Goal: Task Accomplishment & Management: Manage account settings

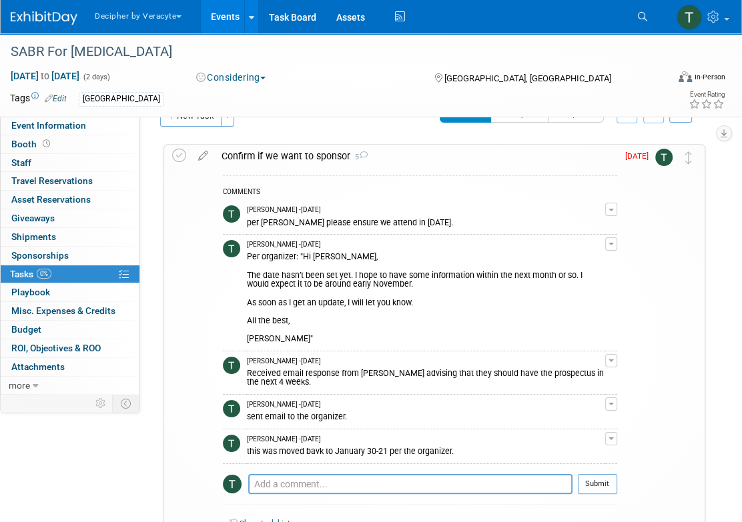
scroll to position [25, 0]
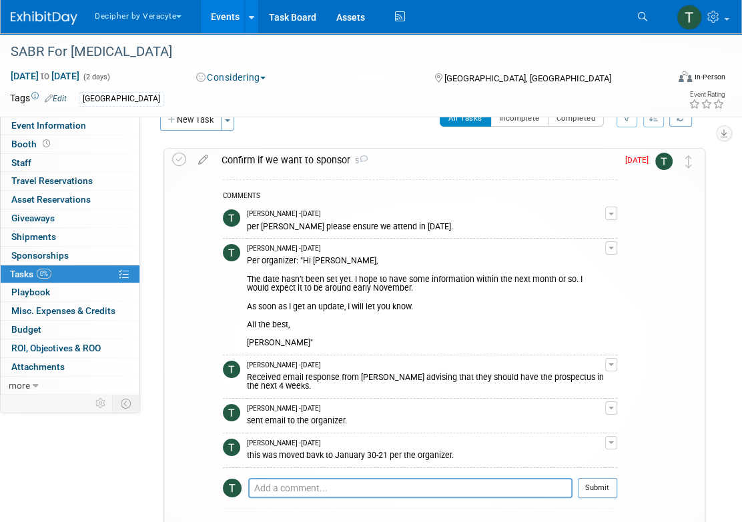
click at [294, 159] on div "Confirm if we want to sponsor 5" at bounding box center [416, 160] width 402 height 23
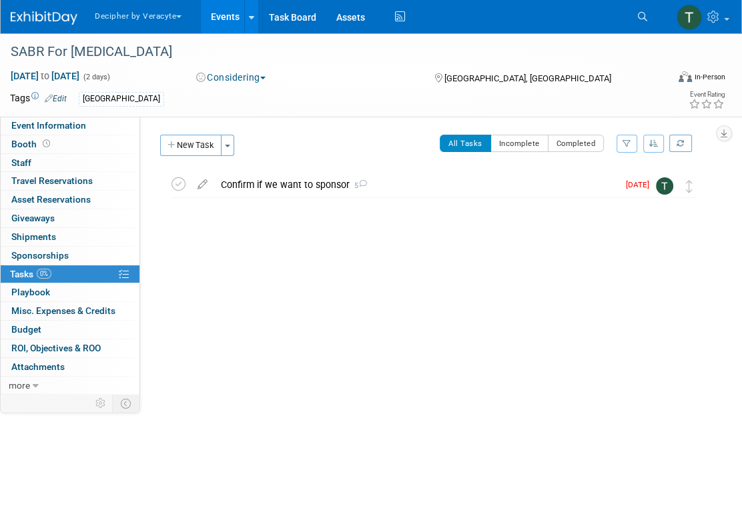
click at [284, 182] on div "Confirm if we want to sponsor 5" at bounding box center [416, 184] width 404 height 23
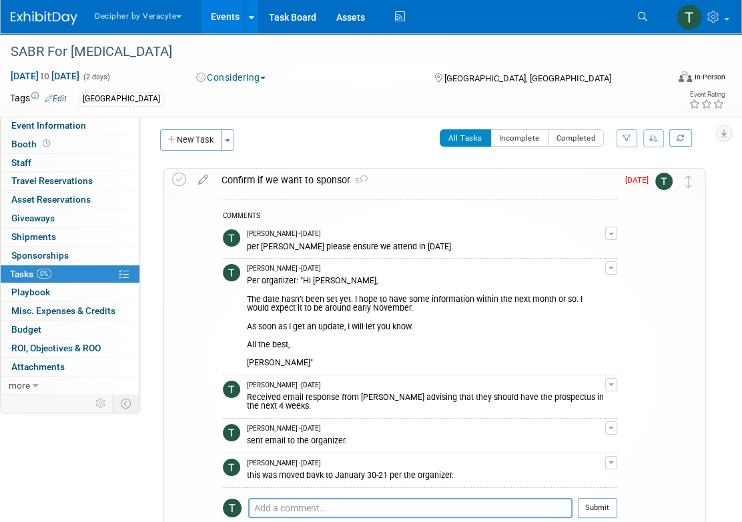
scroll to position [6, 0]
click at [200, 181] on icon at bounding box center [202, 176] width 23 height 17
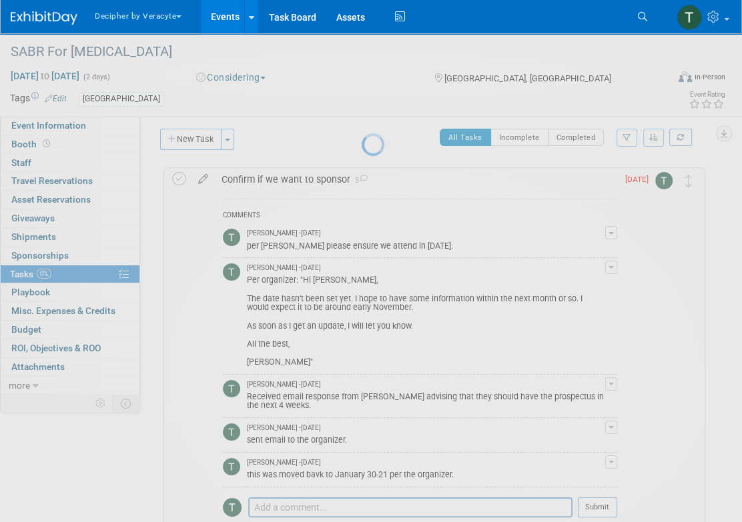
select select "8"
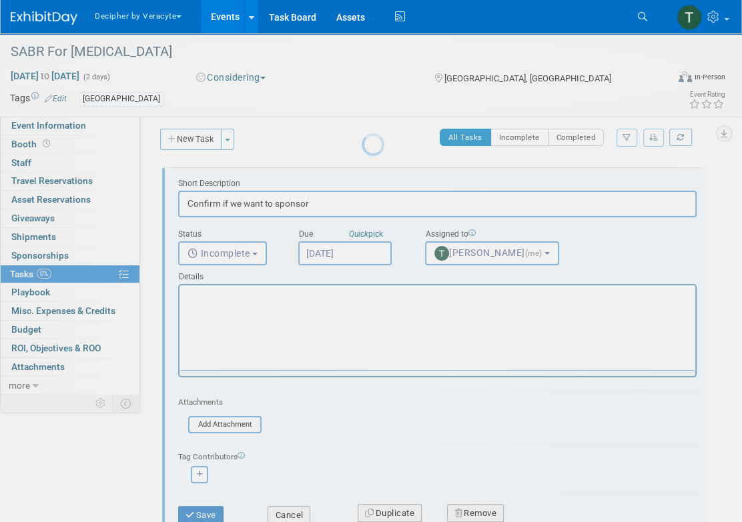
scroll to position [0, 0]
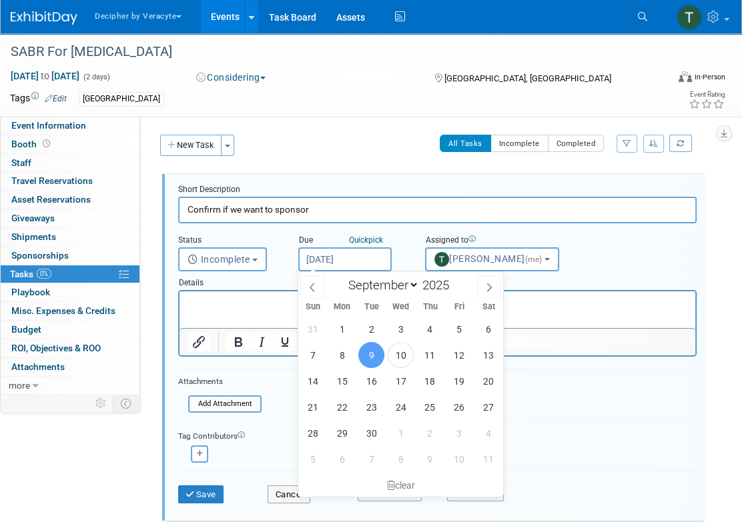
click at [309, 262] on input "[DATE]" at bounding box center [344, 260] width 93 height 24
click at [456, 457] on span "10" at bounding box center [459, 459] width 26 height 26
type input "[DATE]"
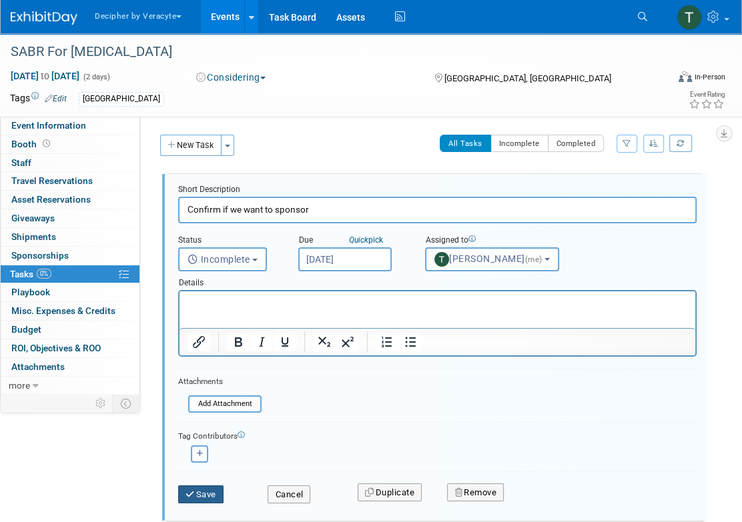
click at [183, 494] on button "Save" at bounding box center [200, 495] width 45 height 19
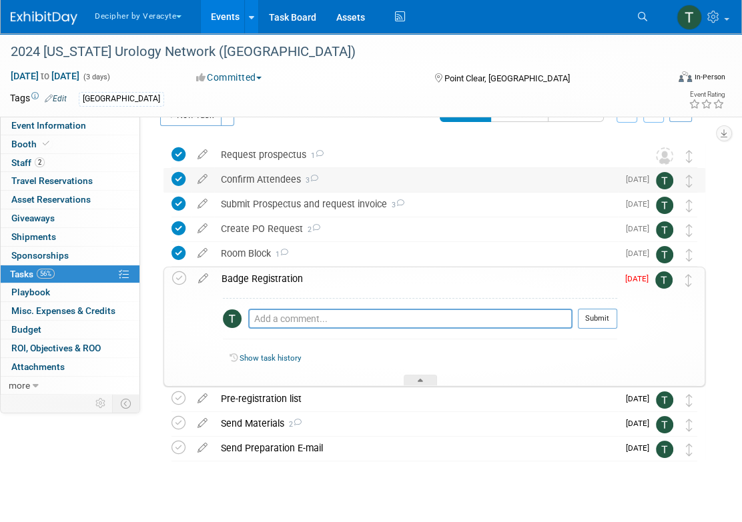
scroll to position [31, 0]
click at [201, 281] on icon at bounding box center [202, 275] width 23 height 17
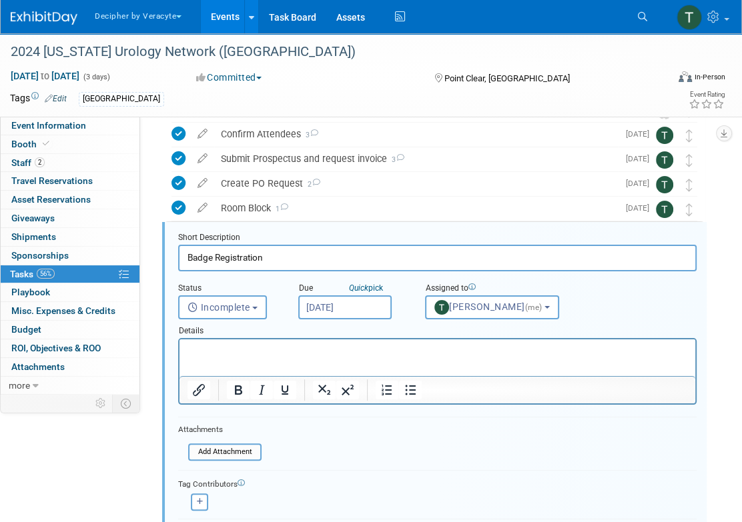
scroll to position [101, 0]
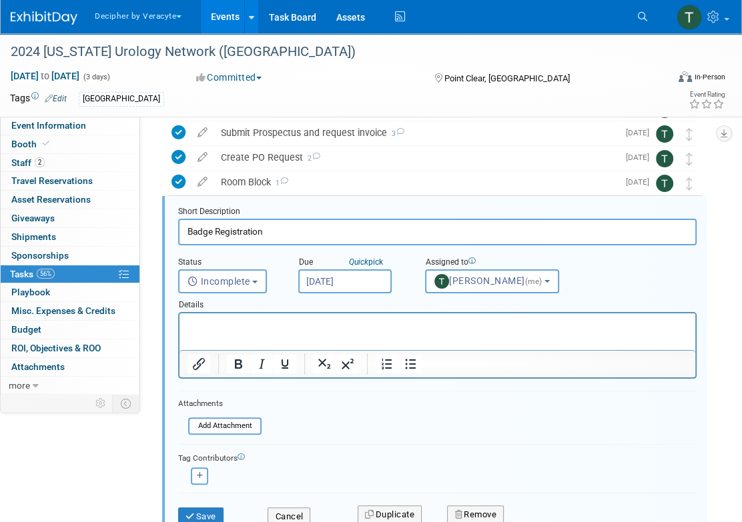
click at [324, 286] on input "[DATE]" at bounding box center [344, 282] width 93 height 24
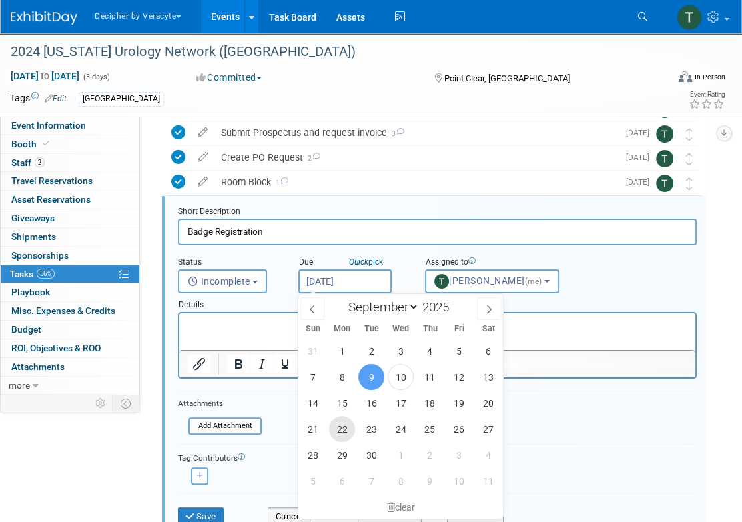
click at [345, 439] on span "22" at bounding box center [342, 429] width 26 height 26
type input "Sep 22, 2025"
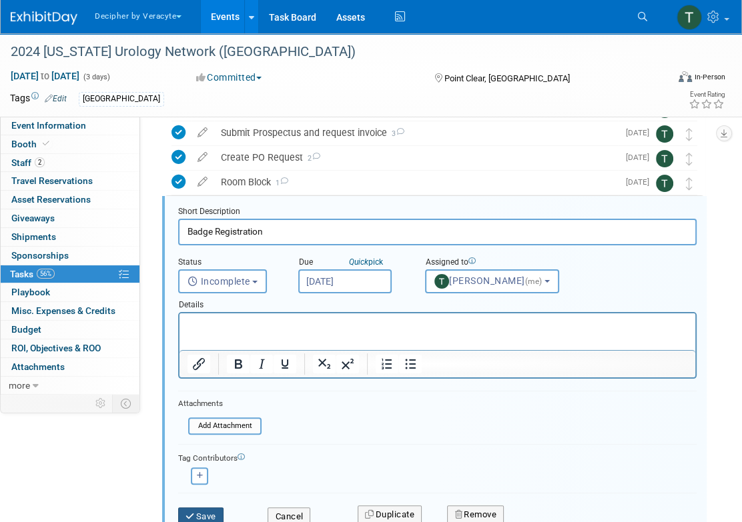
click at [220, 510] on button "Save" at bounding box center [200, 517] width 45 height 19
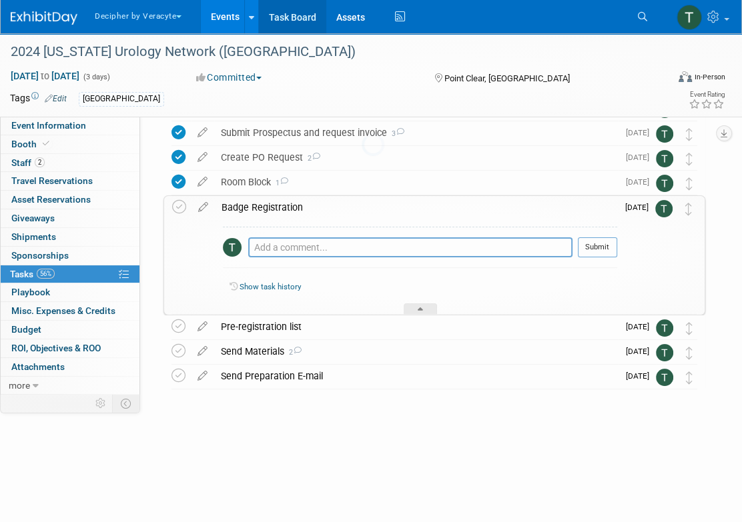
scroll to position [49, 0]
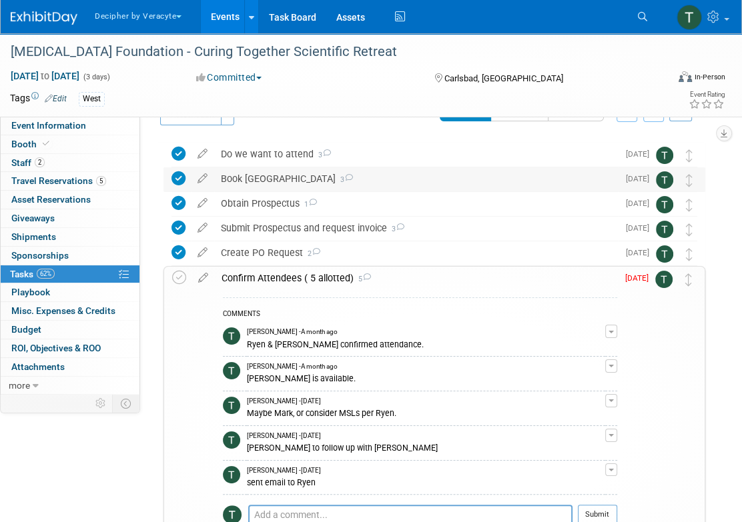
scroll to position [39, 0]
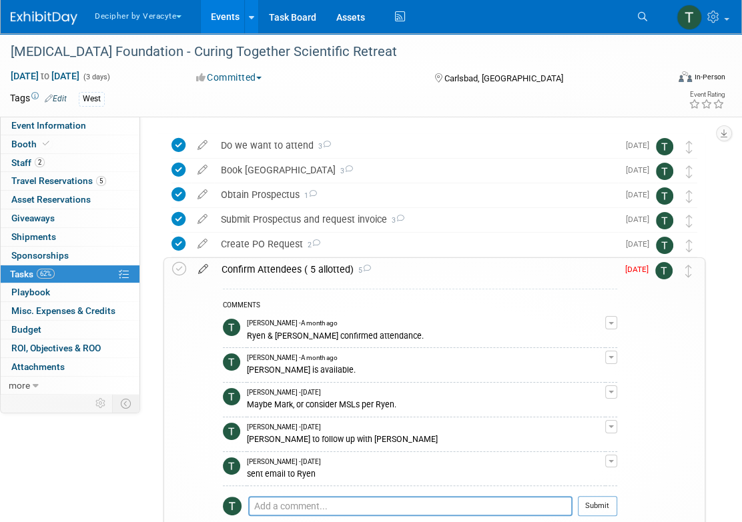
click at [203, 272] on icon at bounding box center [202, 266] width 23 height 17
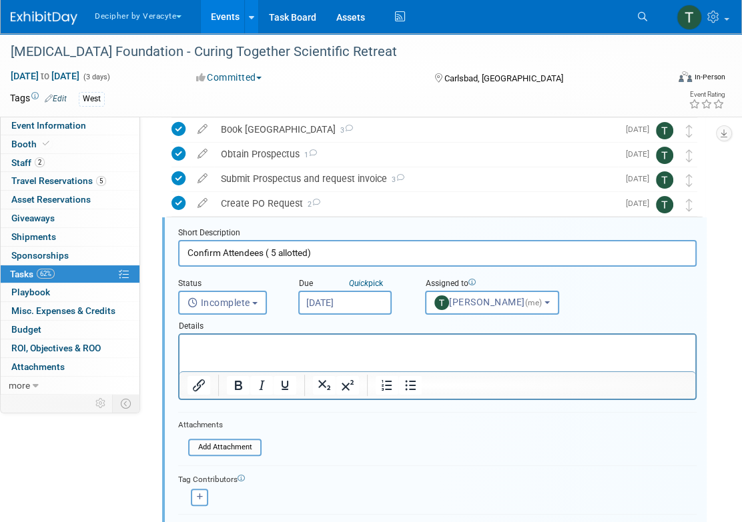
scroll to position [101, 0]
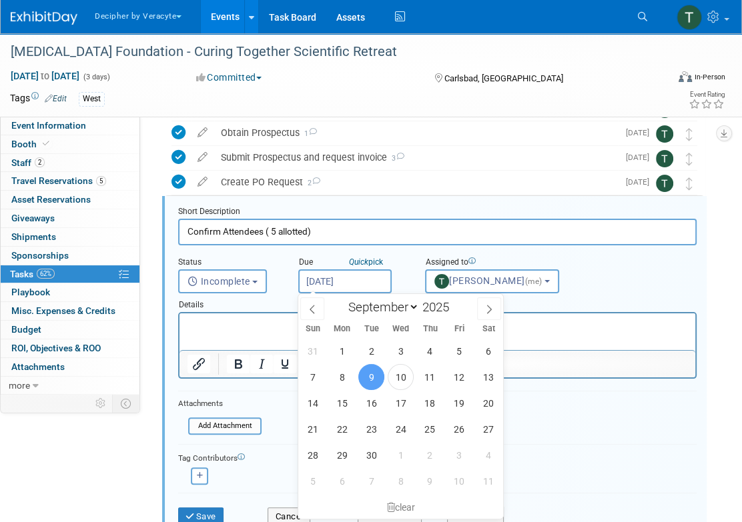
click at [346, 286] on input "[DATE]" at bounding box center [344, 282] width 93 height 24
click at [422, 381] on span "11" at bounding box center [430, 377] width 26 height 26
type input "Sep 11, 2025"
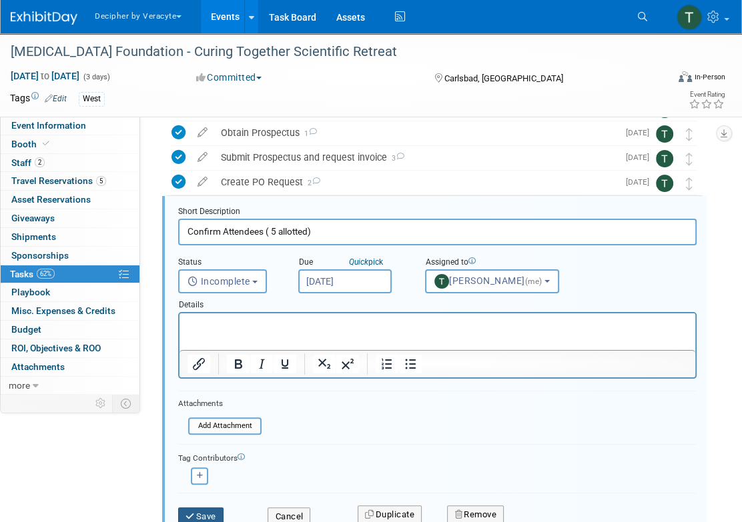
click at [215, 510] on button "Save" at bounding box center [200, 517] width 45 height 19
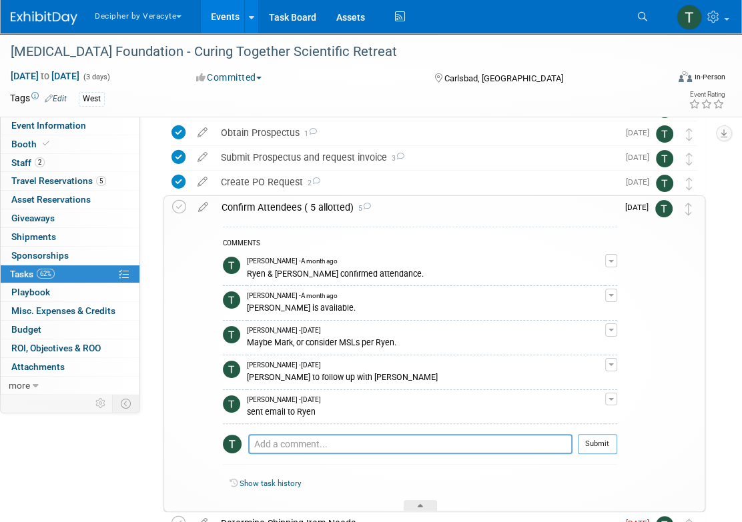
click at [295, 211] on div "Confirm Attendees ( 5 allotted) 5" at bounding box center [416, 207] width 402 height 23
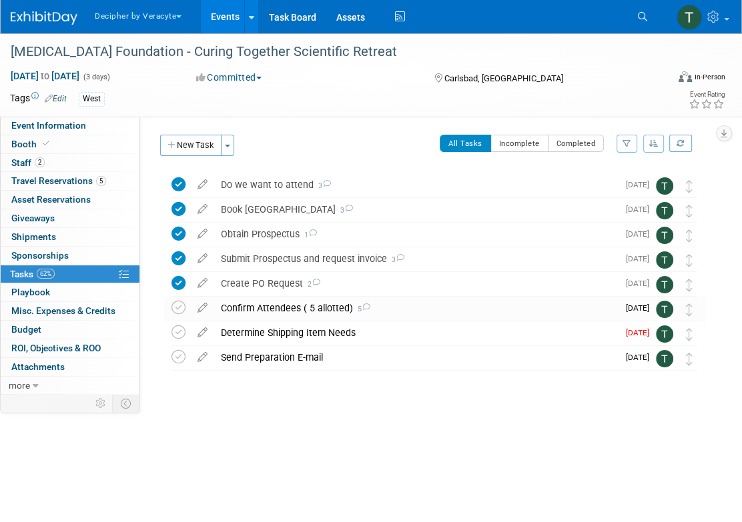
scroll to position [0, 0]
click at [202, 333] on icon at bounding box center [202, 330] width 23 height 17
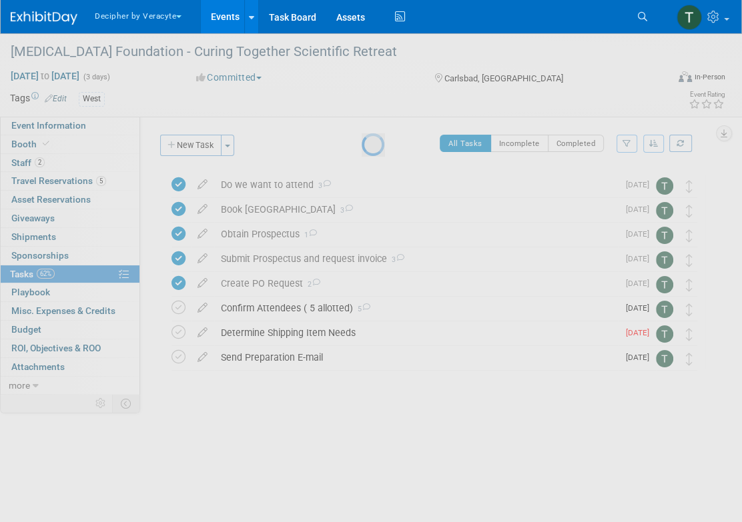
select select "8"
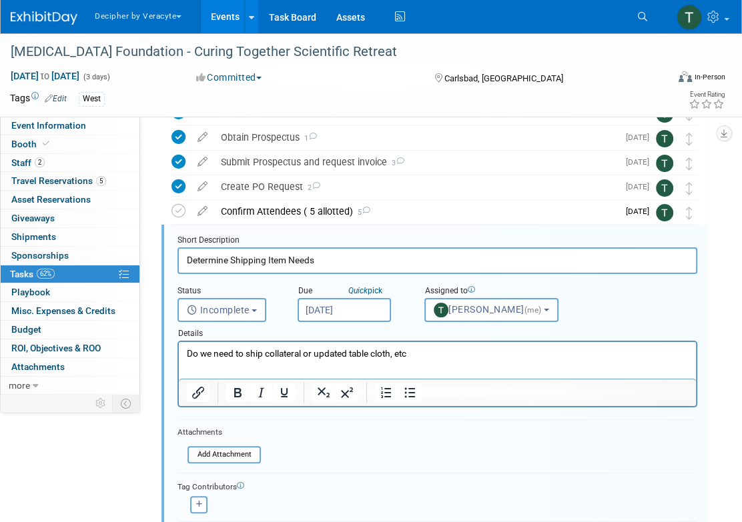
scroll to position [125, 0]
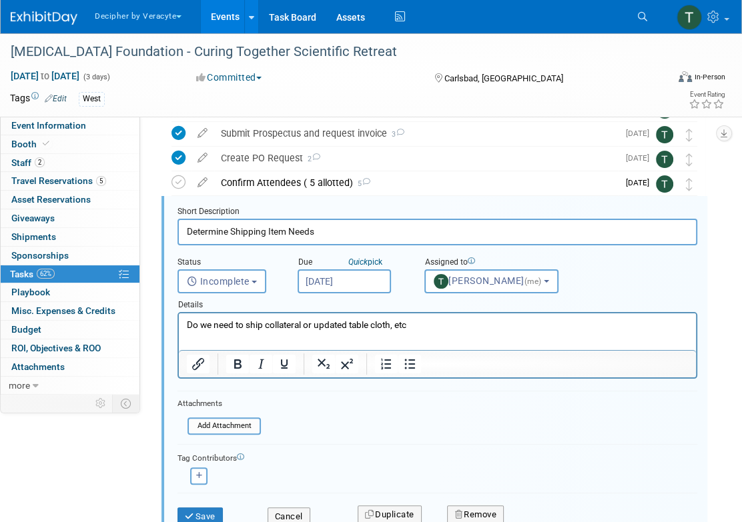
click at [336, 263] on div "Due Quick pick" at bounding box center [351, 263] width 107 height 13
click at [333, 285] on input "[DATE]" at bounding box center [344, 282] width 93 height 24
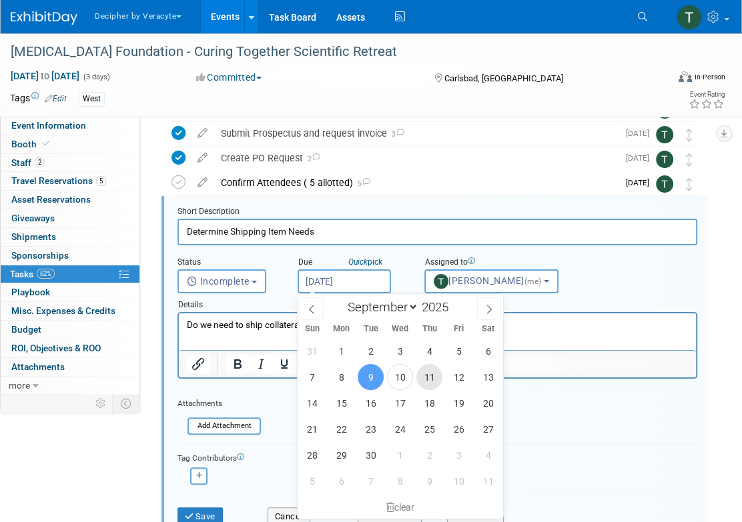
click at [430, 375] on span "11" at bounding box center [429, 377] width 26 height 26
type input "Sep 11, 2025"
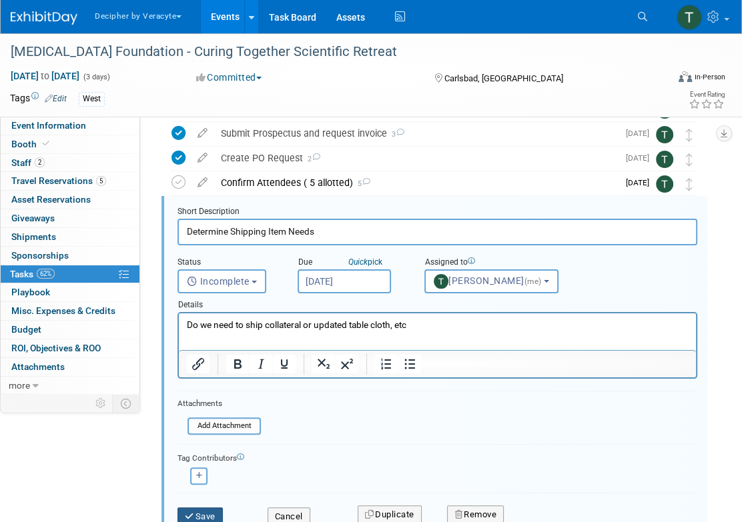
click at [221, 518] on button "Save" at bounding box center [199, 517] width 45 height 19
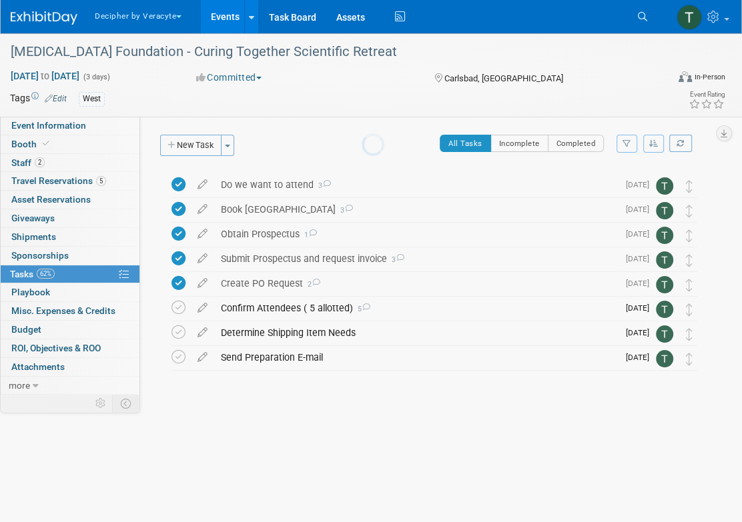
scroll to position [0, 0]
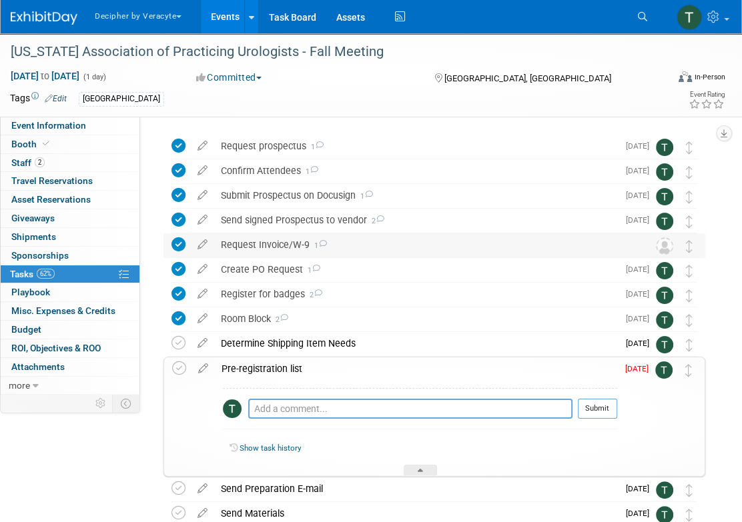
scroll to position [42, 0]
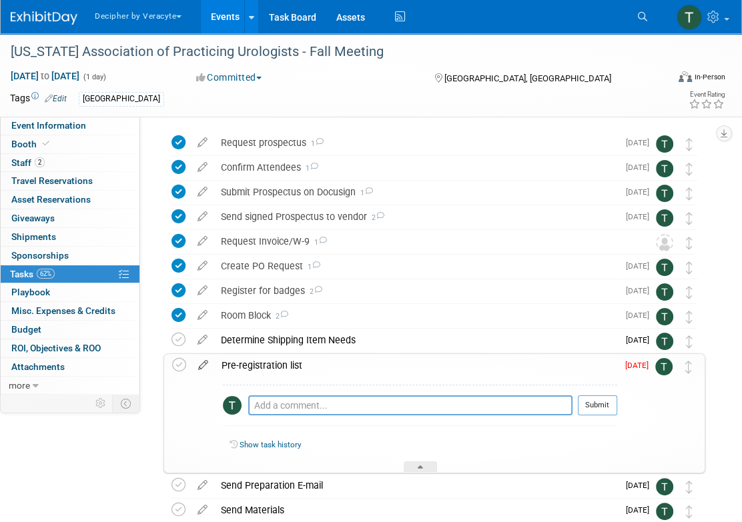
click at [200, 370] on icon at bounding box center [202, 362] width 23 height 17
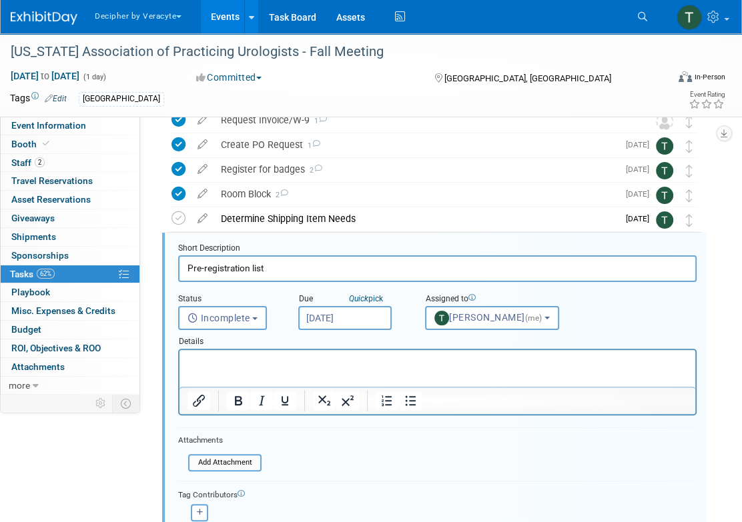
scroll to position [200, 0]
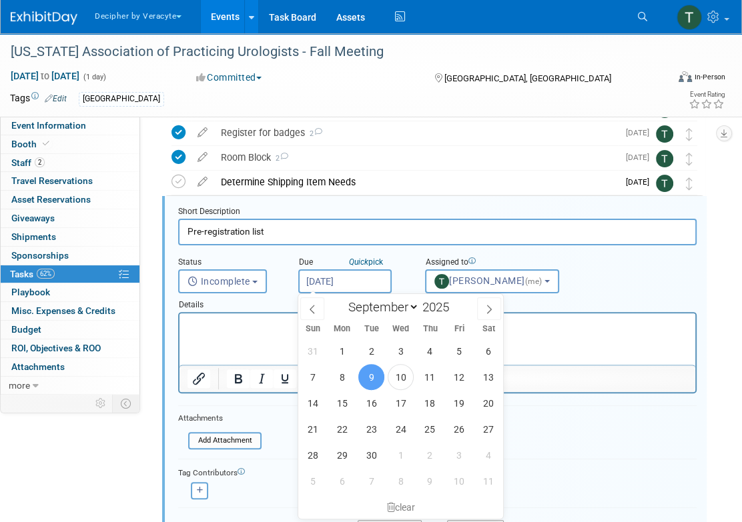
click at [338, 287] on input "[DATE]" at bounding box center [344, 282] width 93 height 24
click at [338, 434] on span "22" at bounding box center [342, 429] width 26 height 26
type input "Sep 22, 2025"
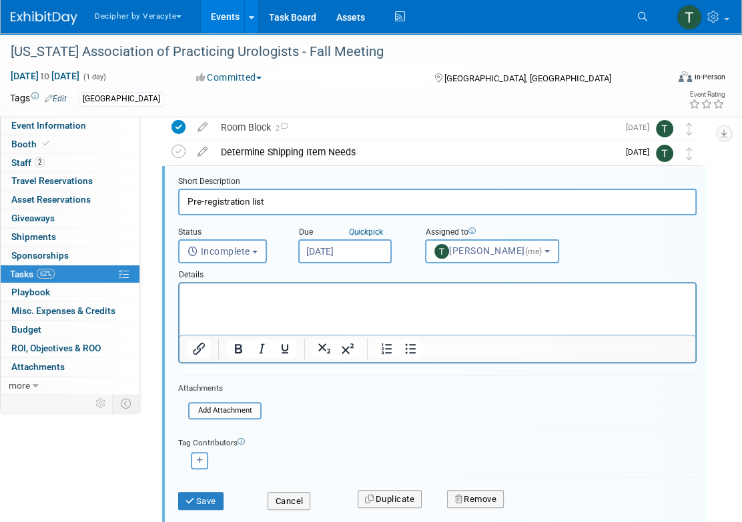
scroll to position [238, 0]
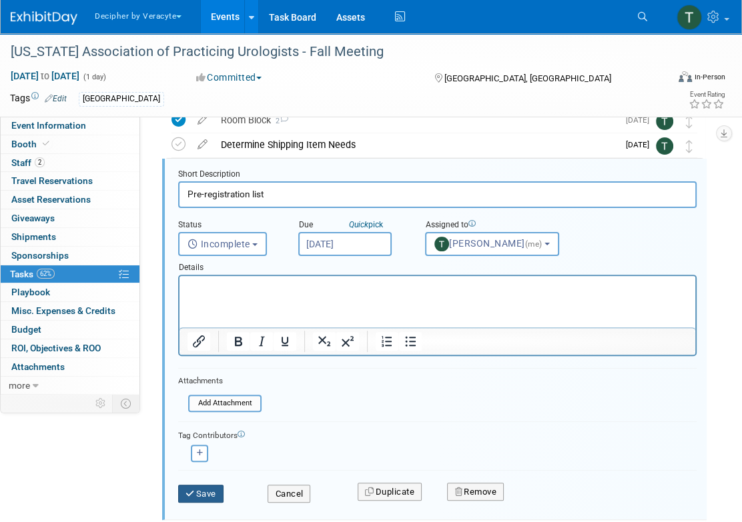
click at [220, 493] on button "Save" at bounding box center [200, 494] width 45 height 19
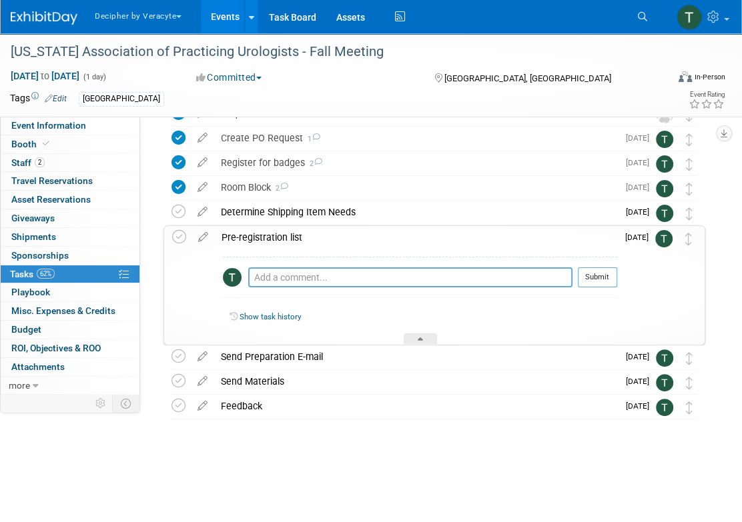
scroll to position [148, 0]
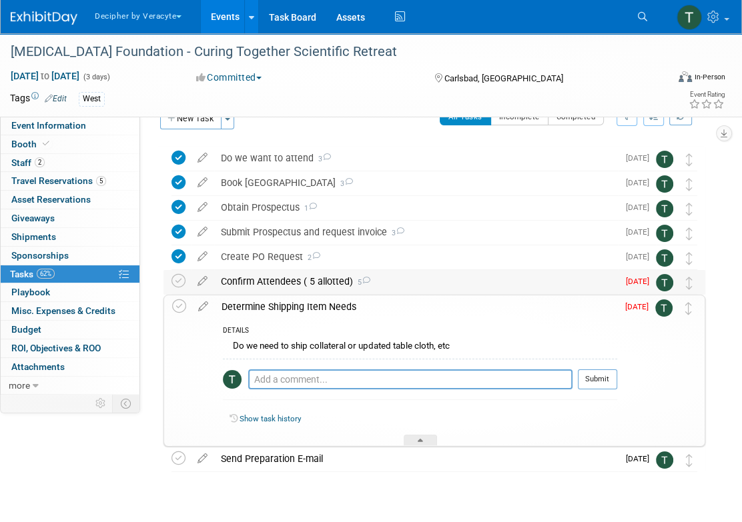
scroll to position [29, 0]
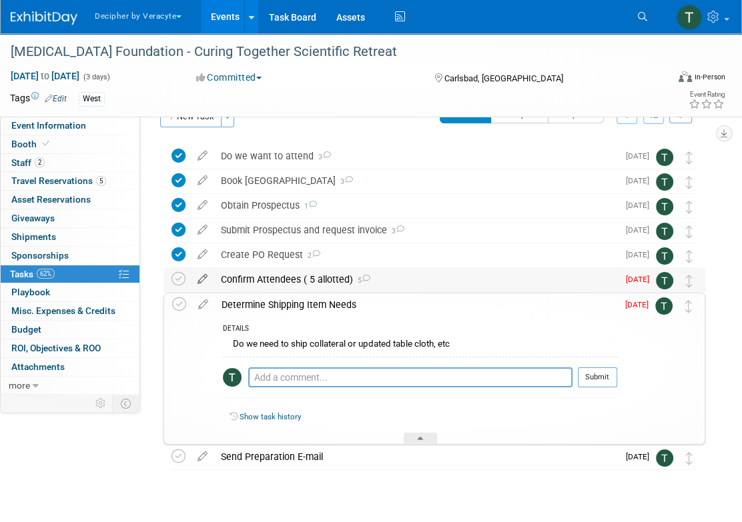
click at [197, 284] on icon at bounding box center [202, 276] width 23 height 17
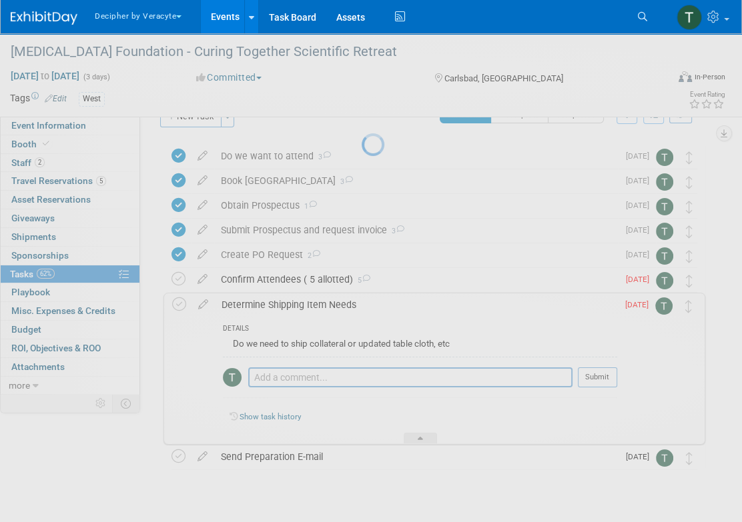
select select "8"
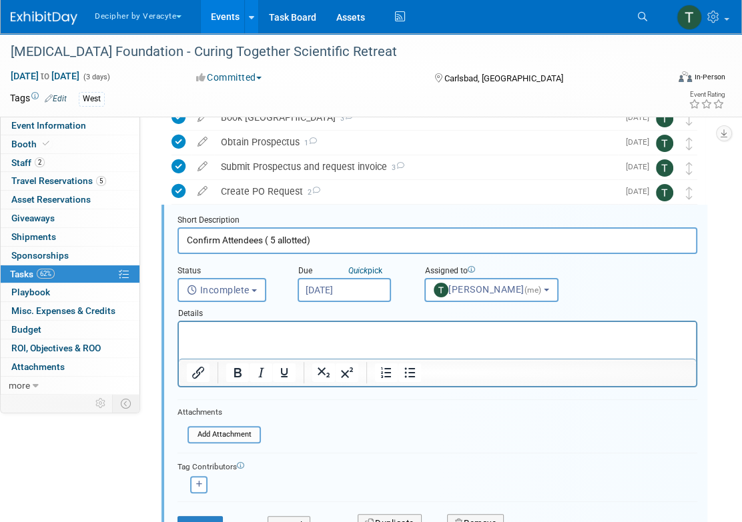
scroll to position [0, 0]
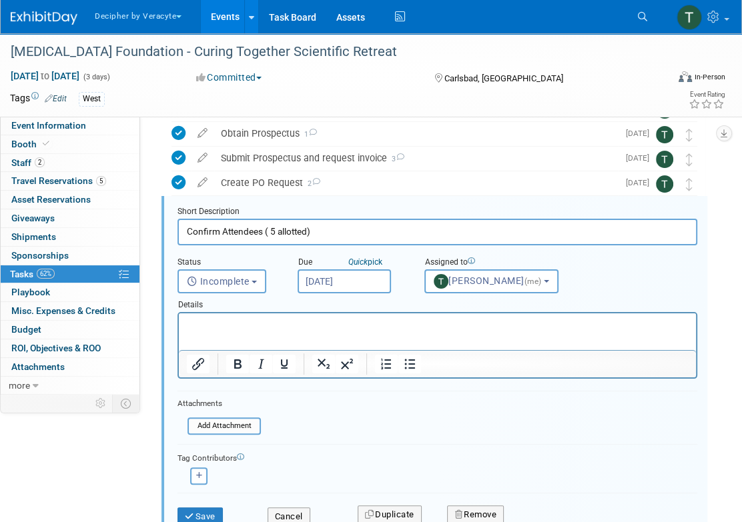
click at [330, 283] on input "Sep 11, 2025" at bounding box center [344, 282] width 93 height 24
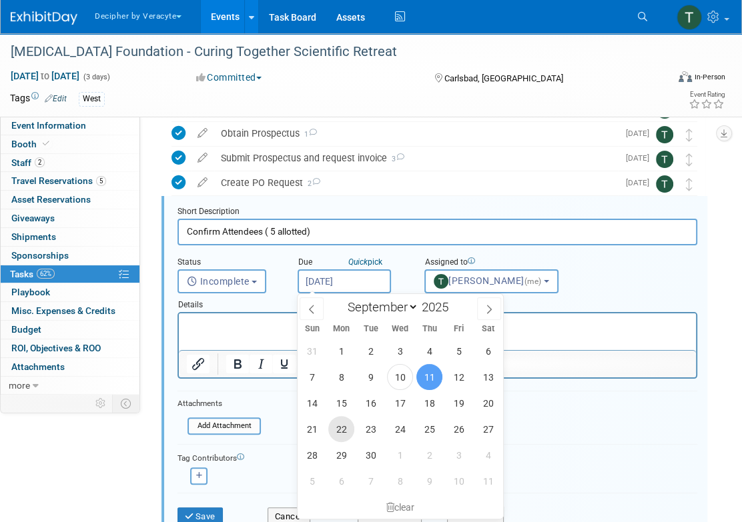
click at [336, 429] on span "22" at bounding box center [341, 429] width 26 height 26
type input "Sep 22, 2025"
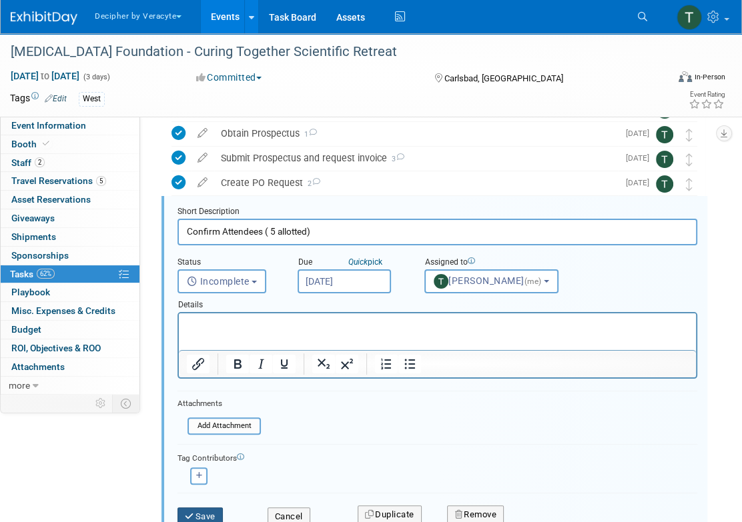
click at [211, 511] on button "Save" at bounding box center [199, 517] width 45 height 19
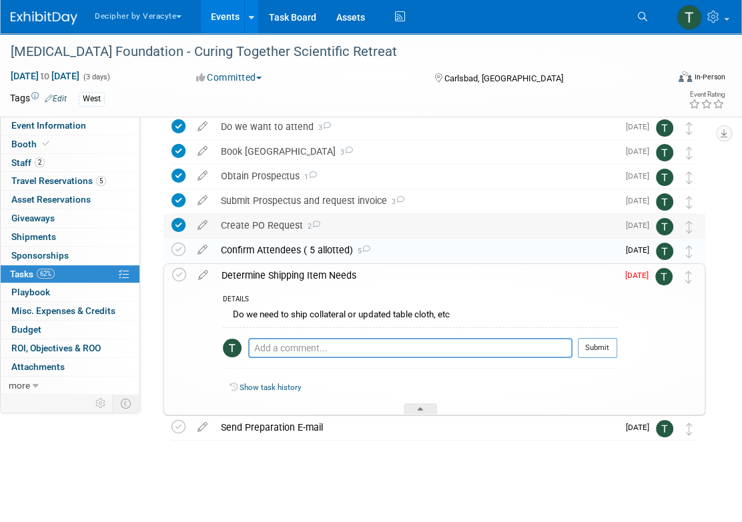
scroll to position [57, 0]
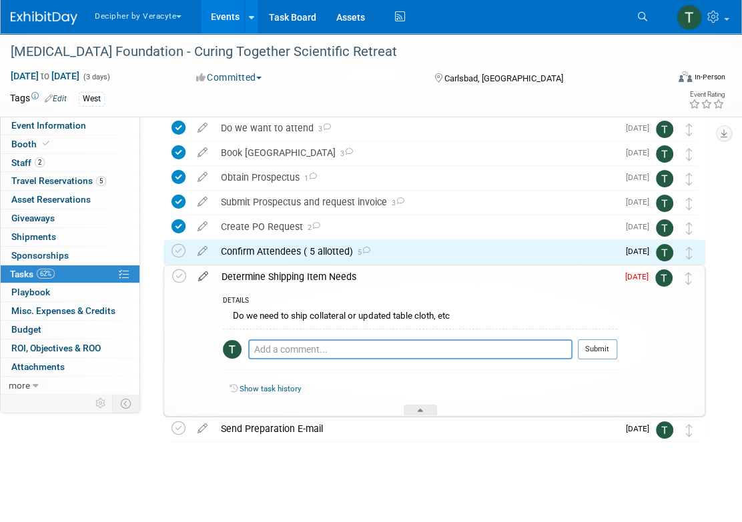
click at [198, 275] on icon at bounding box center [202, 274] width 23 height 17
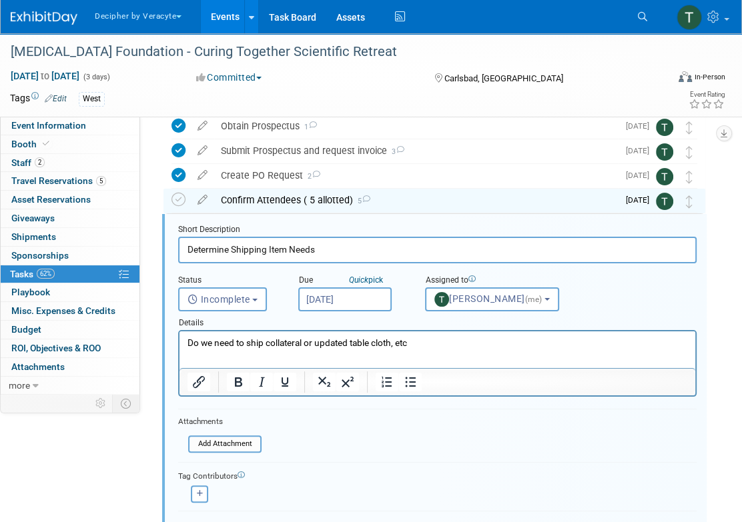
scroll to position [126, 0]
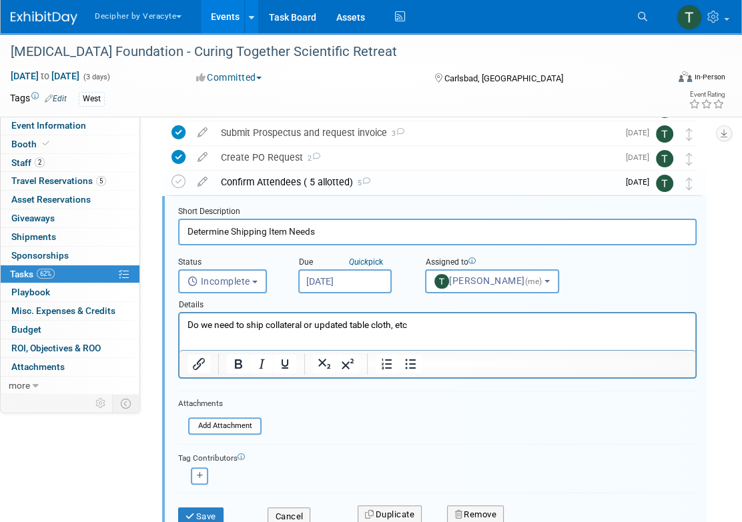
click at [360, 287] on input "Sep 11, 2025" at bounding box center [344, 282] width 93 height 24
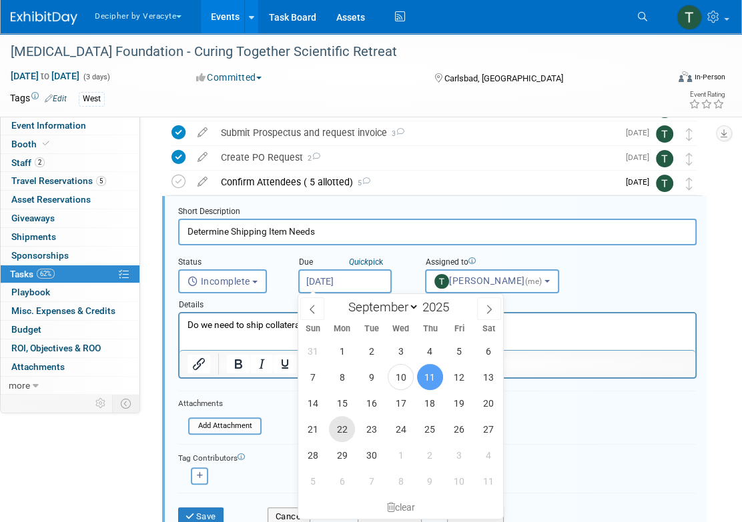
click at [346, 435] on span "22" at bounding box center [342, 429] width 26 height 26
type input "Sep 22, 2025"
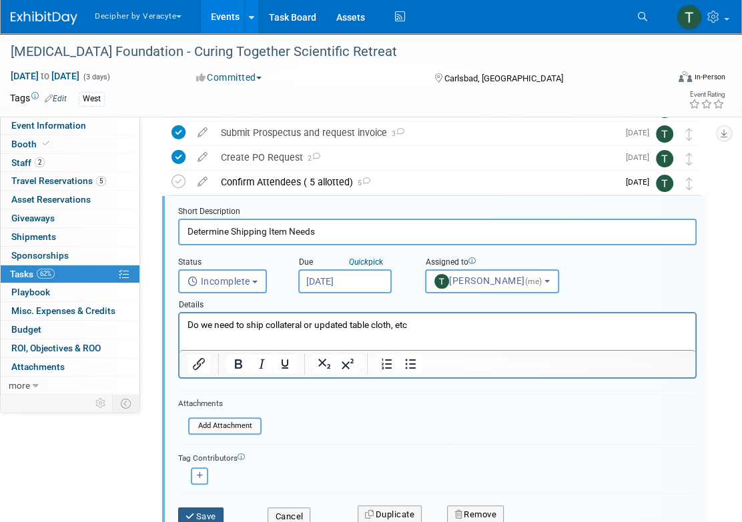
click at [217, 508] on button "Save" at bounding box center [200, 517] width 45 height 19
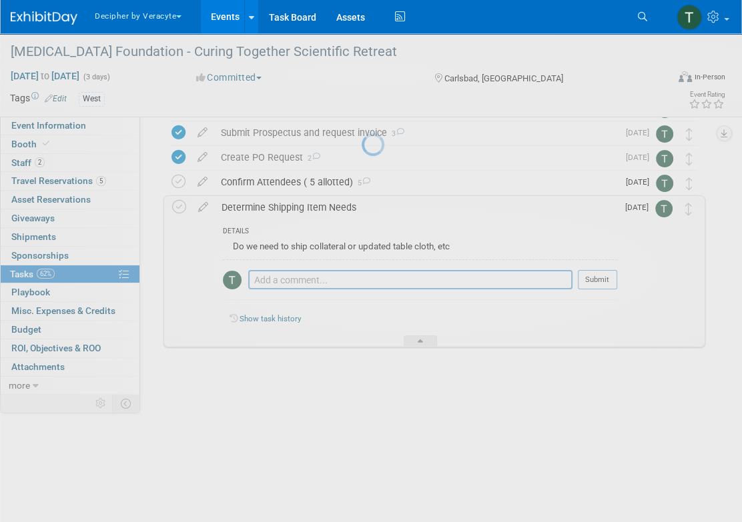
scroll to position [57, 0]
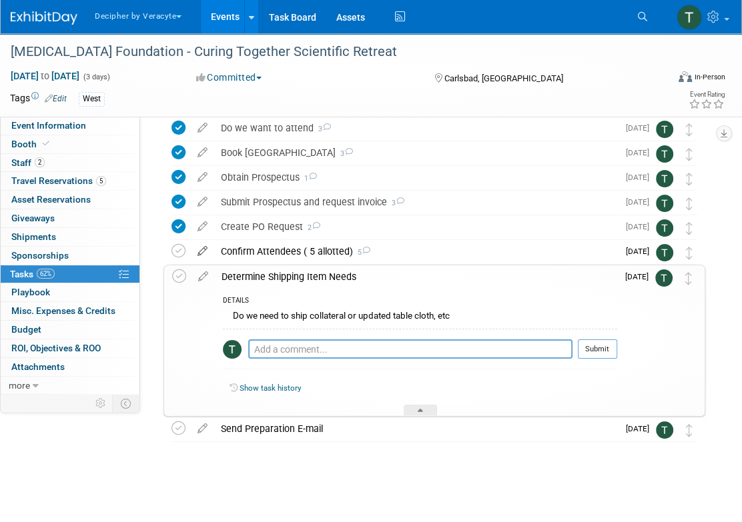
click at [205, 247] on icon at bounding box center [202, 248] width 23 height 17
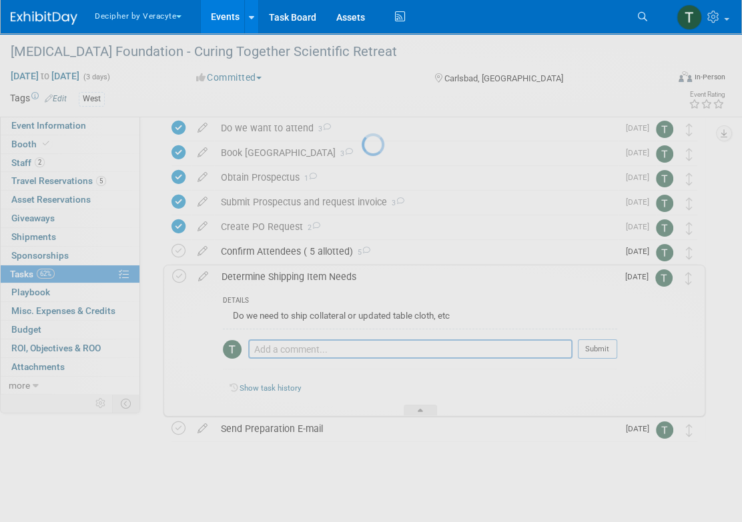
select select "8"
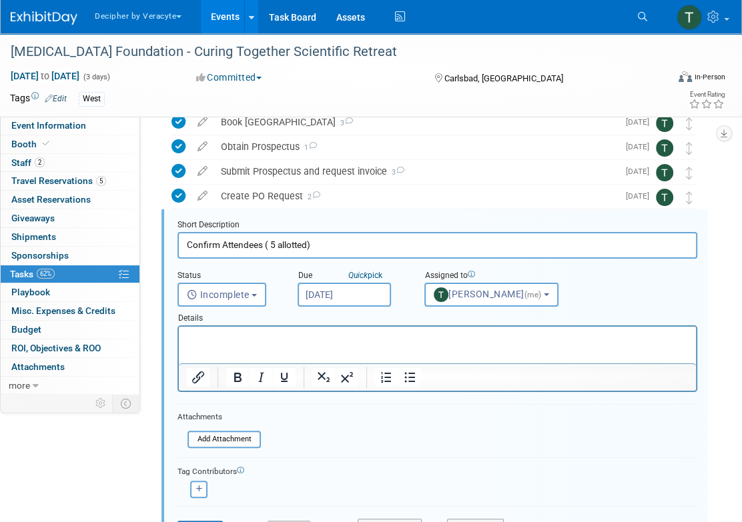
scroll to position [101, 0]
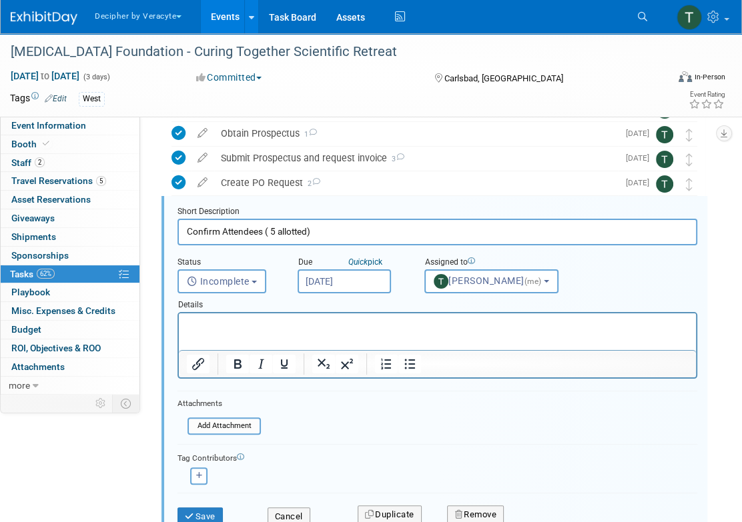
click at [336, 294] on div "Details" at bounding box center [437, 303] width 520 height 19
click at [340, 274] on input "Sep 22, 2025" at bounding box center [344, 282] width 93 height 24
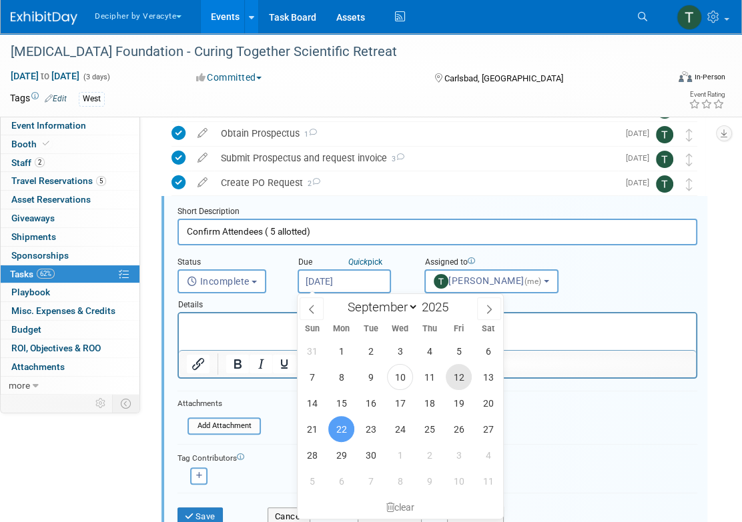
click at [459, 380] on span "12" at bounding box center [459, 377] width 26 height 26
type input "[DATE]"
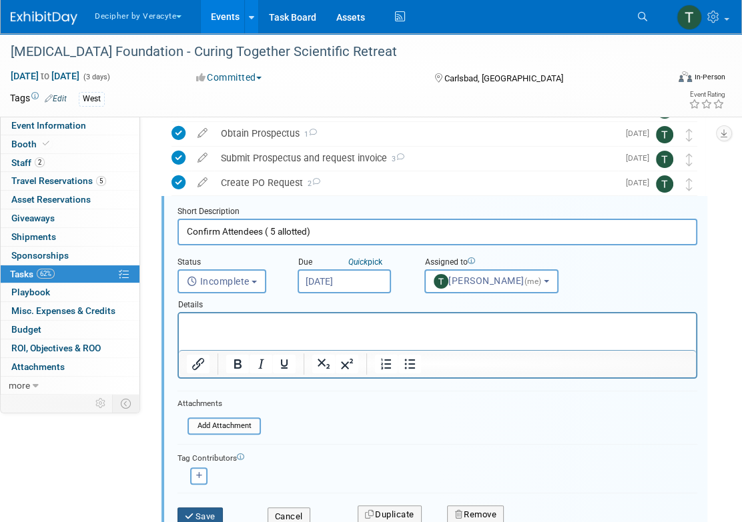
click at [212, 512] on button "Save" at bounding box center [199, 517] width 45 height 19
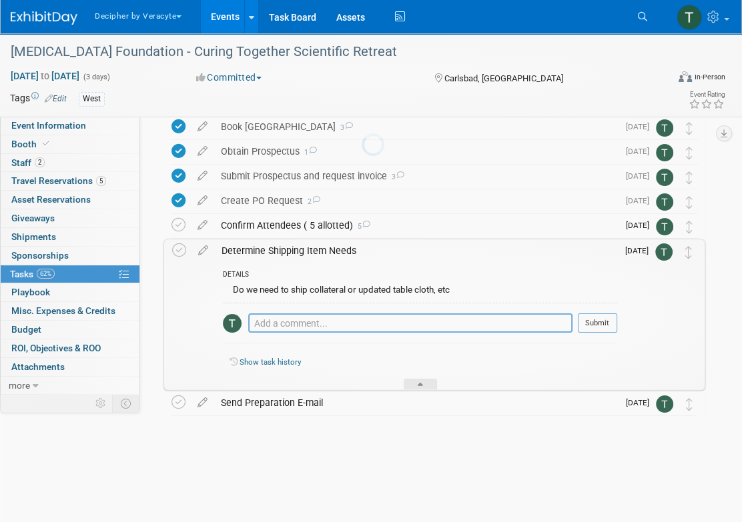
scroll to position [57, 0]
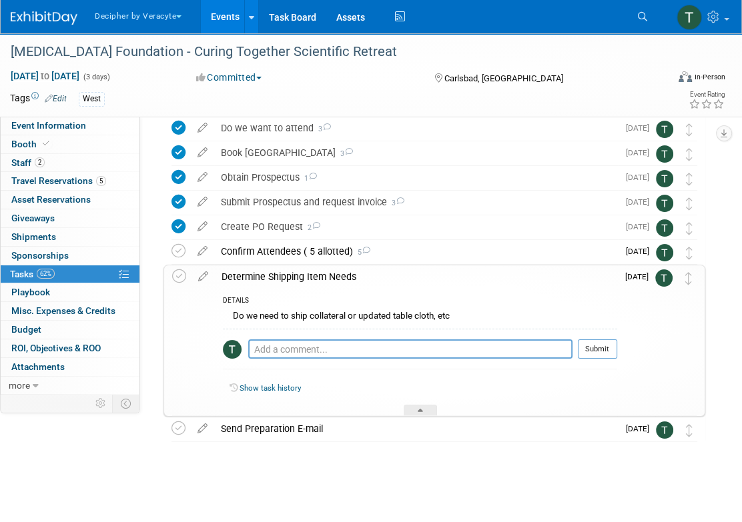
click at [326, 277] on div "Determine Shipping Item Needs" at bounding box center [416, 277] width 402 height 23
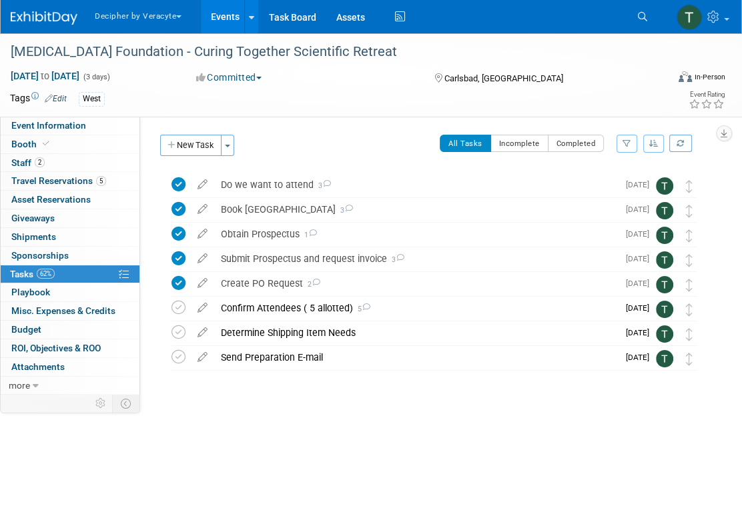
click at [326, 277] on div "Create PO Request 2" at bounding box center [416, 283] width 404 height 23
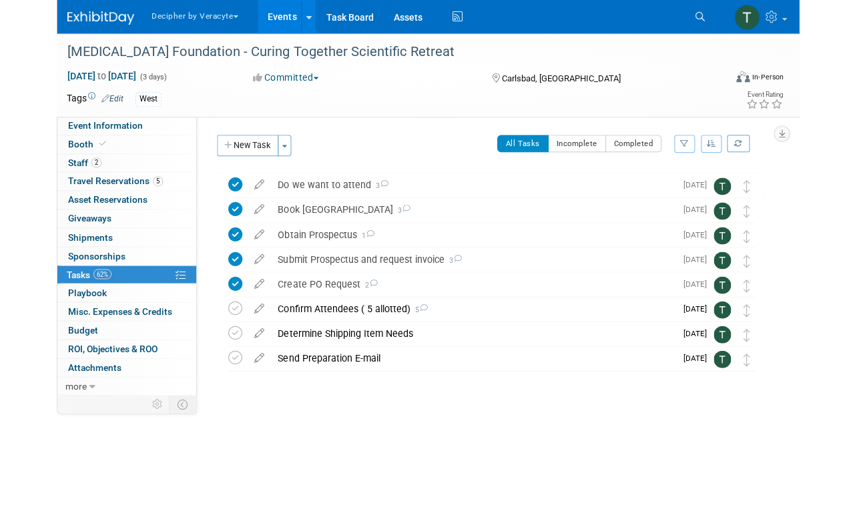
scroll to position [0, 0]
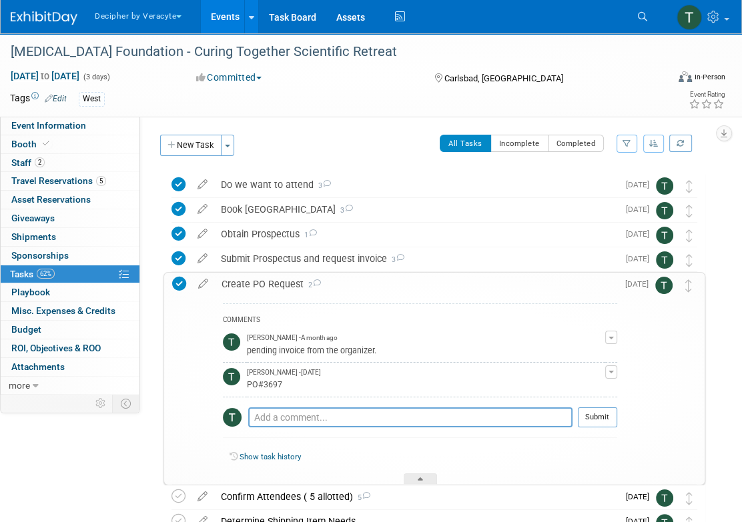
click at [326, 278] on div "Create PO Request 2" at bounding box center [416, 284] width 402 height 23
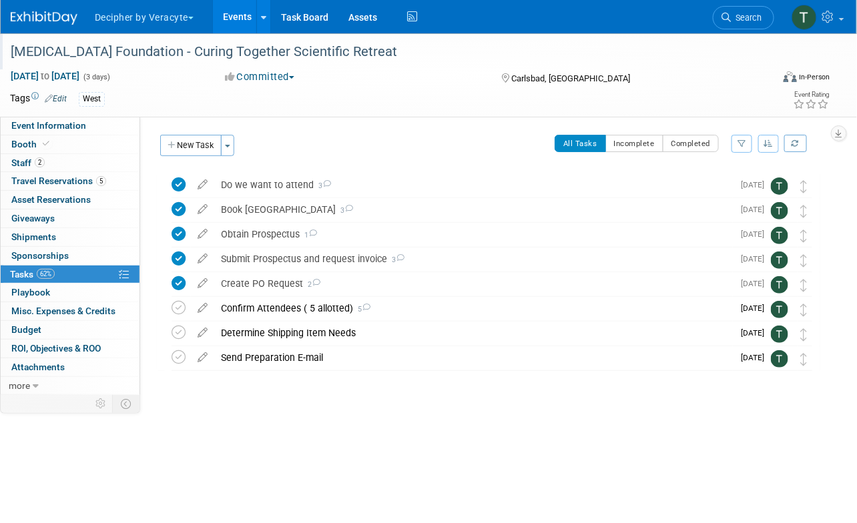
click at [237, 53] on div "[MEDICAL_DATA] Foundation - Curing Together Scientific Retreat" at bounding box center [383, 52] width 754 height 24
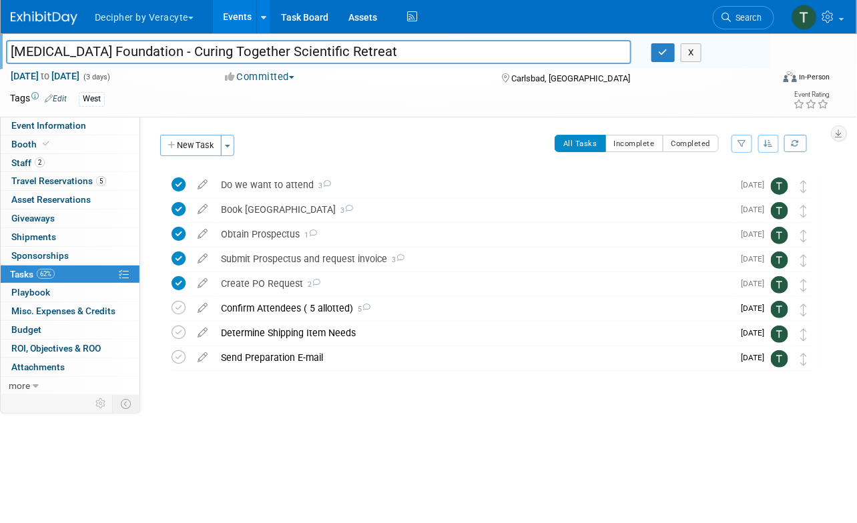
click at [237, 53] on input "[MEDICAL_DATA] Foundation - Curing Together Scientific Retreat" at bounding box center [318, 51] width 625 height 23
click at [299, 26] on link "Task Board" at bounding box center [304, 16] width 67 height 33
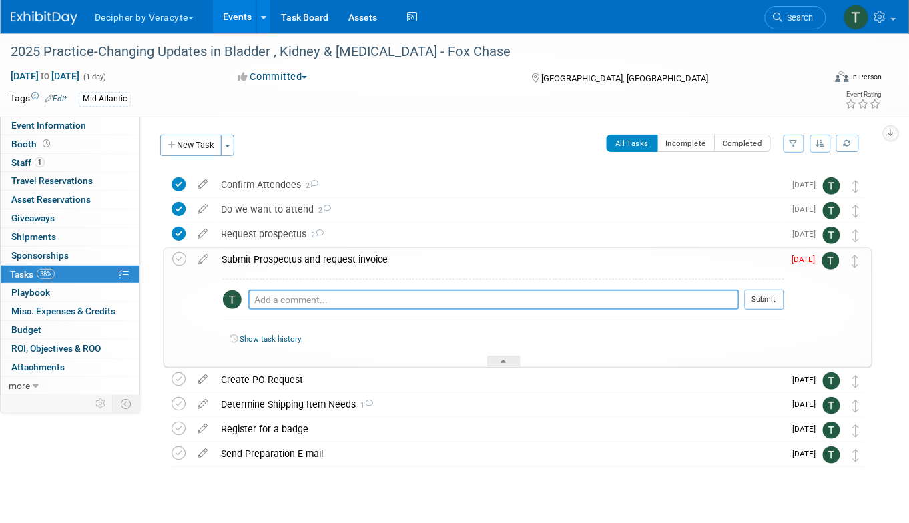
click at [412, 296] on textarea at bounding box center [493, 300] width 491 height 20
type textarea "pending w-9 to complete this."
click at [764, 304] on button "Submit" at bounding box center [764, 300] width 39 height 20
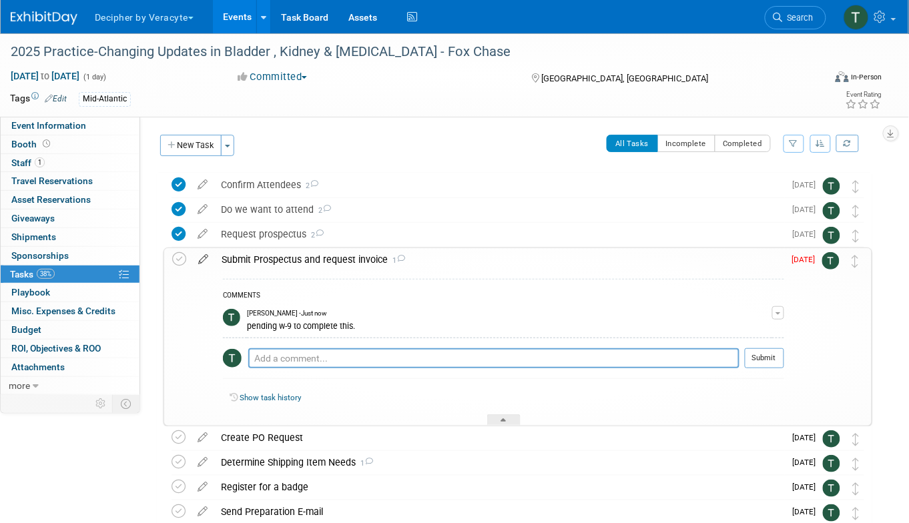
click at [207, 263] on icon at bounding box center [202, 256] width 23 height 17
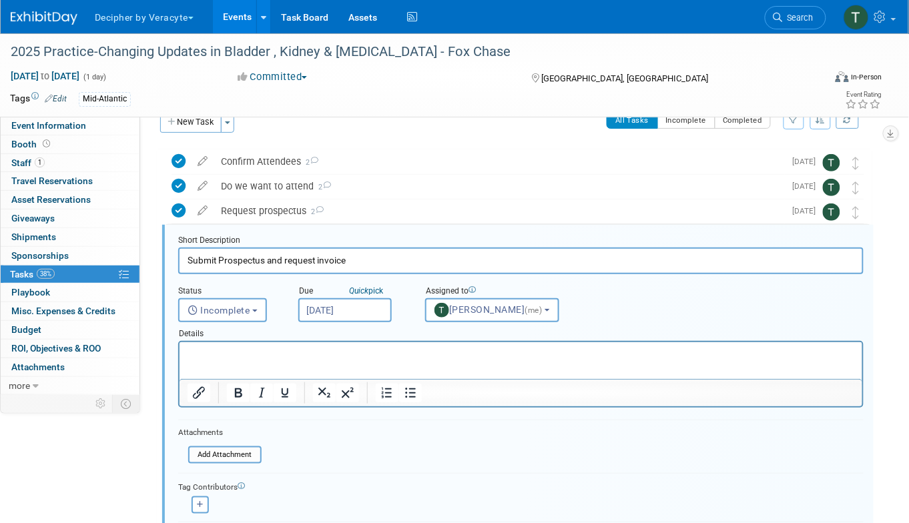
scroll to position [52, 0]
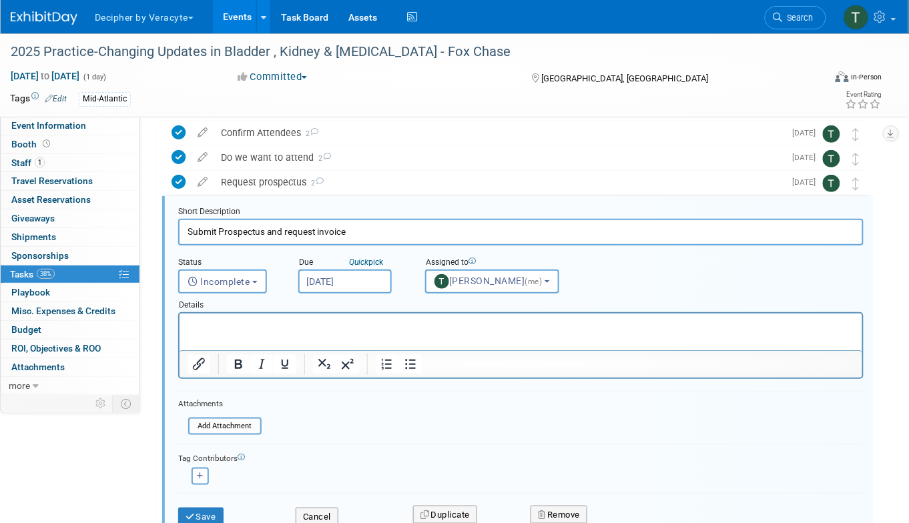
click at [378, 274] on input "Sep 9, 2025" at bounding box center [344, 282] width 93 height 24
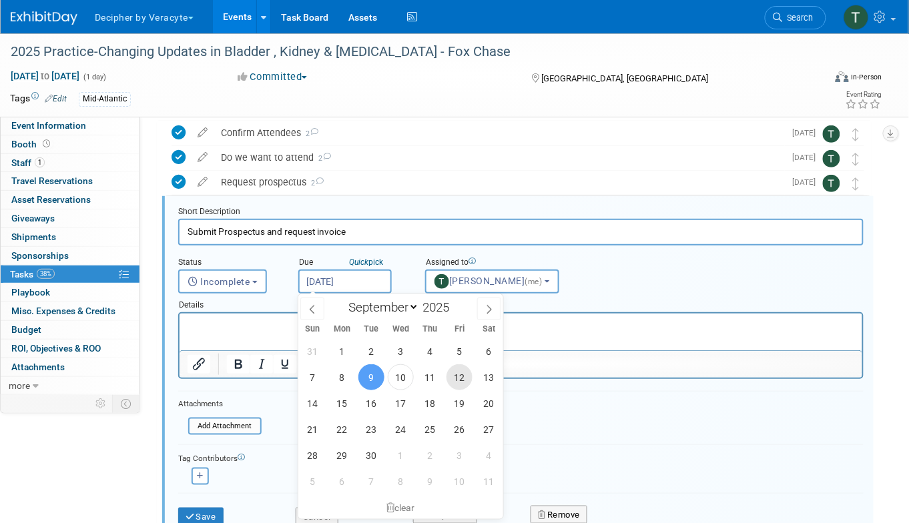
click at [458, 380] on span "12" at bounding box center [459, 377] width 26 height 26
type input "[DATE]"
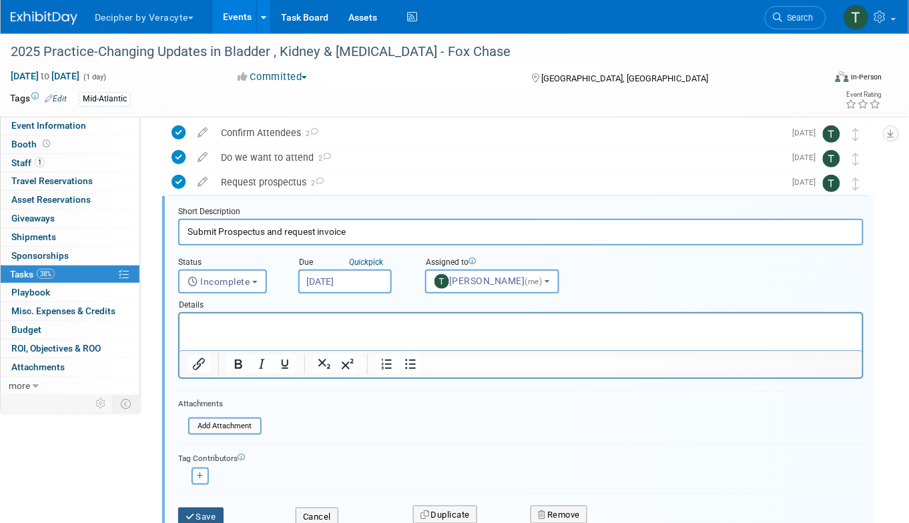
click at [217, 514] on button "Save" at bounding box center [200, 517] width 45 height 19
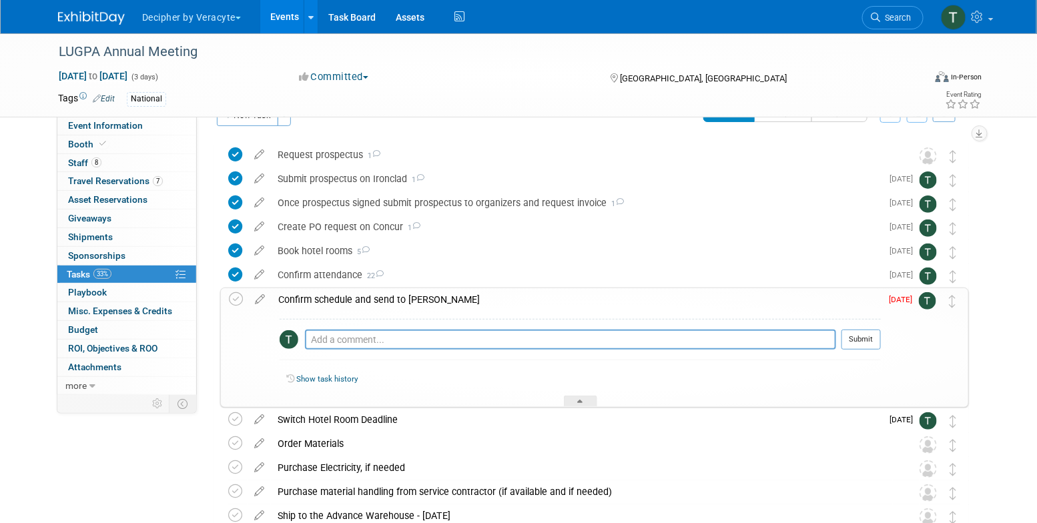
scroll to position [30, 0]
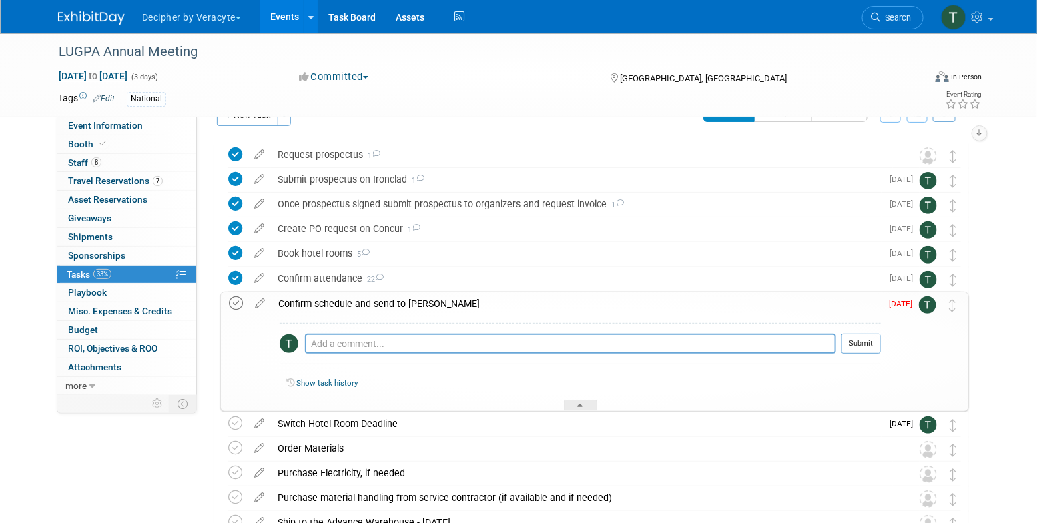
click at [236, 302] on icon at bounding box center [236, 303] width 14 height 14
click at [350, 337] on textarea at bounding box center [570, 344] width 531 height 20
type textarea "this was completed and sent via email"
click at [815, 340] on button "Submit" at bounding box center [860, 344] width 39 height 20
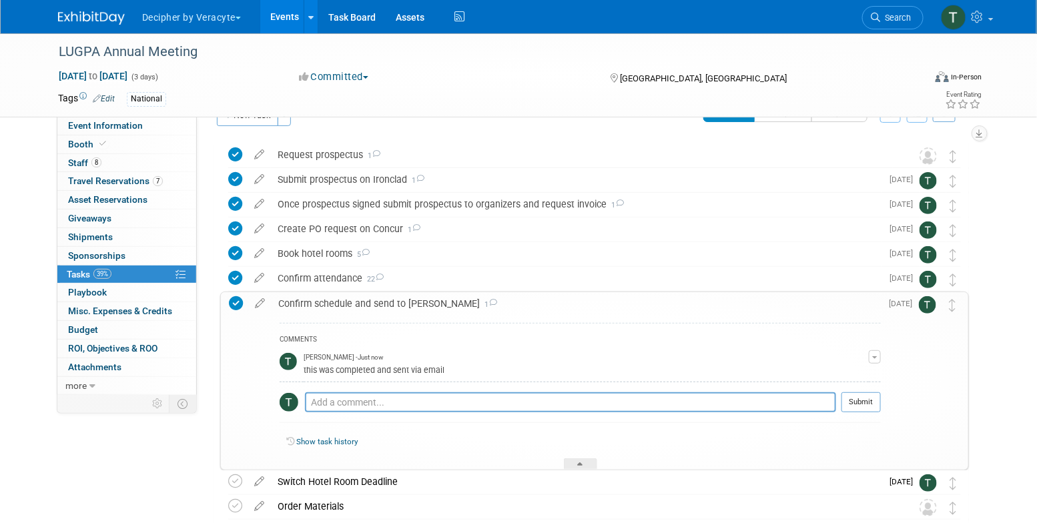
click at [627, 302] on div "Confirm schedule and send to GReg 1" at bounding box center [576, 303] width 609 height 23
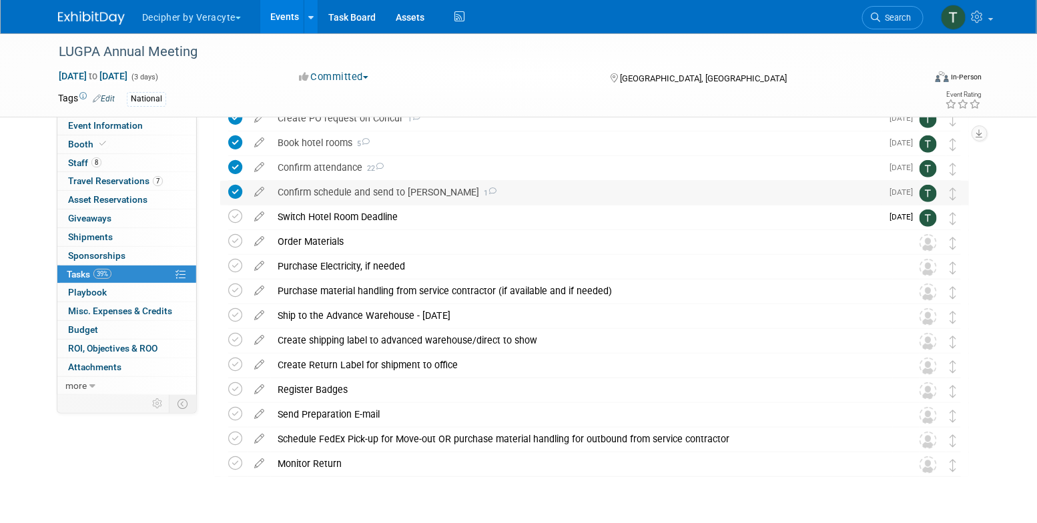
scroll to position [142, 0]
click at [263, 244] on icon at bounding box center [259, 237] width 23 height 17
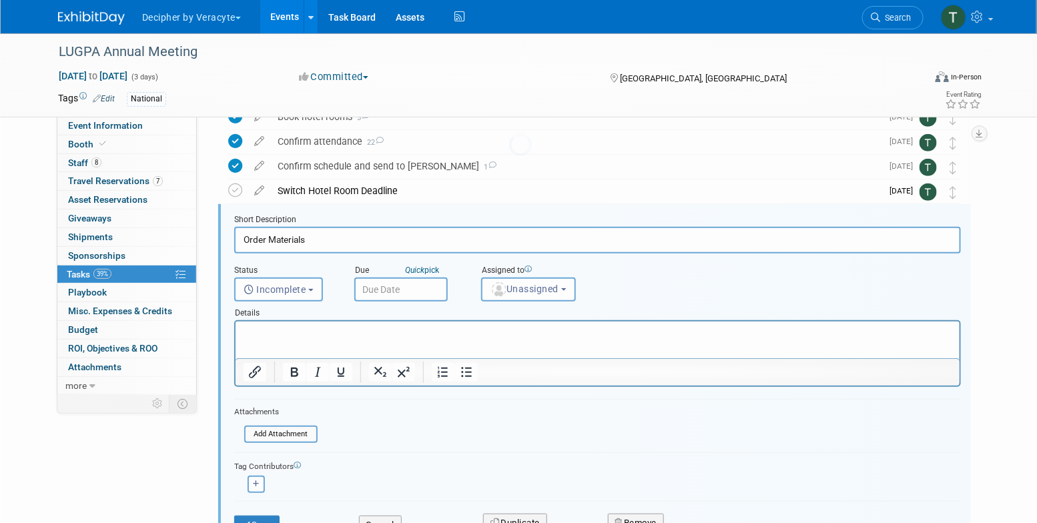
scroll to position [175, 0]
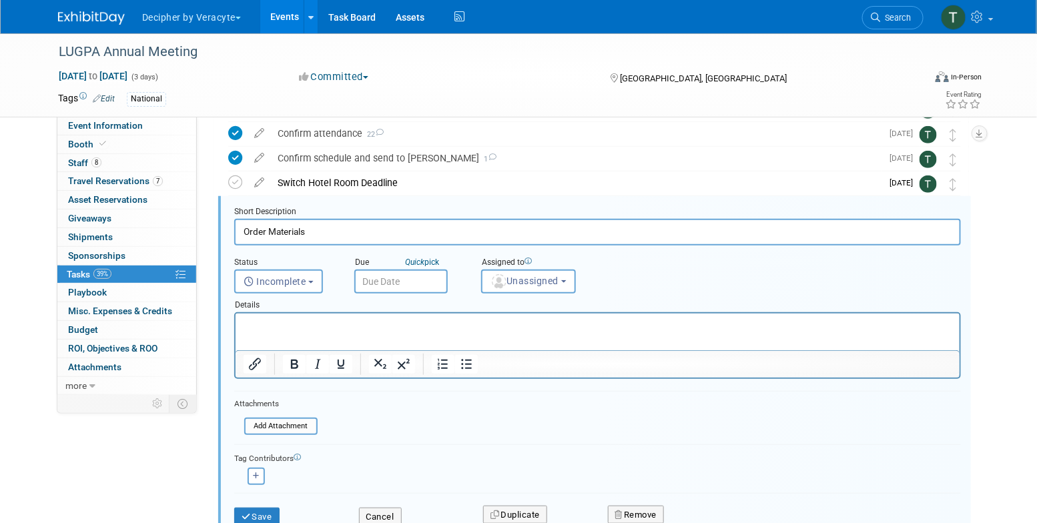
click at [406, 288] on input "text" at bounding box center [400, 282] width 93 height 24
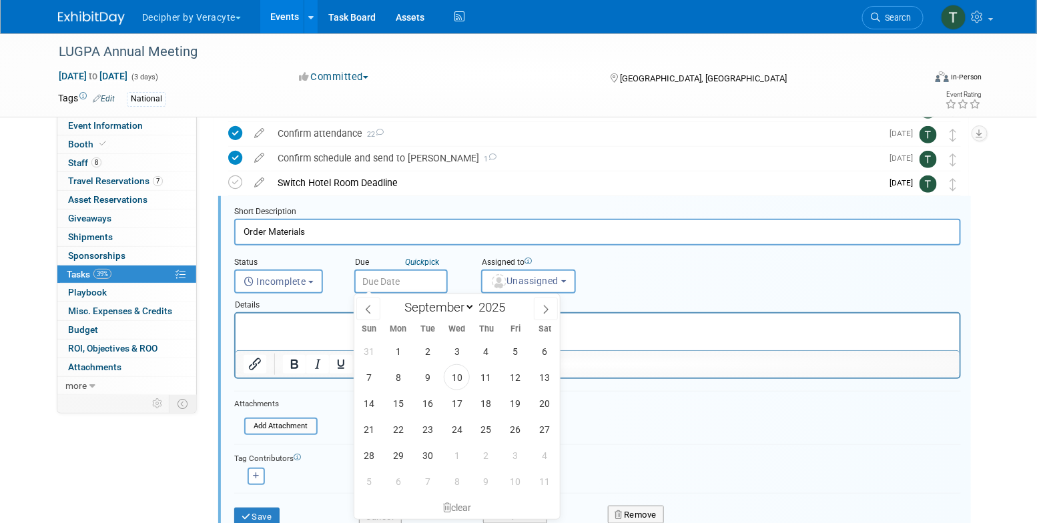
click at [470, 488] on div "31 1 2 3 4 5 6 7 8 9 10 11 12 13 14 15 16 17 18 19 20 21 22 23 24 25 26 27 28 2…" at bounding box center [456, 416] width 205 height 156
click at [480, 477] on span "9" at bounding box center [486, 481] width 26 height 26
type input "Oct 9, 2025"
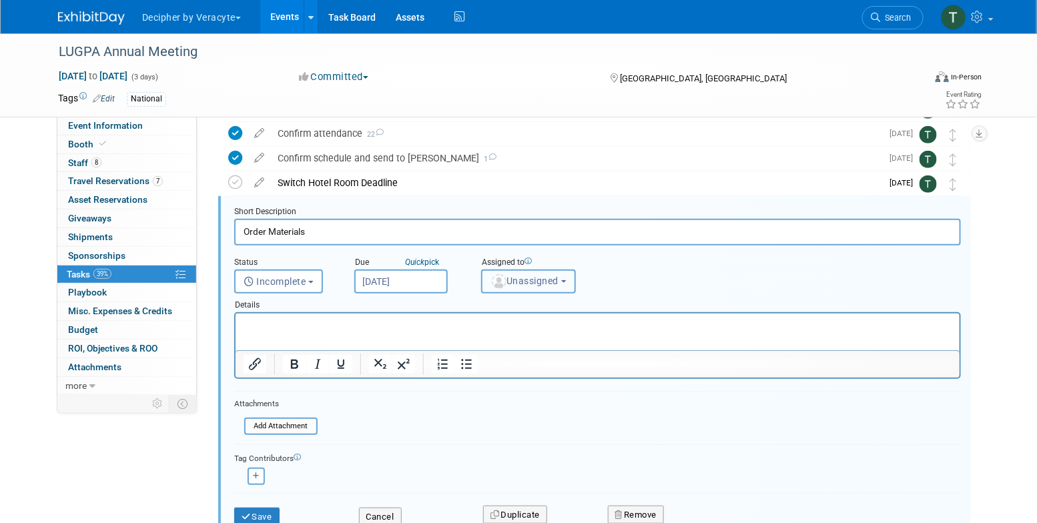
click at [532, 270] on button "Unassigned" at bounding box center [528, 282] width 95 height 24
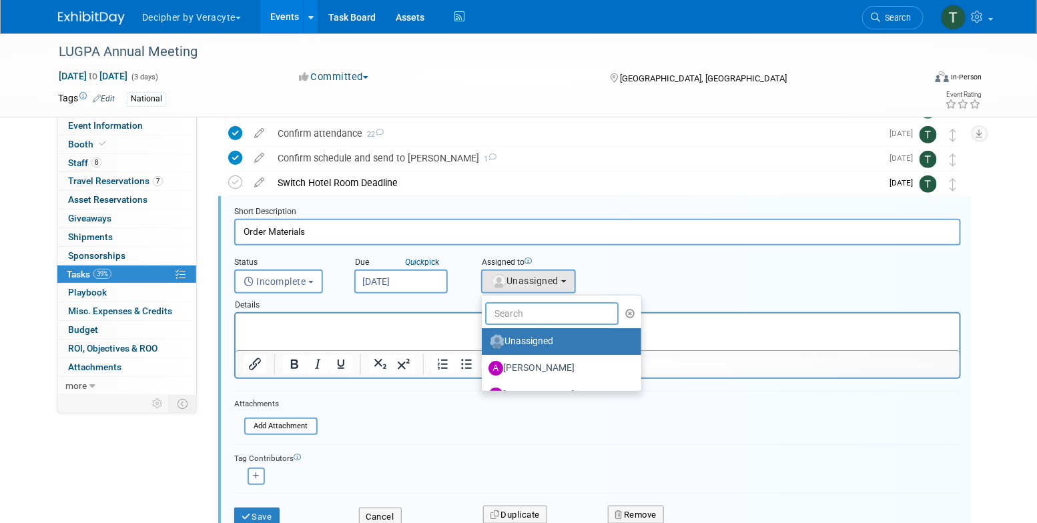
click at [531, 312] on input "text" at bounding box center [551, 313] width 133 height 23
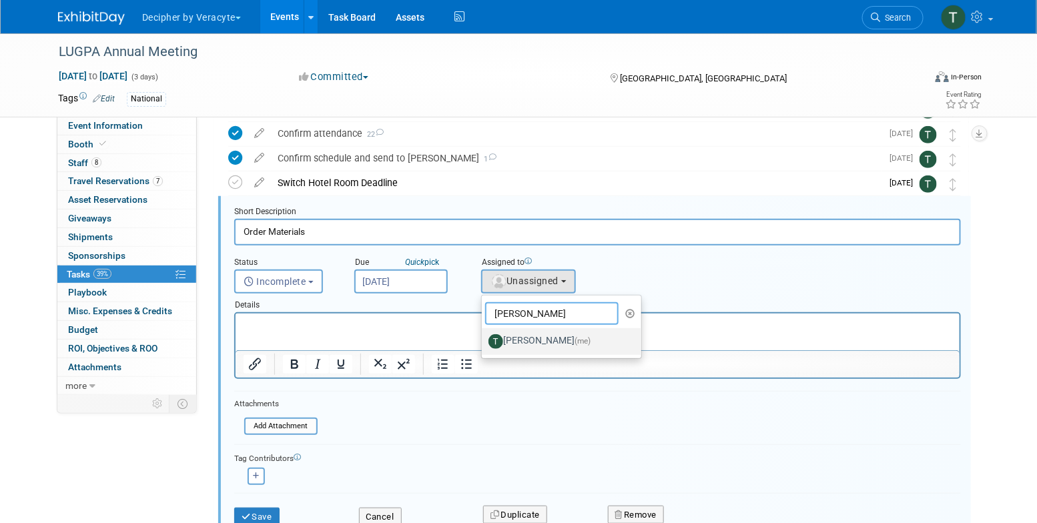
type input "tony"
click at [532, 344] on label "Tony Alvarado (me)" at bounding box center [557, 341] width 139 height 21
click at [484, 344] on input "Tony Alvarado (me)" at bounding box center [479, 340] width 9 height 9
select select "3ceeba8c-a19a-4597-a609-6fba7c9a515a"
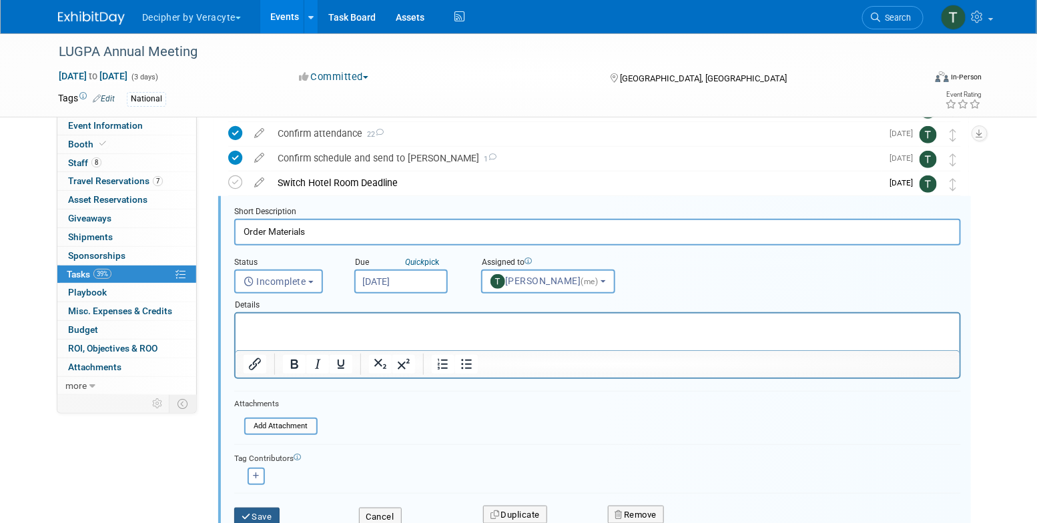
click at [273, 510] on button "Save" at bounding box center [256, 517] width 45 height 19
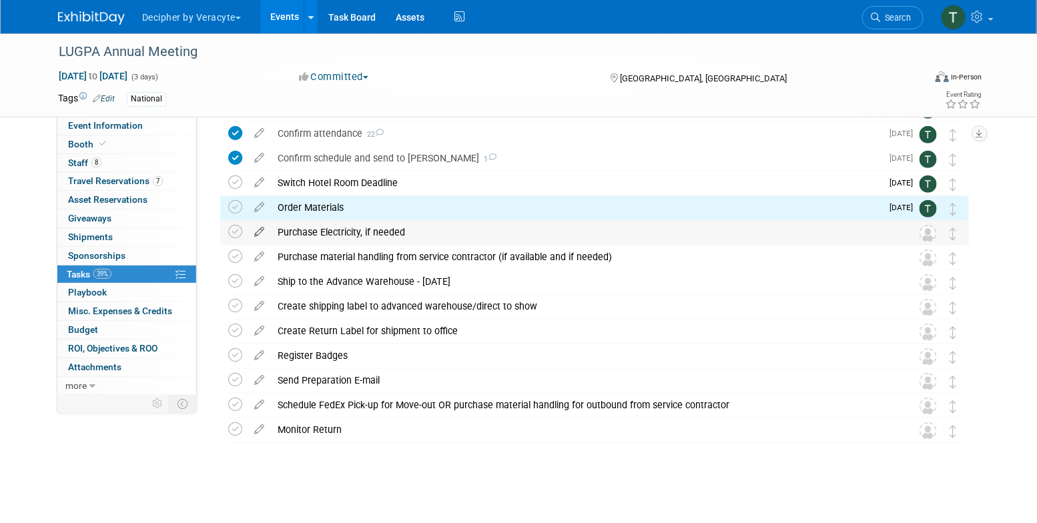
click at [260, 233] on icon at bounding box center [259, 229] width 23 height 17
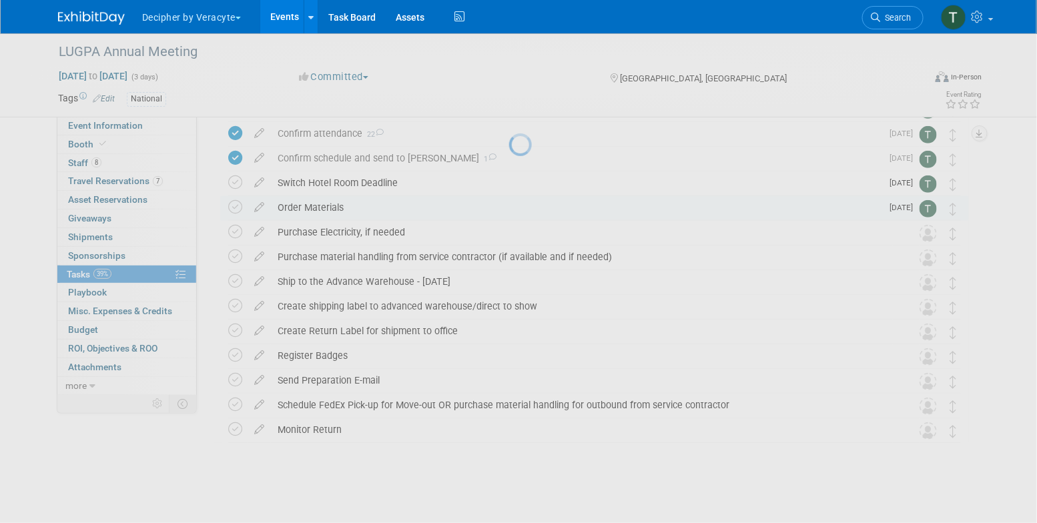
select select "8"
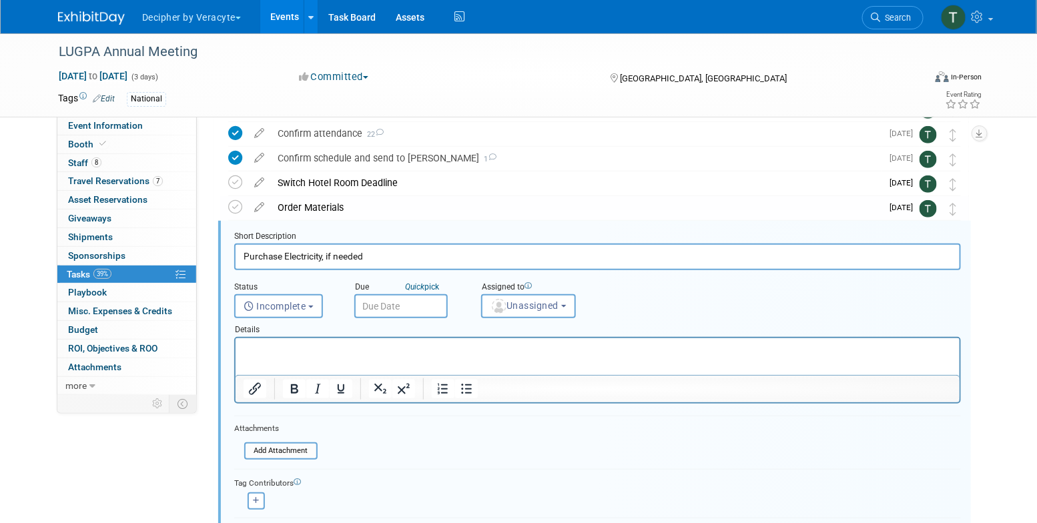
scroll to position [200, 0]
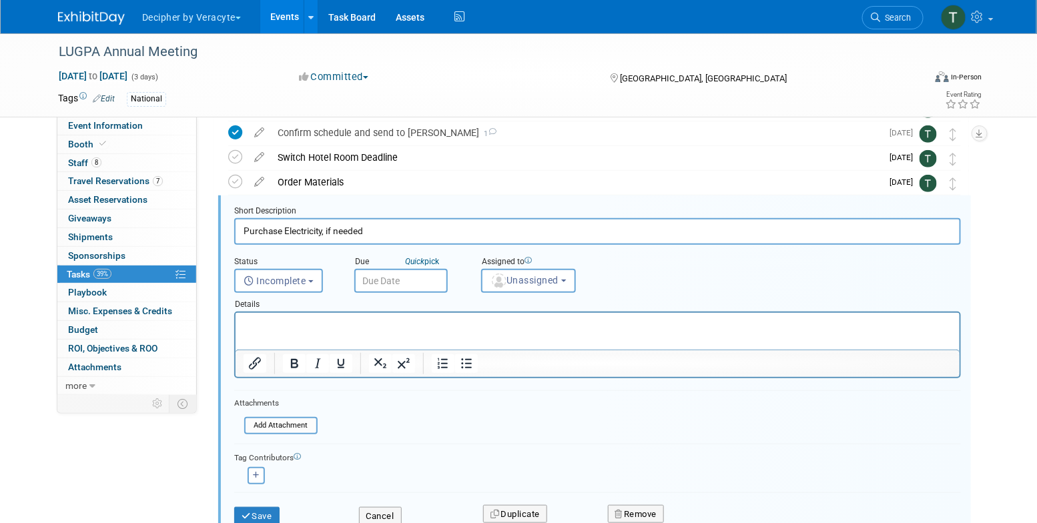
click at [434, 291] on input "text" at bounding box center [400, 281] width 93 height 24
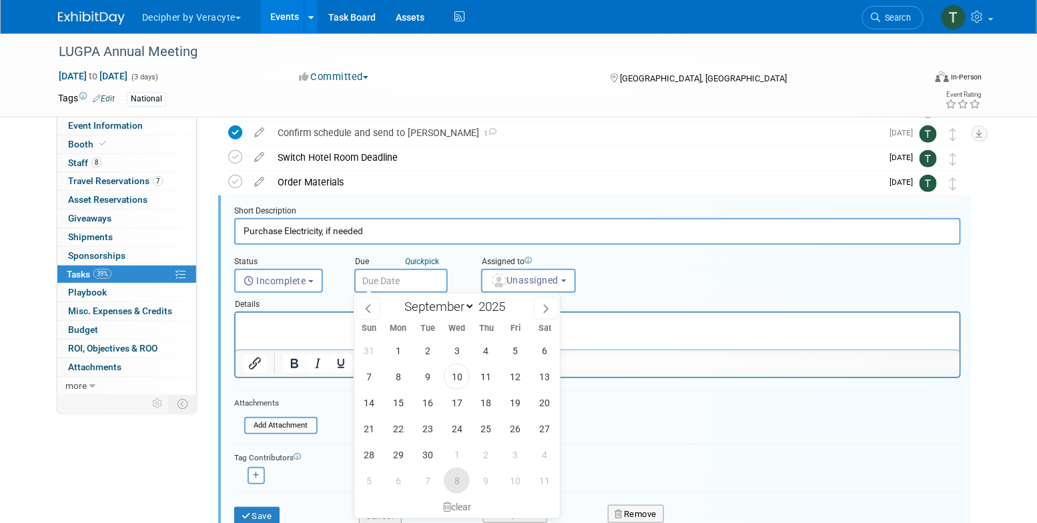
click at [459, 483] on span "8" at bounding box center [457, 481] width 26 height 26
type input "Oct 8, 2025"
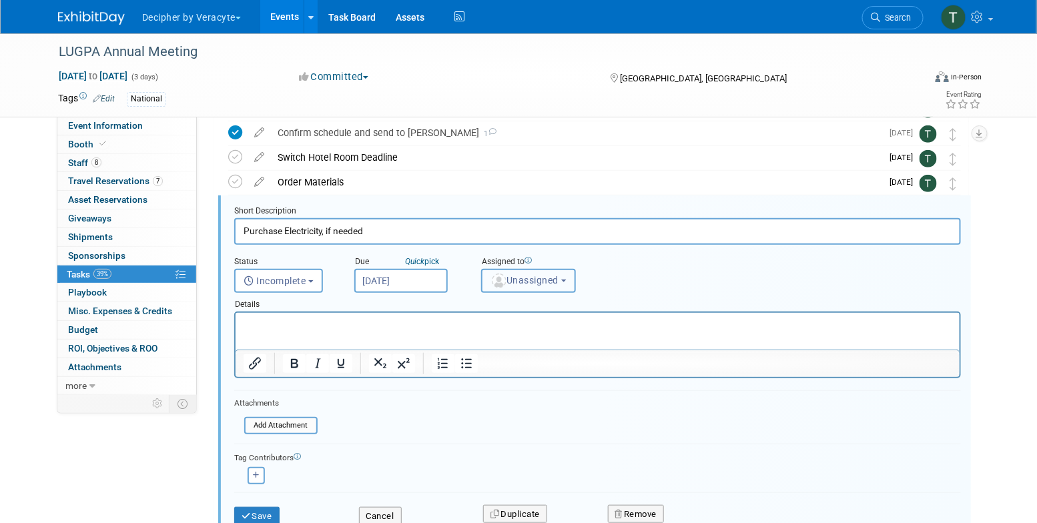
click at [506, 280] on span "Unassigned" at bounding box center [524, 280] width 68 height 11
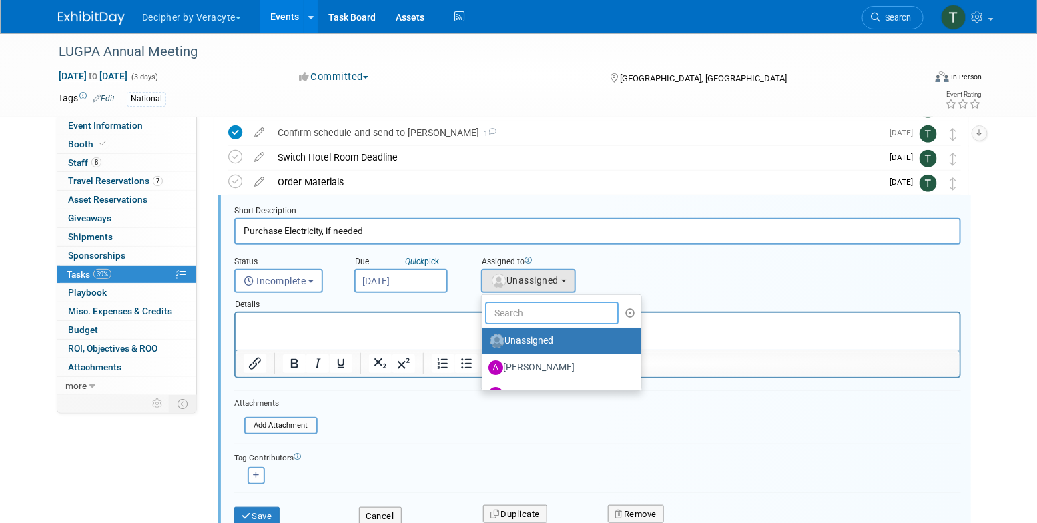
click at [516, 307] on input "text" at bounding box center [551, 313] width 133 height 23
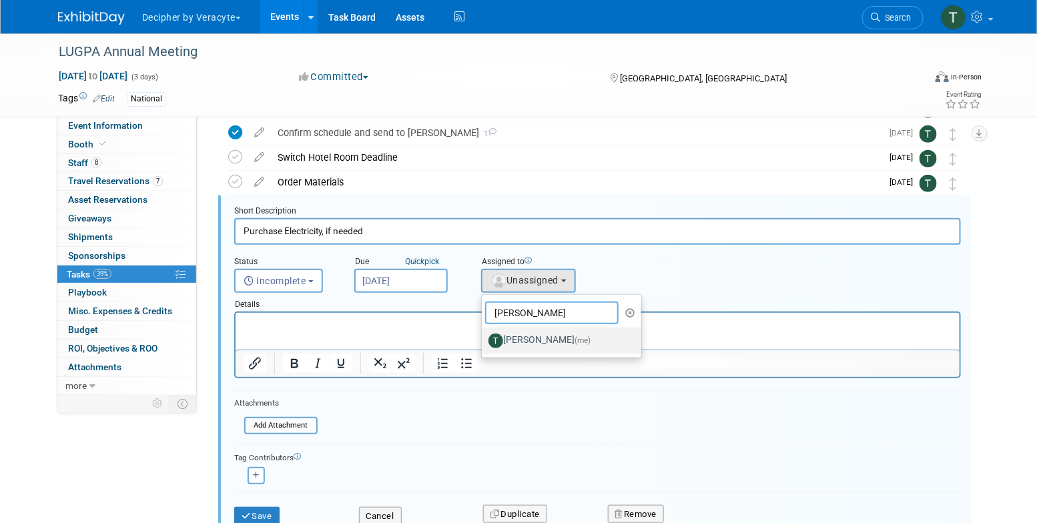
type input "tony"
click at [529, 340] on label "Tony Alvarado (me)" at bounding box center [557, 340] width 139 height 21
click at [484, 340] on input "Tony Alvarado (me)" at bounding box center [479, 339] width 9 height 9
select select "3ceeba8c-a19a-4597-a609-6fba7c9a515a"
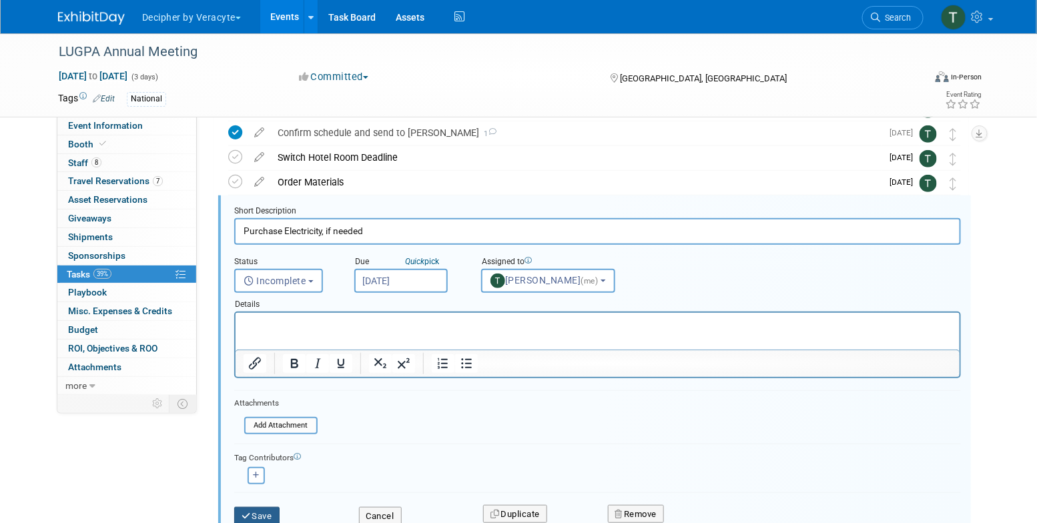
click at [272, 518] on button "Save" at bounding box center [256, 516] width 45 height 19
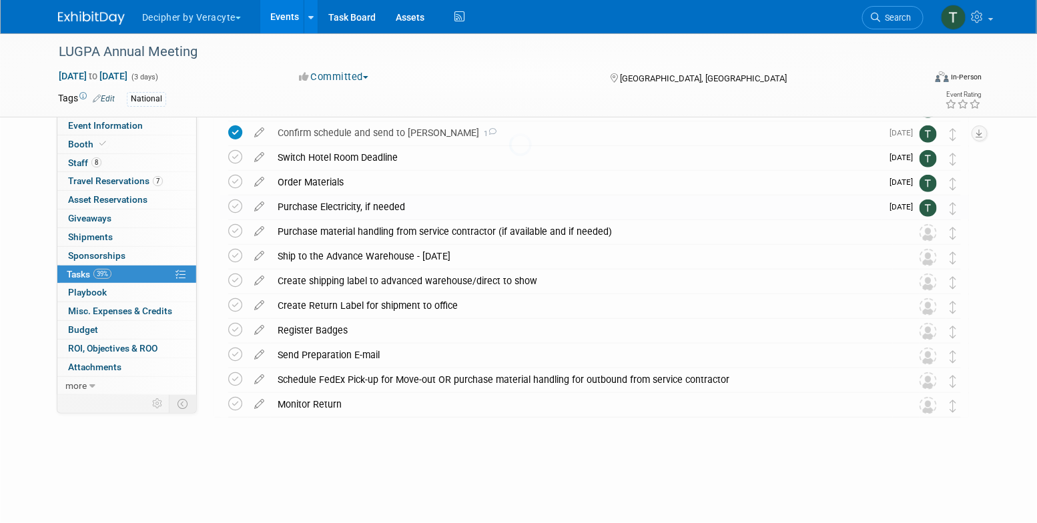
scroll to position [175, 0]
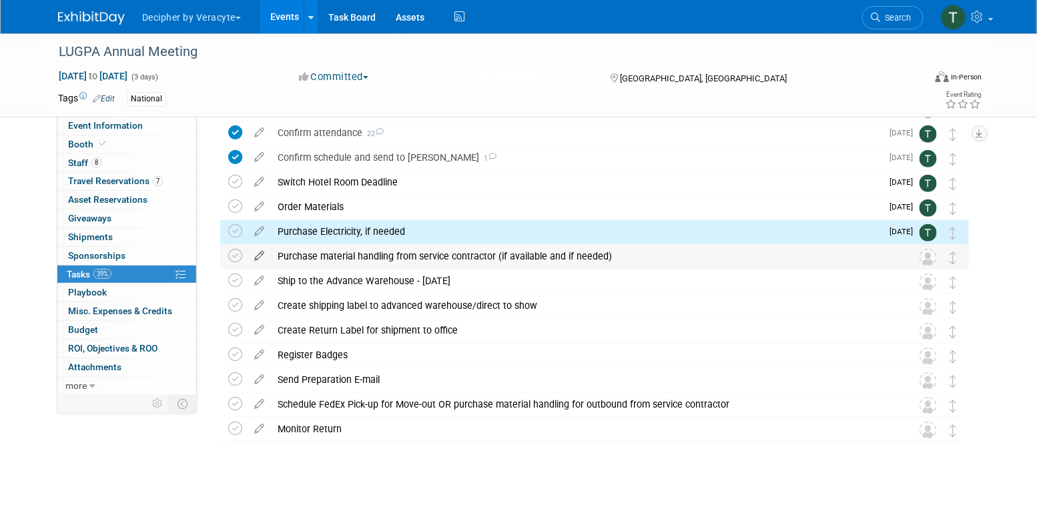
click at [258, 252] on icon at bounding box center [259, 253] width 23 height 17
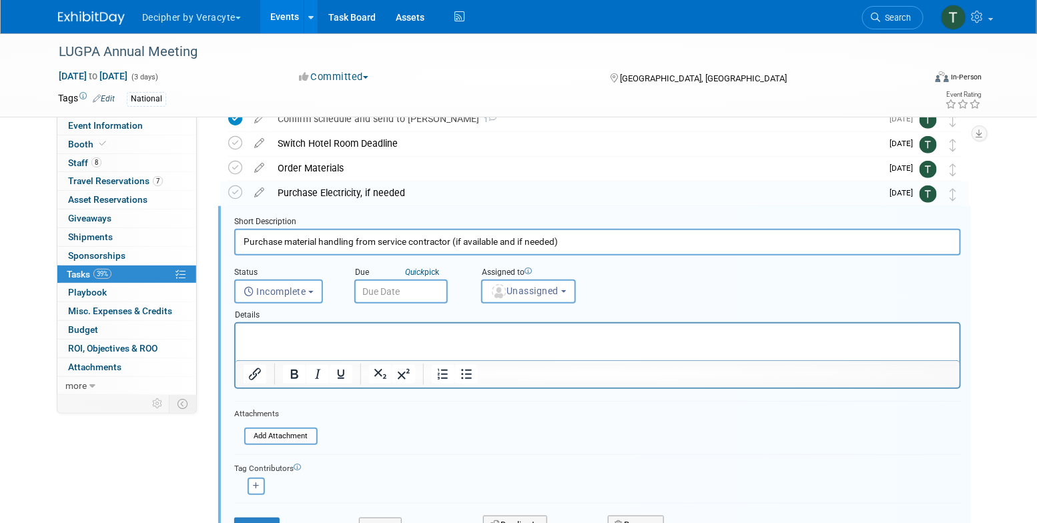
scroll to position [224, 0]
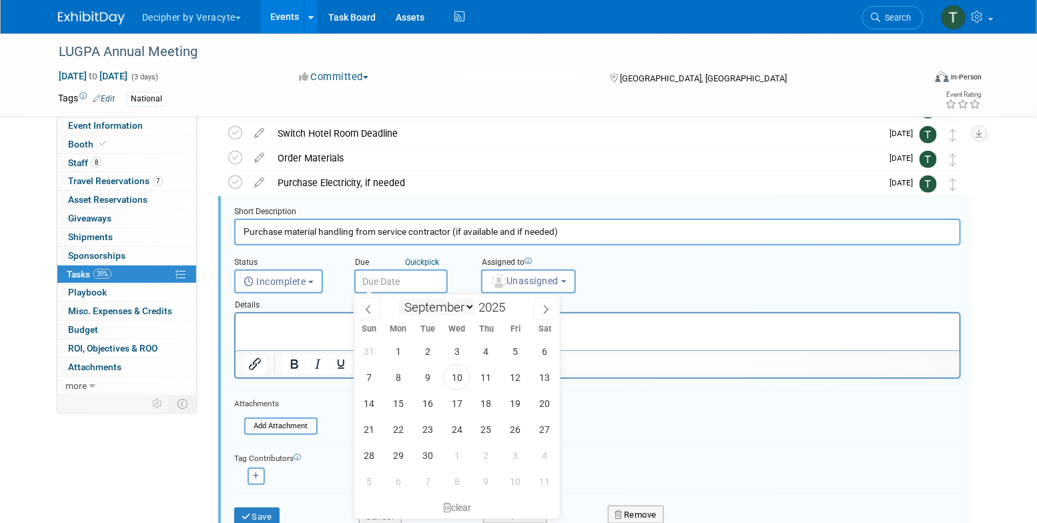
click at [413, 286] on input "text" at bounding box center [400, 282] width 93 height 24
click at [426, 480] on span "7" at bounding box center [427, 481] width 26 height 26
type input "Oct 7, 2025"
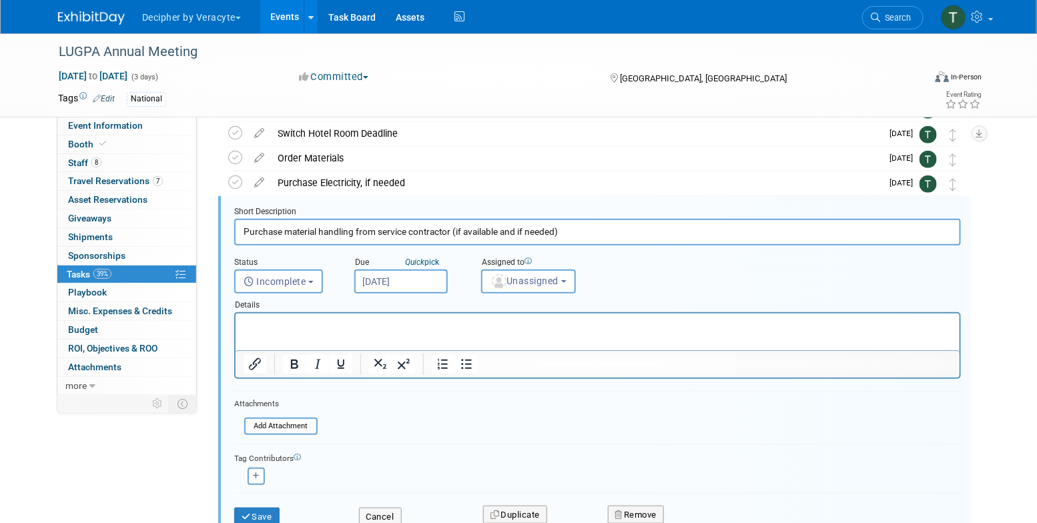
click at [511, 268] on div "Assigned to" at bounding box center [564, 263] width 167 height 13
click at [511, 280] on span "Unassigned" at bounding box center [524, 281] width 68 height 11
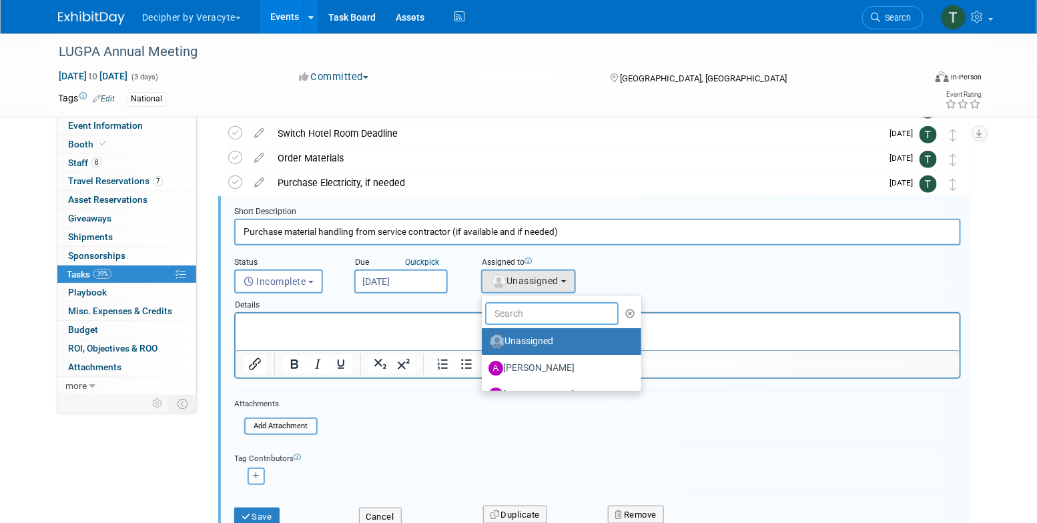
click at [511, 310] on input "text" at bounding box center [551, 313] width 133 height 23
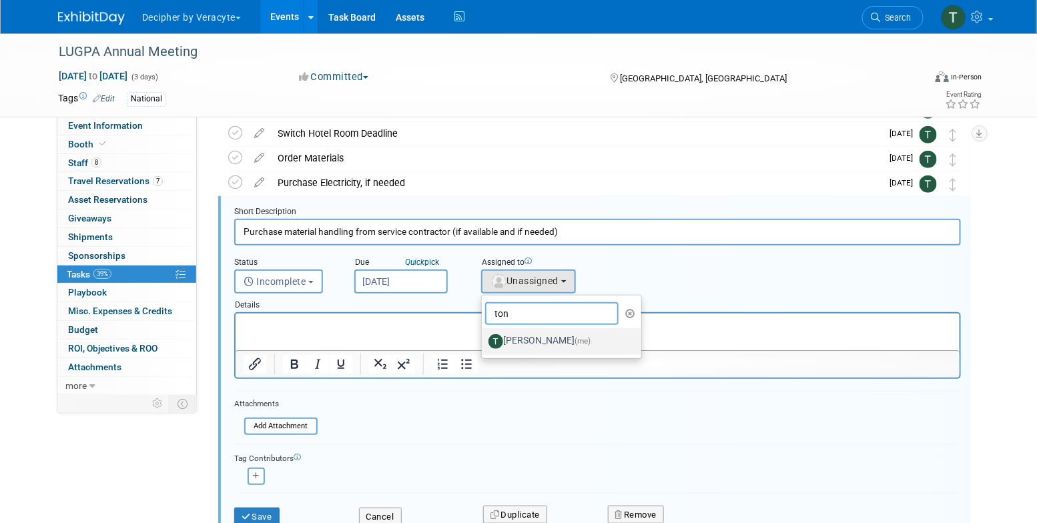
type input "ton"
click at [526, 344] on label "Tony Alvarado (me)" at bounding box center [557, 341] width 139 height 21
click at [484, 344] on input "Tony Alvarado (me)" at bounding box center [479, 340] width 9 height 9
select select "3ceeba8c-a19a-4597-a609-6fba7c9a515a"
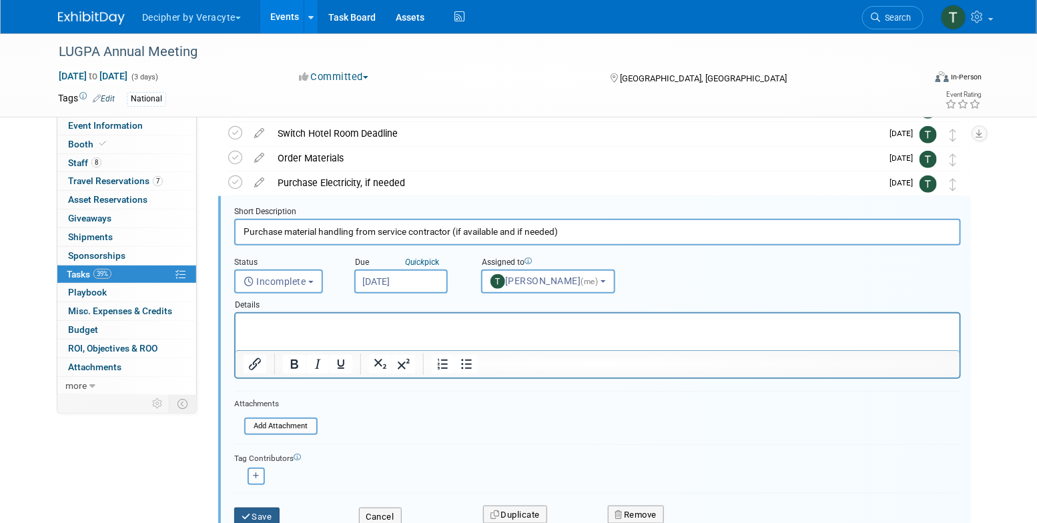
click at [278, 518] on button "Save" at bounding box center [256, 517] width 45 height 19
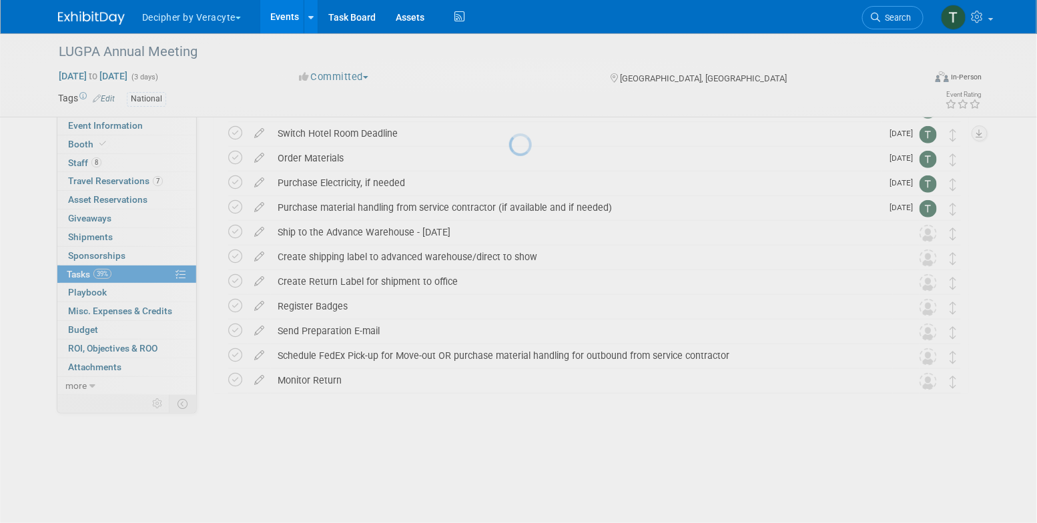
scroll to position [175, 0]
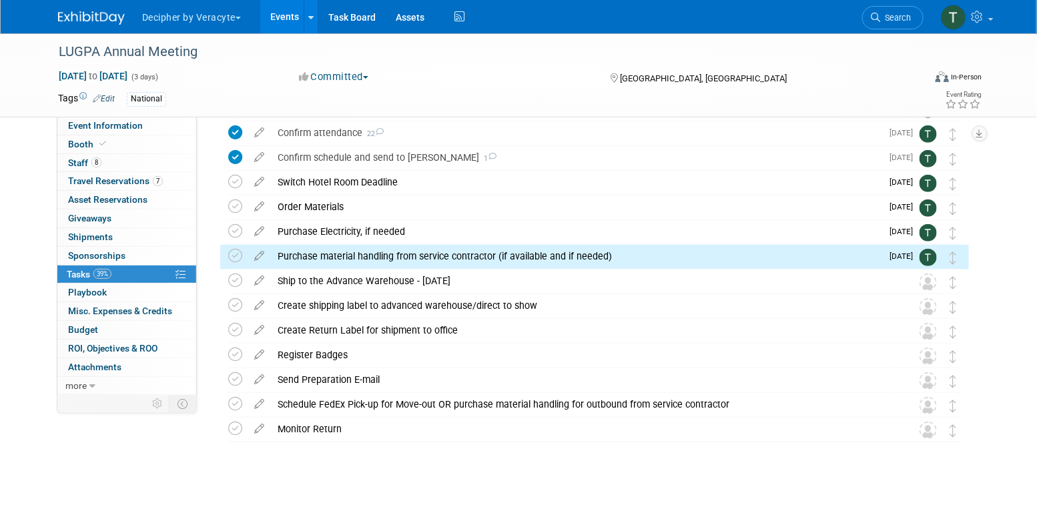
click at [489, 335] on div "Create Return Label for shipment to office" at bounding box center [582, 330] width 622 height 23
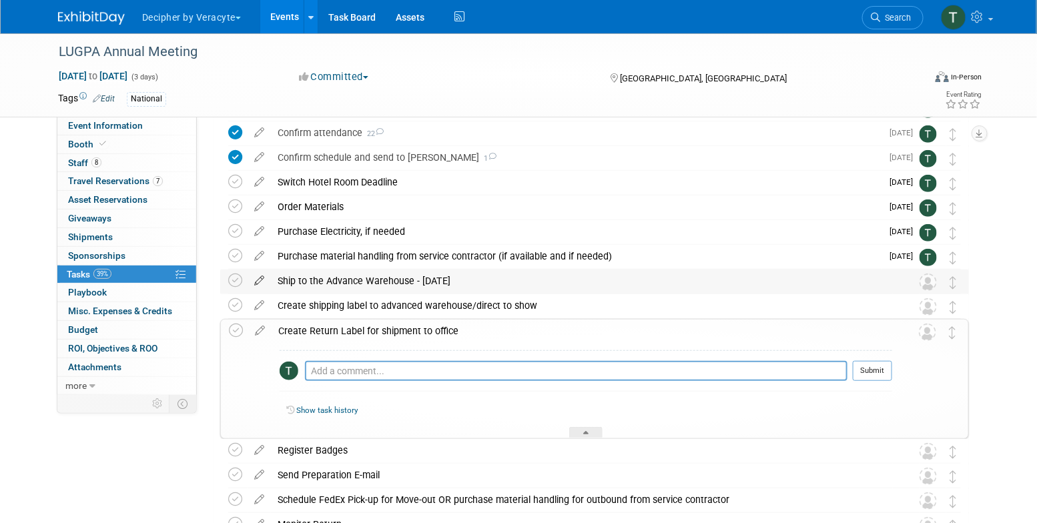
click at [262, 272] on icon at bounding box center [259, 278] width 23 height 17
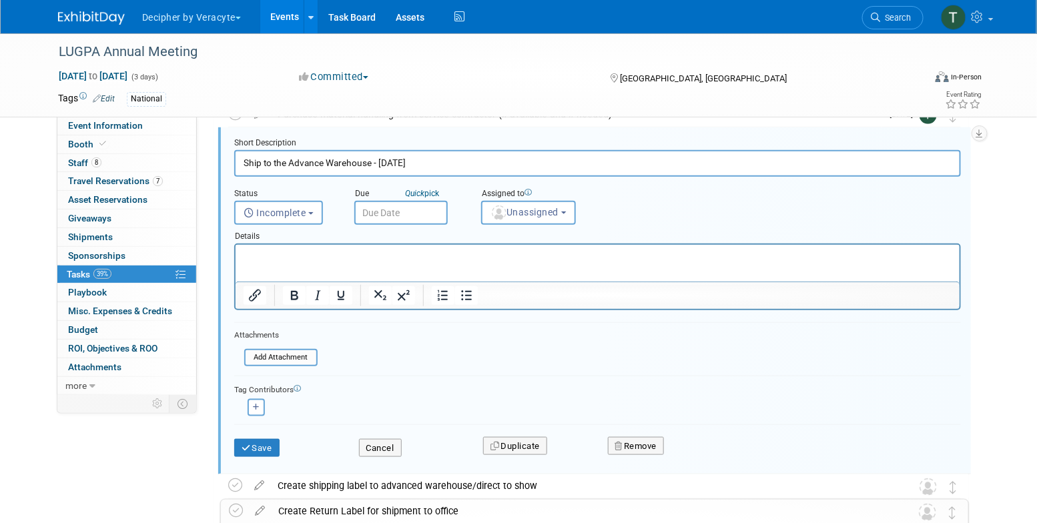
scroll to position [332, 0]
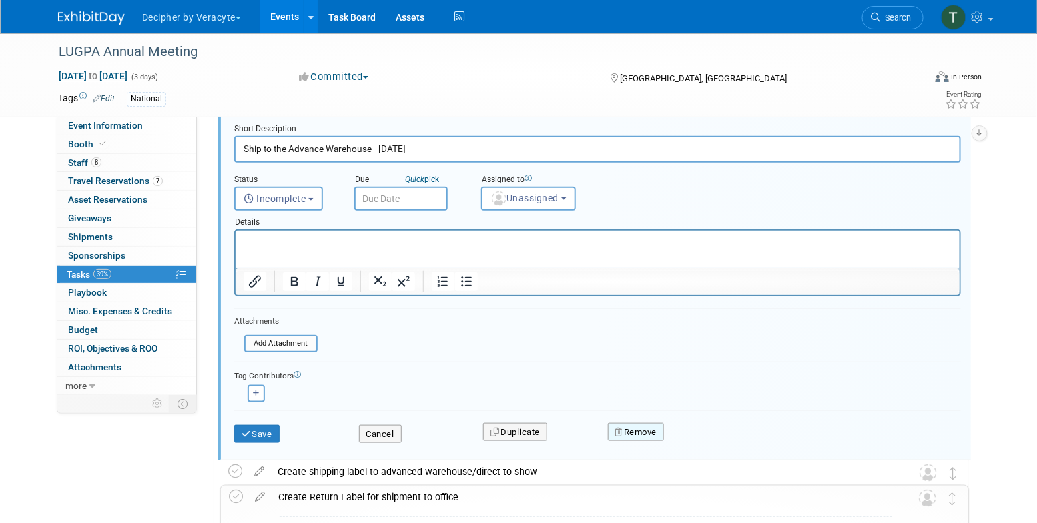
click at [652, 435] on button "Remove" at bounding box center [636, 432] width 57 height 19
click at [695, 446] on link "Yes" at bounding box center [710, 442] width 39 height 21
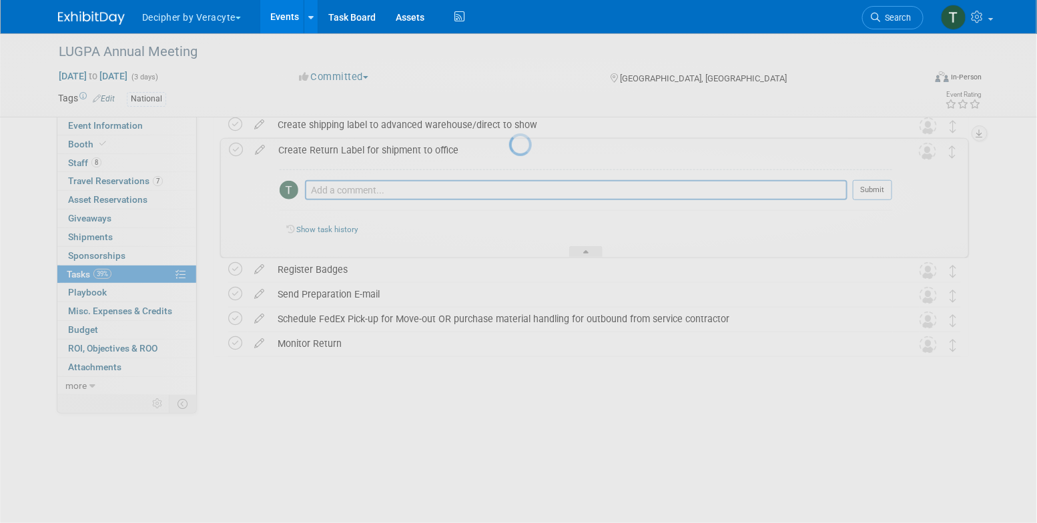
scroll to position [246, 0]
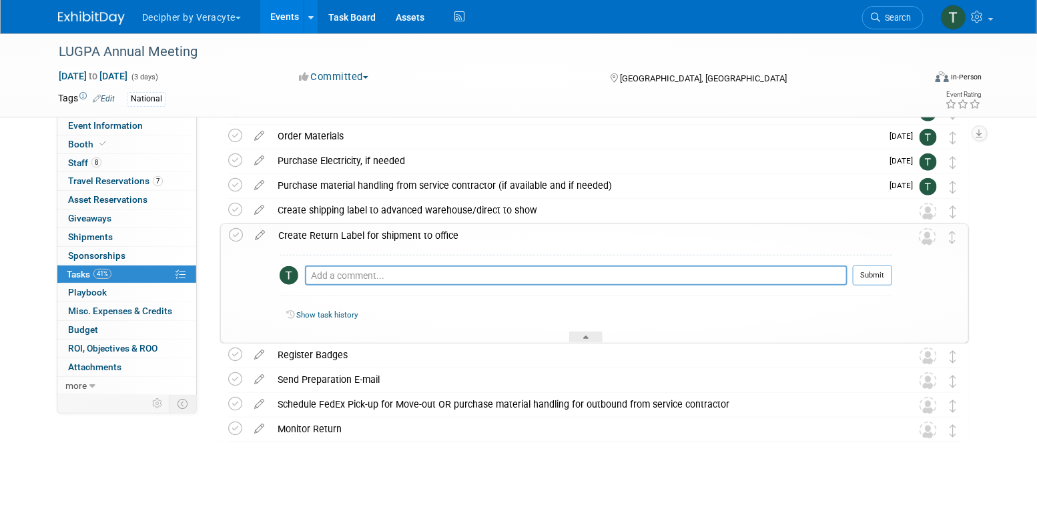
click at [375, 242] on div "Create Return Label for shipment to office" at bounding box center [582, 235] width 620 height 23
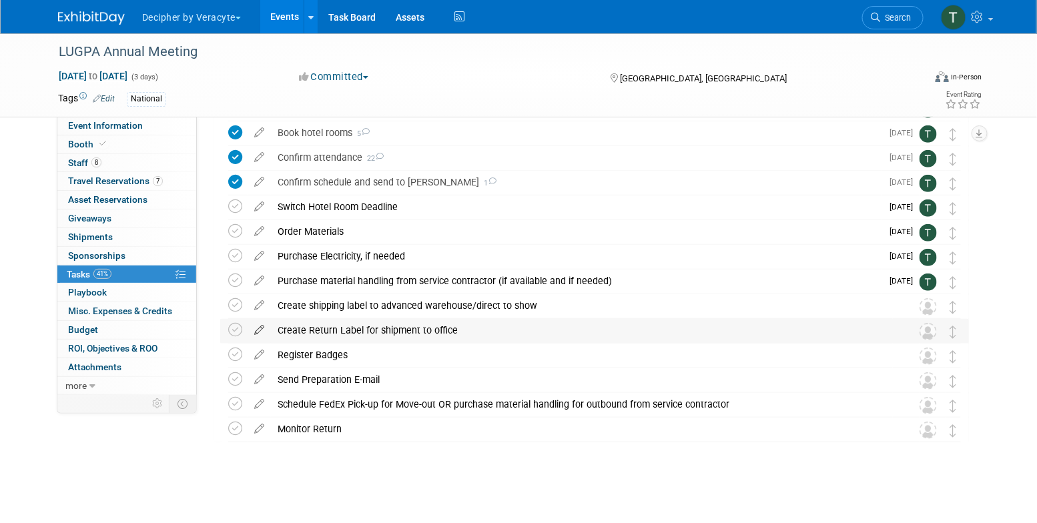
click at [252, 328] on icon at bounding box center [259, 327] width 23 height 17
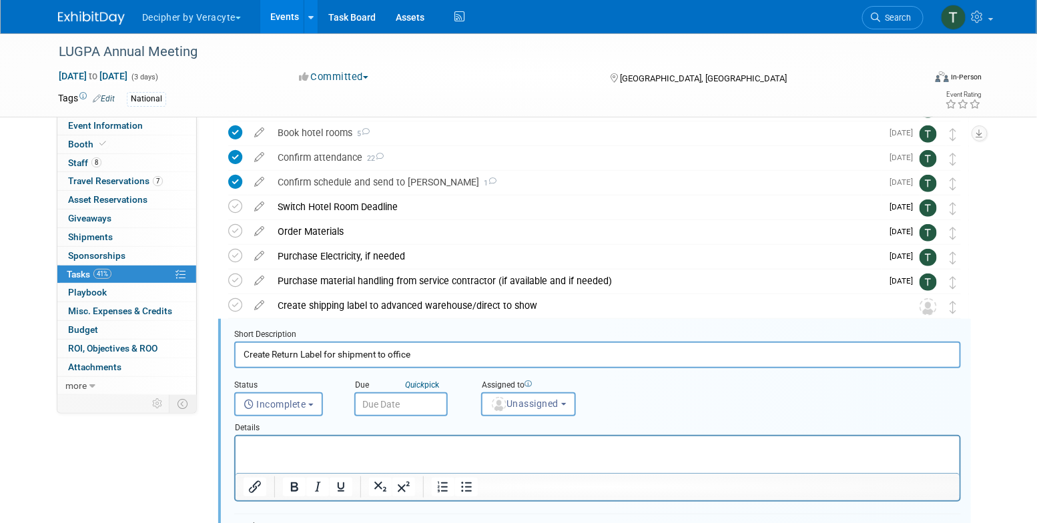
scroll to position [274, 0]
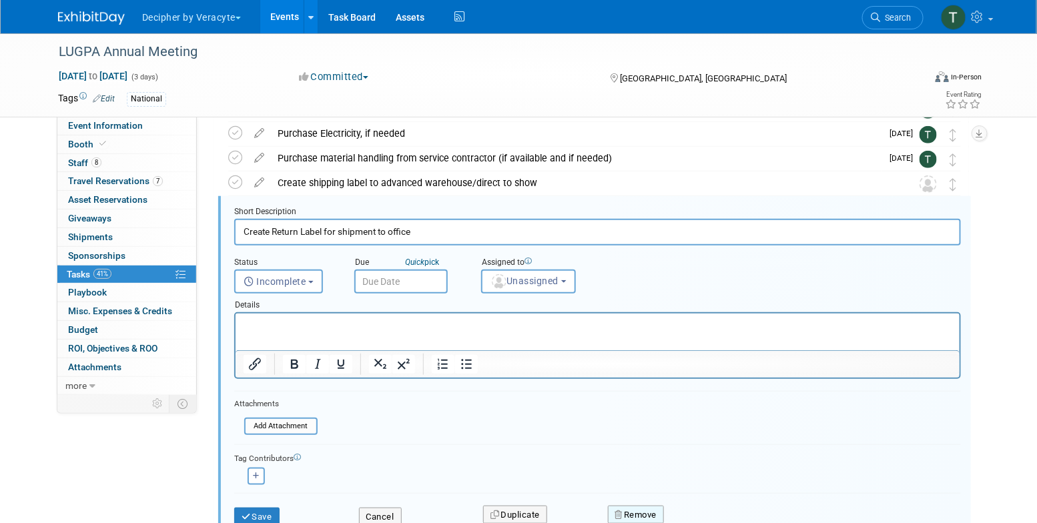
click at [626, 506] on button "Remove" at bounding box center [636, 515] width 57 height 19
click at [701, 500] on link "Yes" at bounding box center [710, 506] width 39 height 21
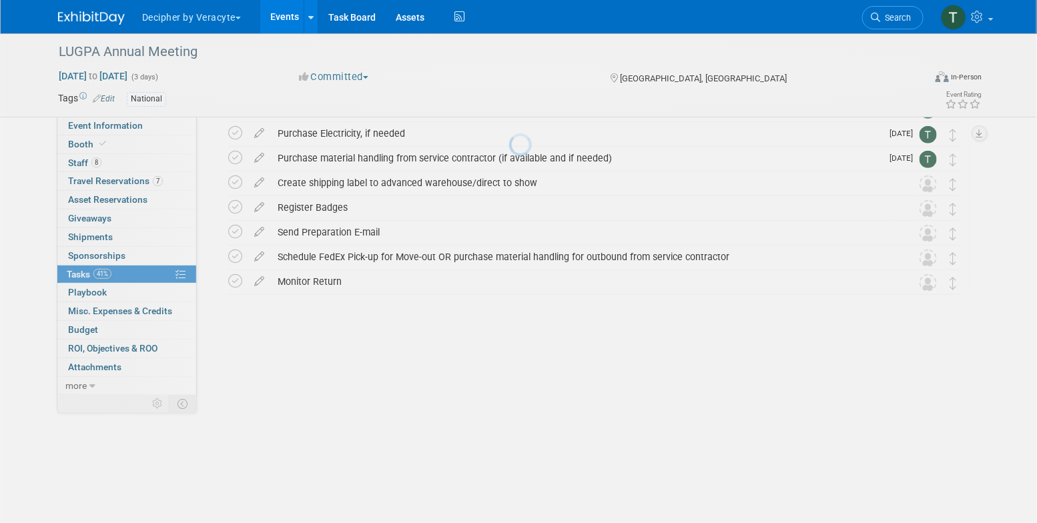
scroll to position [126, 0]
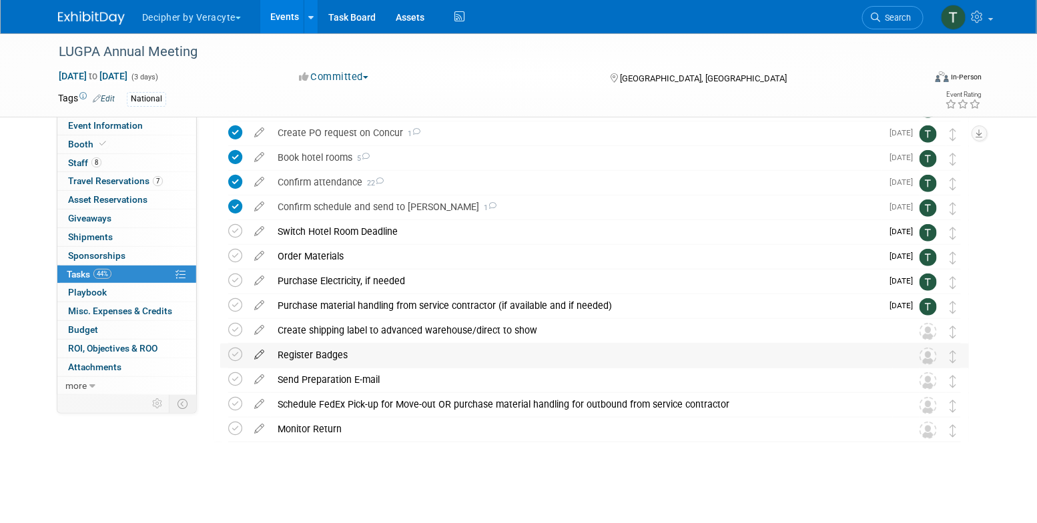
click at [260, 354] on icon at bounding box center [259, 352] width 23 height 17
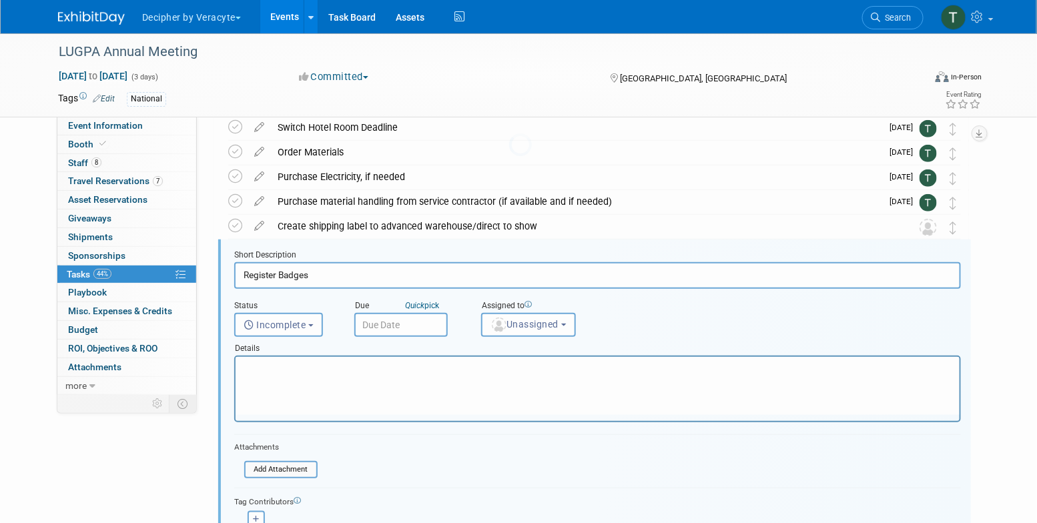
scroll to position [274, 0]
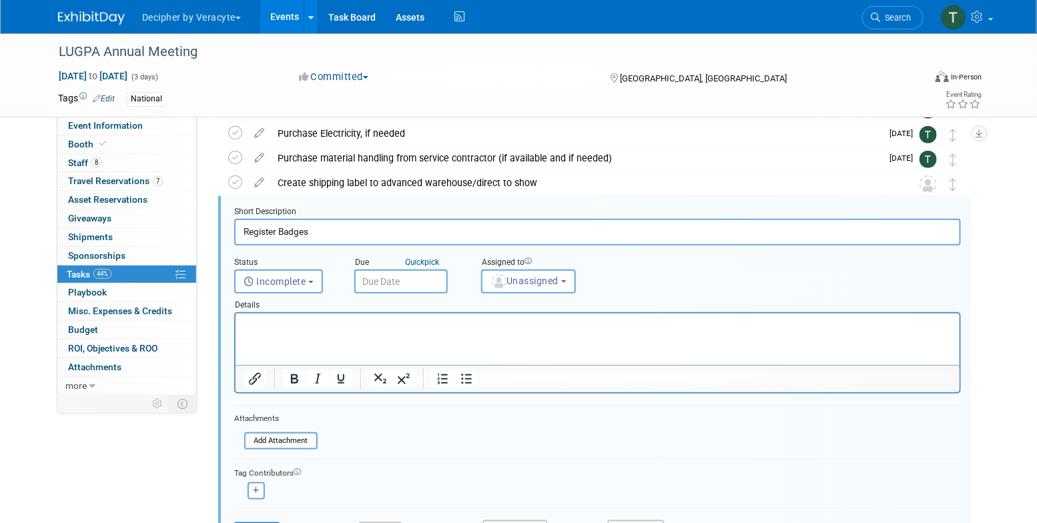
click at [436, 284] on input "text" at bounding box center [400, 282] width 93 height 24
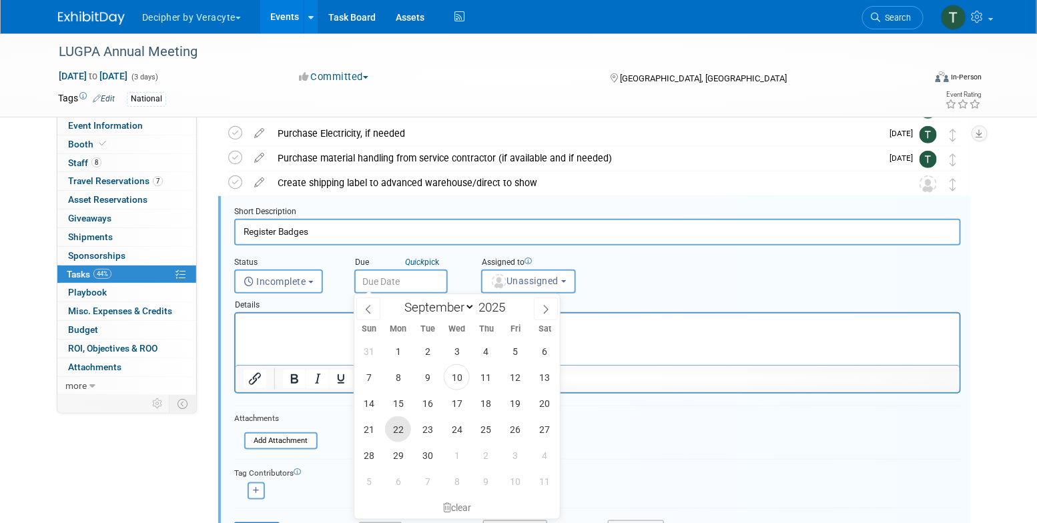
click at [400, 430] on span "22" at bounding box center [398, 429] width 26 height 26
type input "Sep 22, 2025"
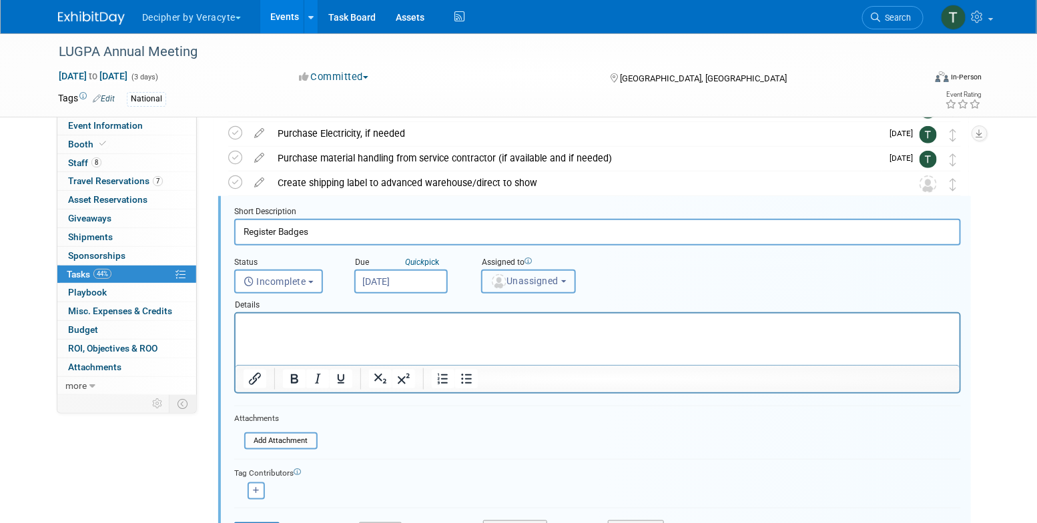
click at [529, 283] on span "Unassigned" at bounding box center [524, 281] width 68 height 11
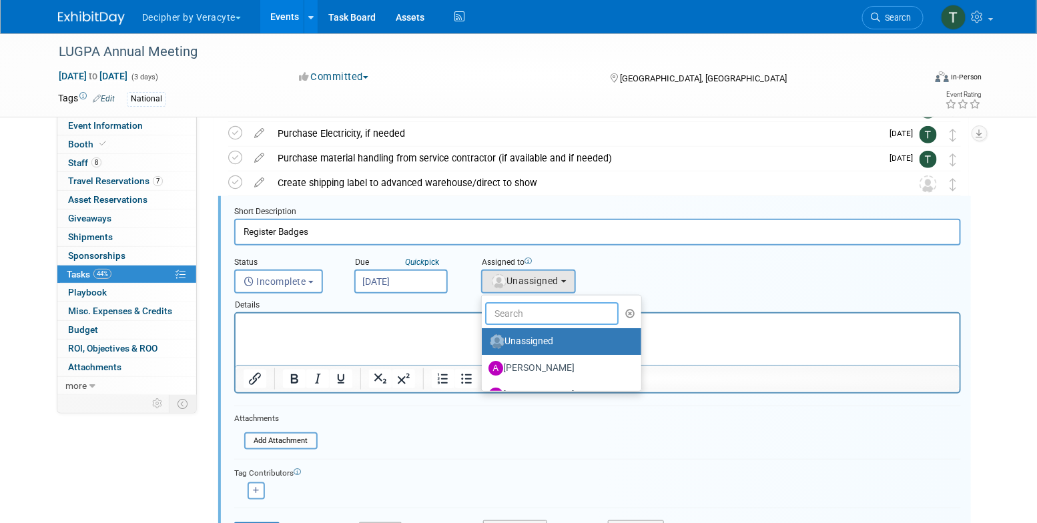
click at [529, 318] on input "text" at bounding box center [551, 313] width 133 height 23
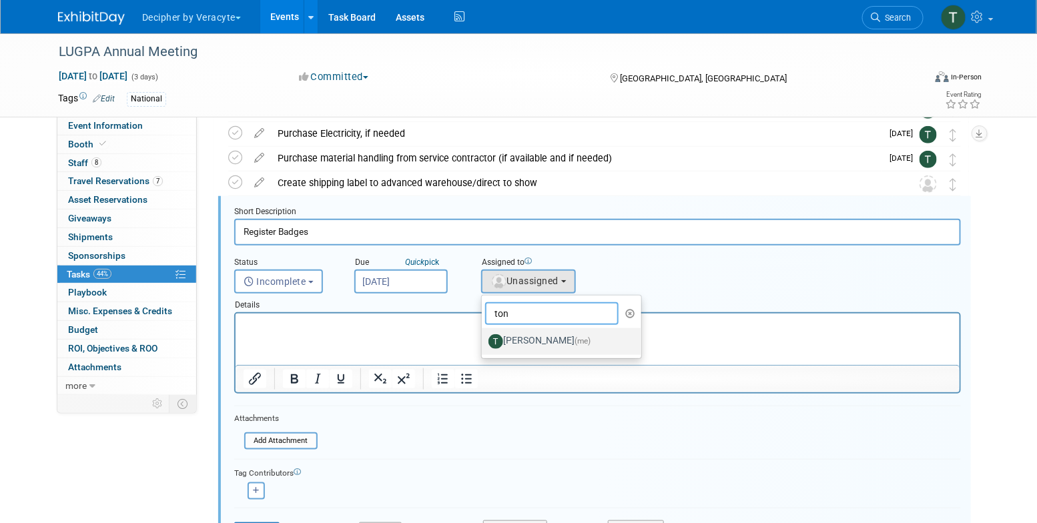
type input "ton"
click at [526, 345] on label "Tony Alvarado (me)" at bounding box center [557, 341] width 139 height 21
click at [484, 344] on input "Tony Alvarado (me)" at bounding box center [479, 340] width 9 height 9
select select "3ceeba8c-a19a-4597-a609-6fba7c9a515a"
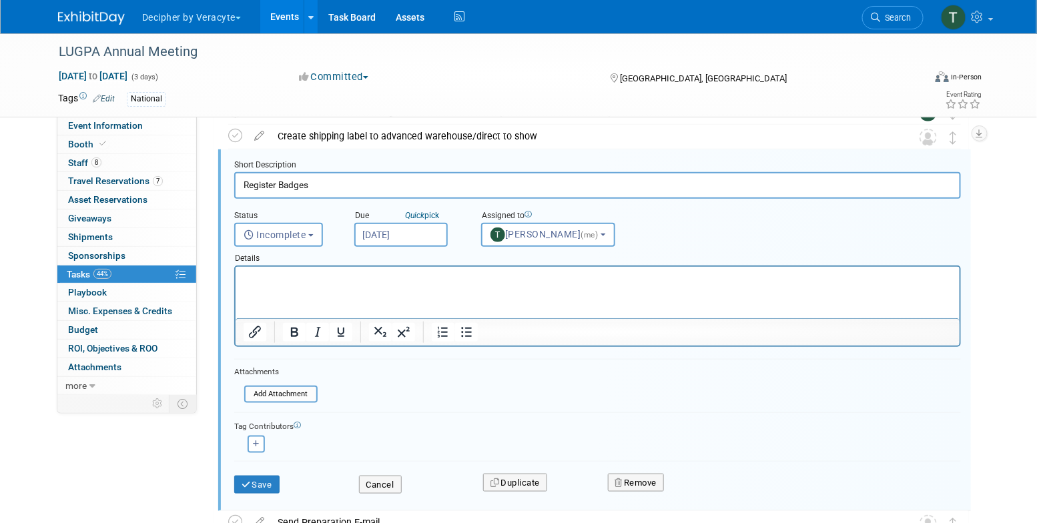
scroll to position [334, 0]
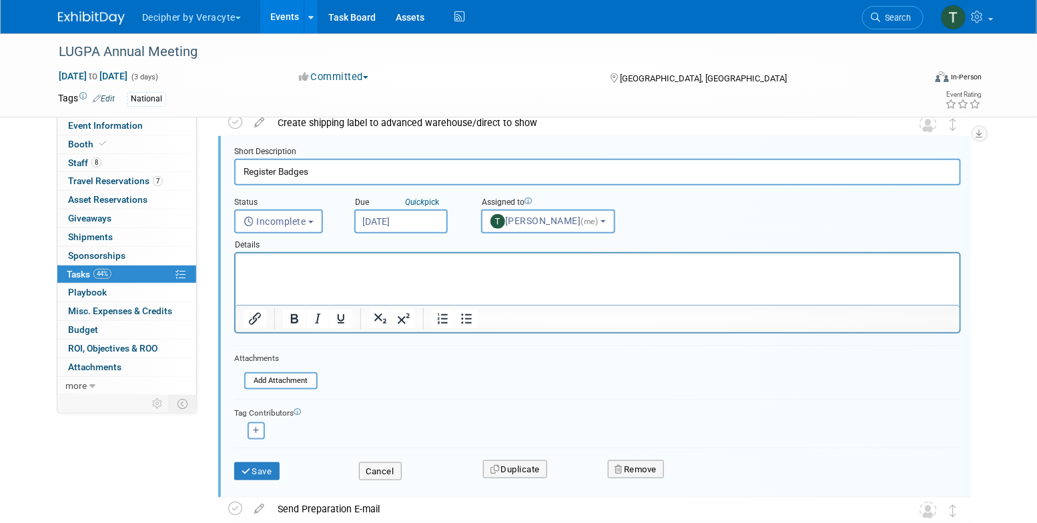
click at [282, 466] on div "Save" at bounding box center [286, 467] width 125 height 27
click at [275, 468] on button "Save" at bounding box center [256, 471] width 45 height 19
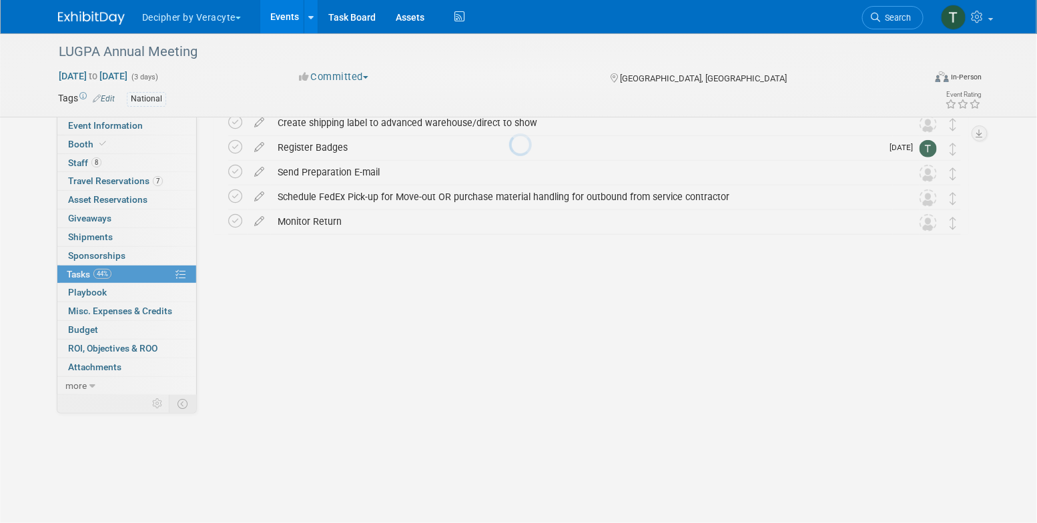
scroll to position [126, 0]
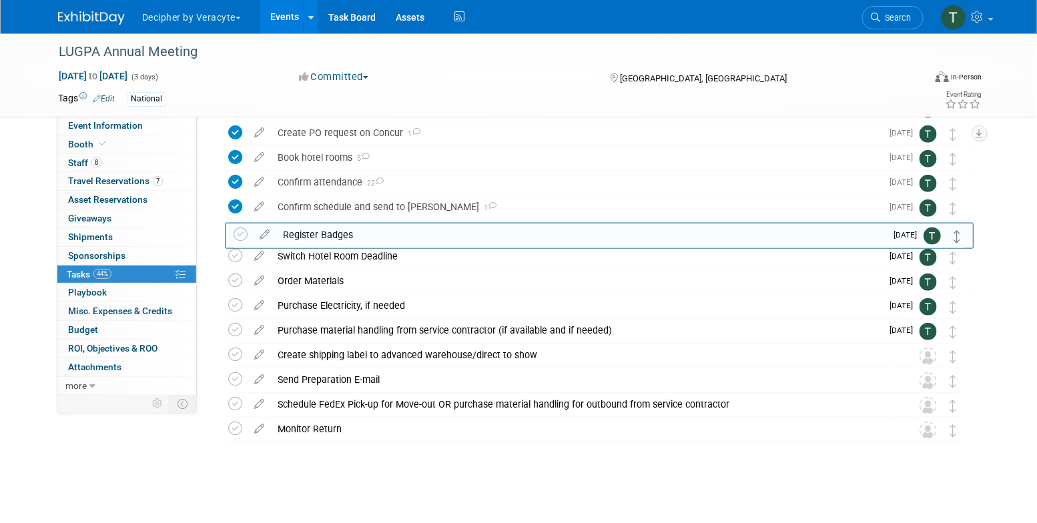
drag, startPoint x: 955, startPoint y: 355, endPoint x: 959, endPoint y: 234, distance: 120.8
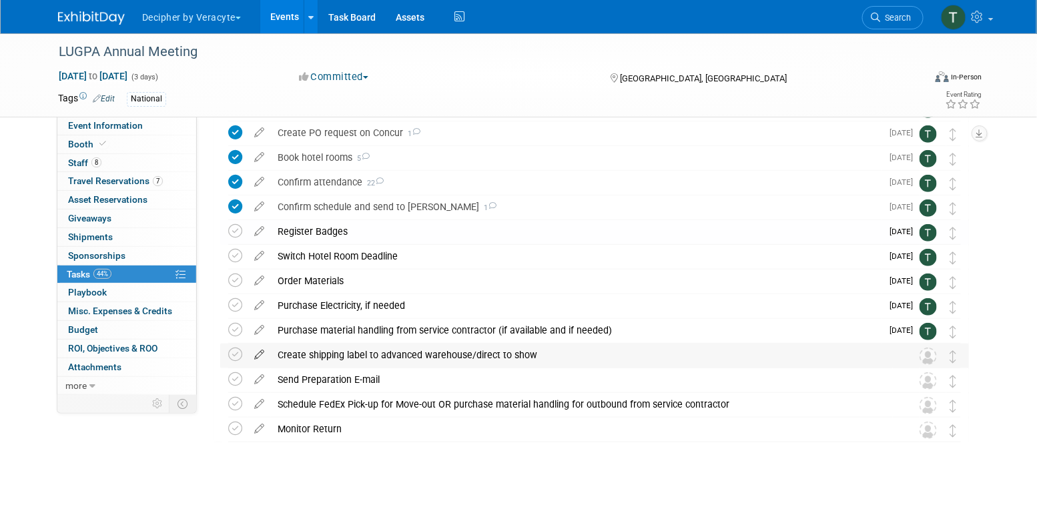
click at [261, 358] on icon at bounding box center [259, 352] width 23 height 17
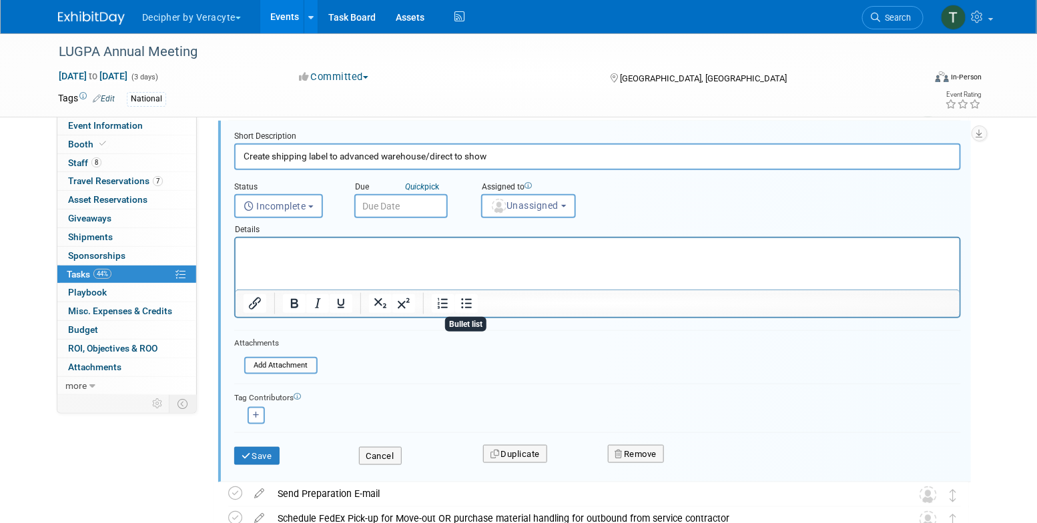
scroll to position [360, 0]
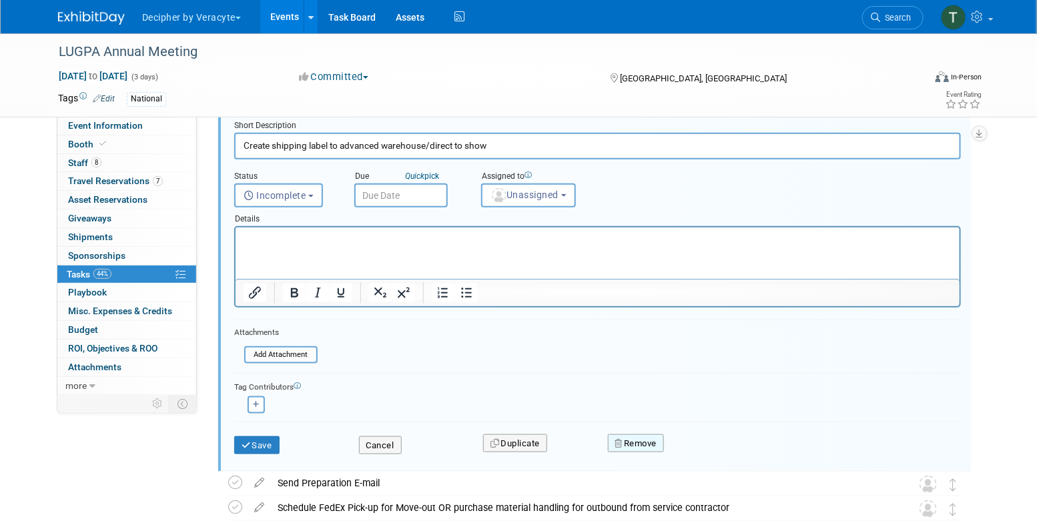
click at [664, 445] on button "Remove" at bounding box center [636, 443] width 57 height 19
click at [691, 450] on link "Yes" at bounding box center [710, 454] width 39 height 21
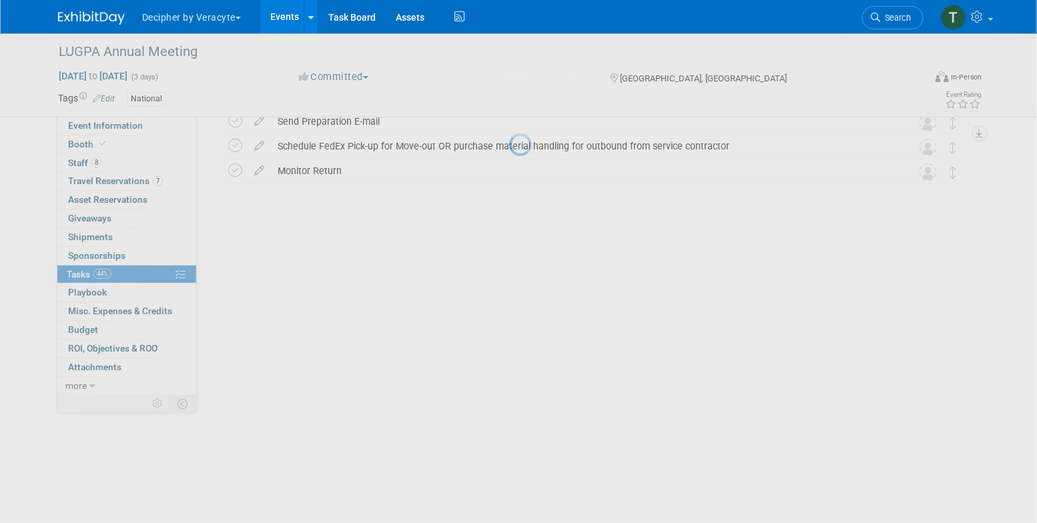
scroll to position [101, 0]
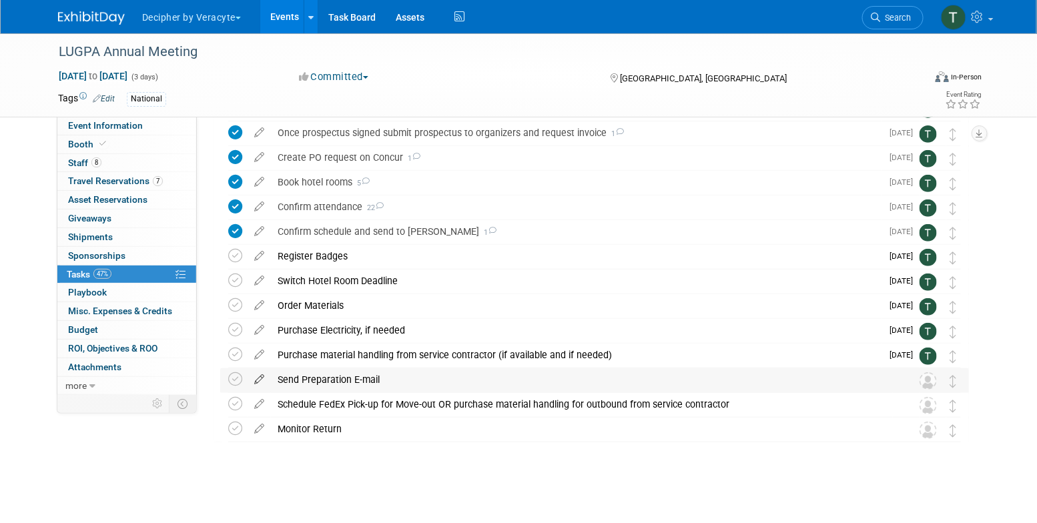
click at [256, 377] on icon at bounding box center [259, 376] width 23 height 17
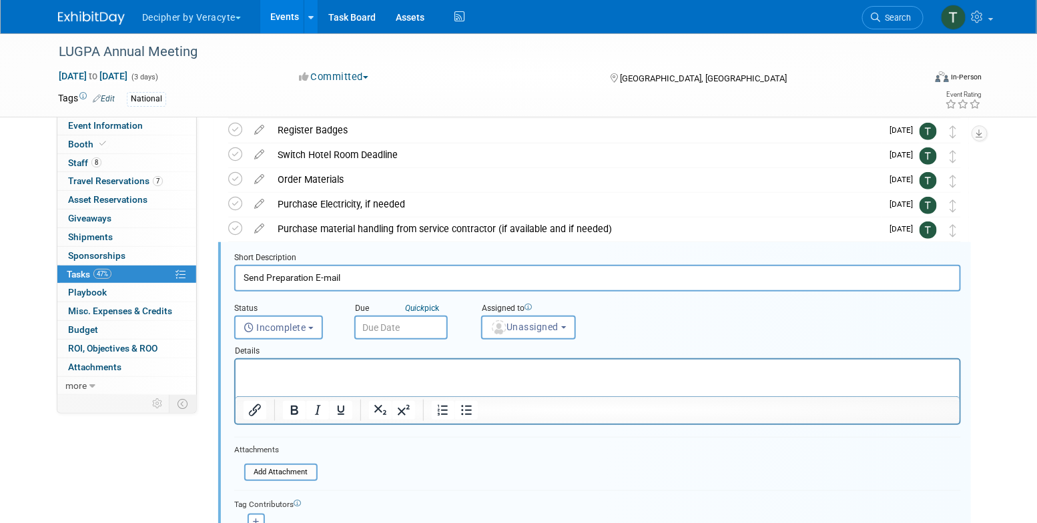
scroll to position [274, 0]
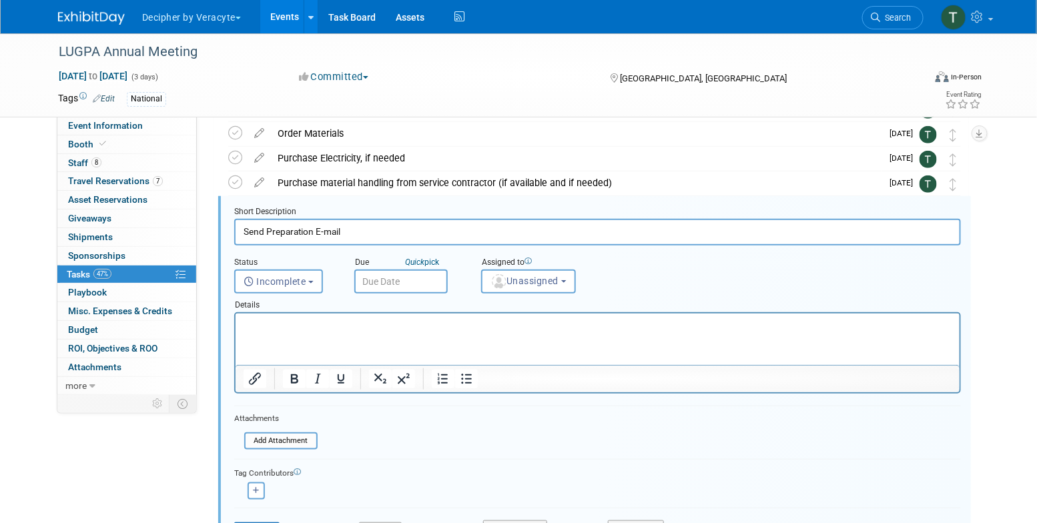
click at [425, 284] on input "text" at bounding box center [400, 282] width 93 height 24
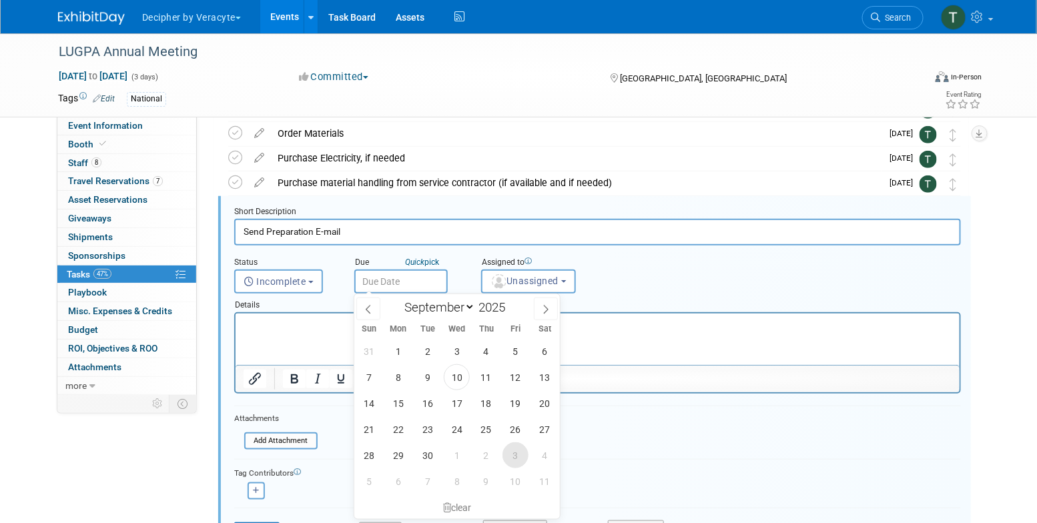
click at [516, 454] on span "3" at bounding box center [515, 455] width 26 height 26
type input "Oct 3, 2025"
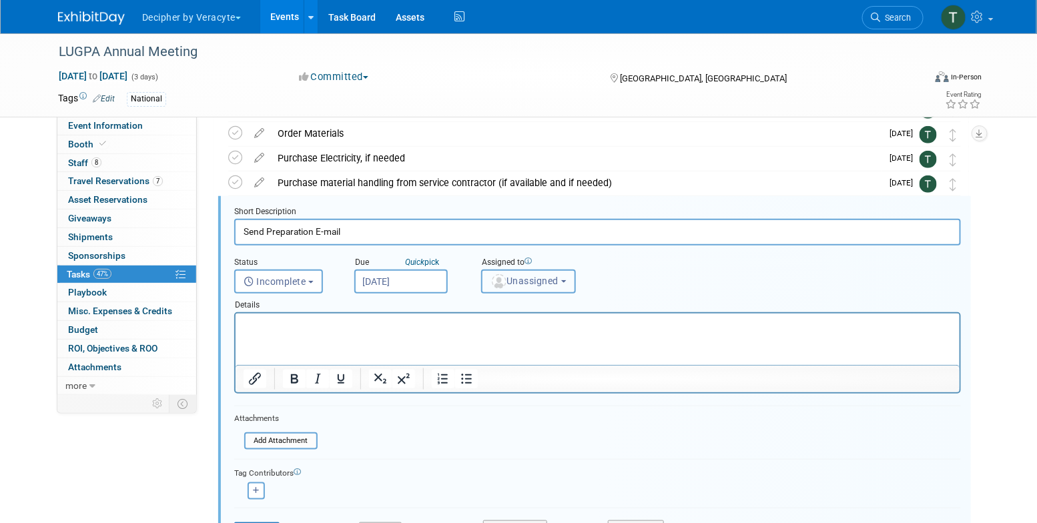
click at [536, 276] on span "Unassigned" at bounding box center [524, 281] width 68 height 11
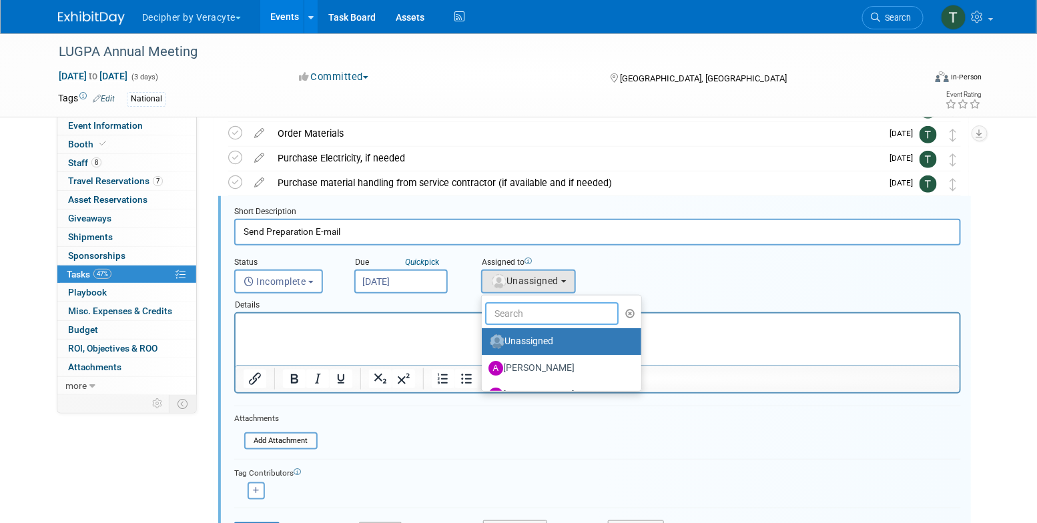
click at [537, 306] on input "text" at bounding box center [551, 313] width 133 height 23
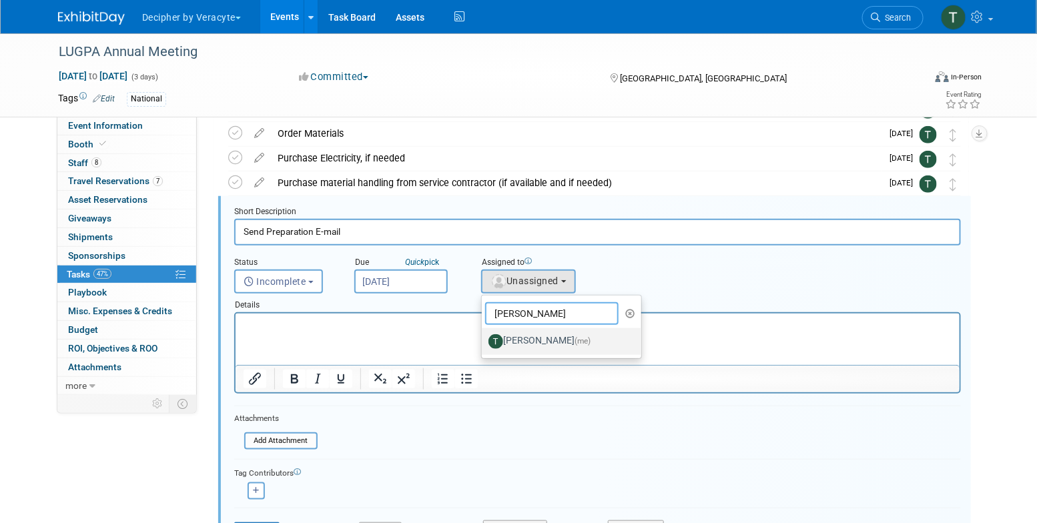
type input "tony"
click at [552, 340] on label "Tony Alvarado (me)" at bounding box center [557, 341] width 139 height 21
click at [484, 340] on input "Tony Alvarado (me)" at bounding box center [479, 340] width 9 height 9
select select "3ceeba8c-a19a-4597-a609-6fba7c9a515a"
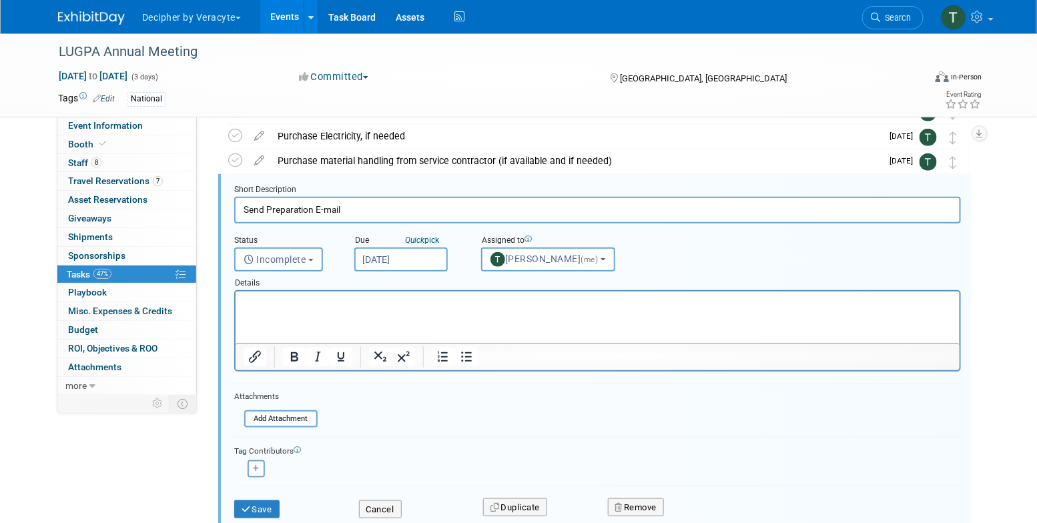
scroll to position [300, 0]
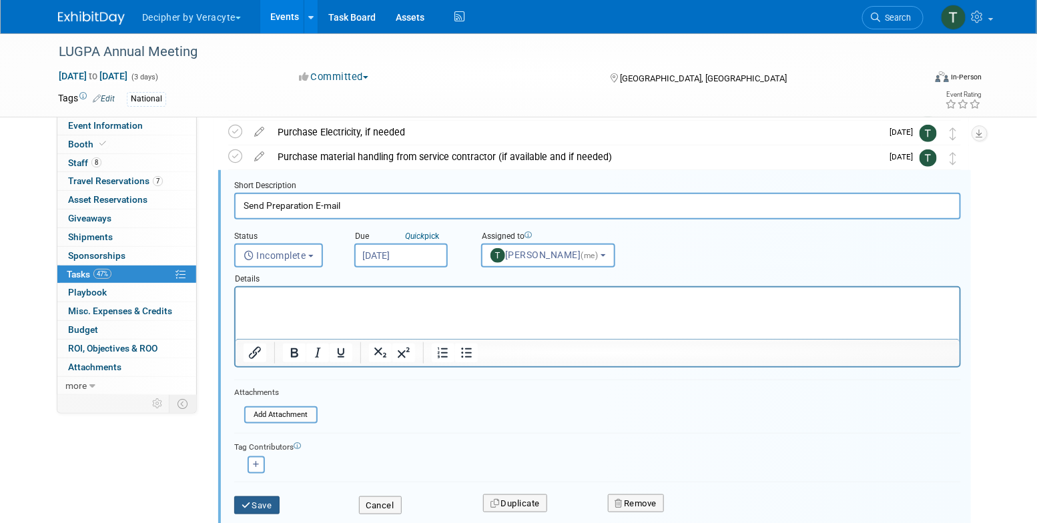
click at [265, 507] on button "Save" at bounding box center [256, 505] width 45 height 19
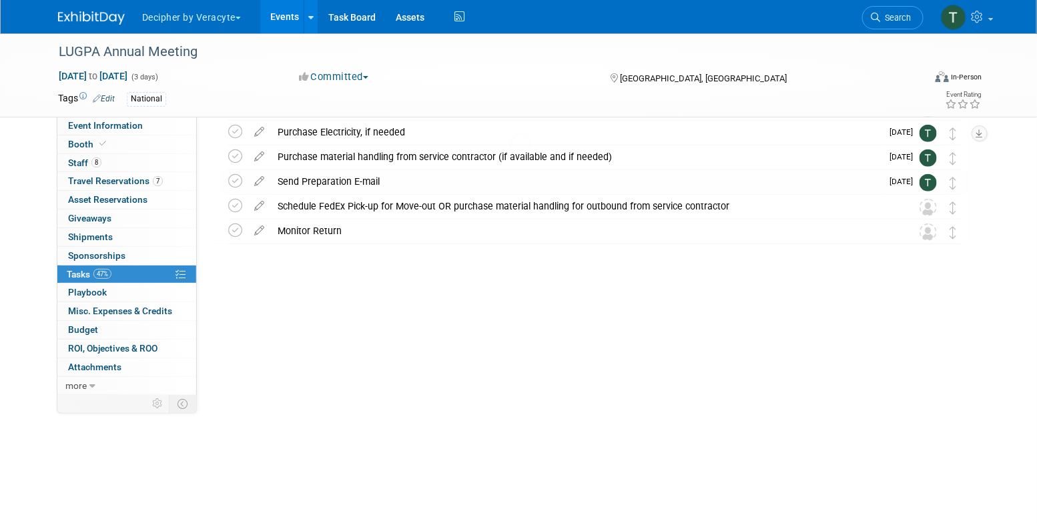
scroll to position [101, 0]
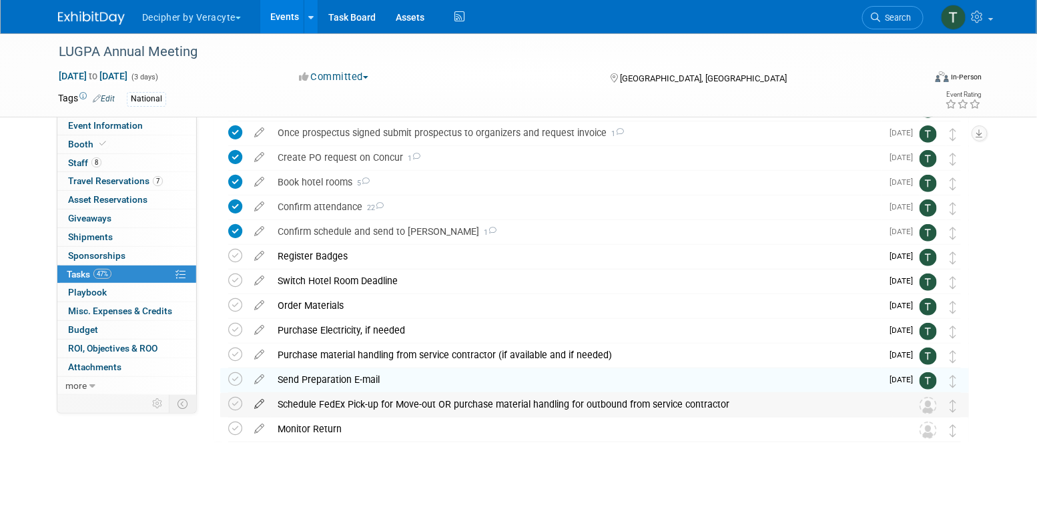
click at [266, 407] on icon at bounding box center [259, 401] width 23 height 17
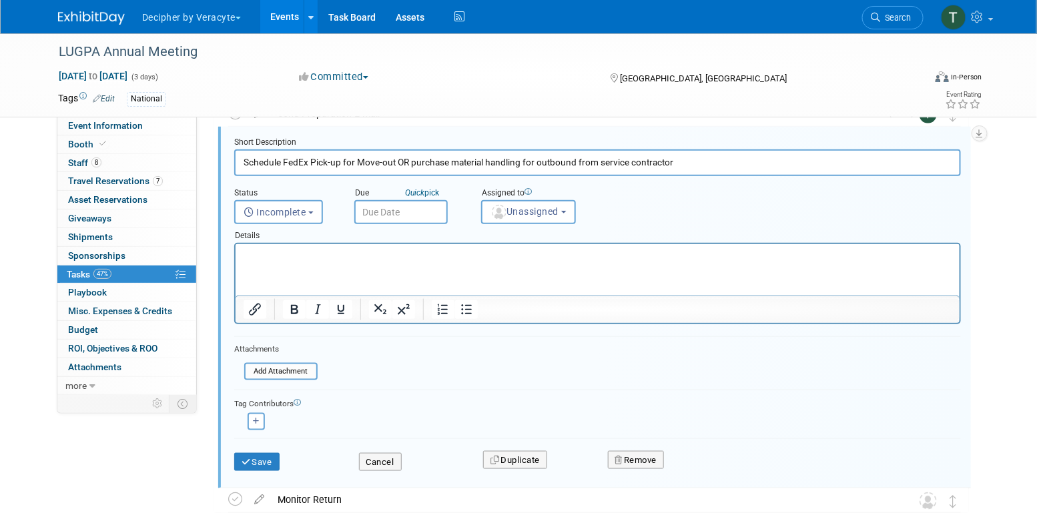
scroll to position [390, 0]
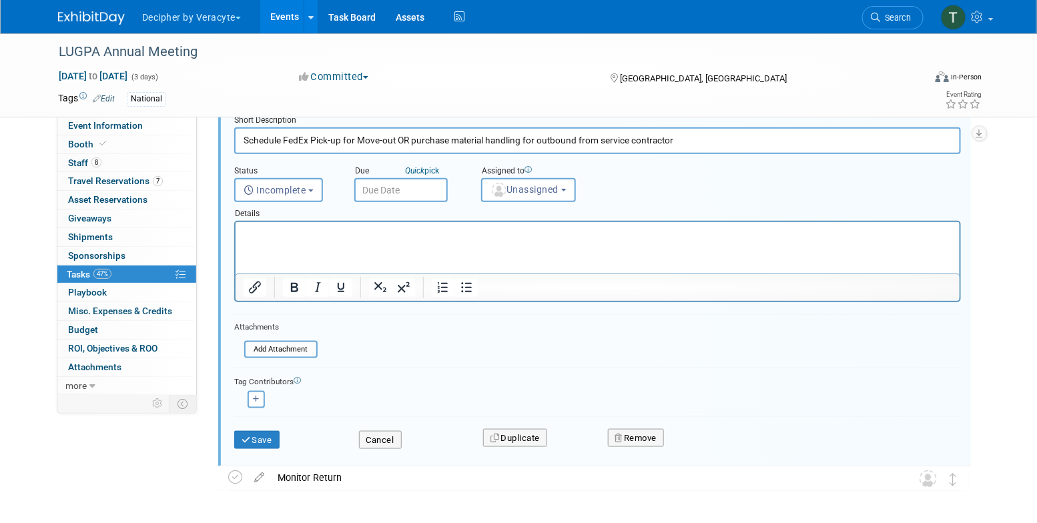
click at [673, 434] on div "Remove" at bounding box center [753, 437] width 311 height 31
click at [659, 434] on button "Remove" at bounding box center [636, 438] width 57 height 19
click at [689, 444] on div "Yes No" at bounding box center [728, 448] width 87 height 21
click at [693, 444] on link "Yes" at bounding box center [710, 448] width 39 height 21
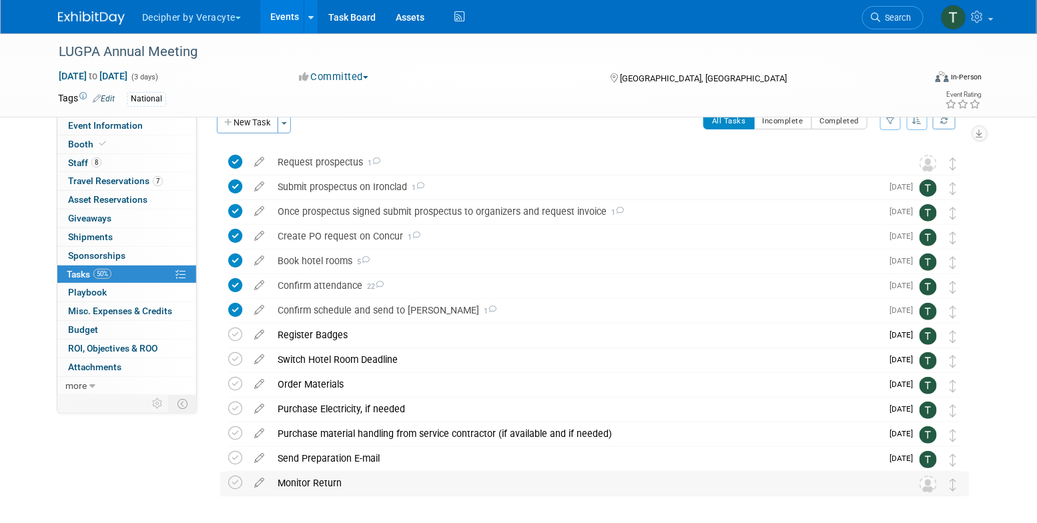
scroll to position [0, 0]
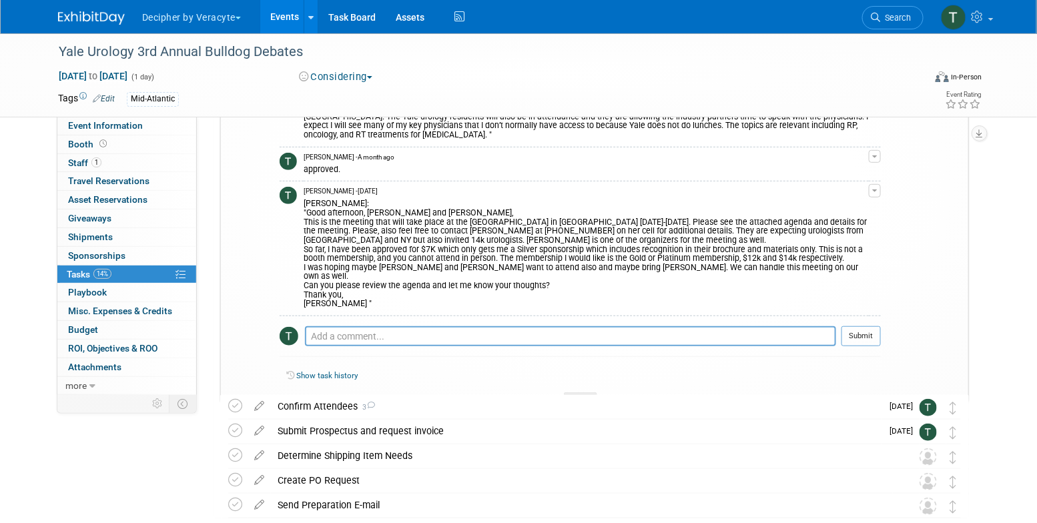
scroll to position [214, 0]
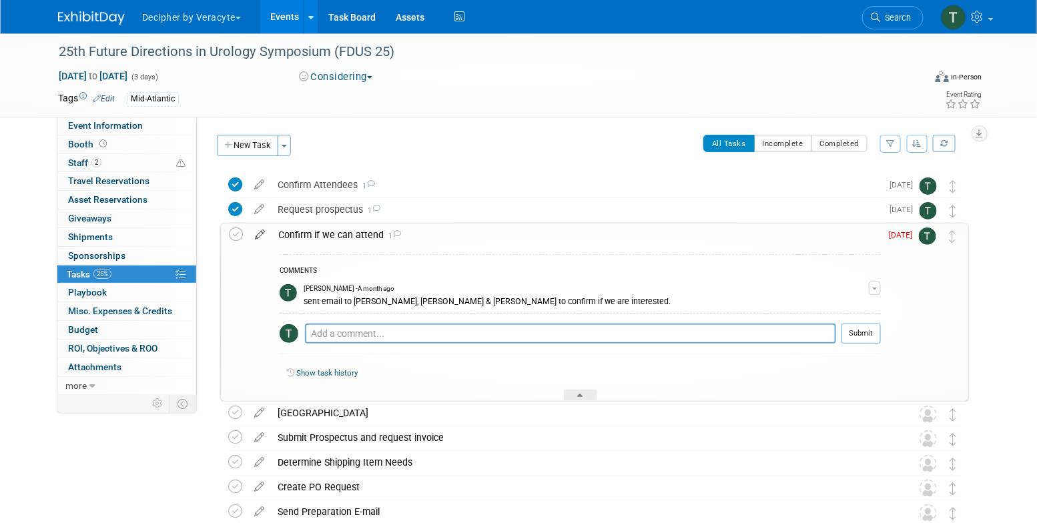
click at [265, 234] on icon at bounding box center [259, 232] width 23 height 17
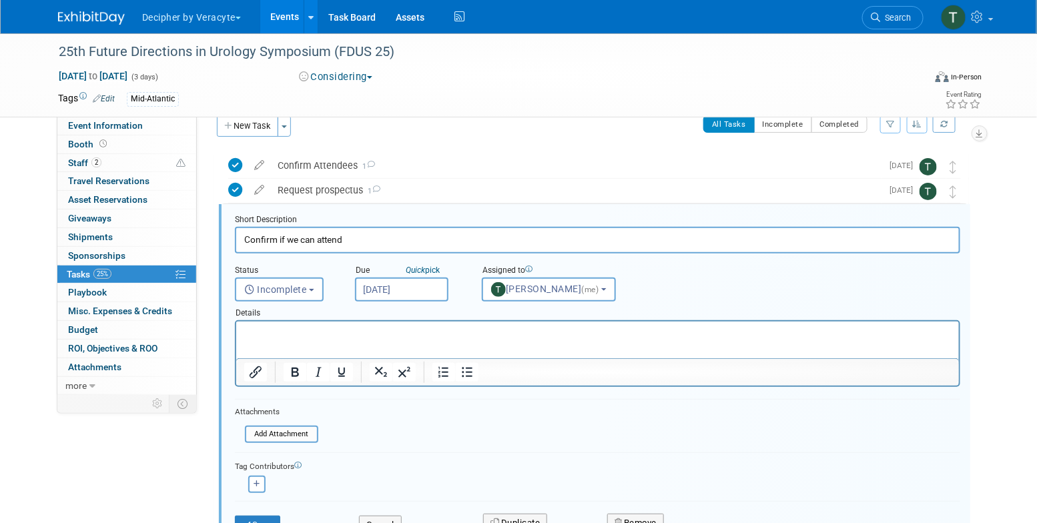
scroll to position [27, 0]
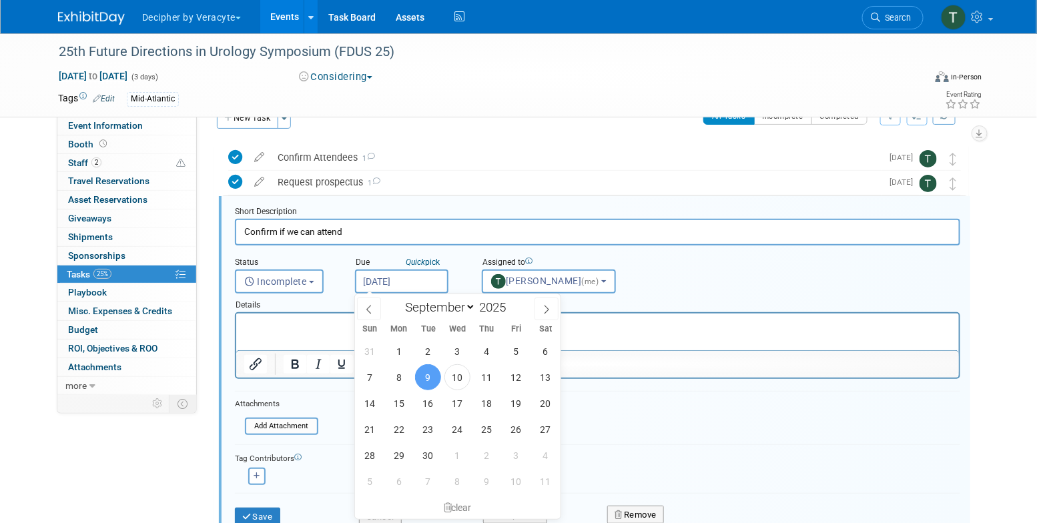
click at [400, 278] on input "Sep 9, 2025" at bounding box center [401, 282] width 93 height 24
click at [507, 374] on span "12" at bounding box center [516, 377] width 26 height 26
type input "Sep 12, 2025"
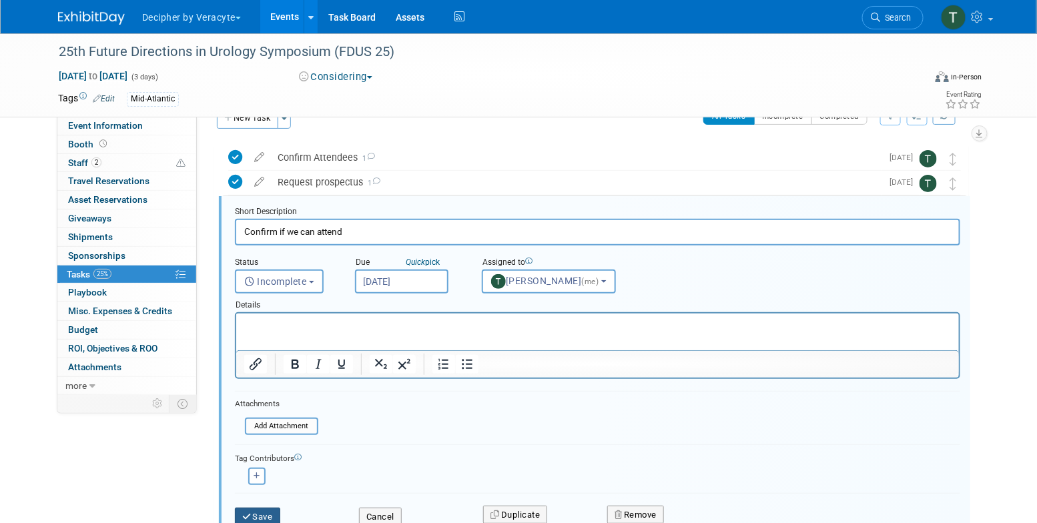
click at [271, 515] on button "Save" at bounding box center [257, 517] width 45 height 19
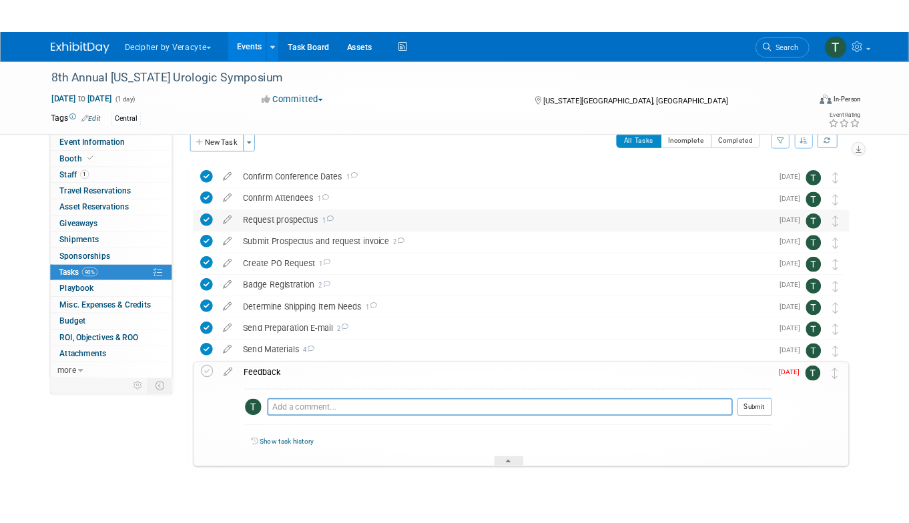
scroll to position [21, 0]
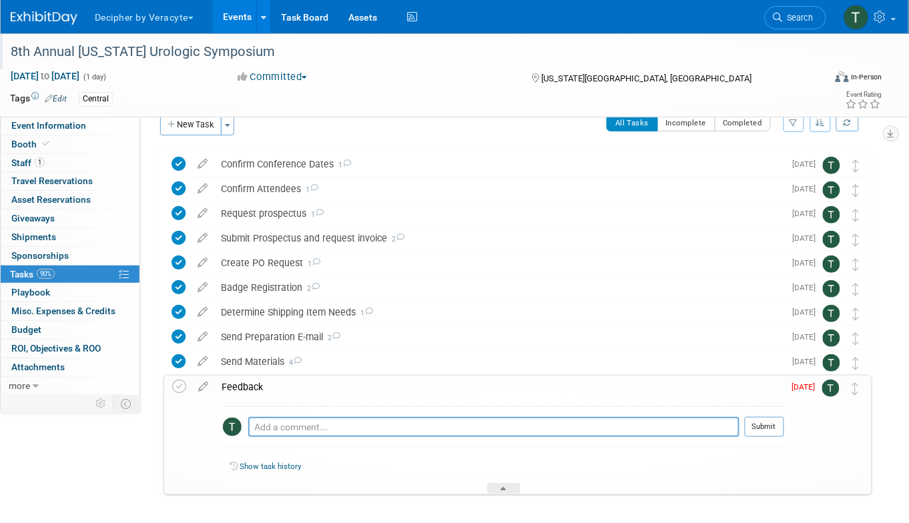
click at [351, 55] on div "8th Annual [US_STATE] Urologic Symposium" at bounding box center [407, 52] width 802 height 24
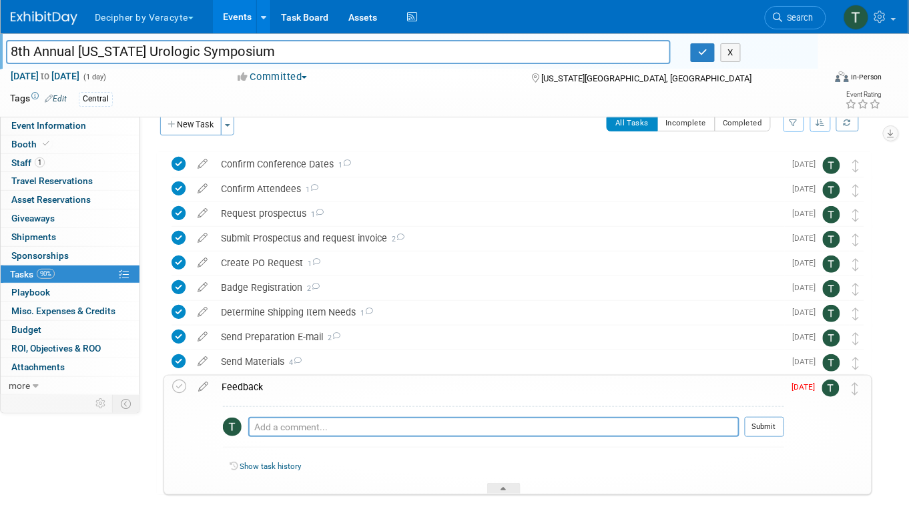
click at [351, 55] on input "8th Annual [US_STATE] Urologic Symposium" at bounding box center [338, 51] width 665 height 23
click at [478, 437] on div "Pro tip: Press Ctrl-Enter to submit comment." at bounding box center [493, 442] width 491 height 10
click at [479, 410] on div "Pro tip: Press Ctrl-Enter to submit comment. Submit" at bounding box center [503, 430] width 561 height 48
click at [479, 426] on textarea at bounding box center [493, 427] width 491 height 20
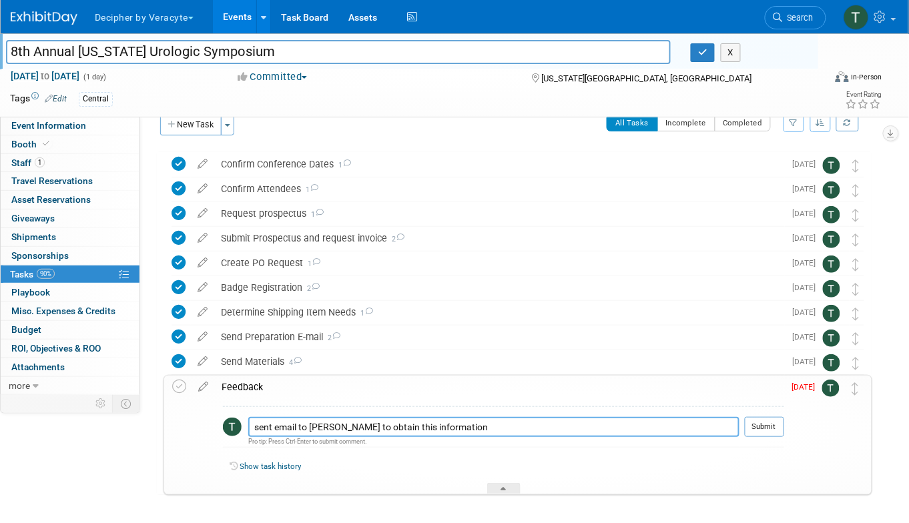
type textarea "sent email to Greg to obtain this information"
click at [769, 437] on div at bounding box center [764, 442] width 39 height 10
click at [769, 421] on button "Submit" at bounding box center [764, 427] width 39 height 20
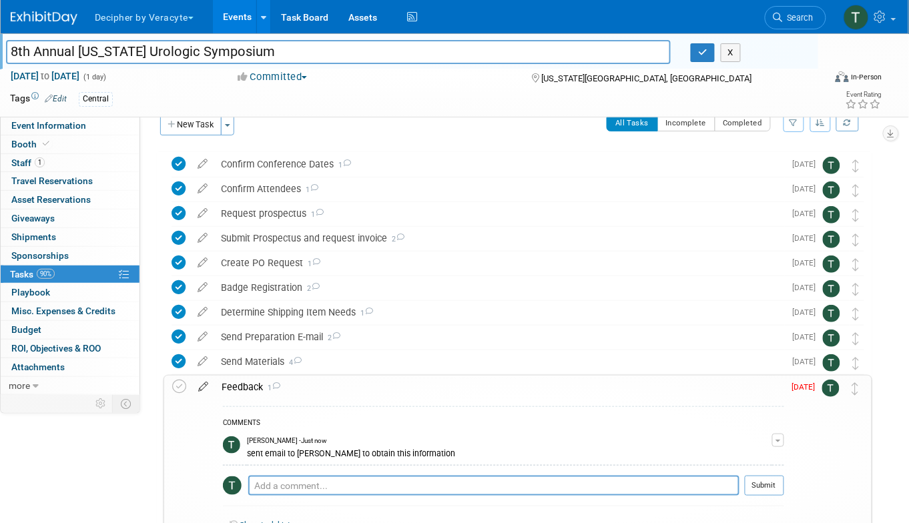
click at [205, 389] on icon at bounding box center [202, 384] width 23 height 17
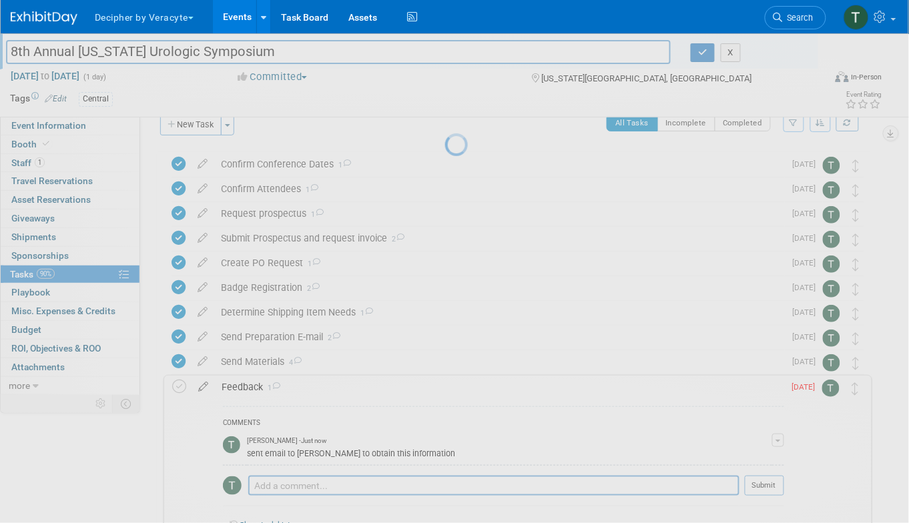
select select "8"
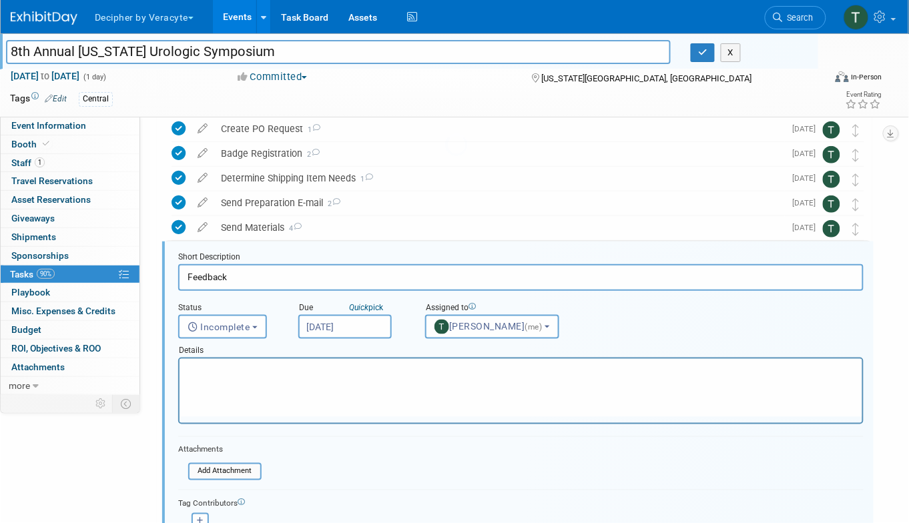
scroll to position [200, 0]
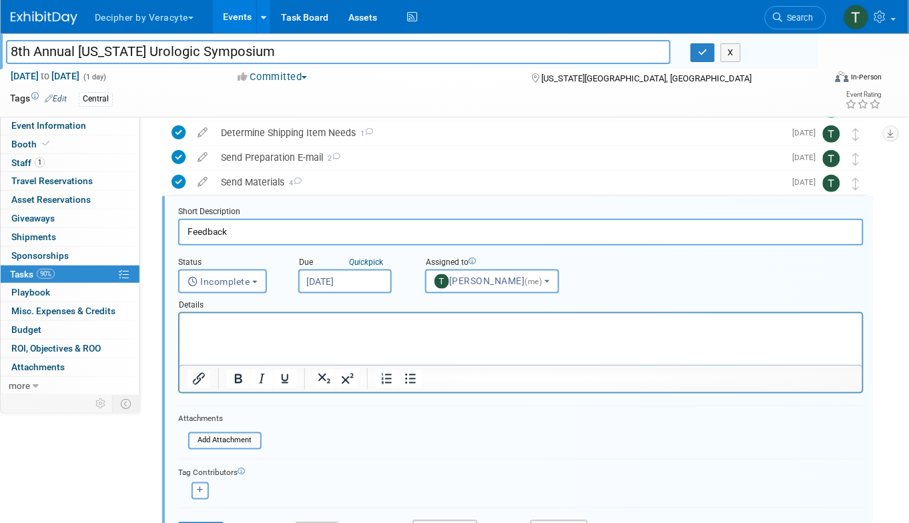
click at [345, 276] on input "Sep 9, 2025" at bounding box center [344, 282] width 93 height 24
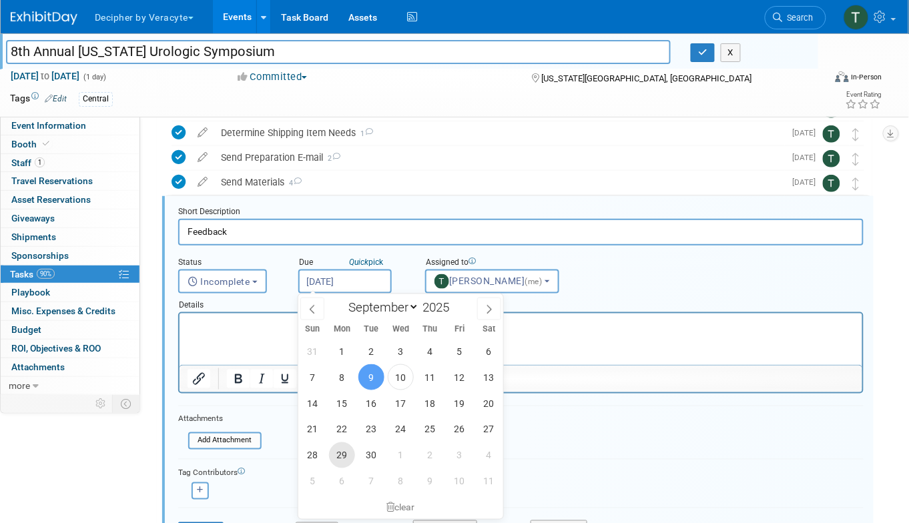
click at [344, 458] on span "29" at bounding box center [342, 455] width 26 height 26
type input "Sep 29, 2025"
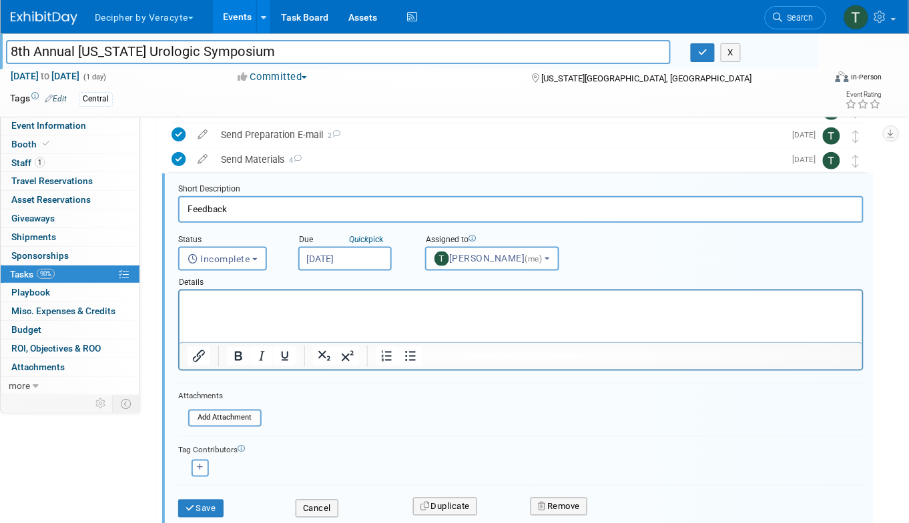
scroll to position [226, 0]
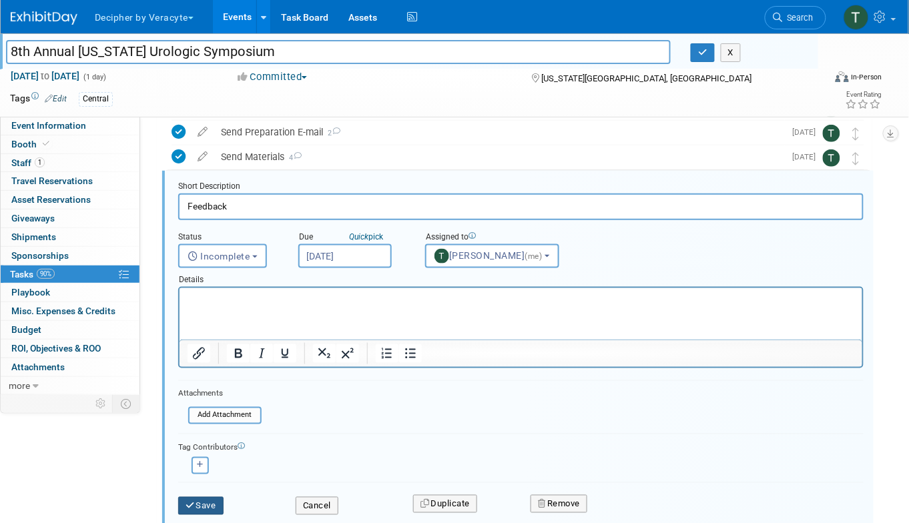
click at [224, 506] on button "Save" at bounding box center [200, 506] width 45 height 19
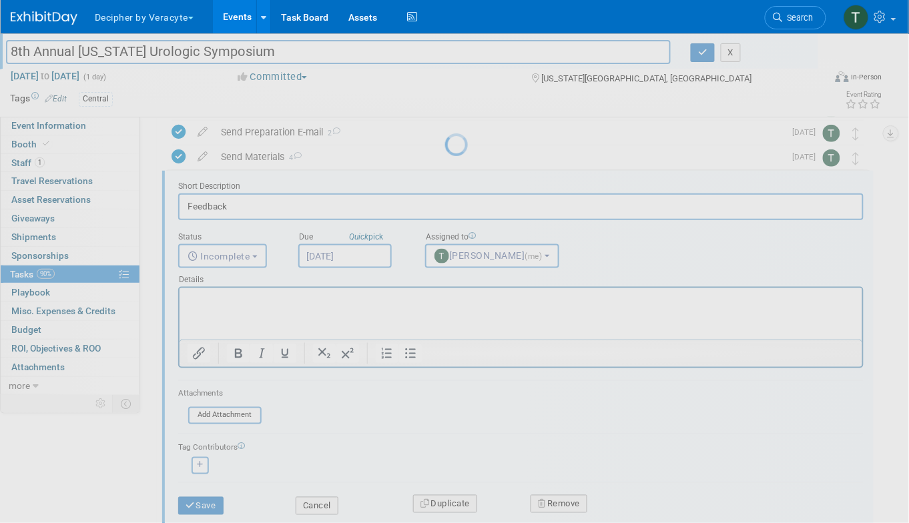
scroll to position [132, 0]
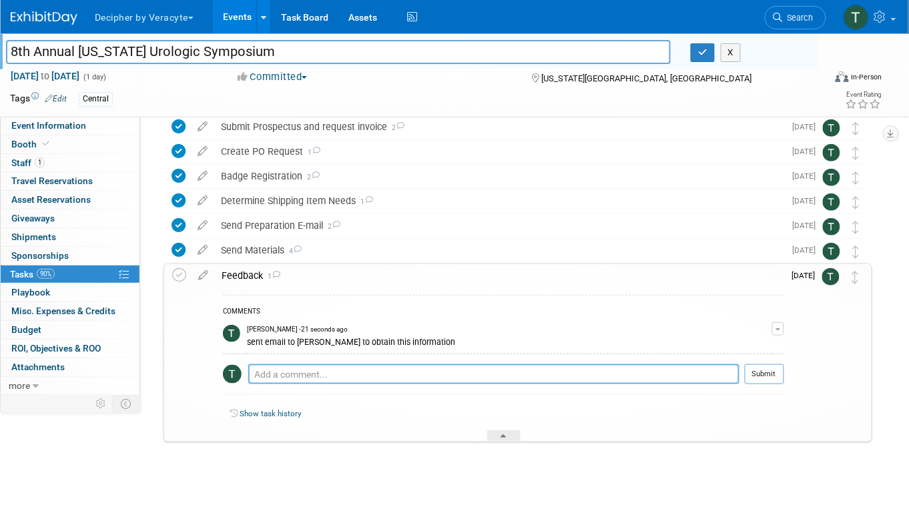
click at [316, 383] on textarea at bounding box center [493, 374] width 491 height 20
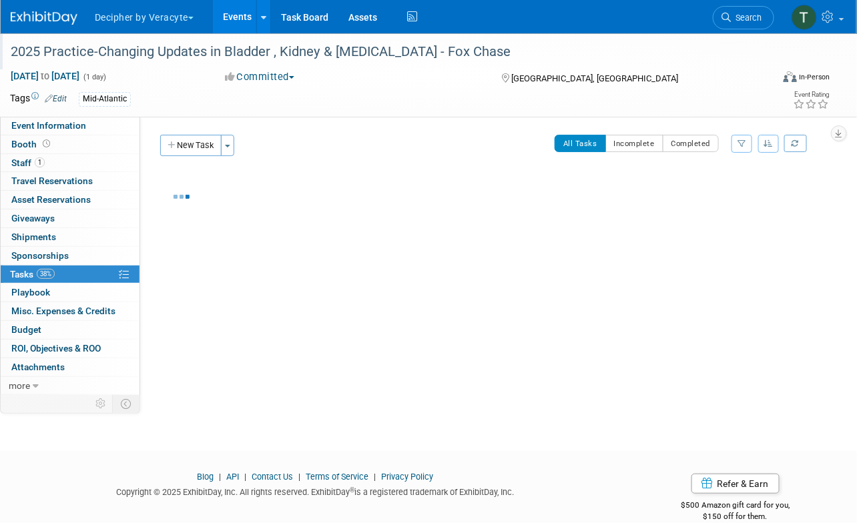
click at [262, 43] on div "2025 Practice-Changing Updates in Bladder , Kidney & [MEDICAL_DATA] - Fox Chase" at bounding box center [383, 52] width 754 height 24
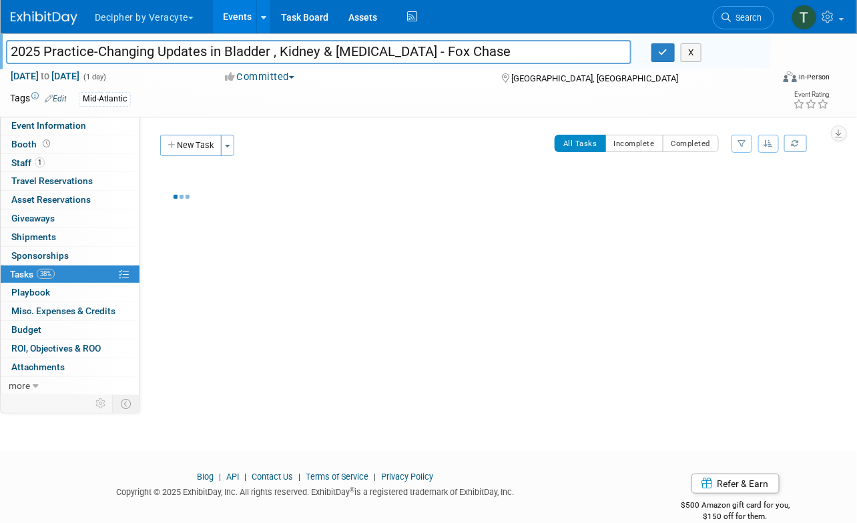
click at [262, 43] on input "2025 Practice-Changing Updates in Bladder , Kidney & [MEDICAL_DATA] - Fox Chase" at bounding box center [318, 51] width 625 height 23
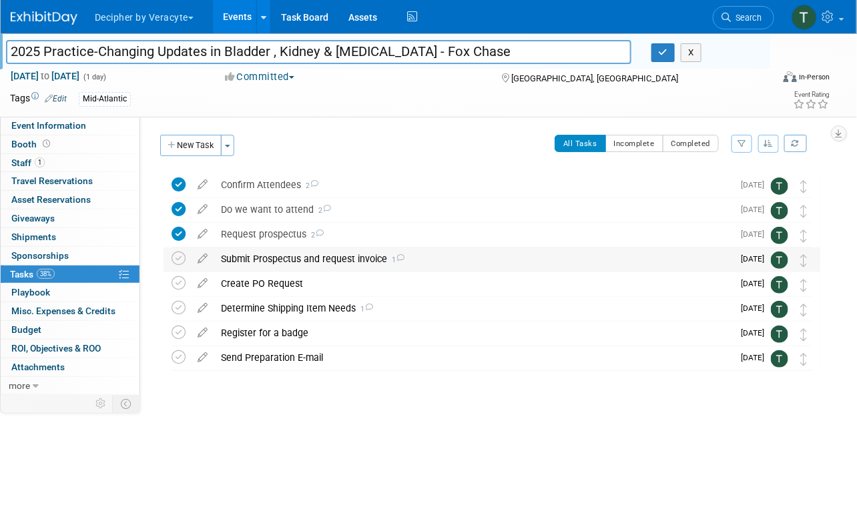
click at [292, 252] on div "Submit Prospectus and request invoice 1" at bounding box center [473, 259] width 518 height 23
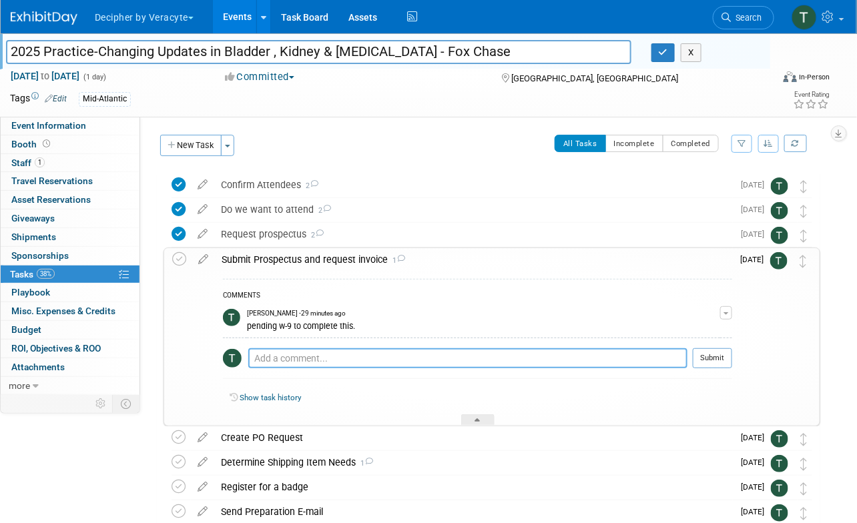
click at [307, 366] on textarea at bounding box center [467, 358] width 439 height 20
type textarea "sent email through Ironclad"
click at [719, 358] on button "Submit" at bounding box center [712, 358] width 39 height 20
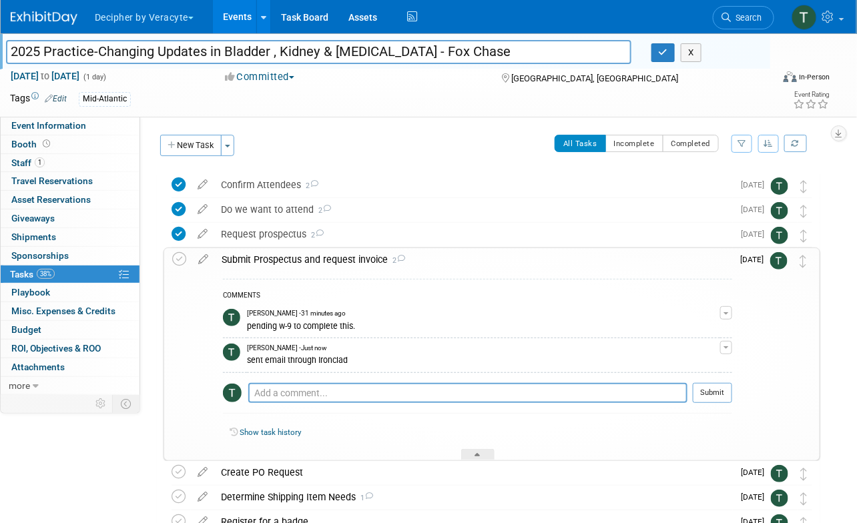
click at [447, 266] on div "Submit Prospectus and request invoice 2" at bounding box center [473, 259] width 517 height 23
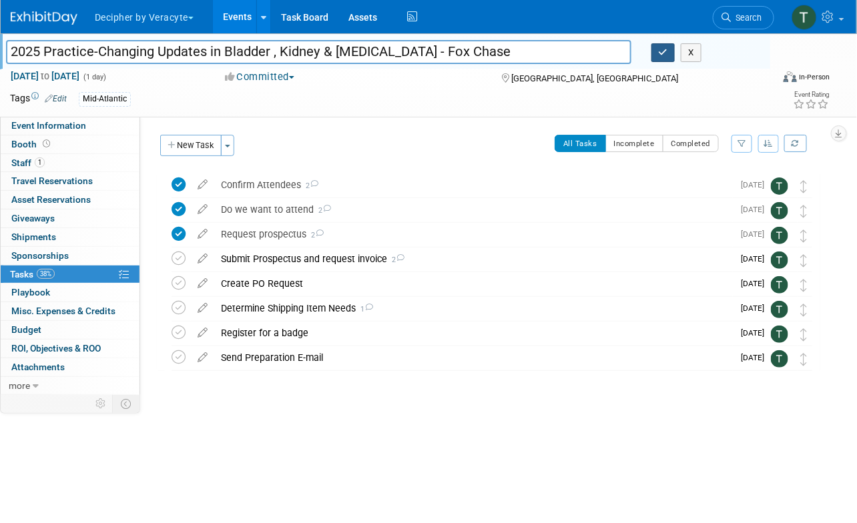
click at [665, 61] on button "button" at bounding box center [663, 52] width 24 height 19
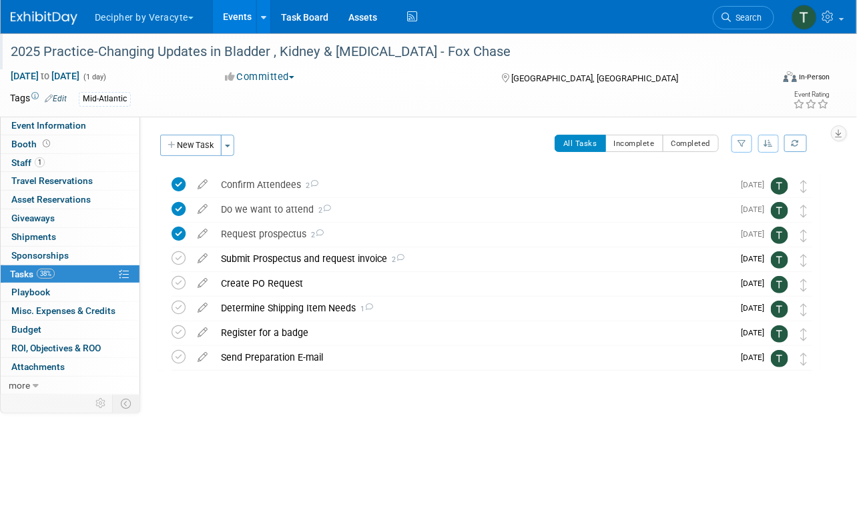
click at [230, 15] on link "Events" at bounding box center [237, 16] width 49 height 33
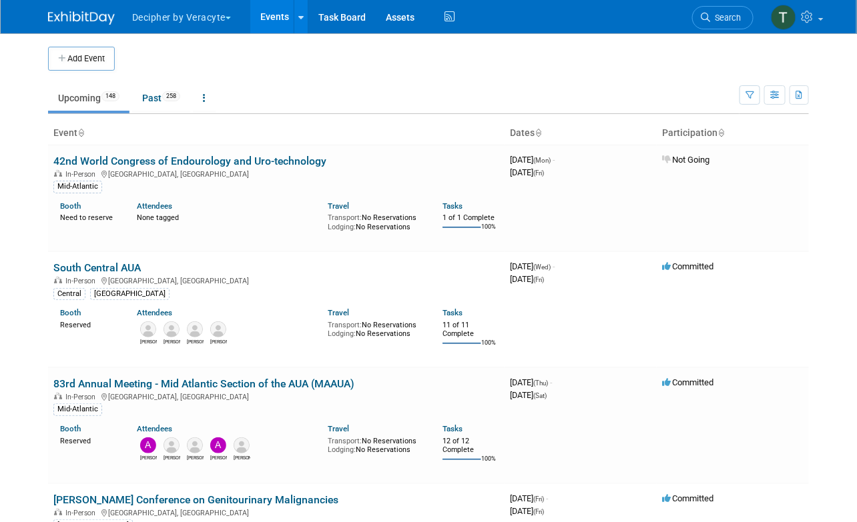
scroll to position [5620, 0]
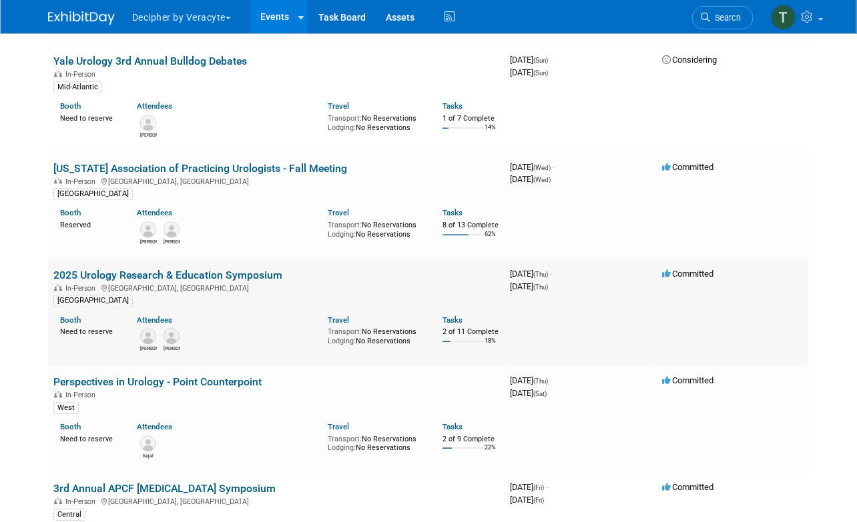
click at [217, 269] on link "2025 Urology Research & Education Symposium" at bounding box center [167, 275] width 229 height 13
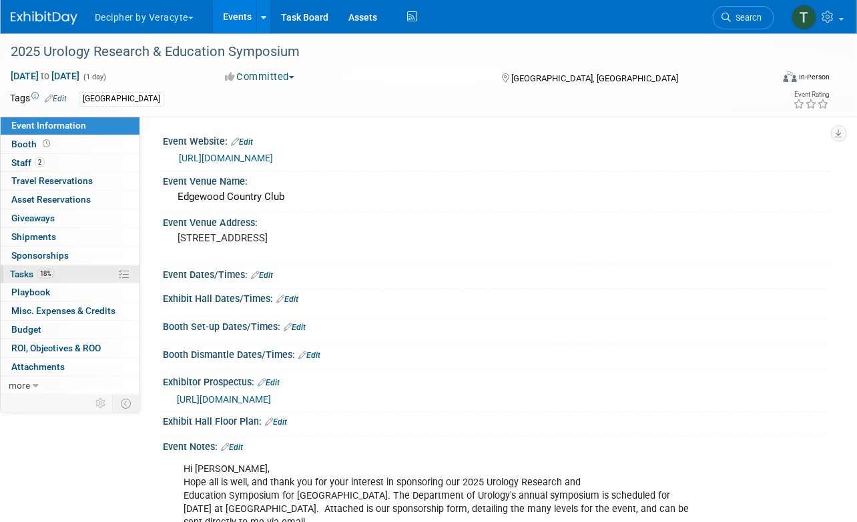
click at [105, 268] on link "18% Tasks 18%" at bounding box center [70, 275] width 139 height 18
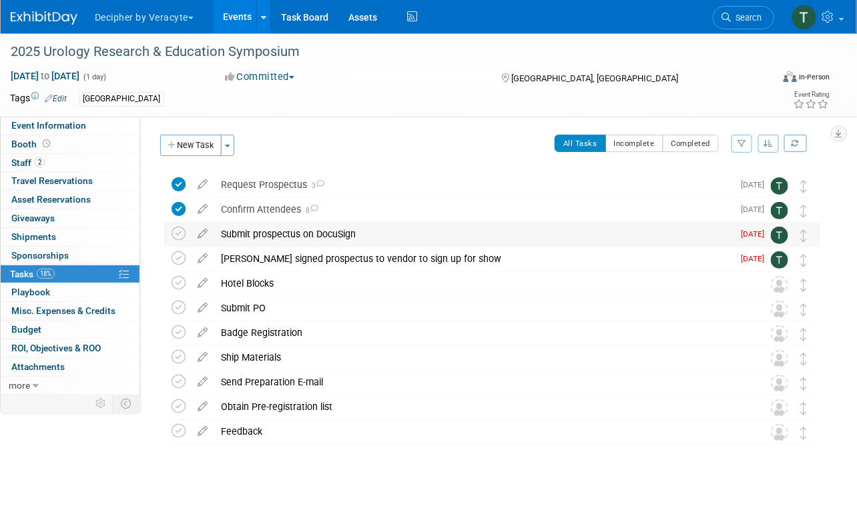
click at [302, 242] on div "Submit prospectus on DocuSign" at bounding box center [473, 234] width 518 height 23
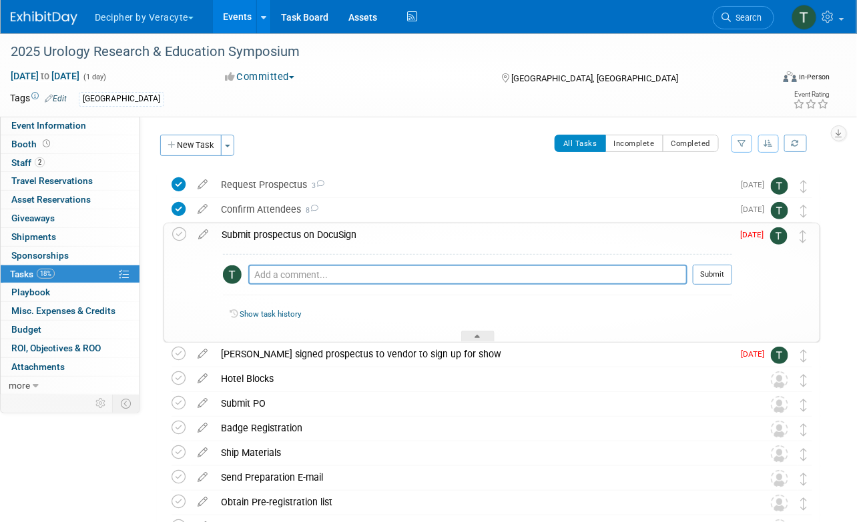
click at [302, 242] on div "Submit prospectus on DocuSign" at bounding box center [473, 235] width 517 height 23
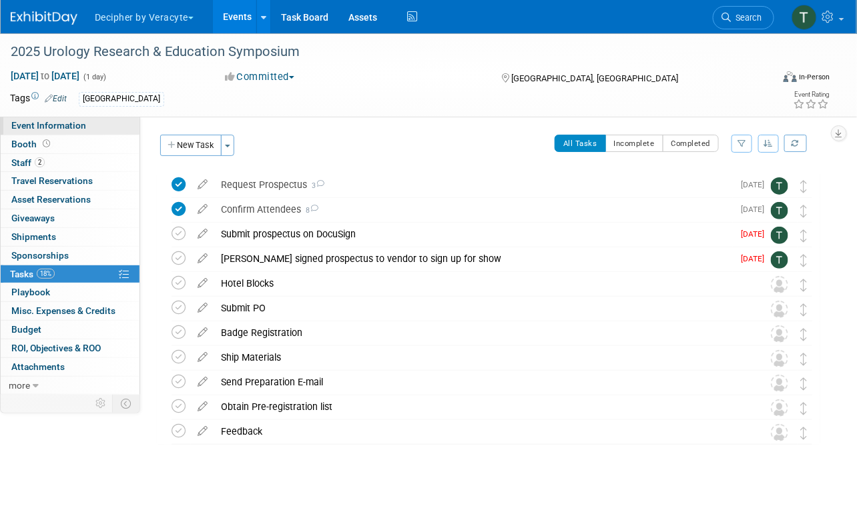
click at [134, 133] on link "Event Information" at bounding box center [70, 126] width 139 height 18
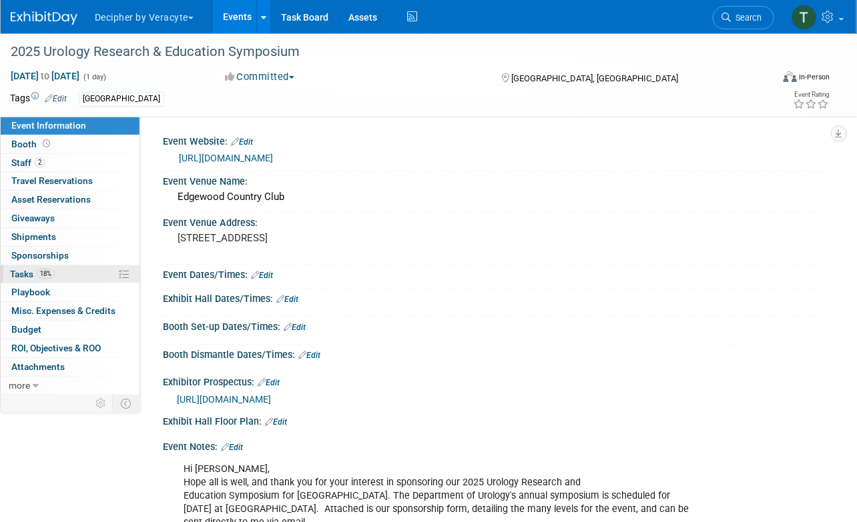
click at [93, 278] on link "18% Tasks 18%" at bounding box center [70, 275] width 139 height 18
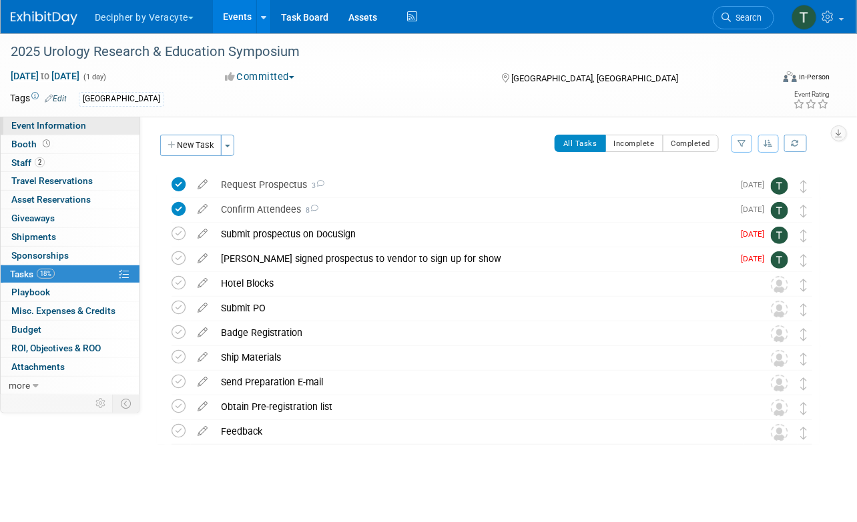
click at [119, 130] on link "Event Information" at bounding box center [70, 126] width 139 height 18
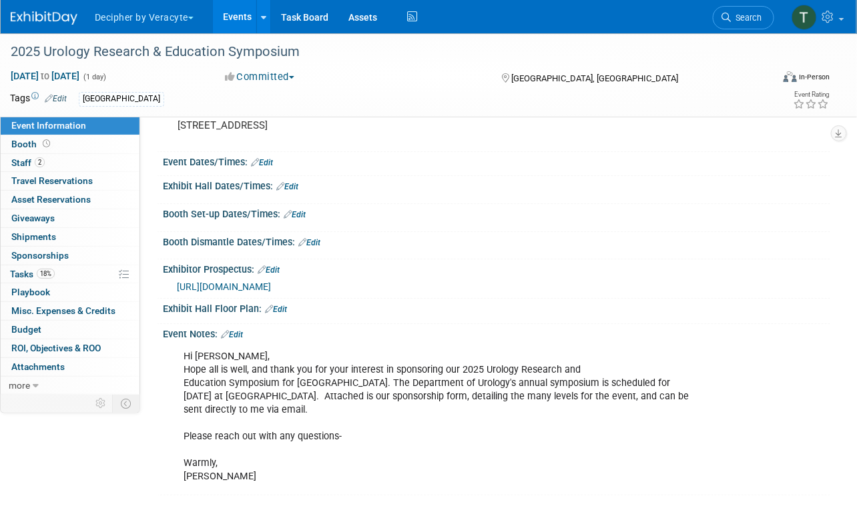
scroll to position [137, 0]
click at [85, 269] on link "18% Tasks 18%" at bounding box center [70, 275] width 139 height 18
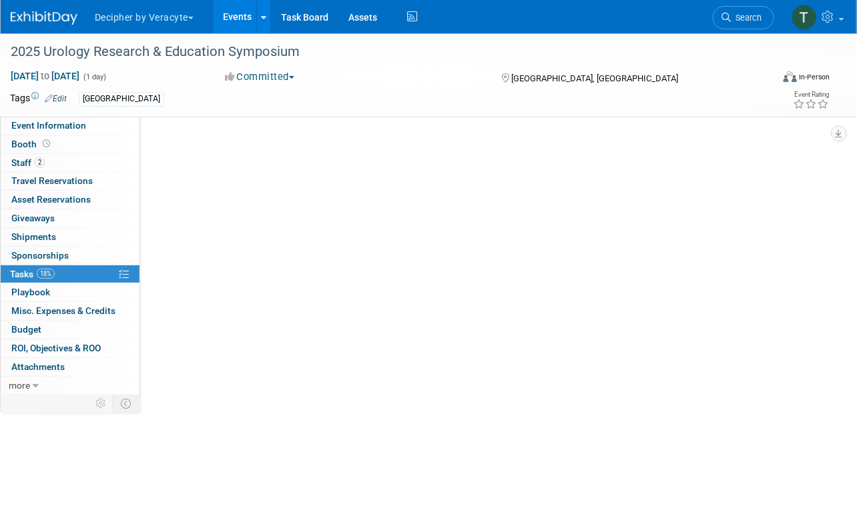
scroll to position [0, 0]
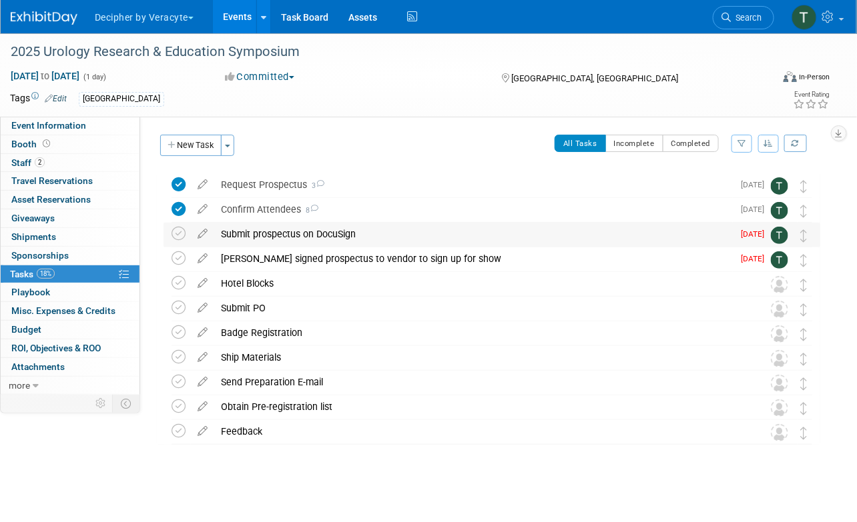
click at [338, 233] on div "Submit prospectus on DocuSign" at bounding box center [473, 234] width 518 height 23
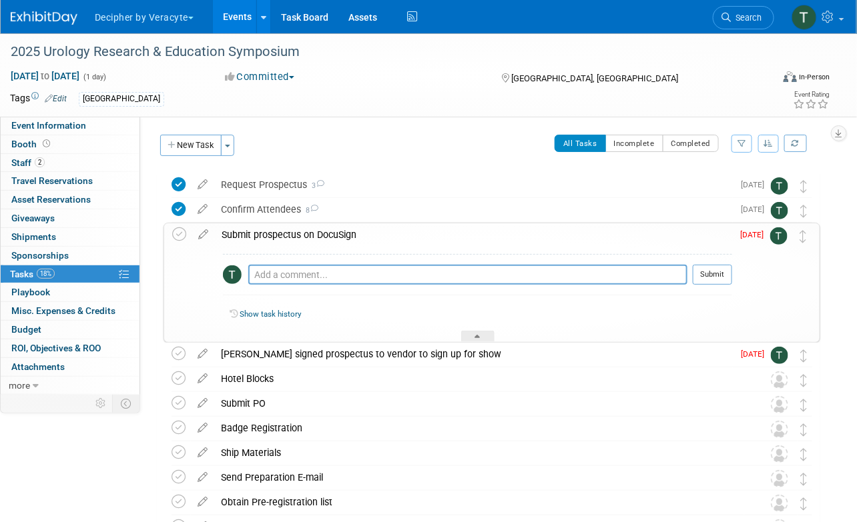
click at [338, 234] on div "Submit prospectus on DocuSign" at bounding box center [473, 235] width 517 height 23
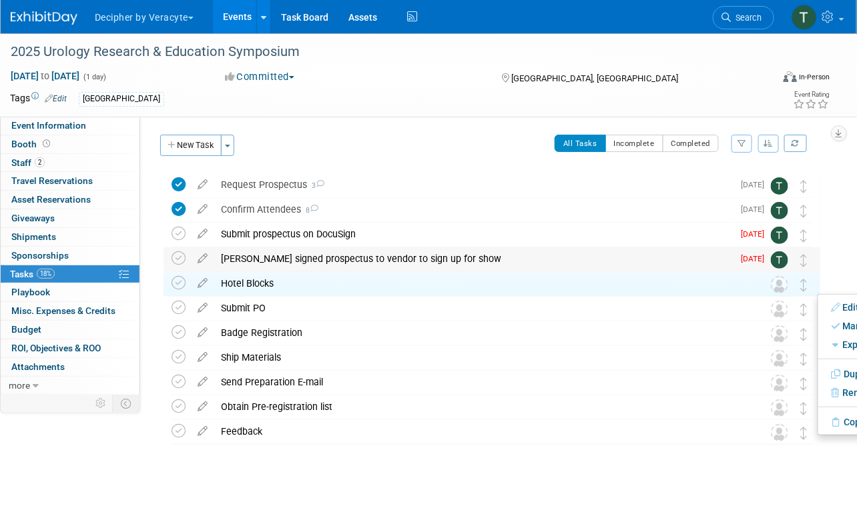
click at [817, 266] on div "[PERSON_NAME] signed prospectus to vendor to sign up for show DETAILS Paying by…" at bounding box center [491, 260] width 656 height 25
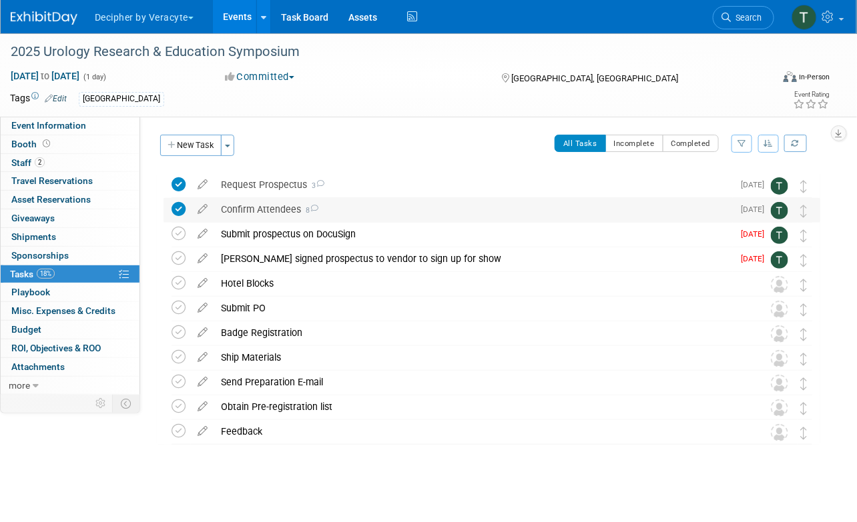
click at [383, 213] on div "Confirm Attendees 8" at bounding box center [473, 209] width 518 height 23
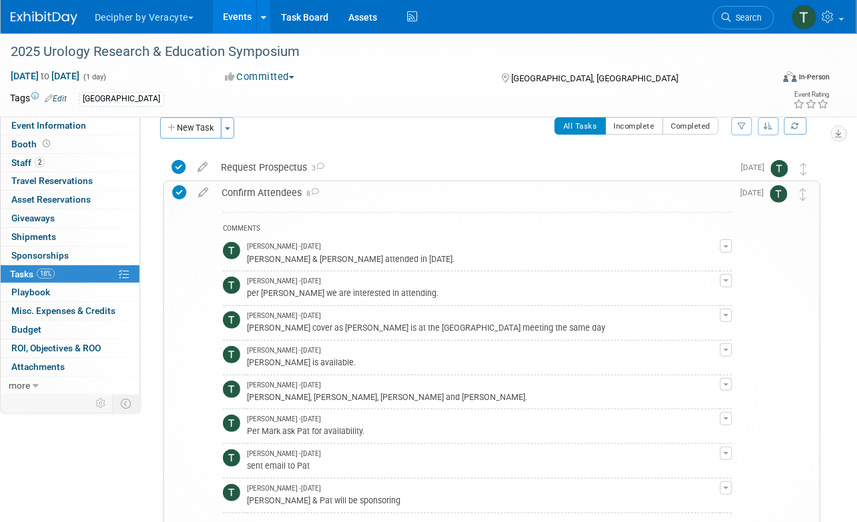
scroll to position [20, 0]
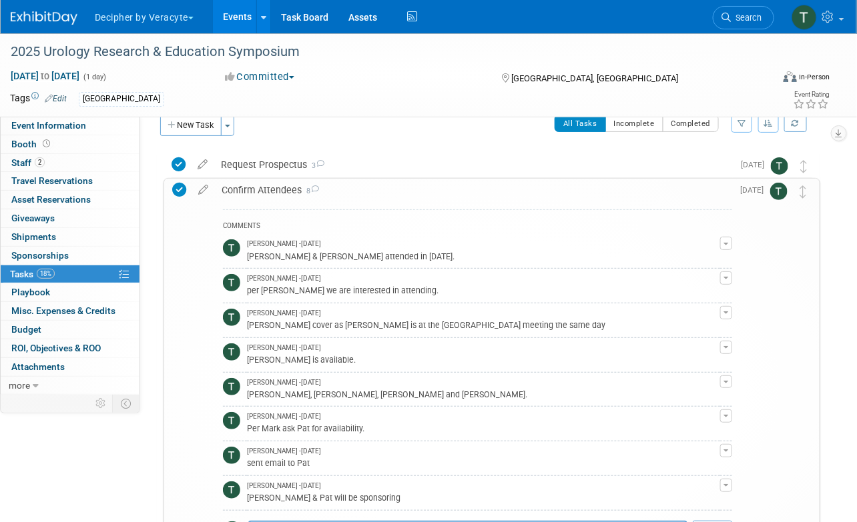
click at [374, 191] on div "Confirm Attendees 8" at bounding box center [473, 190] width 517 height 23
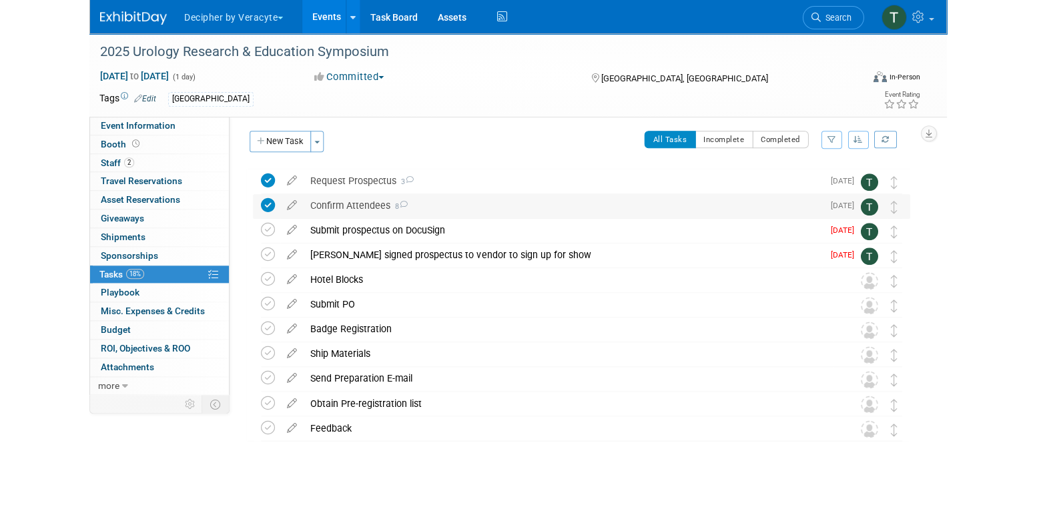
scroll to position [3, 0]
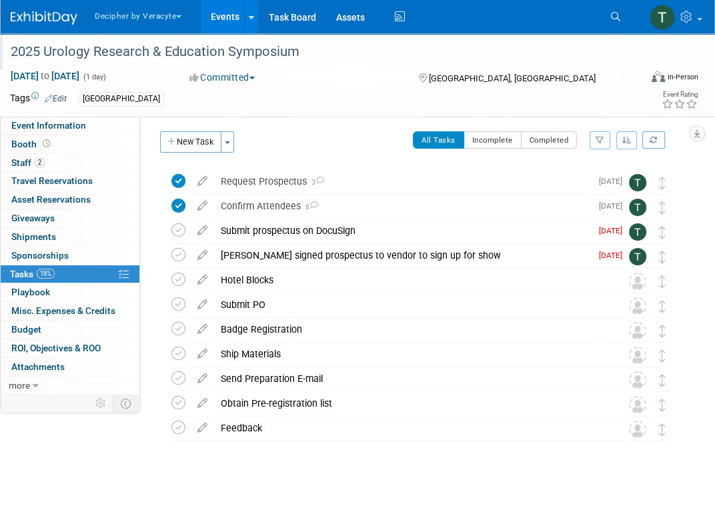
click at [279, 39] on div at bounding box center [323, 38] width 634 height 11
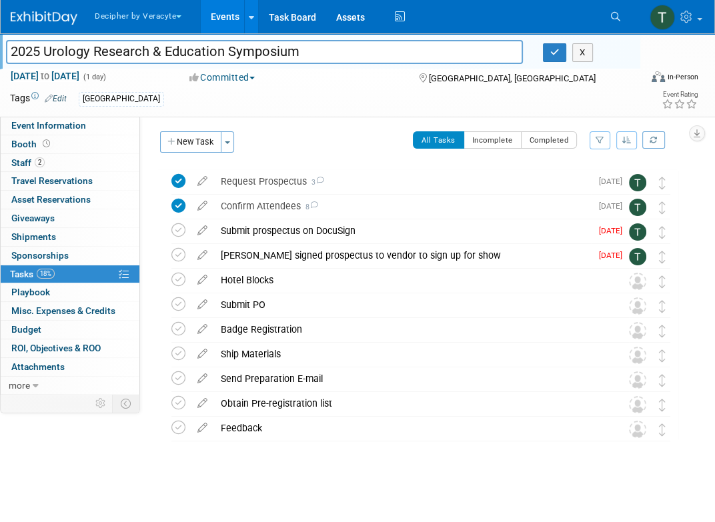
click at [279, 39] on div at bounding box center [323, 38] width 634 height 11
click at [276, 43] on input "2025 Urology Research & Education Symposium" at bounding box center [264, 51] width 517 height 23
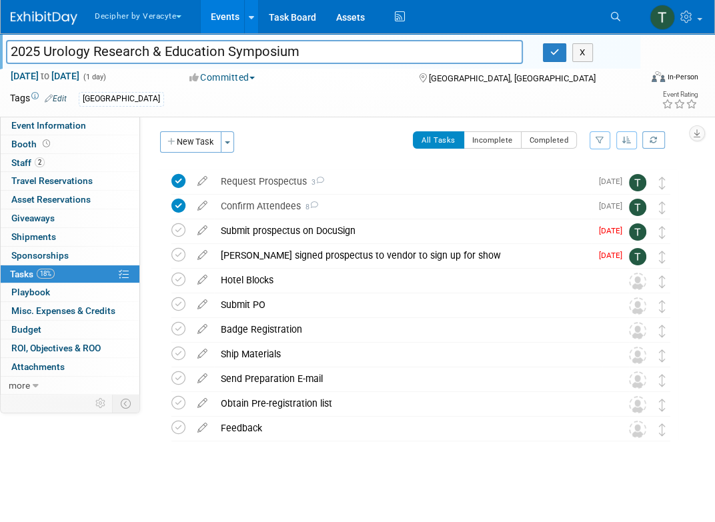
click at [276, 43] on input "2025 Urology Research & Education Symposium" at bounding box center [264, 51] width 517 height 23
click at [250, 238] on div "Submit prospectus on DocuSign" at bounding box center [402, 231] width 377 height 23
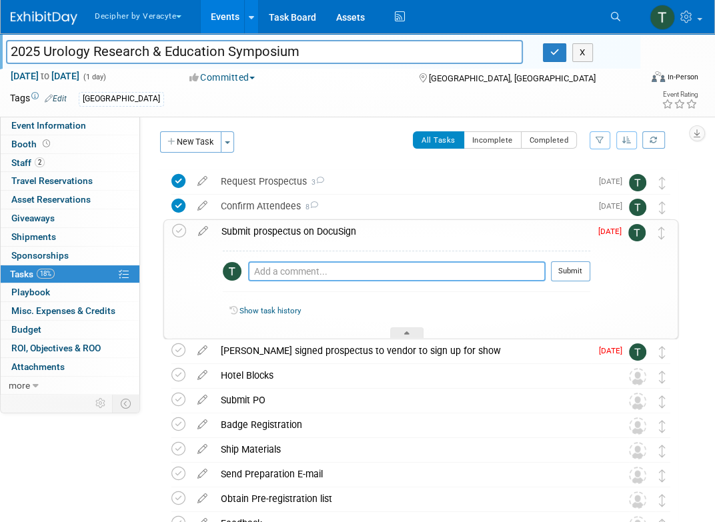
click at [276, 272] on textarea at bounding box center [397, 272] width 298 height 20
click at [326, 278] on textarea "submitted on ironclad" at bounding box center [397, 272] width 298 height 20
type textarea "submitted on ironclad"
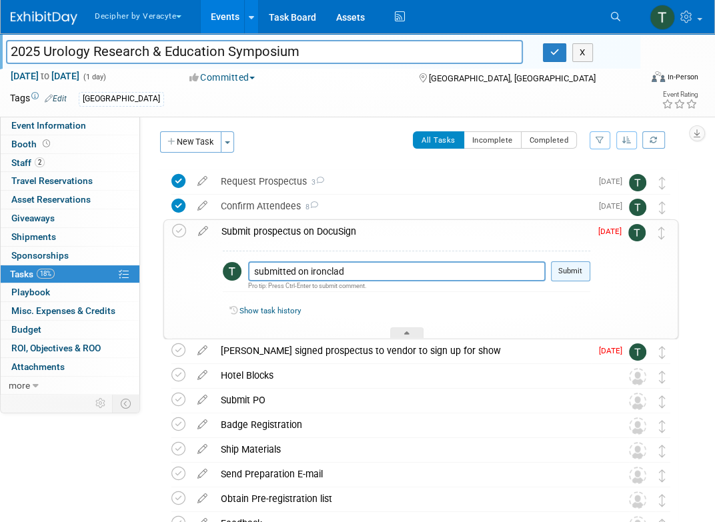
click at [558, 268] on button "Submit" at bounding box center [570, 272] width 39 height 20
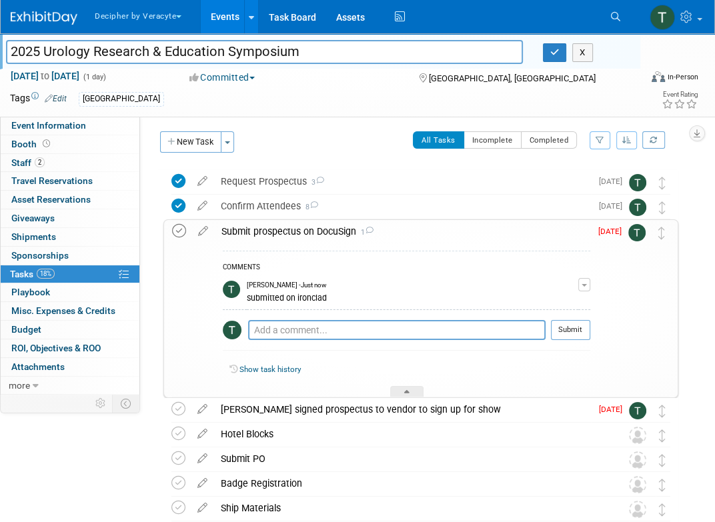
click at [181, 230] on icon at bounding box center [179, 231] width 14 height 14
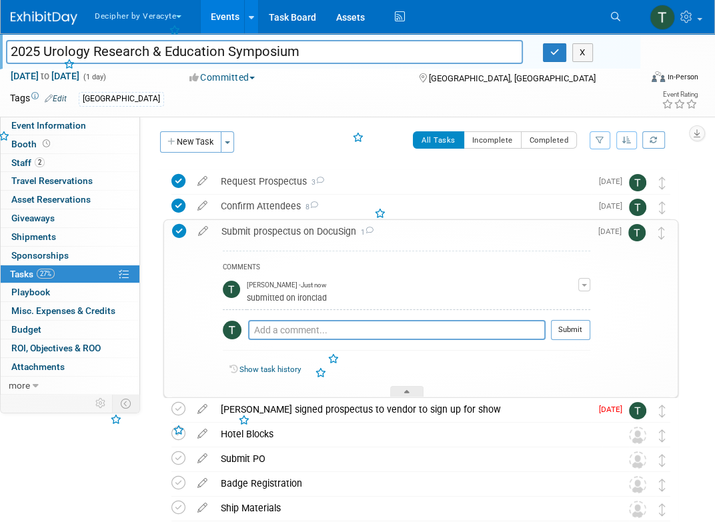
click at [259, 230] on div "Submit prospectus on DocuSign 1" at bounding box center [403, 231] width 376 height 23
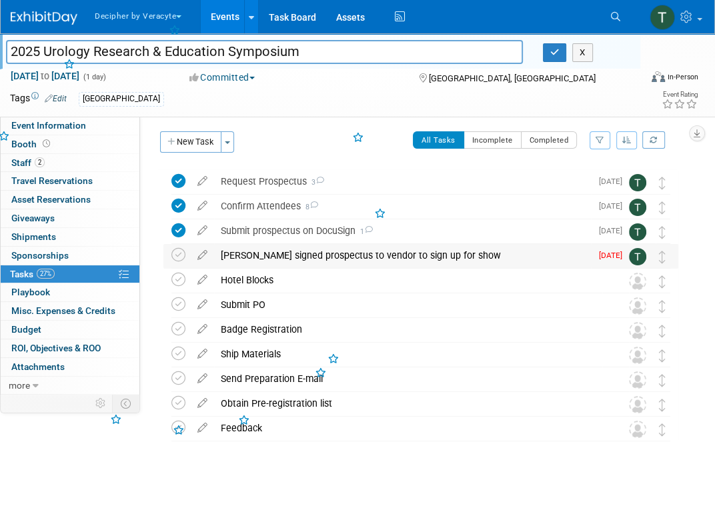
click at [268, 259] on div "Send signed prospectus to vendor to sign up for show" at bounding box center [402, 255] width 377 height 23
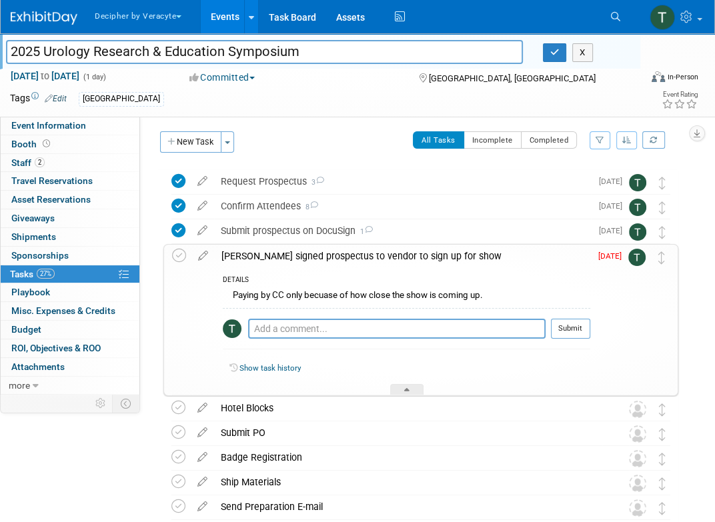
click at [308, 344] on div "Pro tip: Press Ctrl-Enter to submit comment." at bounding box center [397, 344] width 298 height 10
click at [308, 324] on textarea at bounding box center [397, 329] width 298 height 20
paste textarea "submitted on ironclad"
type textarea "submitted on ironclad"
click at [570, 330] on button "Submit" at bounding box center [570, 329] width 39 height 20
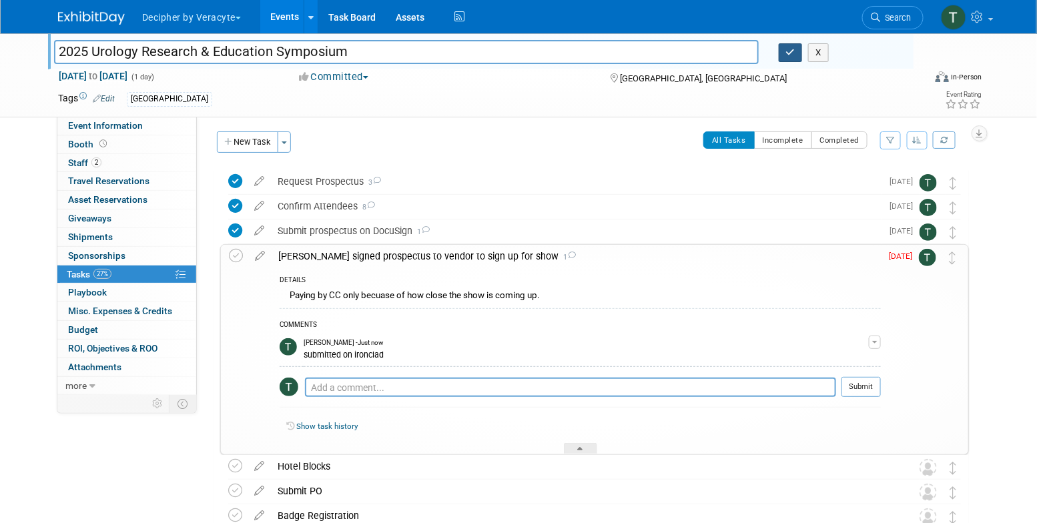
click at [789, 51] on icon "button" at bounding box center [790, 52] width 9 height 9
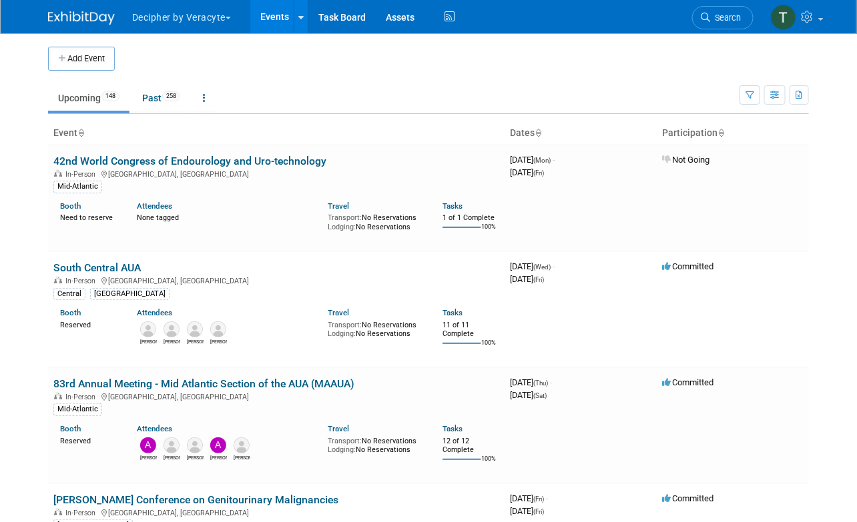
scroll to position [9844, 0]
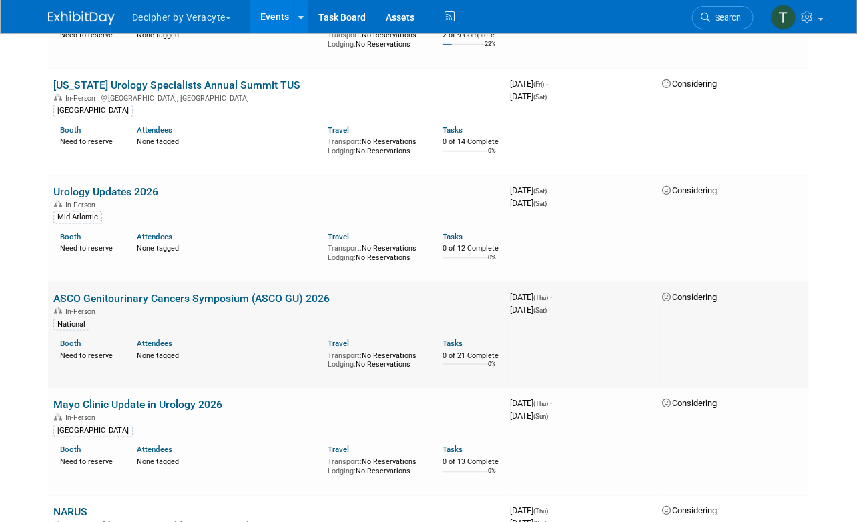
click at [310, 292] on link "ASCO Genitourinary Cancers Symposium (ASCO GU) 2026" at bounding box center [191, 298] width 276 height 13
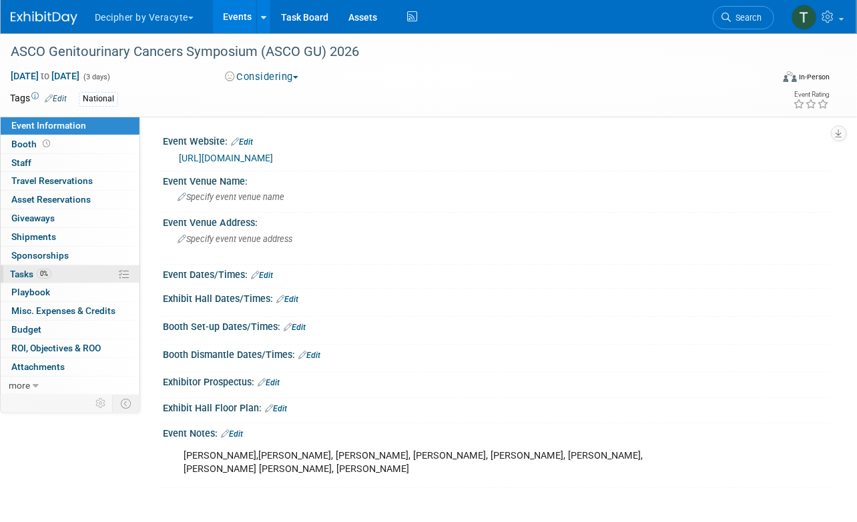
click at [48, 282] on link "0% Tasks 0%" at bounding box center [70, 275] width 139 height 18
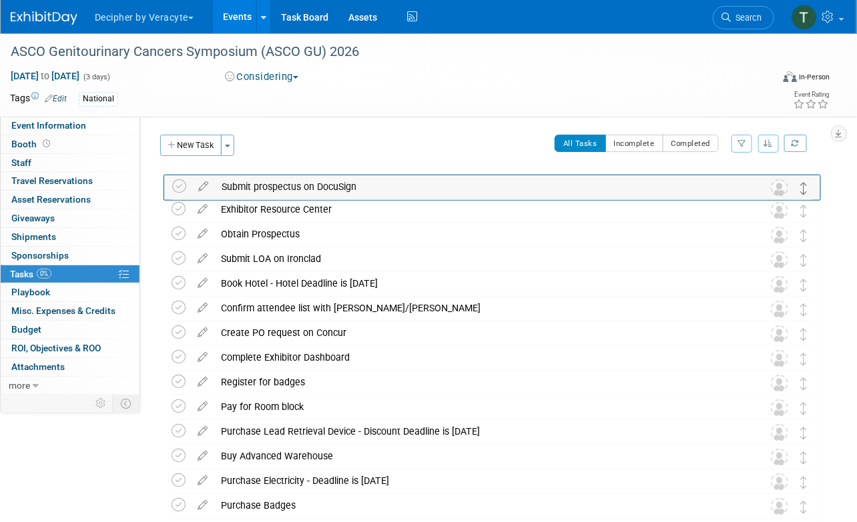
drag, startPoint x: 805, startPoint y: 238, endPoint x: 805, endPoint y: 189, distance: 48.7
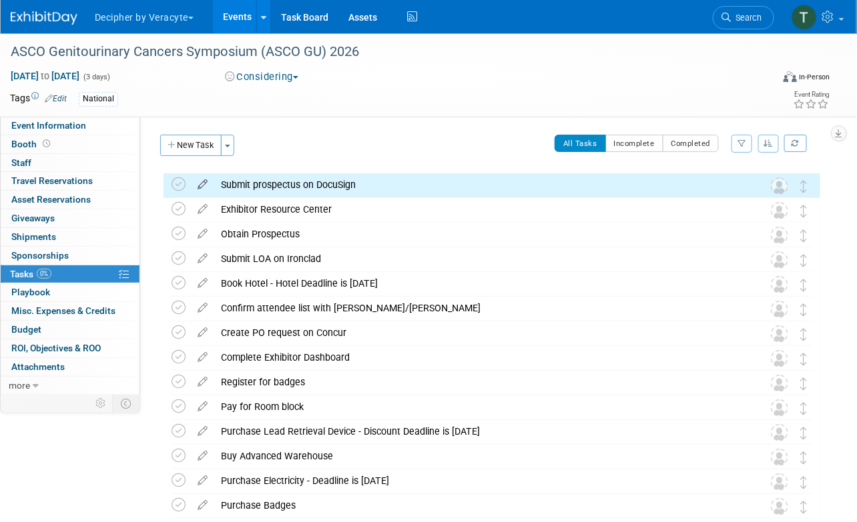
click at [209, 185] on icon at bounding box center [202, 181] width 23 height 17
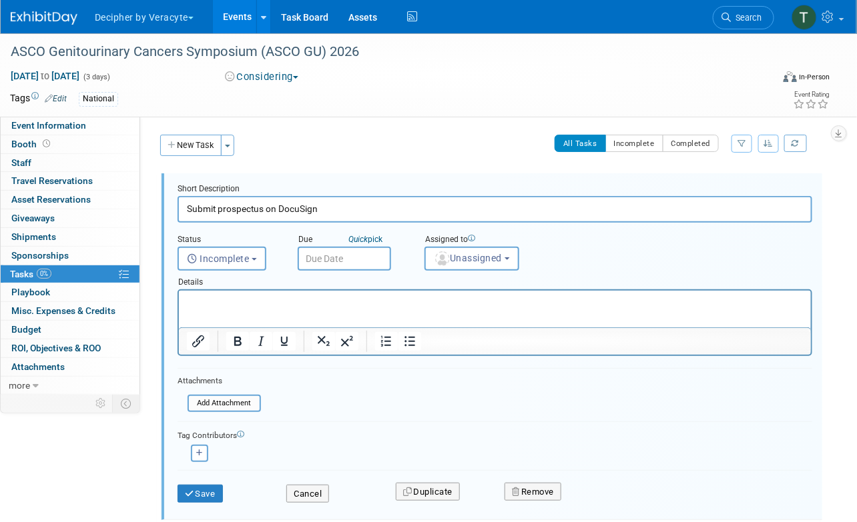
click at [360, 252] on input "text" at bounding box center [344, 259] width 93 height 24
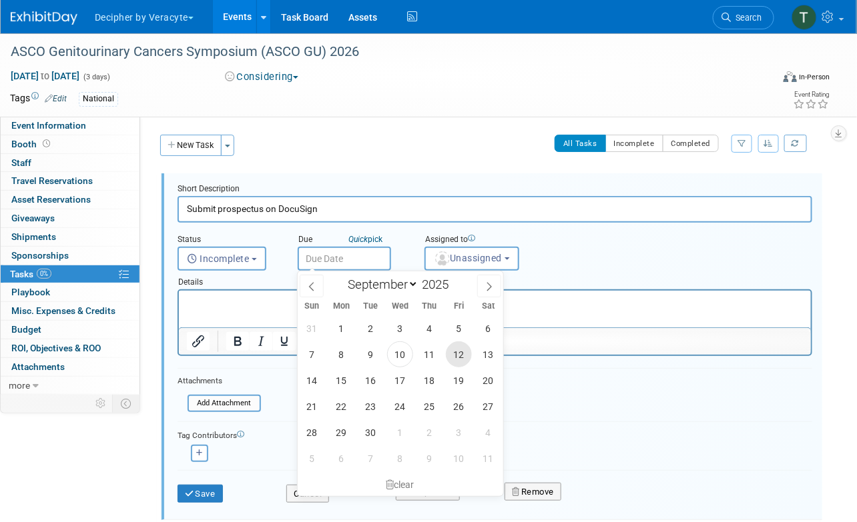
drag, startPoint x: 458, startPoint y: 352, endPoint x: 458, endPoint y: 338, distance: 14.0
click at [458, 352] on span "12" at bounding box center [459, 355] width 26 height 26
type input "Sep 12, 2025"
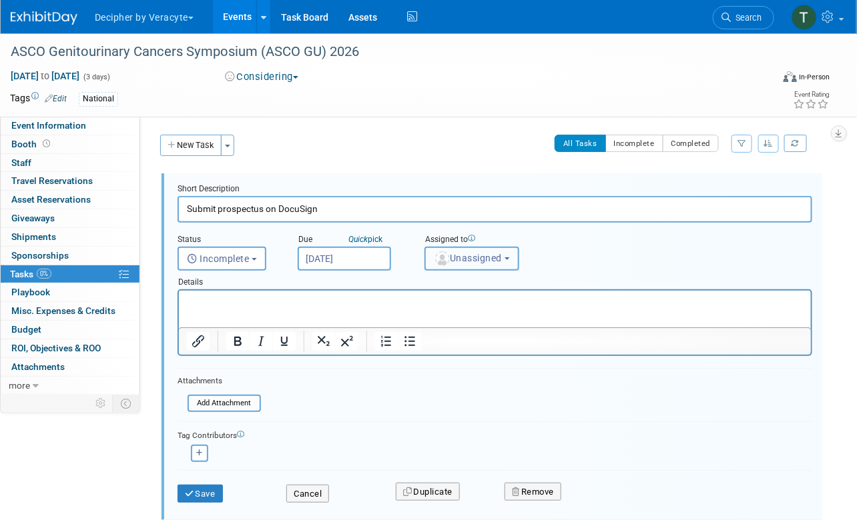
click at [460, 264] on button "Unassigned" at bounding box center [471, 259] width 95 height 24
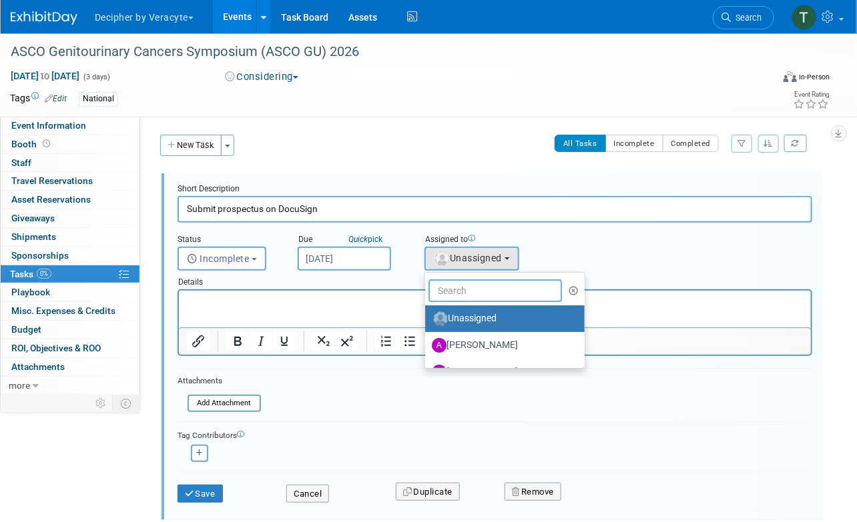
click at [459, 287] on input "text" at bounding box center [494, 291] width 133 height 23
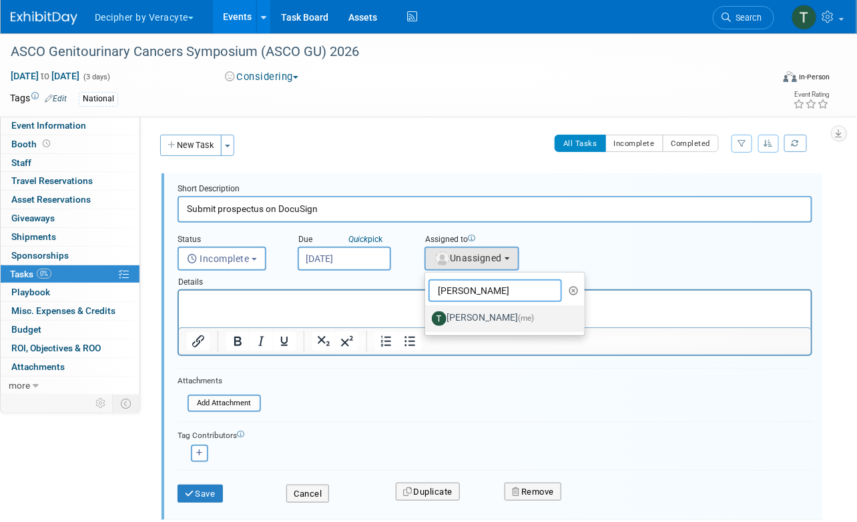
type input "tony"
click at [464, 312] on label "Tony Alvarado (me)" at bounding box center [501, 318] width 139 height 21
click at [427, 313] on input "Tony Alvarado (me)" at bounding box center [422, 317] width 9 height 9
select select "3ceeba8c-a19a-4597-a609-6fba7c9a515a"
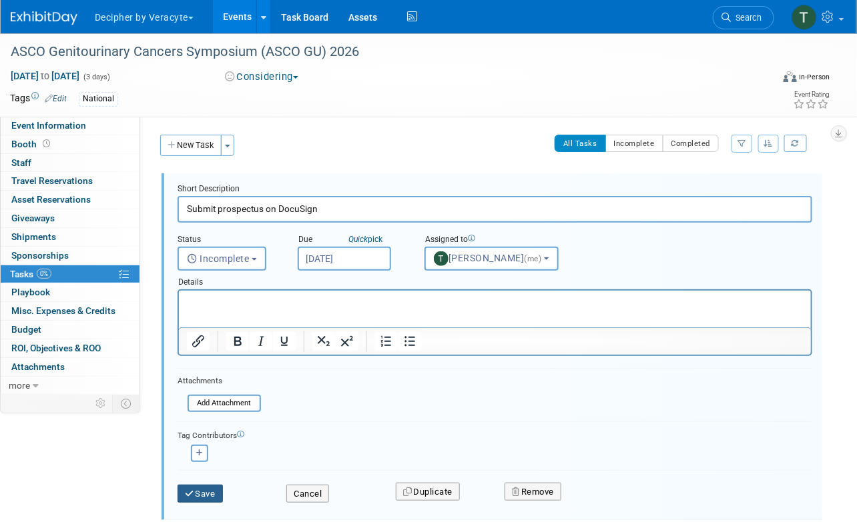
click at [189, 496] on icon "submit" at bounding box center [190, 494] width 11 height 9
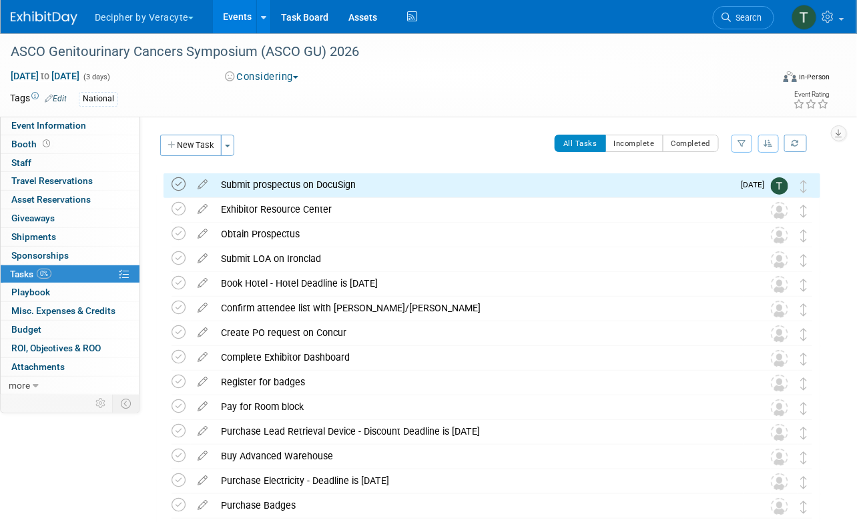
click at [176, 181] on icon at bounding box center [178, 184] width 14 height 14
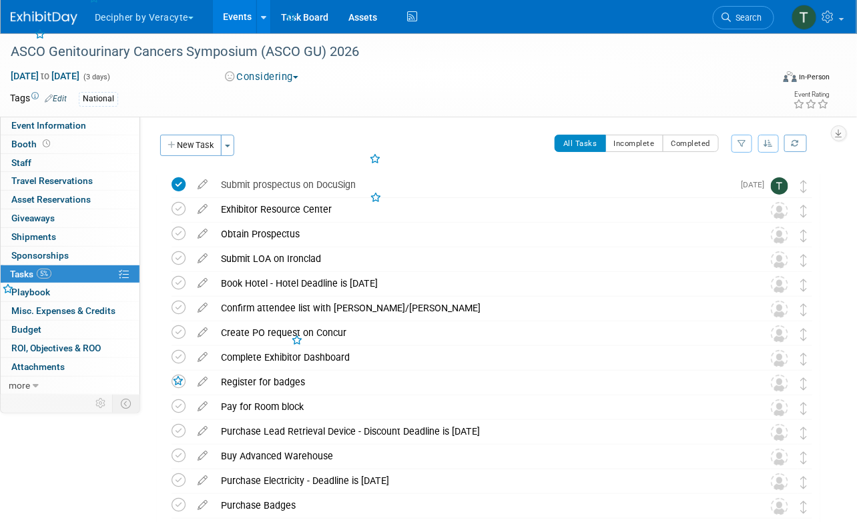
click at [282, 180] on div "Submit prospectus on DocuSign" at bounding box center [473, 184] width 518 height 23
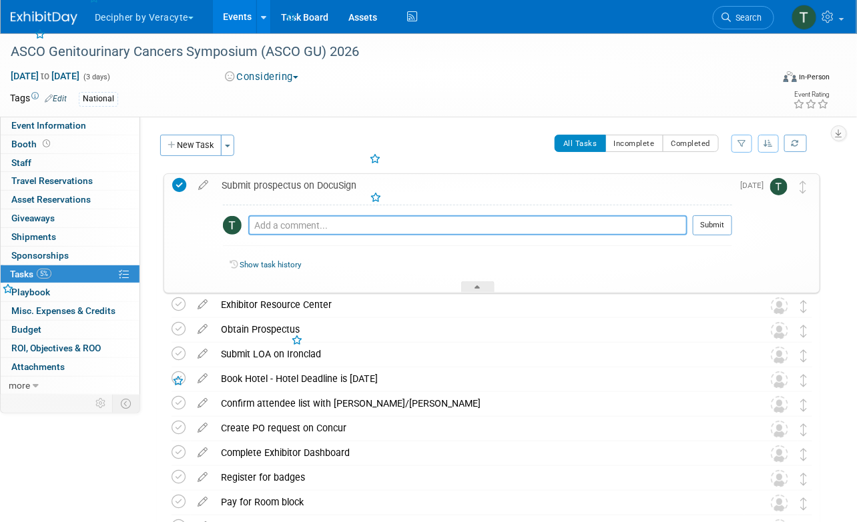
click at [304, 227] on textarea at bounding box center [467, 225] width 439 height 20
type textarea "this was completed."
click at [713, 238] on div at bounding box center [712, 241] width 39 height 10
click at [713, 222] on button "Submit" at bounding box center [712, 225] width 39 height 20
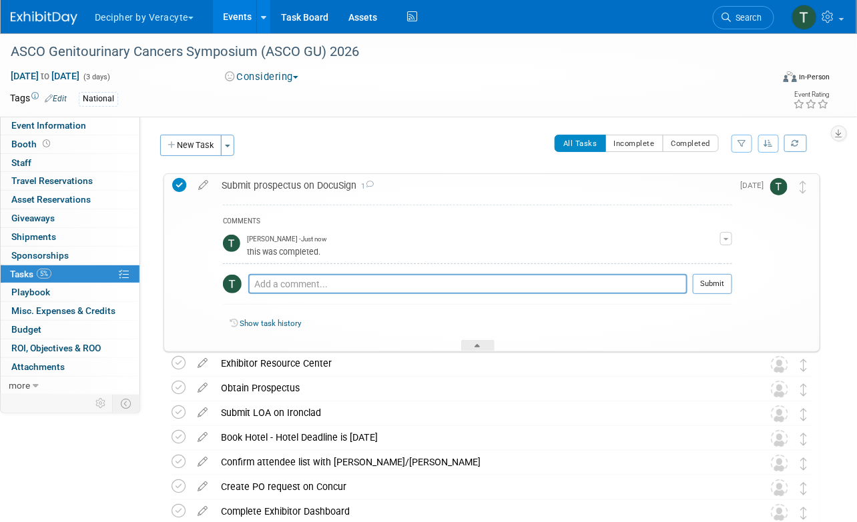
click at [340, 187] on div "Submit prospectus on DocuSign 1" at bounding box center [473, 185] width 517 height 23
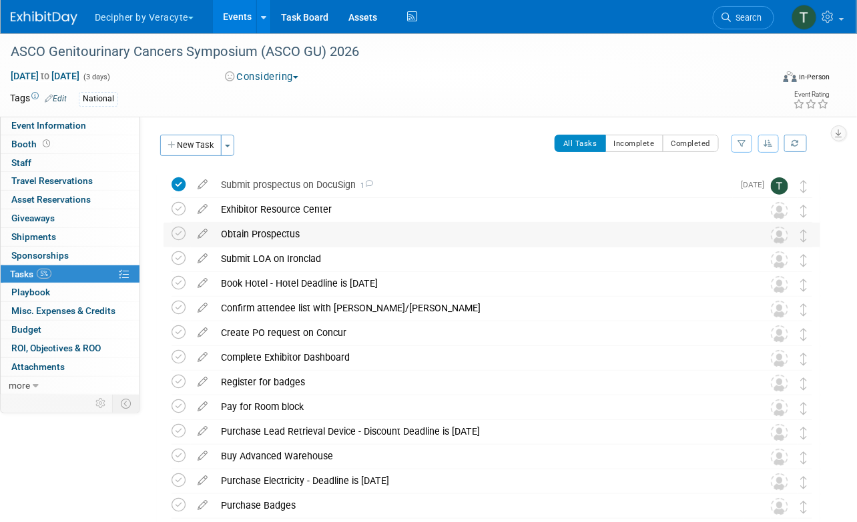
click at [169, 233] on div "Obtain Prospectus Pro tip: Press Ctrl-Enter to submit comment. Submit Show task…" at bounding box center [491, 235] width 656 height 25
click at [181, 233] on icon at bounding box center [178, 234] width 14 height 14
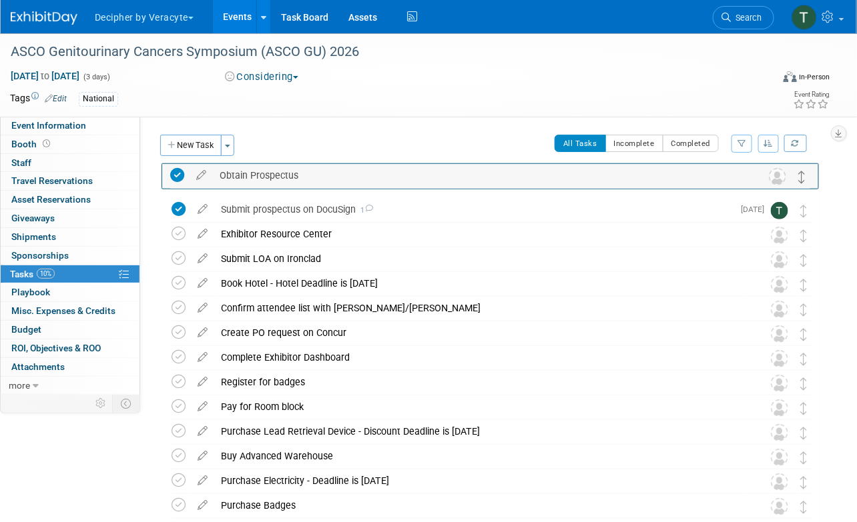
drag, startPoint x: 803, startPoint y: 234, endPoint x: 802, endPoint y: 172, distance: 61.4
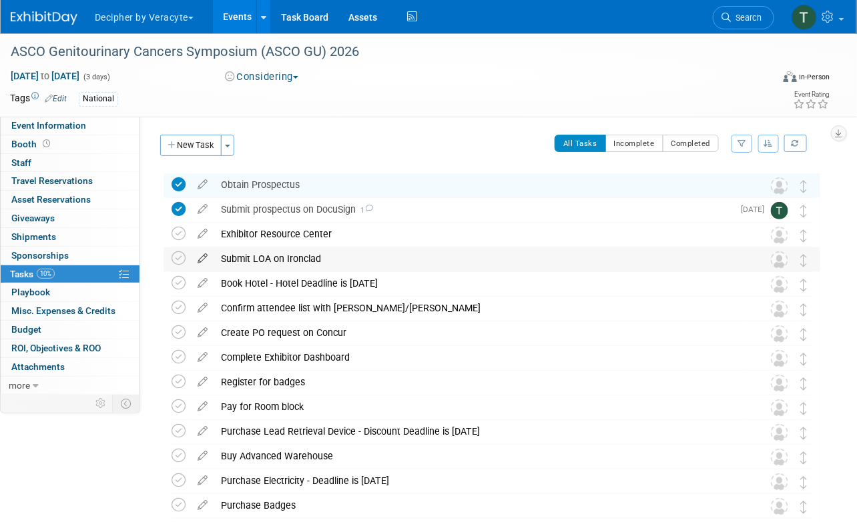
click at [207, 256] on icon at bounding box center [202, 256] width 23 height 17
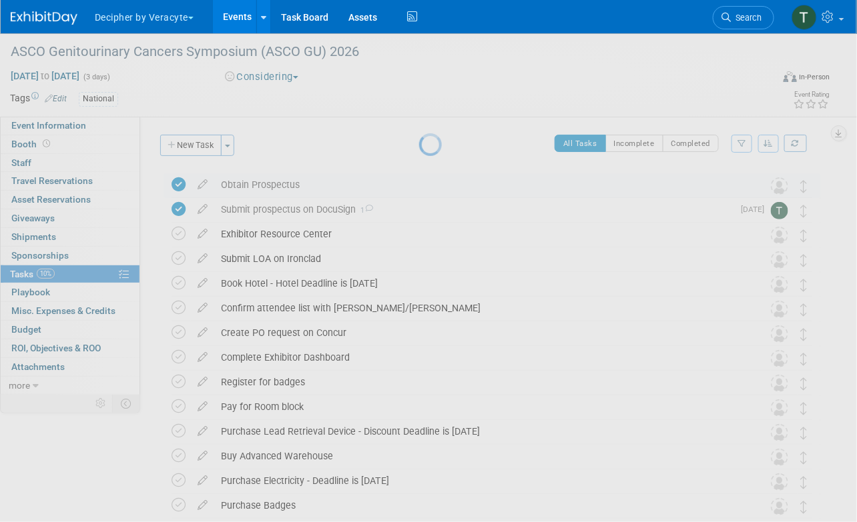
select select "8"
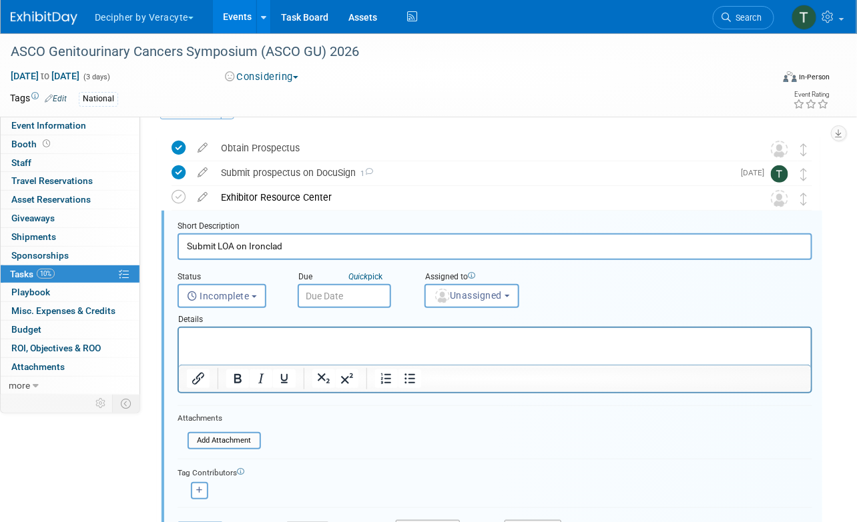
scroll to position [51, 0]
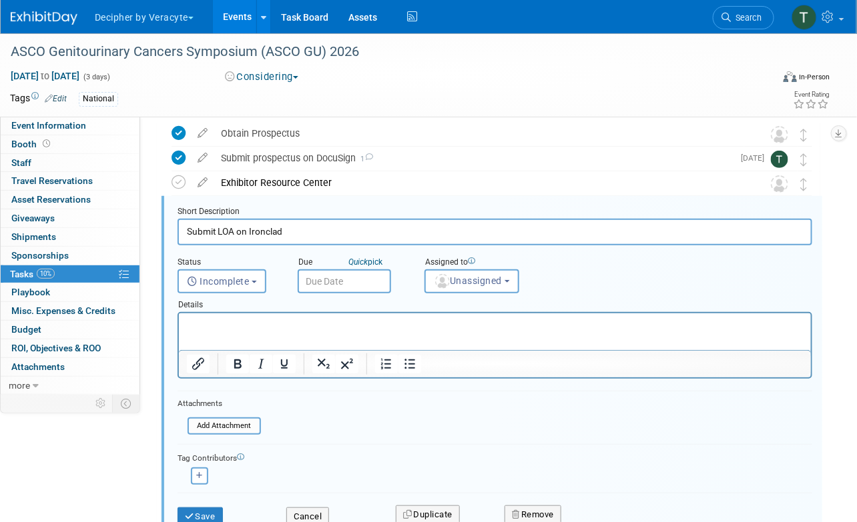
click at [349, 276] on input "text" at bounding box center [344, 282] width 93 height 24
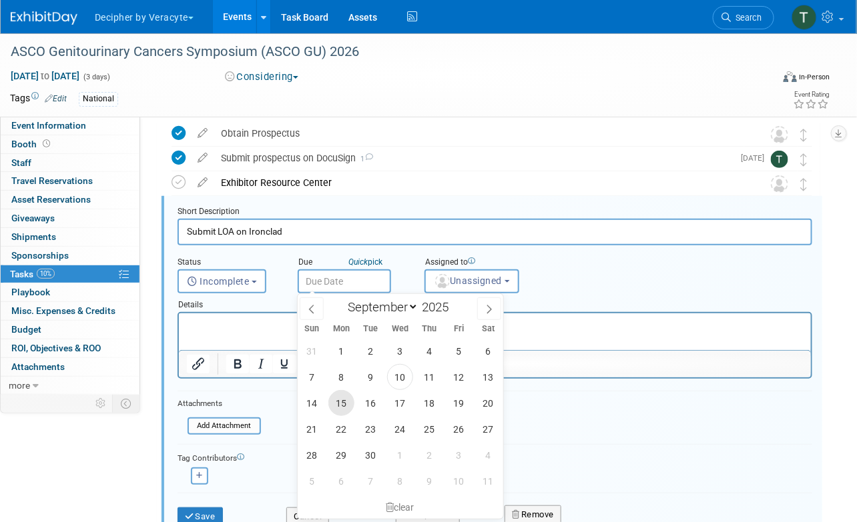
click at [338, 407] on span "15" at bounding box center [341, 403] width 26 height 26
type input "Sep 15, 2025"
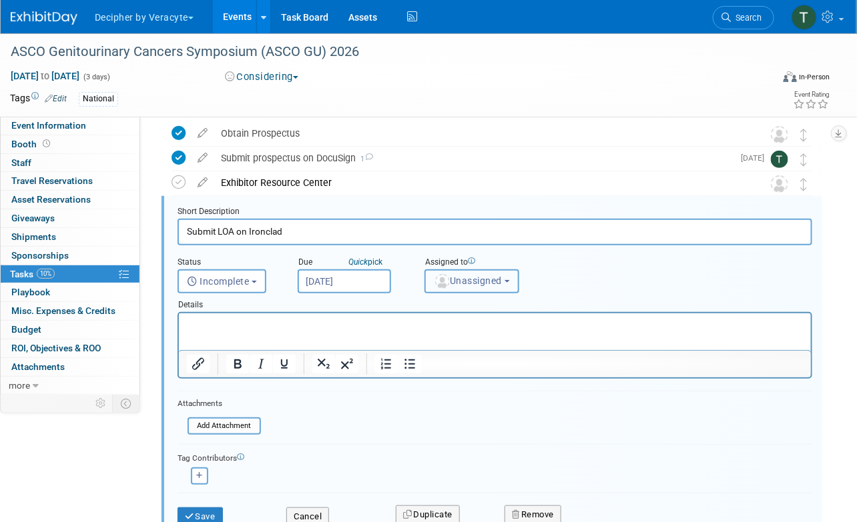
click at [464, 283] on span "Unassigned" at bounding box center [468, 281] width 68 height 11
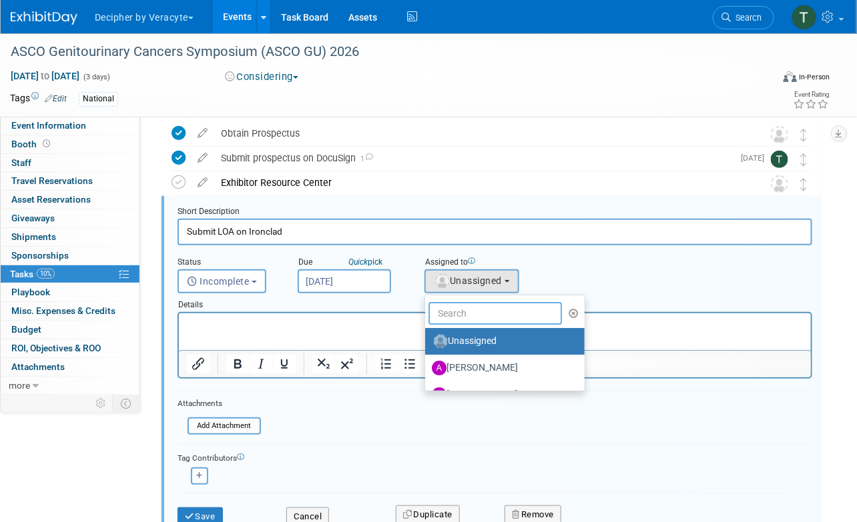
click at [464, 308] on input "text" at bounding box center [494, 313] width 133 height 23
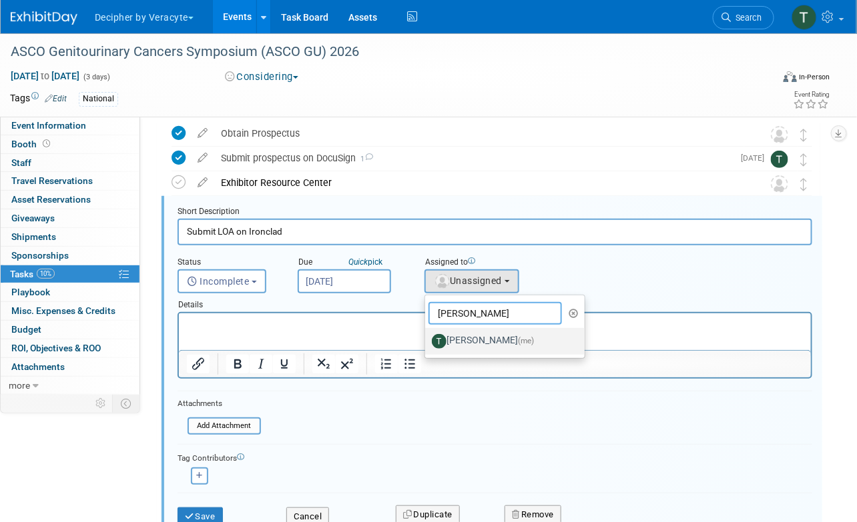
type input "tony"
click at [472, 334] on label "Tony Alvarado (me)" at bounding box center [501, 341] width 139 height 21
click at [427, 336] on input "Tony Alvarado (me)" at bounding box center [422, 340] width 9 height 9
select select "3ceeba8c-a19a-4597-a609-6fba7c9a515a"
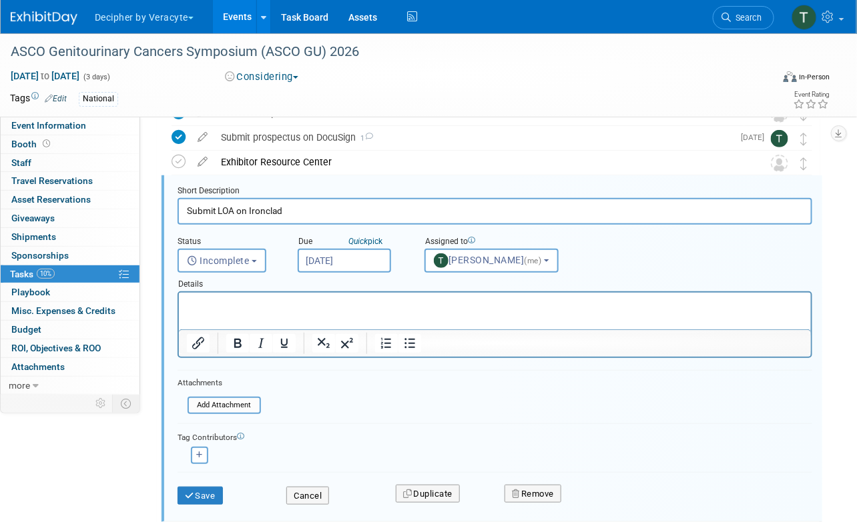
scroll to position [77, 0]
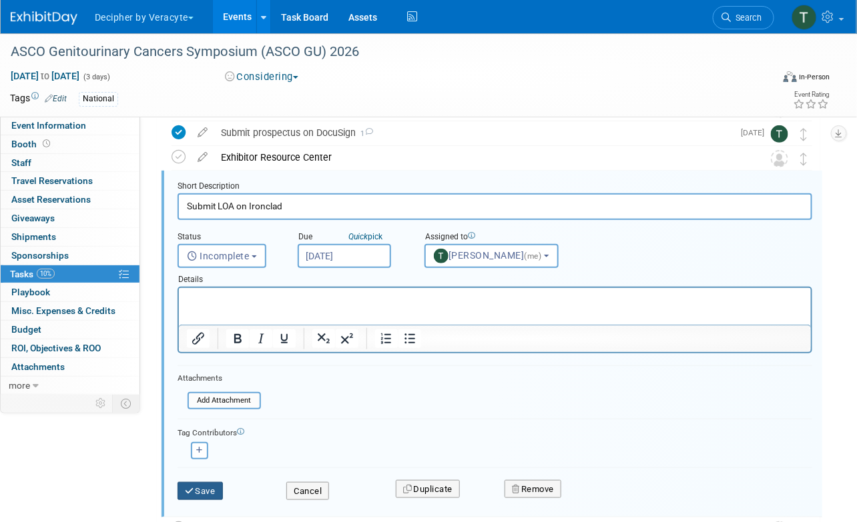
click at [215, 480] on div "Save" at bounding box center [221, 487] width 109 height 27
click at [217, 483] on button "Save" at bounding box center [199, 491] width 45 height 19
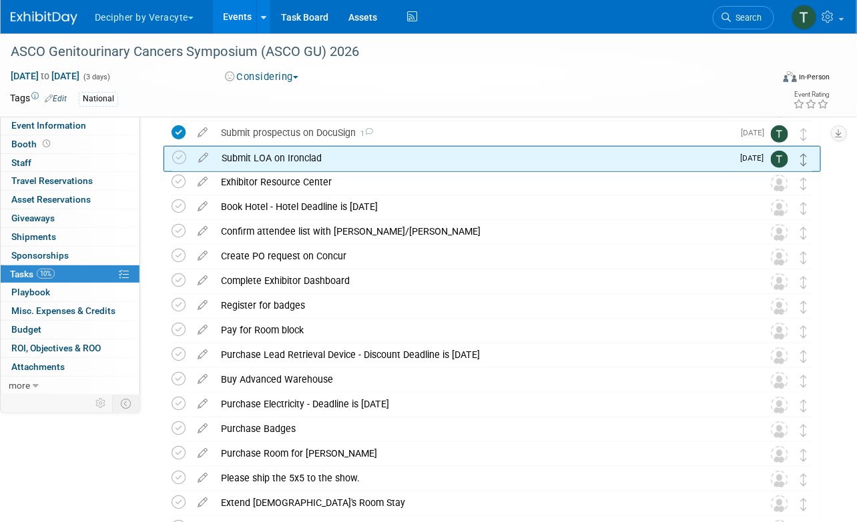
drag, startPoint x: 800, startPoint y: 187, endPoint x: 800, endPoint y: 161, distance: 26.0
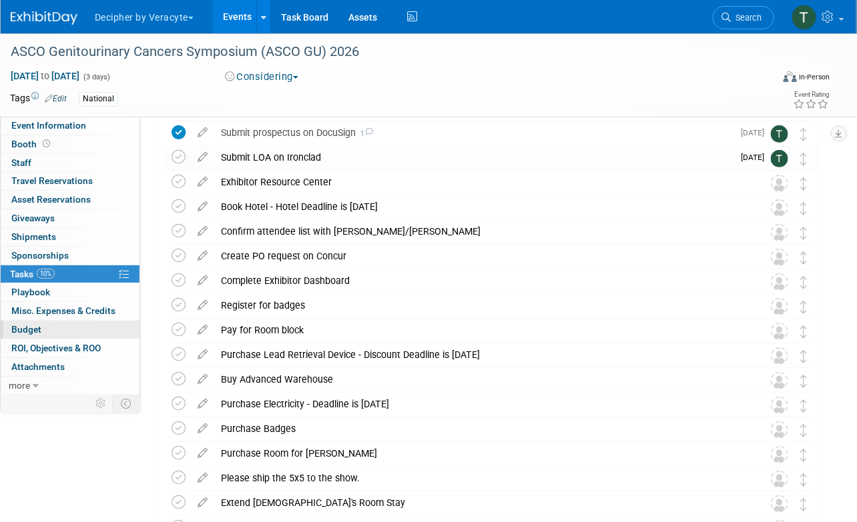
click at [63, 328] on link "Budget" at bounding box center [70, 330] width 139 height 18
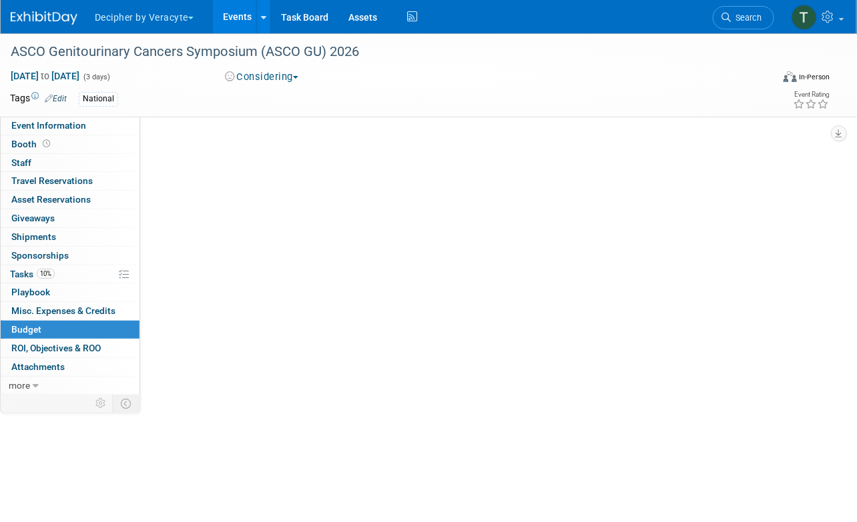
scroll to position [0, 0]
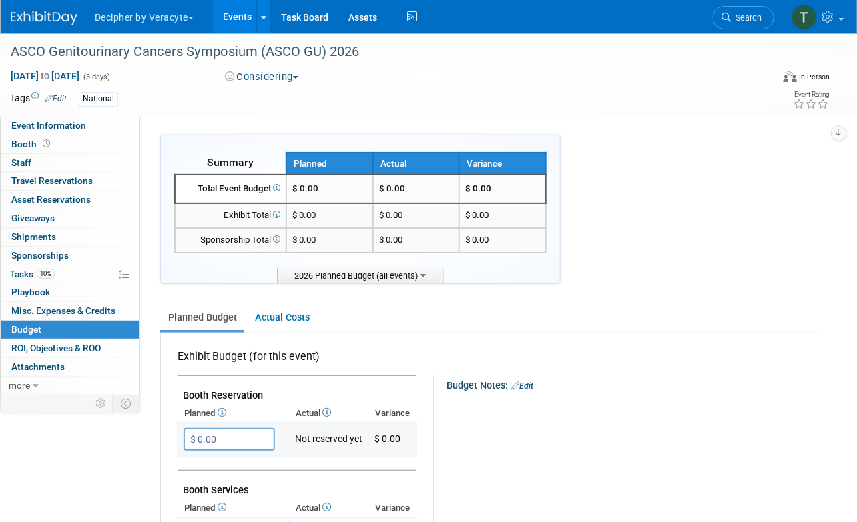
click at [220, 425] on td "$ 0.00 X" at bounding box center [232, 440] width 111 height 33
click at [220, 432] on input "$ 0.00" at bounding box center [228, 439] width 91 height 23
type input "$ 11,500.00"
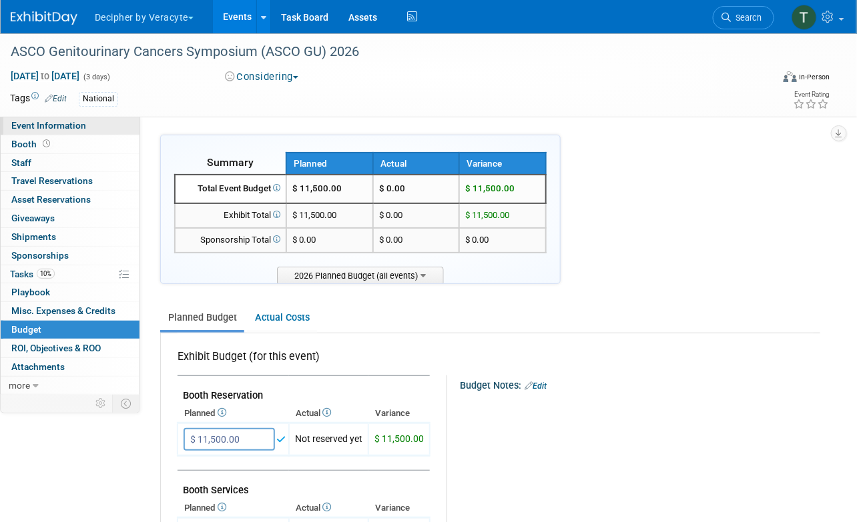
click at [99, 125] on link "Event Information" at bounding box center [70, 126] width 139 height 18
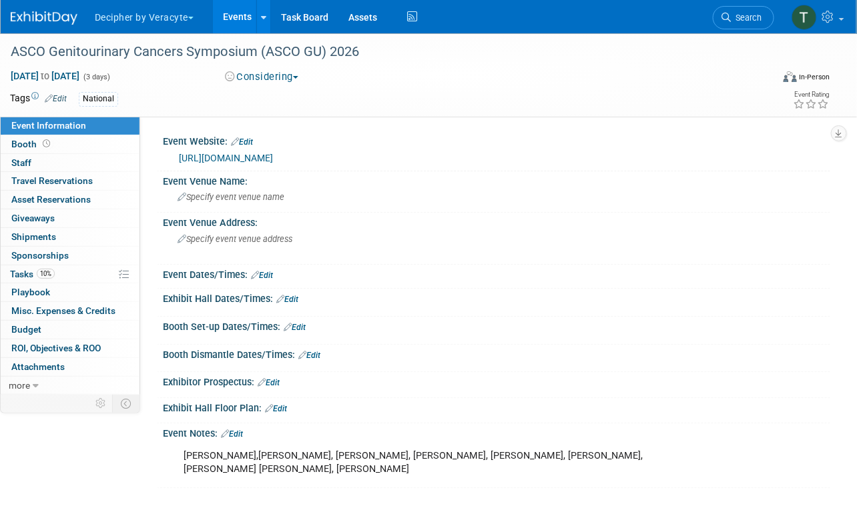
click at [266, 77] on button "Considering" at bounding box center [261, 77] width 83 height 14
click at [266, 94] on link "Committed" at bounding box center [273, 98] width 105 height 19
click at [82, 268] on link "10% Tasks 10%" at bounding box center [70, 275] width 139 height 18
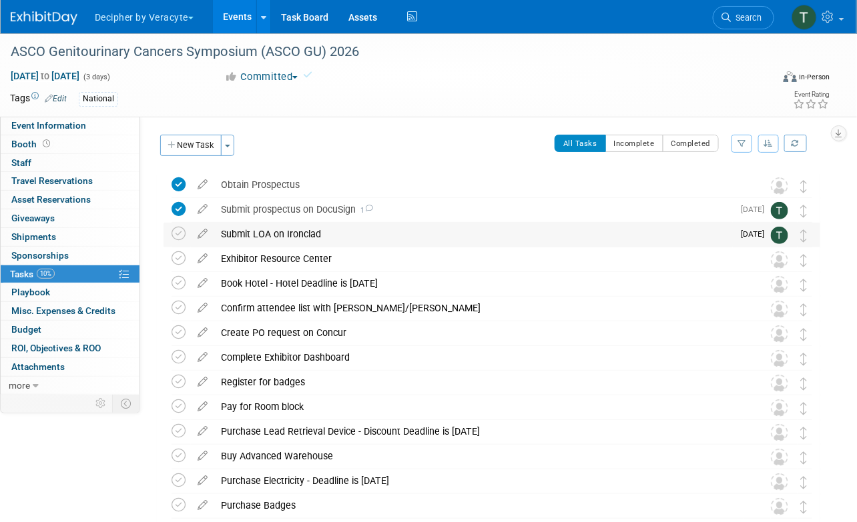
click at [265, 237] on div "Submit LOA on Ironclad" at bounding box center [473, 234] width 518 height 23
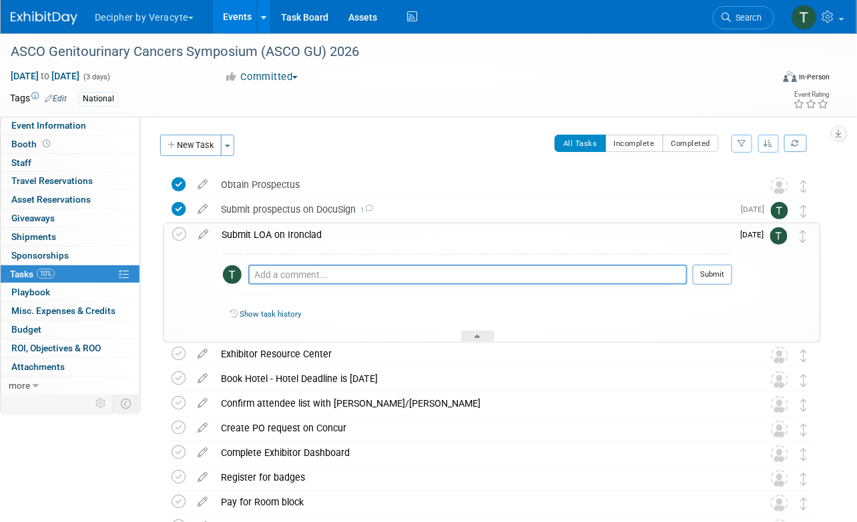
click at [304, 285] on div "Pro tip: Press Ctrl-Enter to submit comment." at bounding box center [467, 290] width 439 height 10
click at [304, 275] on textarea at bounding box center [467, 275] width 439 height 20
type textarea "This was approved by Kathleen"
click at [704, 272] on button "Submit" at bounding box center [712, 275] width 39 height 20
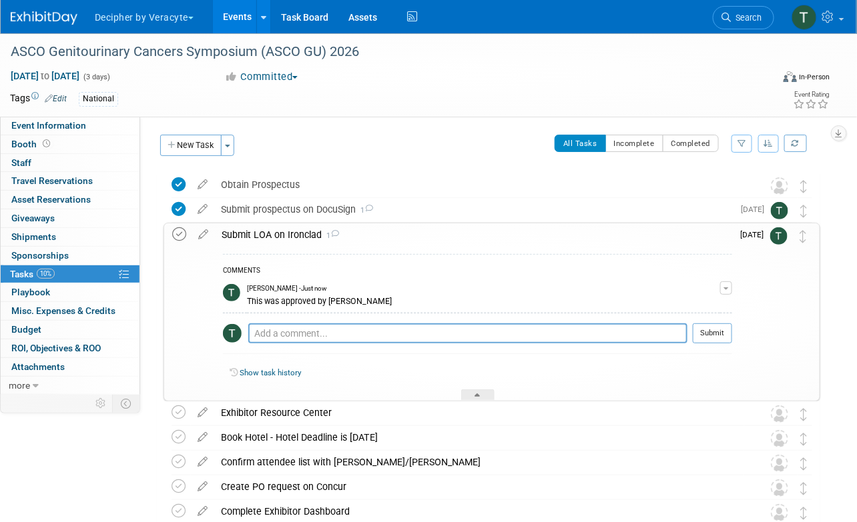
click at [174, 231] on icon at bounding box center [179, 235] width 14 height 14
click at [264, 230] on div "Submit LOA on Ironclad 1" at bounding box center [473, 235] width 517 height 23
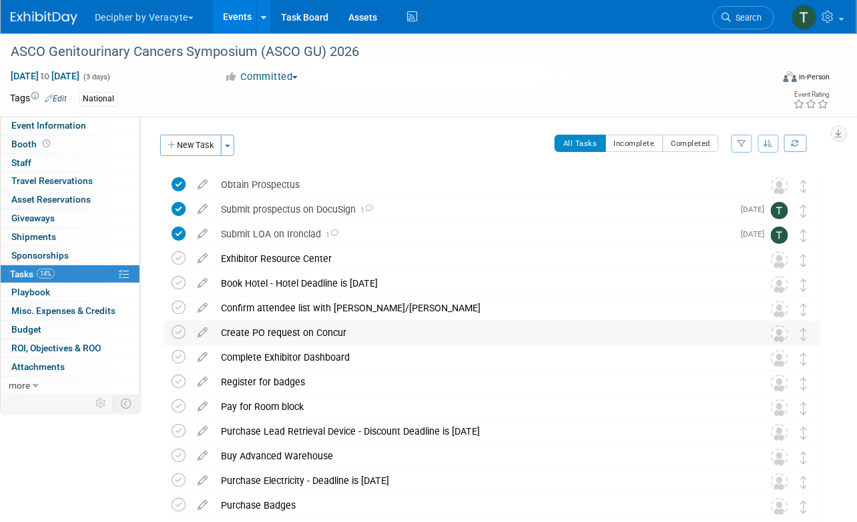
scroll to position [5, 0]
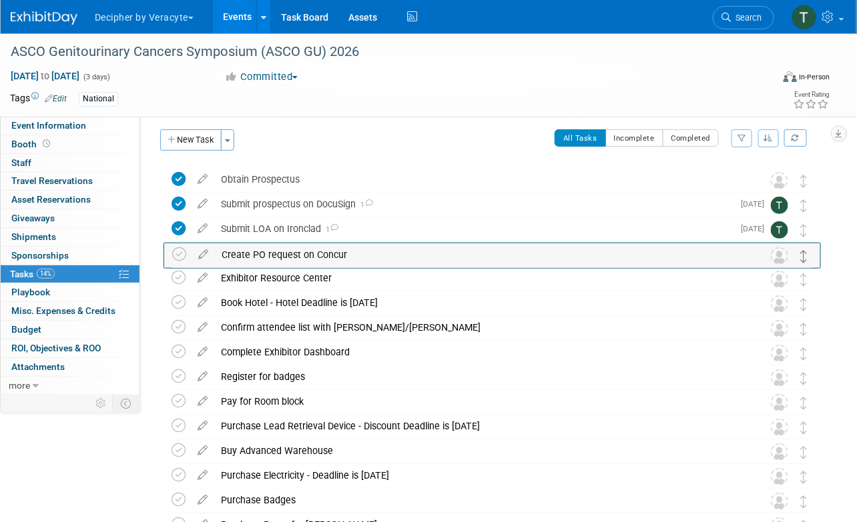
drag, startPoint x: 802, startPoint y: 326, endPoint x: 802, endPoint y: 253, distance: 73.4
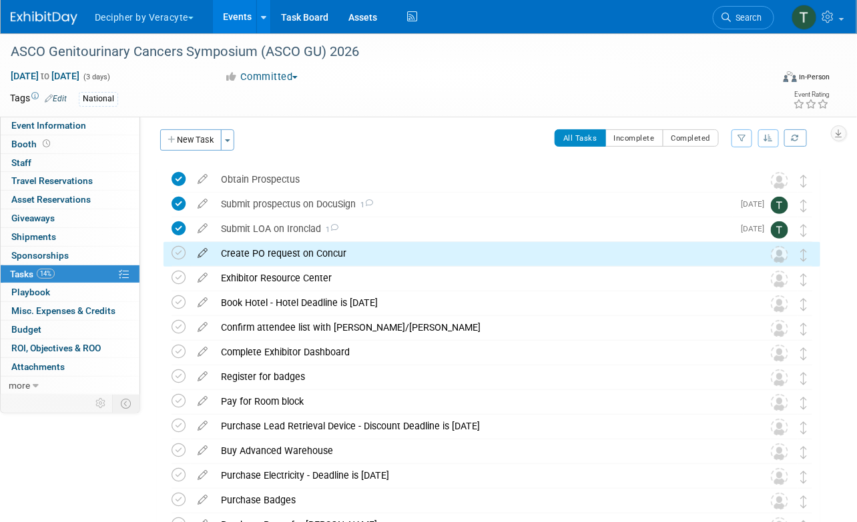
click at [207, 252] on icon at bounding box center [202, 250] width 23 height 17
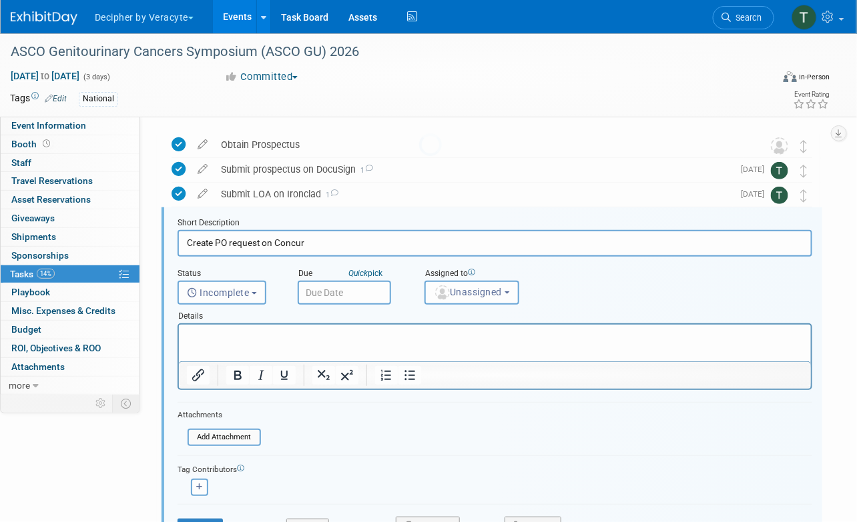
scroll to position [51, 0]
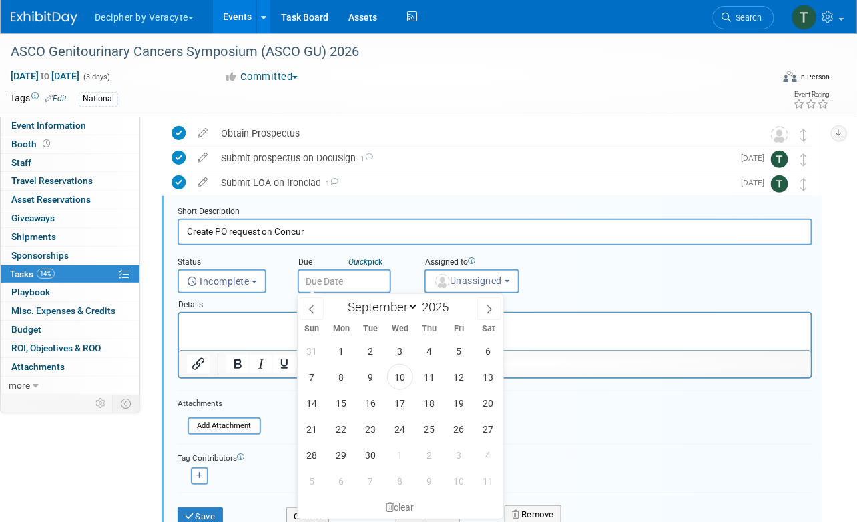
click at [344, 282] on input "text" at bounding box center [344, 282] width 93 height 24
click at [462, 394] on span "19" at bounding box center [459, 403] width 26 height 26
type input "Sep 19, 2025"
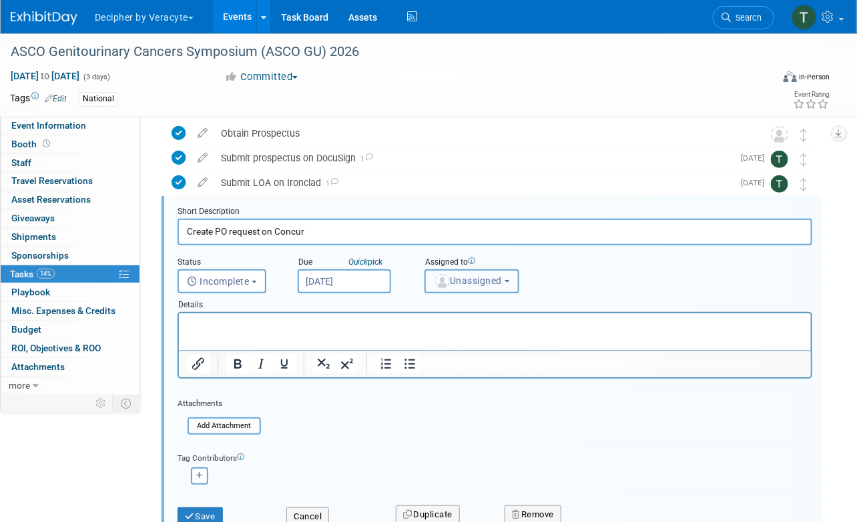
click at [449, 279] on span "Unassigned" at bounding box center [468, 281] width 68 height 11
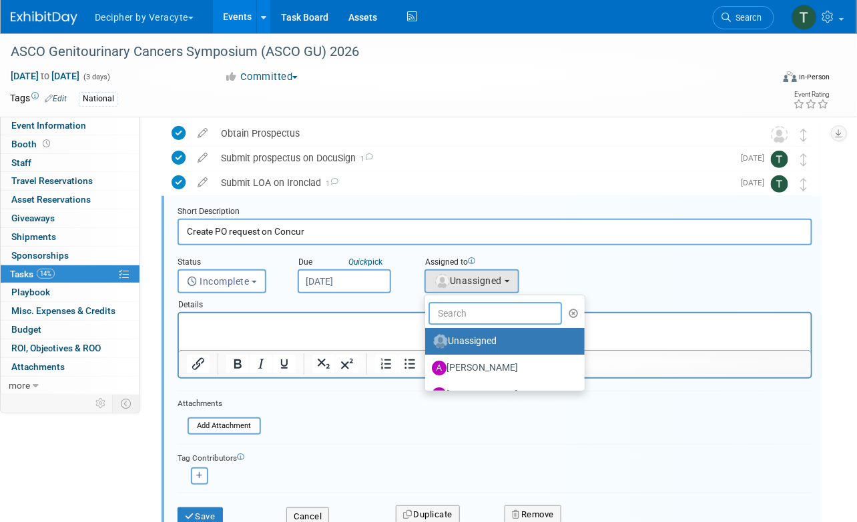
click at [453, 302] on input "text" at bounding box center [494, 313] width 133 height 23
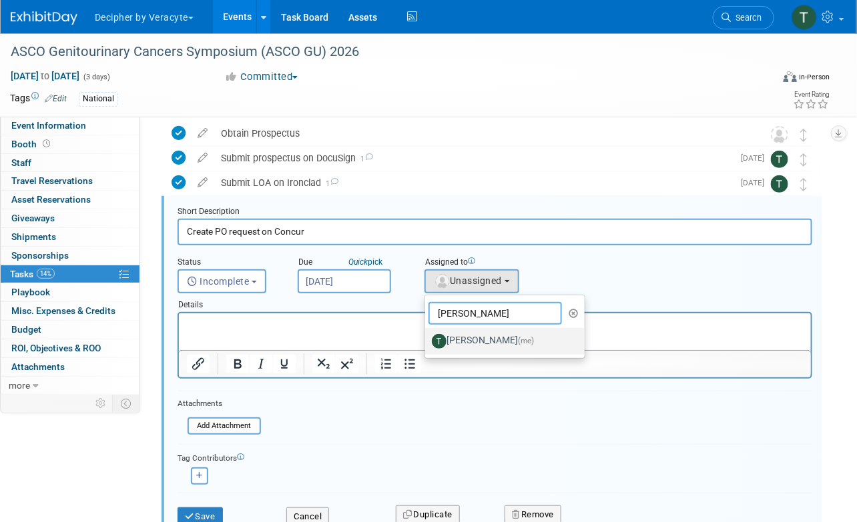
type input "tony"
click at [476, 336] on label "Tony Alvarado (me)" at bounding box center [501, 341] width 139 height 21
click at [427, 336] on input "Tony Alvarado (me)" at bounding box center [422, 340] width 9 height 9
select select "3ceeba8c-a19a-4597-a609-6fba7c9a515a"
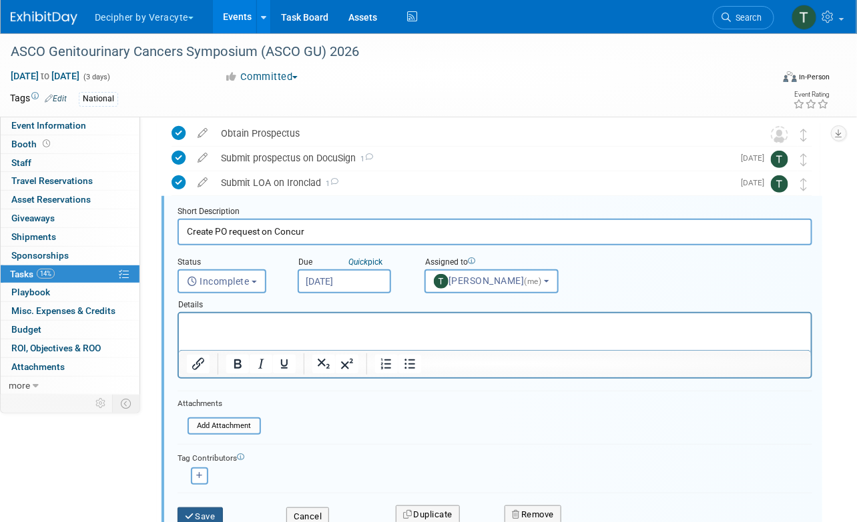
click at [205, 510] on button "Save" at bounding box center [199, 517] width 45 height 19
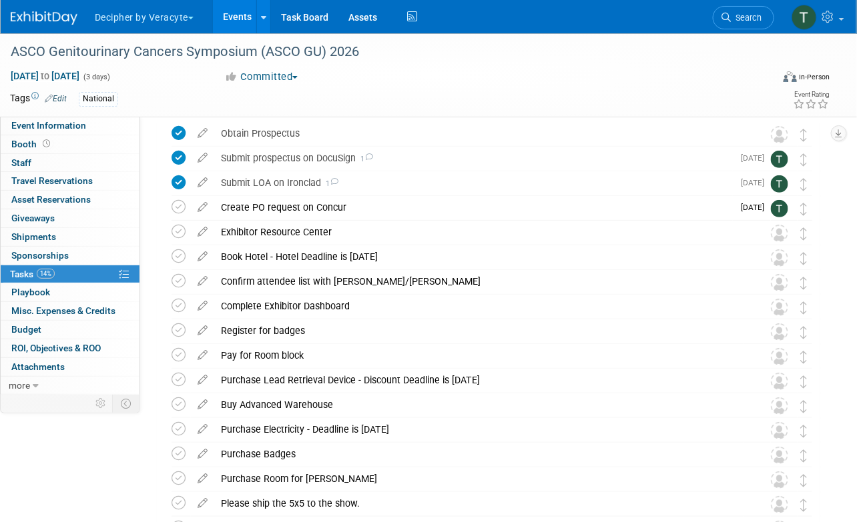
click at [234, 1] on link "Events" at bounding box center [237, 16] width 49 height 33
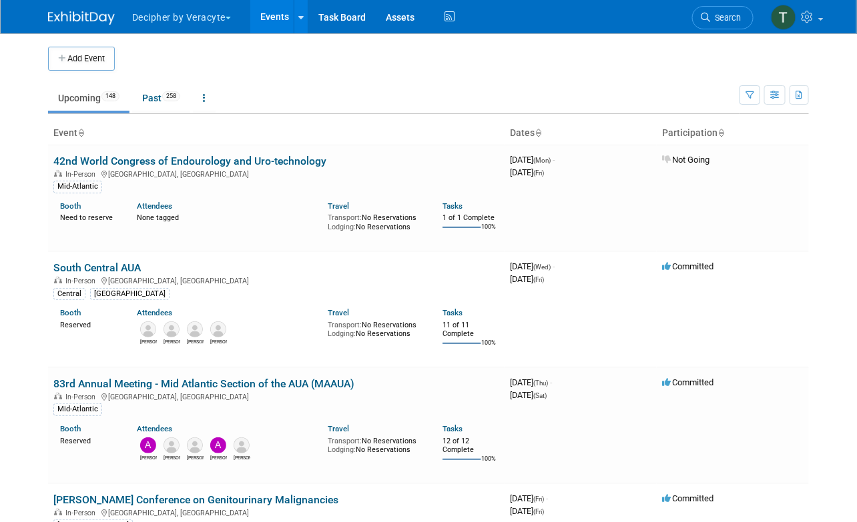
scroll to position [1202, 0]
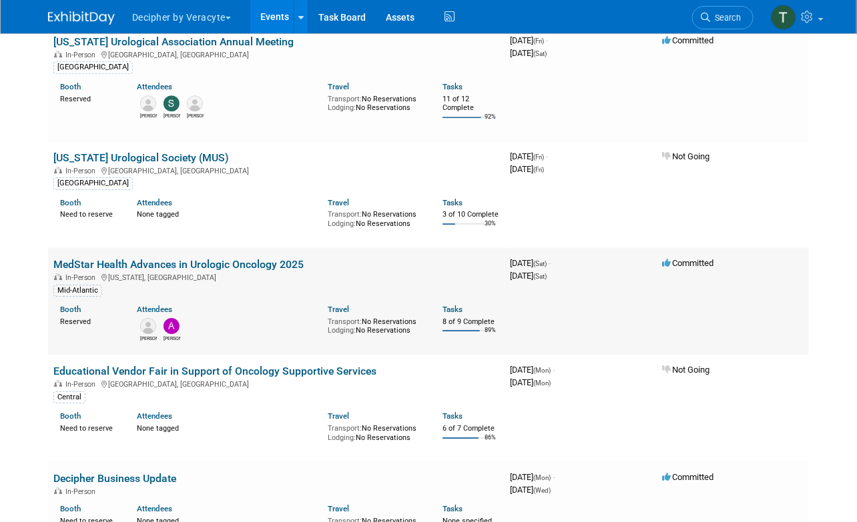
click at [176, 264] on link "MedStar Health Advances in Urologic Oncology 2025" at bounding box center [178, 264] width 250 height 13
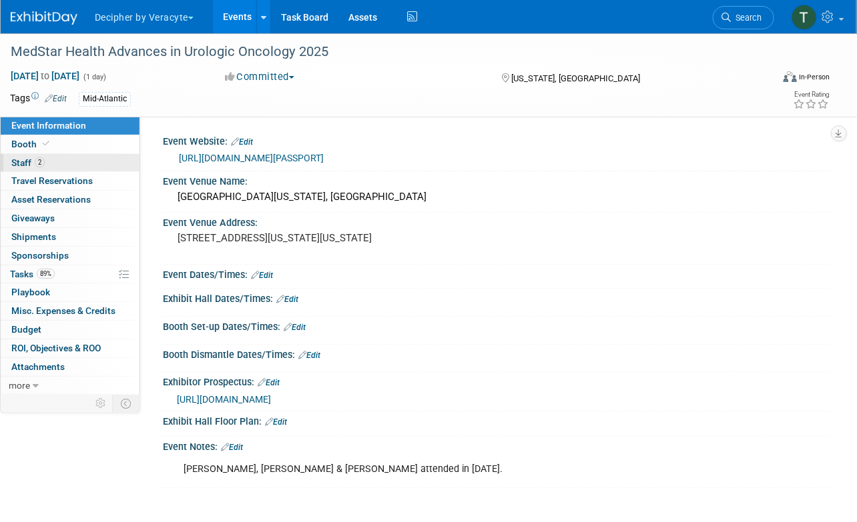
click at [107, 155] on link "2 Staff 2" at bounding box center [70, 163] width 139 height 18
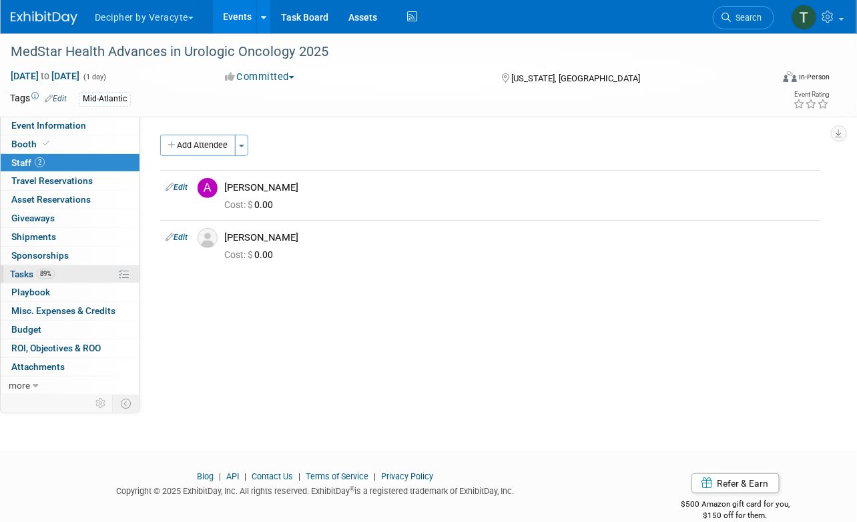
click at [86, 276] on link "89% Tasks 89%" at bounding box center [70, 275] width 139 height 18
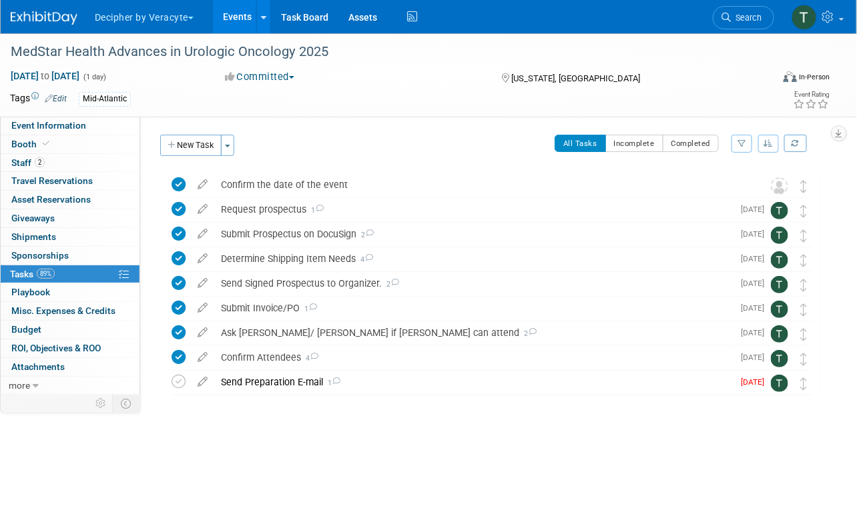
click at [366, 402] on div at bounding box center [488, 409] width 663 height 27
click at [370, 383] on div "Send Preparation E-mail 1" at bounding box center [473, 382] width 518 height 23
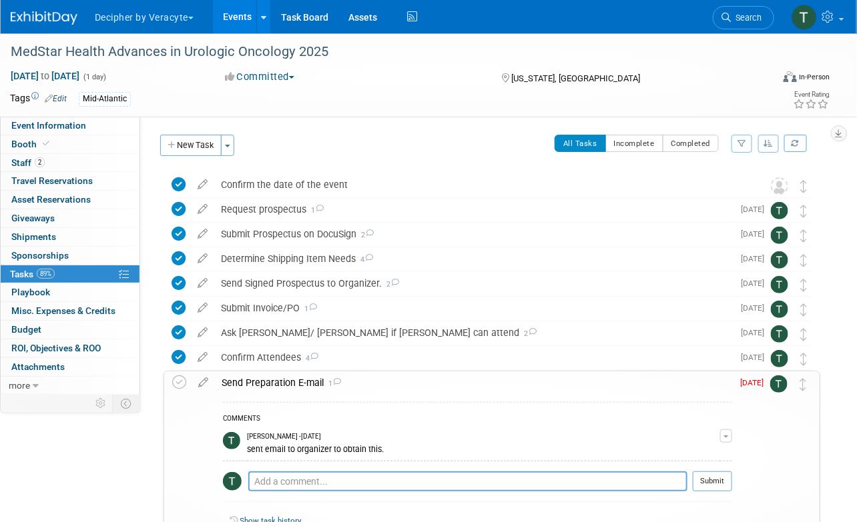
click at [370, 383] on div "Send Preparation E-mail 1" at bounding box center [473, 383] width 517 height 23
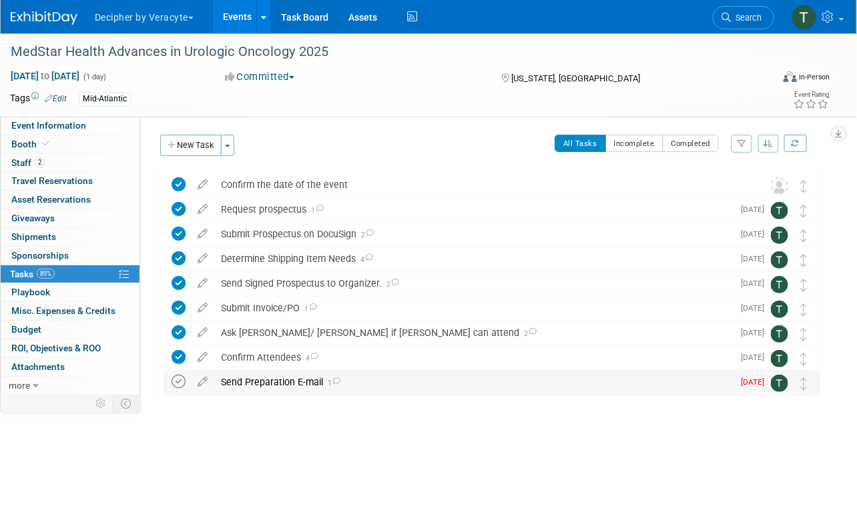
click at [177, 382] on icon at bounding box center [178, 382] width 14 height 14
click at [271, 374] on div "Send Preparation E-mail 1" at bounding box center [473, 382] width 518 height 23
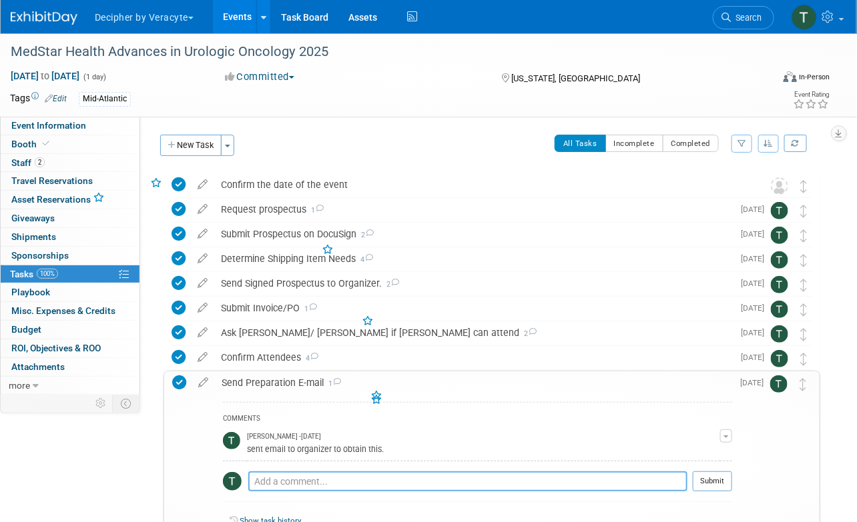
click at [302, 472] on textarea at bounding box center [467, 482] width 439 height 20
type textarea "sent email to reps."
click at [718, 476] on button "Submit" at bounding box center [712, 482] width 39 height 20
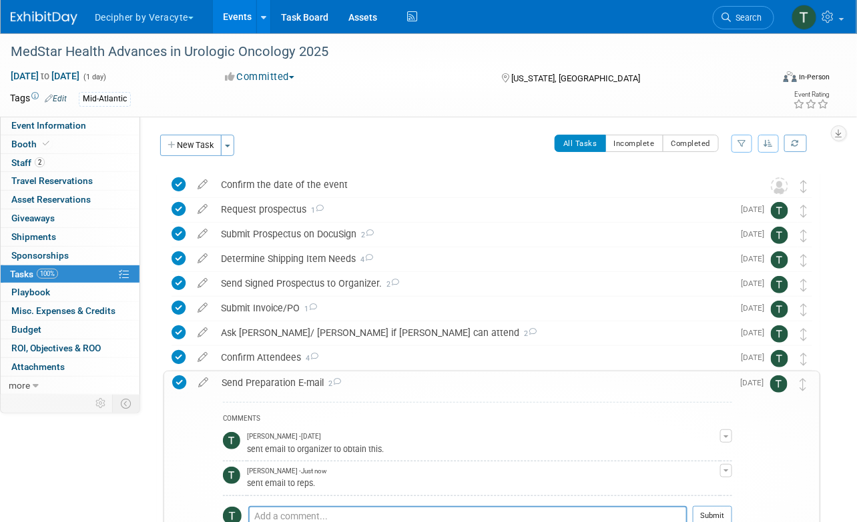
click at [254, 10] on link "Events" at bounding box center [237, 16] width 49 height 33
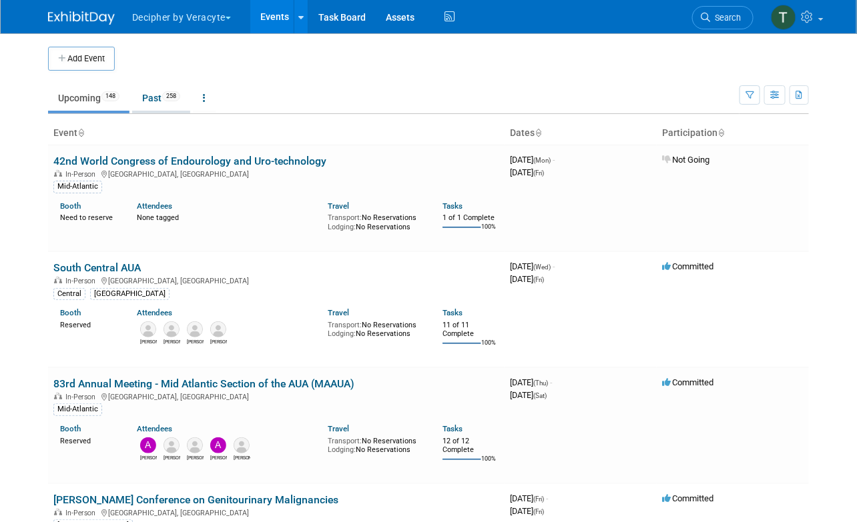
click at [166, 107] on link "Past 258" at bounding box center [161, 97] width 58 height 25
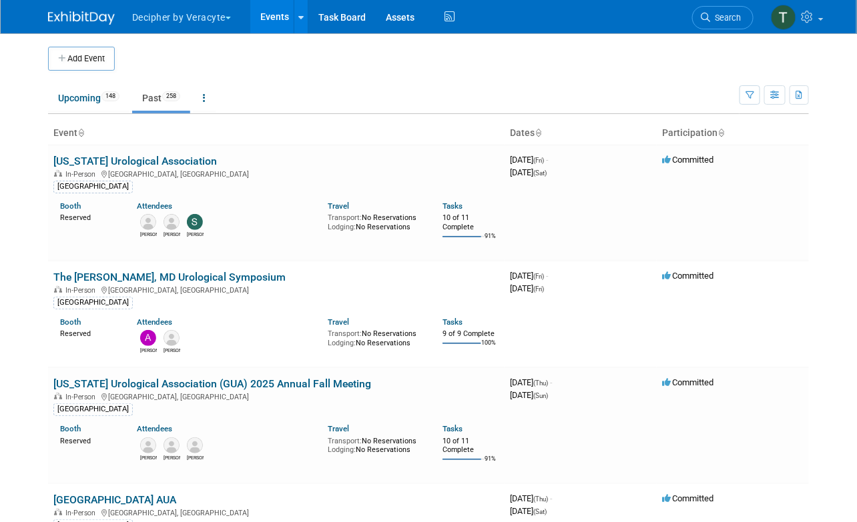
scroll to position [566, 0]
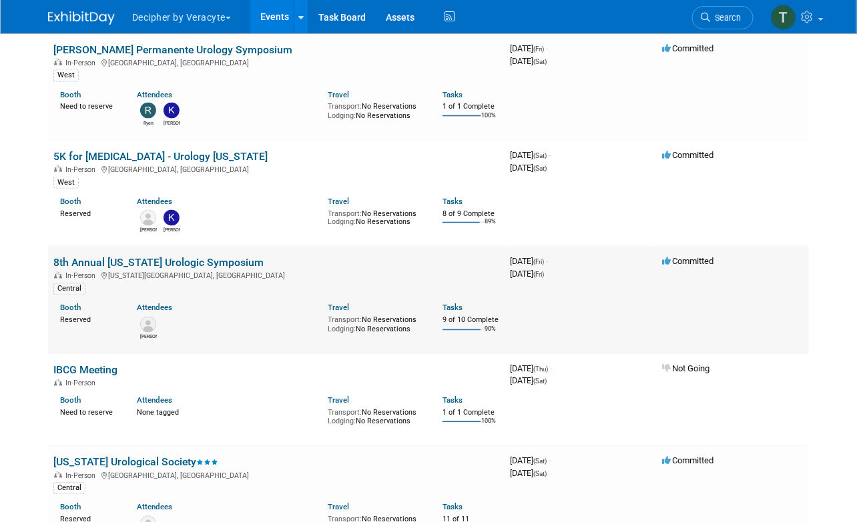
click at [217, 258] on link "8th Annual [US_STATE] Urologic Symposium" at bounding box center [158, 263] width 210 height 13
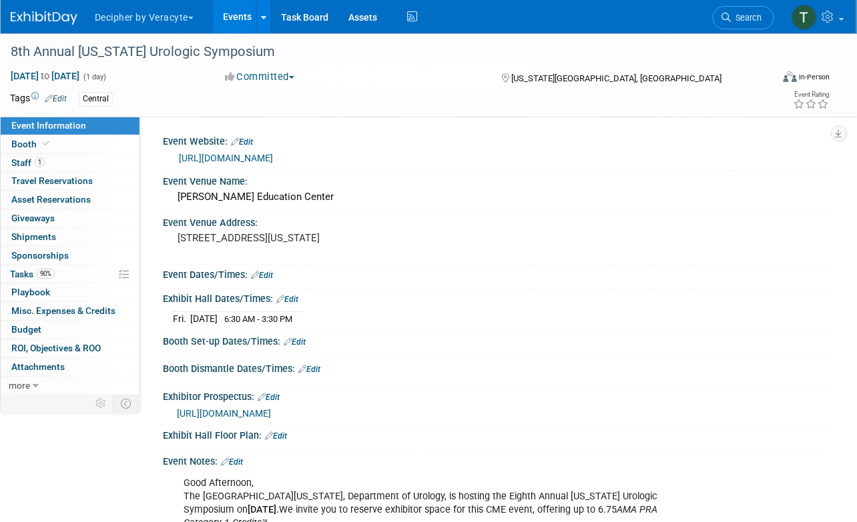
click at [821, 109] on div at bounding box center [811, 103] width 36 height 13
click at [824, 105] on icon at bounding box center [823, 103] width 12 height 9
click at [77, 282] on link "90% Tasks 90%" at bounding box center [70, 275] width 139 height 18
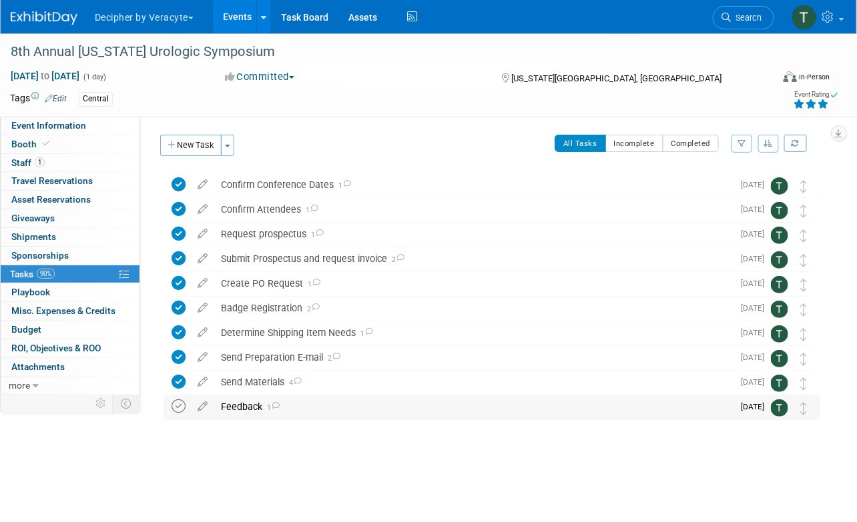
click at [179, 404] on icon at bounding box center [178, 407] width 14 height 14
click at [270, 406] on span "1" at bounding box center [270, 408] width 17 height 9
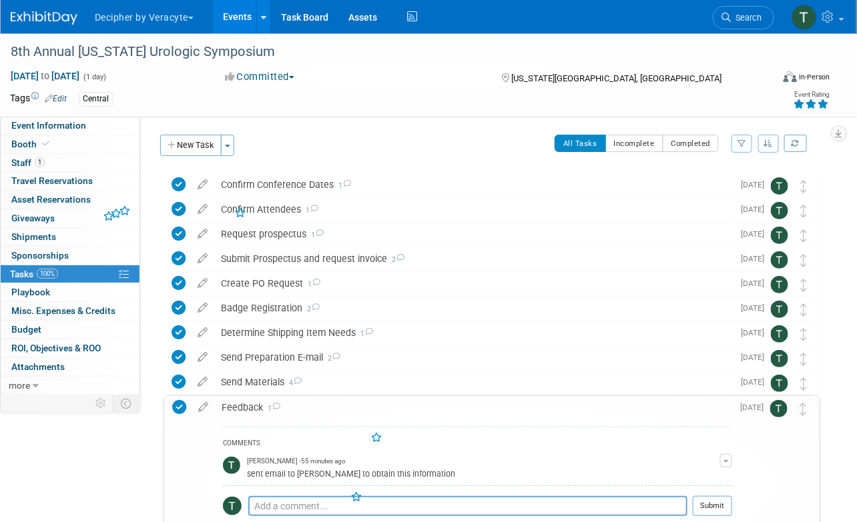
scroll to position [46, 0]
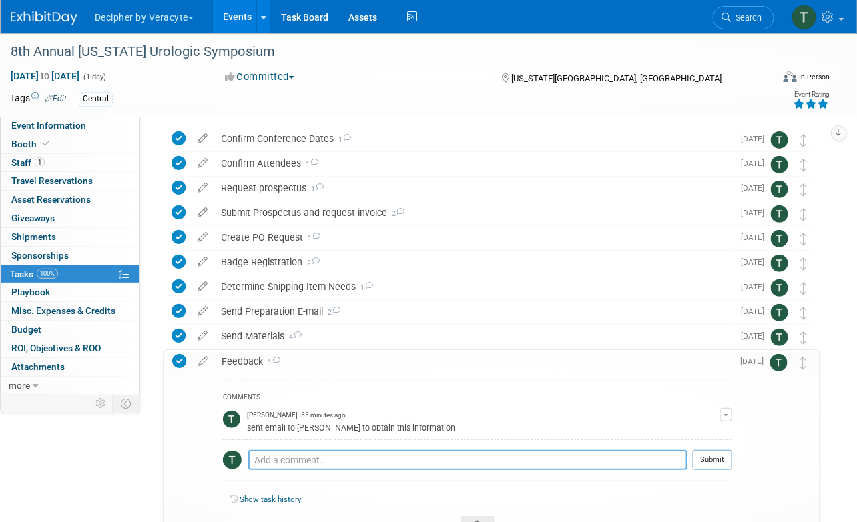
click at [274, 456] on textarea at bounding box center [467, 460] width 439 height 20
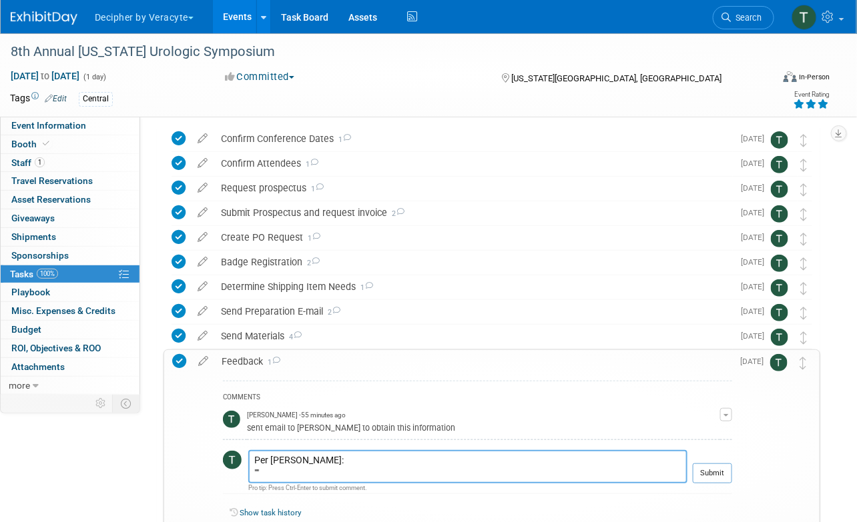
paste textarea "Hi Tony, It’s beneficial for me to attend every year just to support the OU doc…"
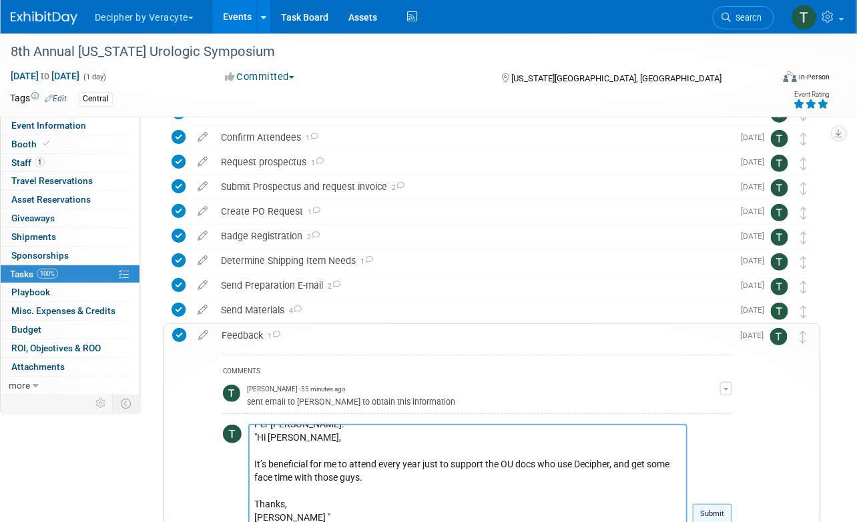
type textarea "Per Greg: "Hi Tony, It’s beneficial for me to attend every year just to support…"
click at [726, 514] on button "Submit" at bounding box center [712, 514] width 39 height 20
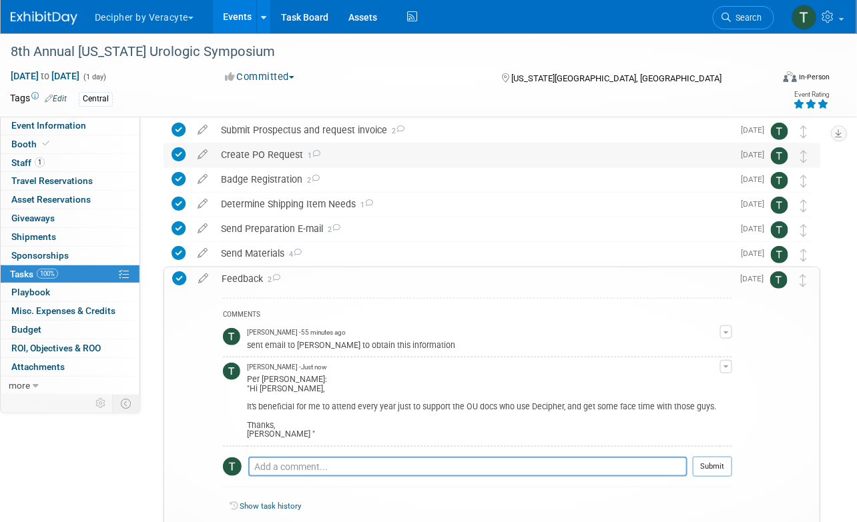
scroll to position [130, 0]
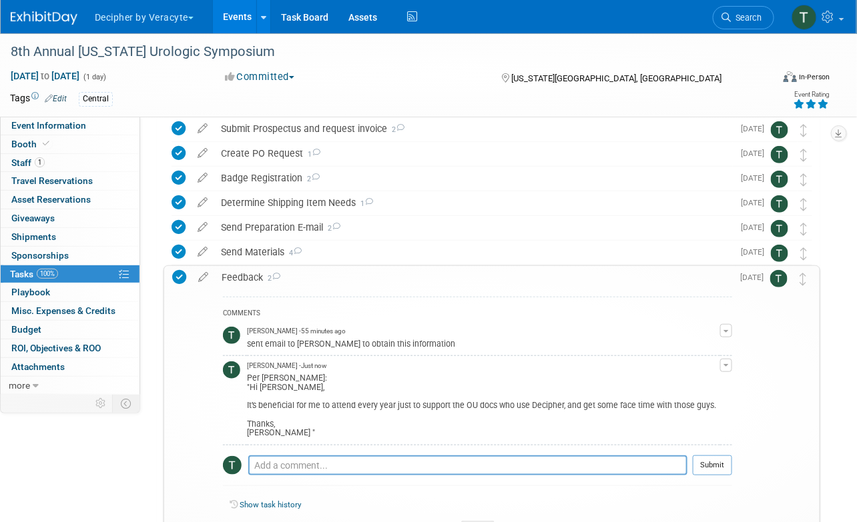
click at [240, 17] on link "Events" at bounding box center [237, 16] width 49 height 33
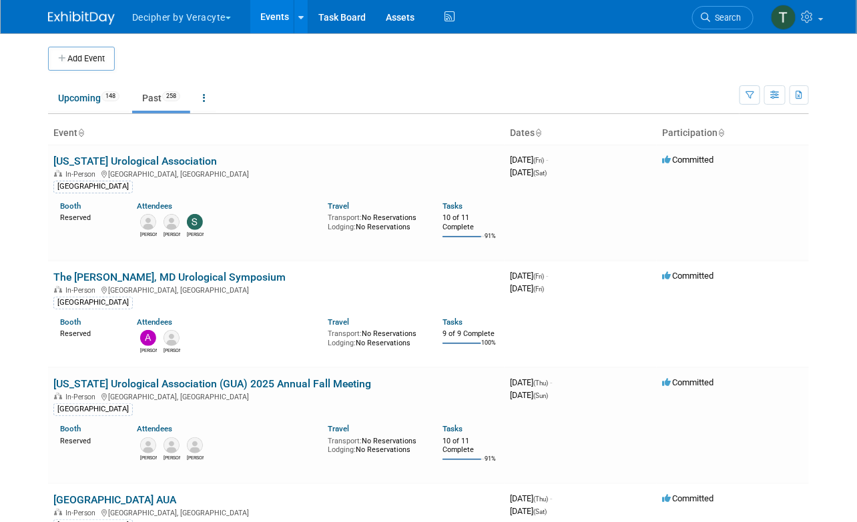
scroll to position [16230, 0]
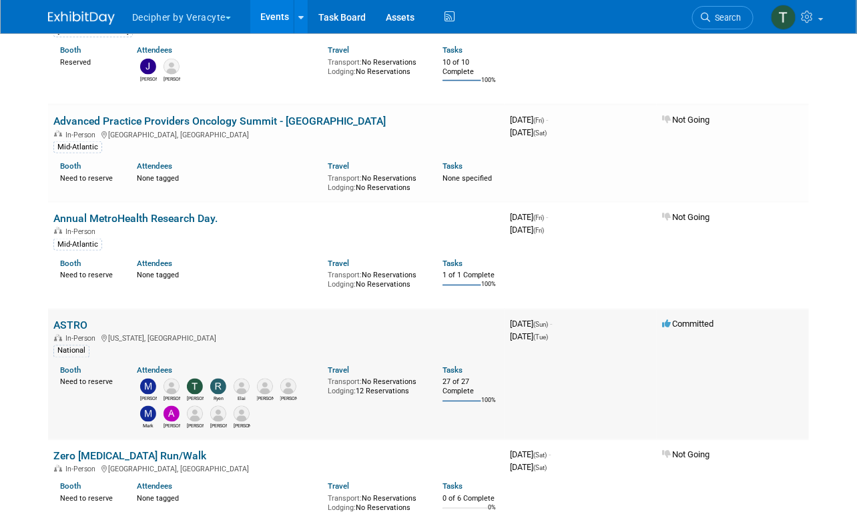
click at [61, 320] on link "ASTRO" at bounding box center [70, 326] width 34 height 13
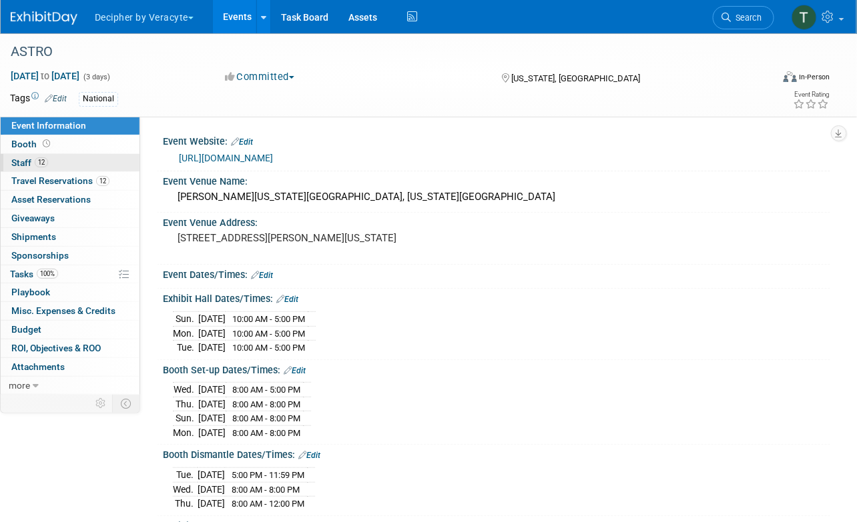
click at [72, 163] on link "12 Staff 12" at bounding box center [70, 163] width 139 height 18
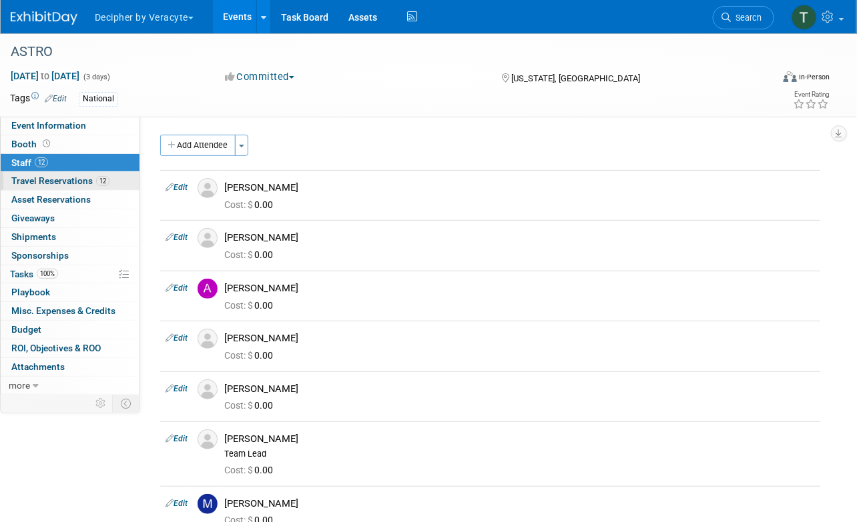
click at [59, 187] on link "12 Travel Reservations 12" at bounding box center [70, 181] width 139 height 18
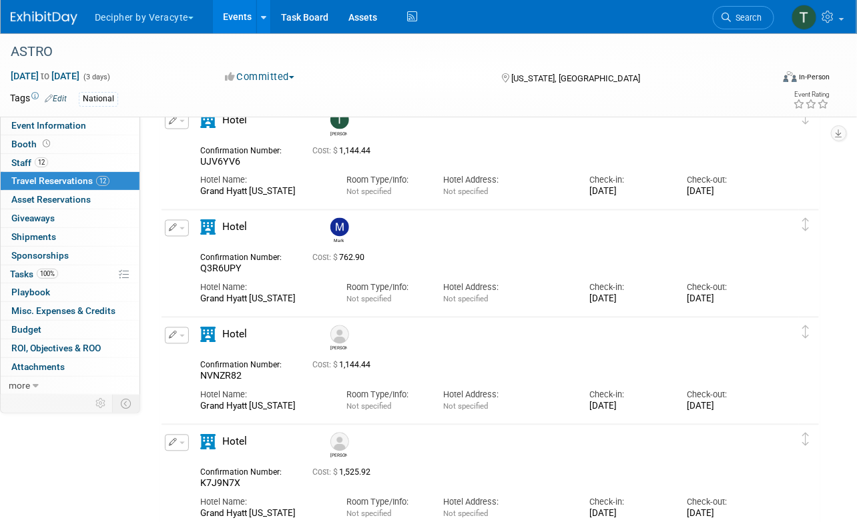
scroll to position [612, 0]
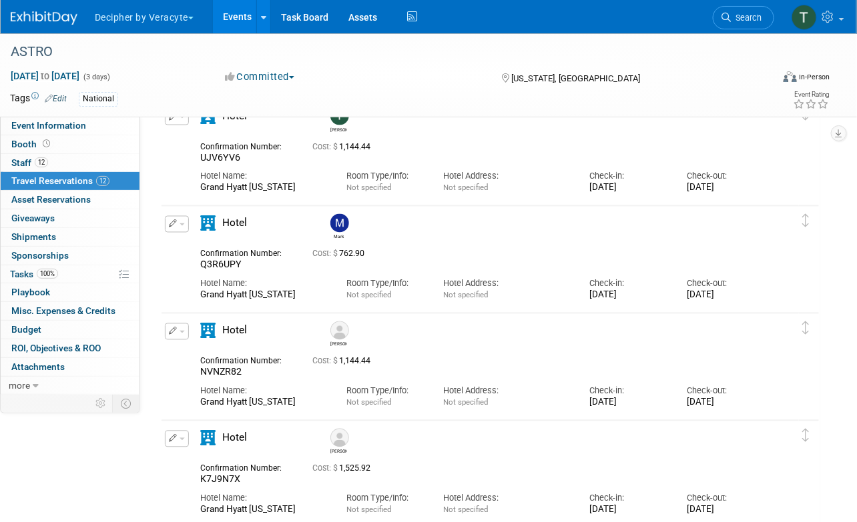
click at [241, 15] on link "Events" at bounding box center [237, 16] width 49 height 33
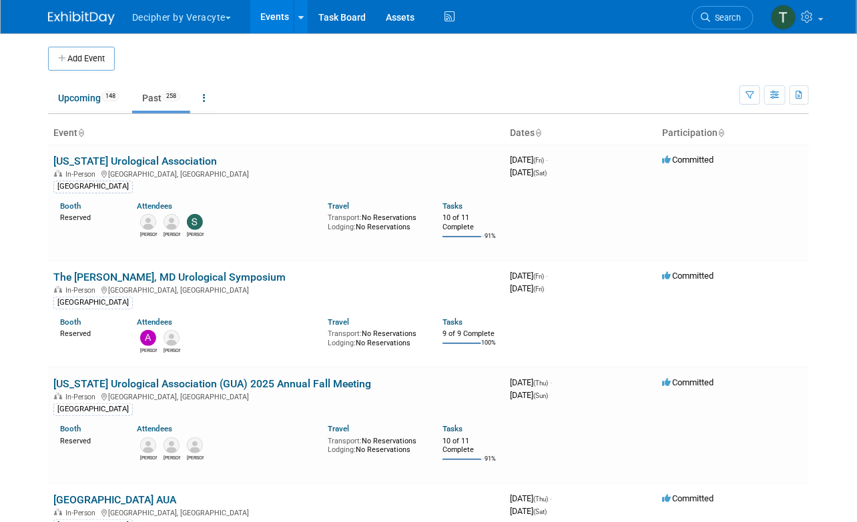
click at [86, 103] on link "Upcoming 148" at bounding box center [88, 97] width 81 height 25
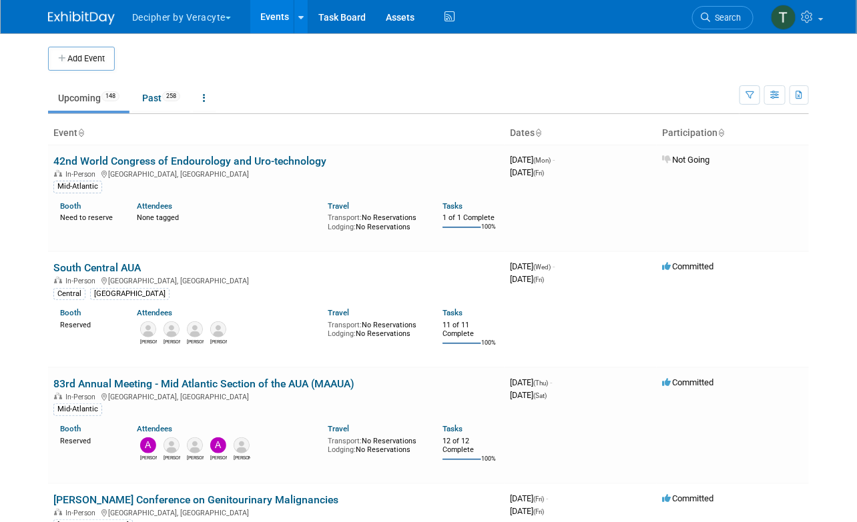
scroll to position [2017, 0]
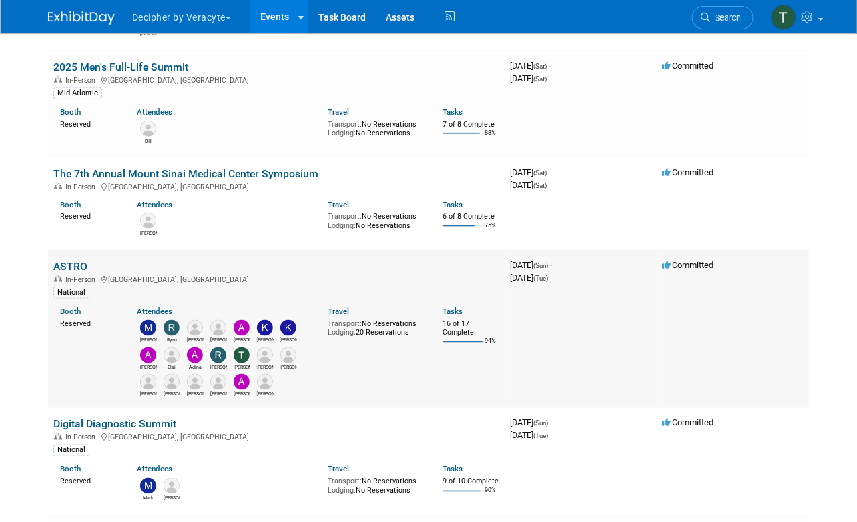
click at [79, 262] on link "ASTRO" at bounding box center [70, 266] width 34 height 13
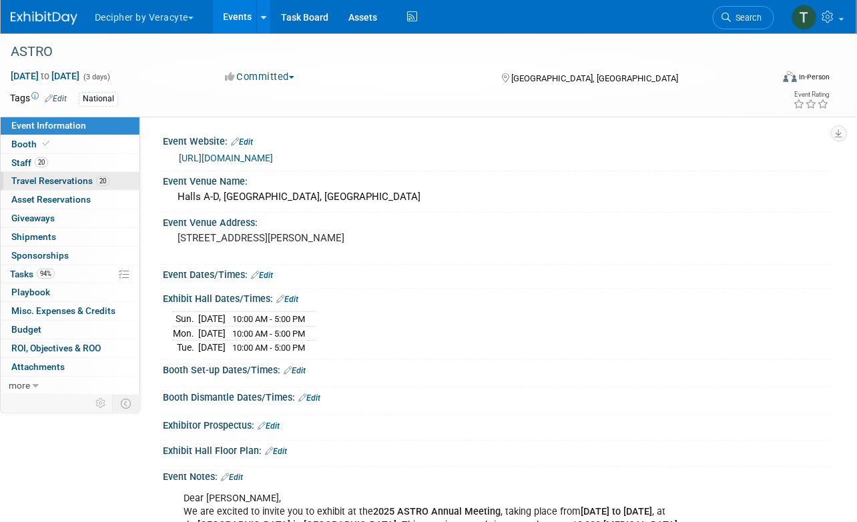
click at [72, 175] on link "20 Travel Reservations 20" at bounding box center [70, 181] width 139 height 18
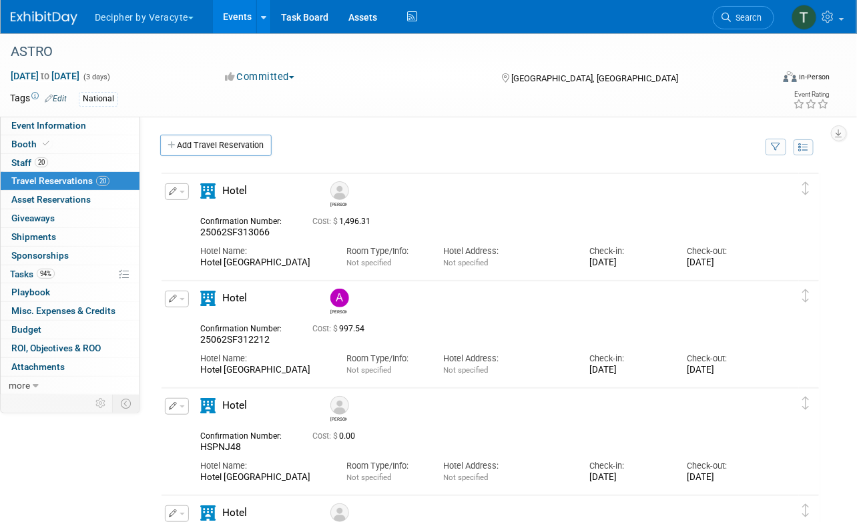
click at [169, 188] on icon "button" at bounding box center [173, 191] width 9 height 8
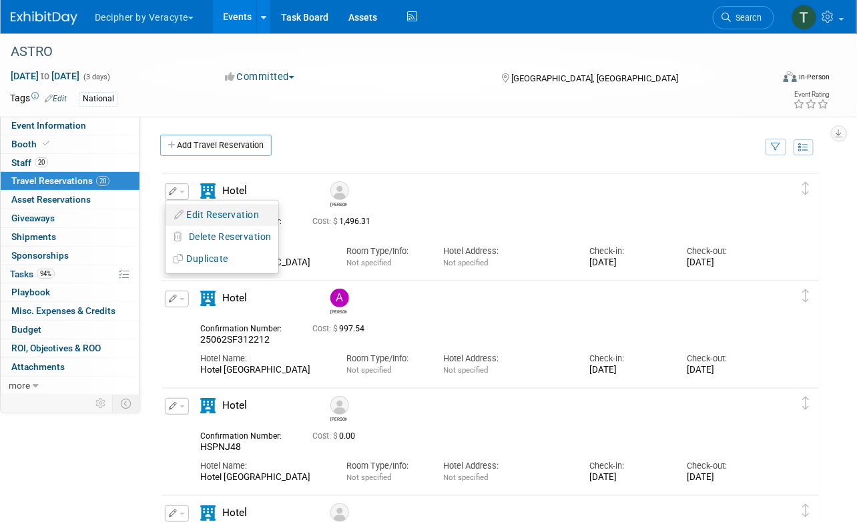
click at [209, 205] on button "Edit Reservation" at bounding box center [221, 214] width 113 height 19
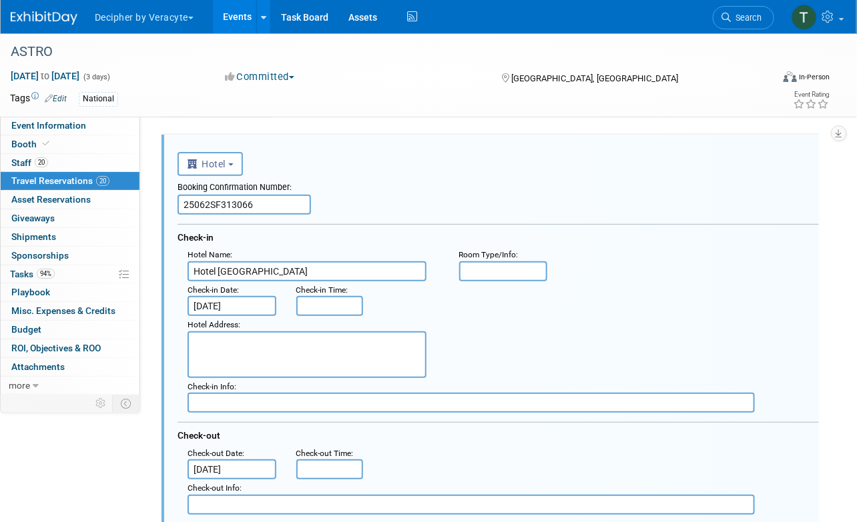
scroll to position [85, 0]
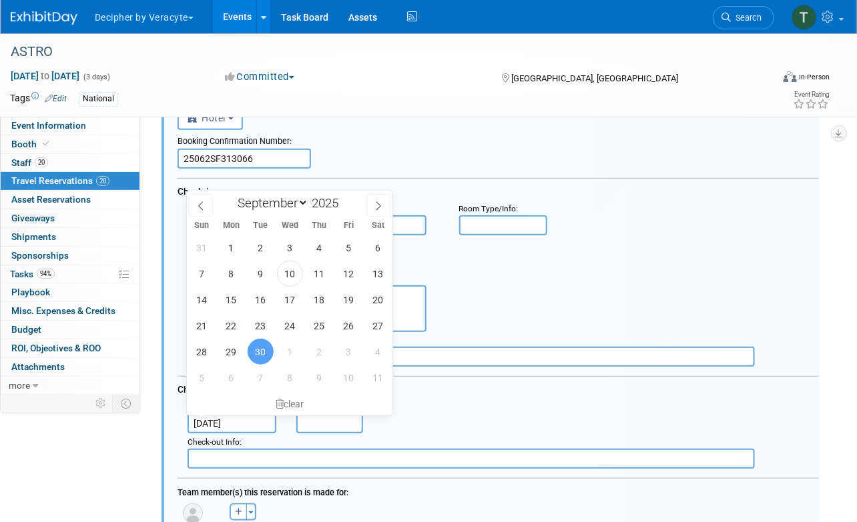
click at [233, 428] on input "[DATE]" at bounding box center [231, 424] width 89 height 20
click at [288, 349] on span "1" at bounding box center [290, 352] width 26 height 26
type input "[DATE]"
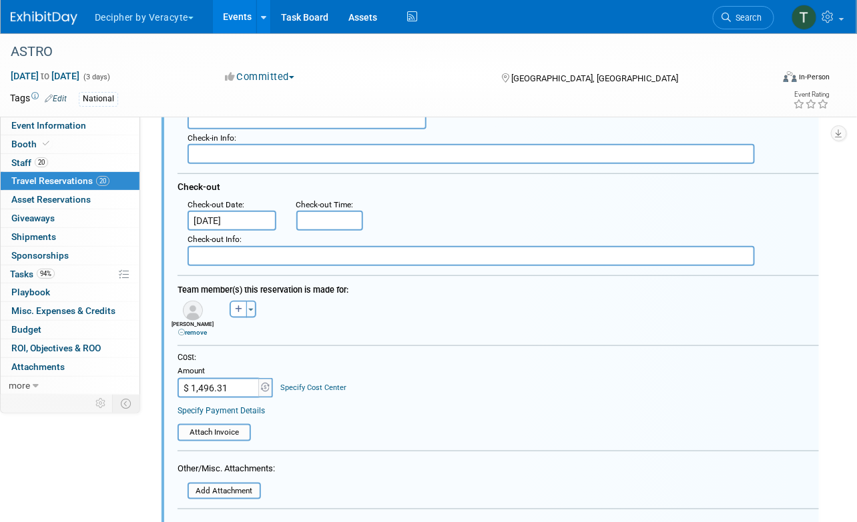
scroll to position [290, 0]
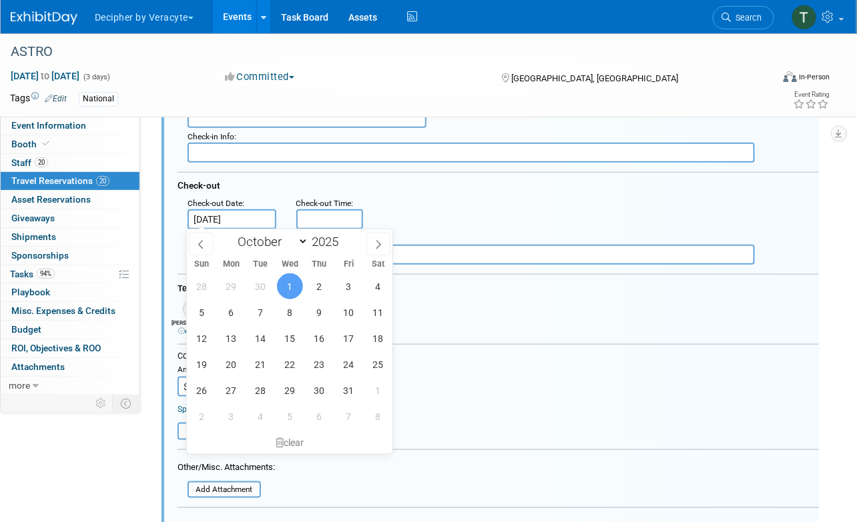
click at [439, 214] on div ": Check-out Date : Oct 1, 2025 Check-out Time :" at bounding box center [502, 212] width 651 height 35
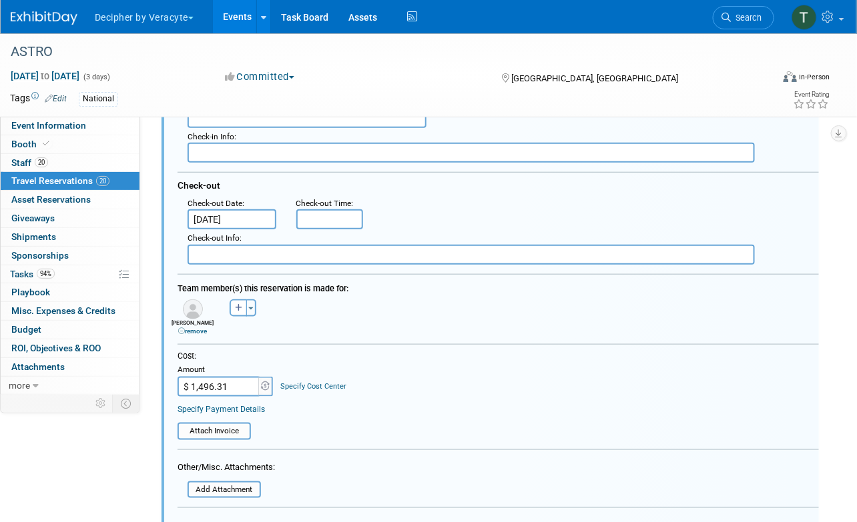
click at [204, 382] on input "$ 1,496.31" at bounding box center [218, 387] width 83 height 20
click at [203, 382] on input "$ 1,496.31" at bounding box center [218, 387] width 83 height 20
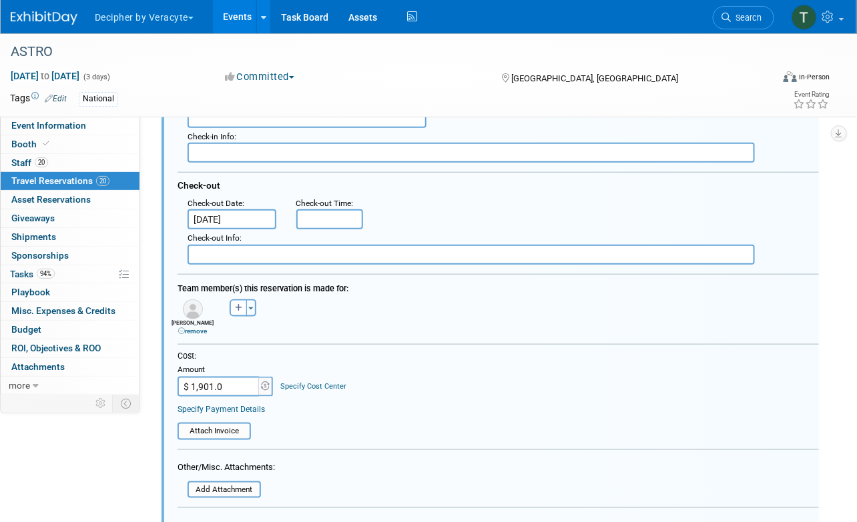
type input "$ 1,901.00"
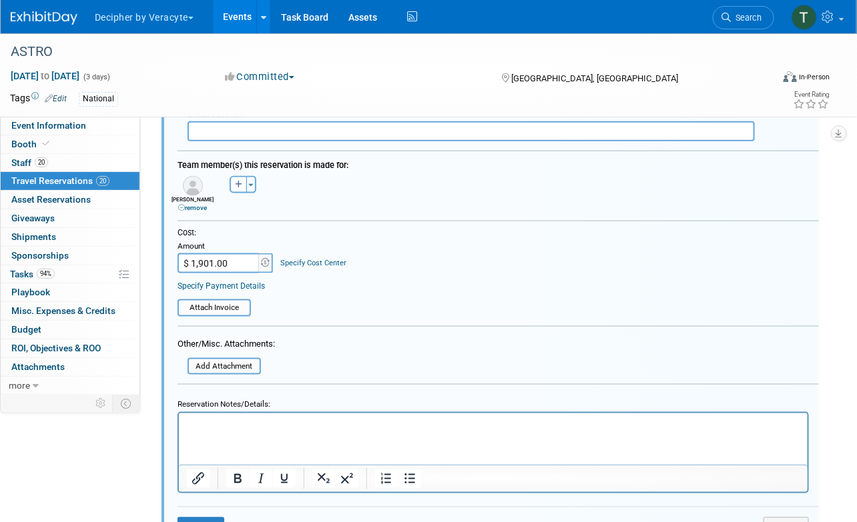
scroll to position [442, 0]
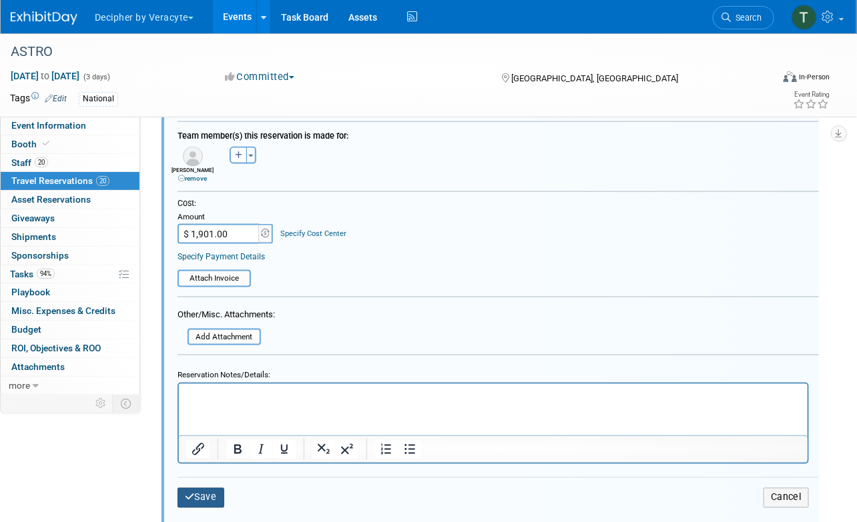
click at [207, 488] on button "Save" at bounding box center [200, 497] width 47 height 19
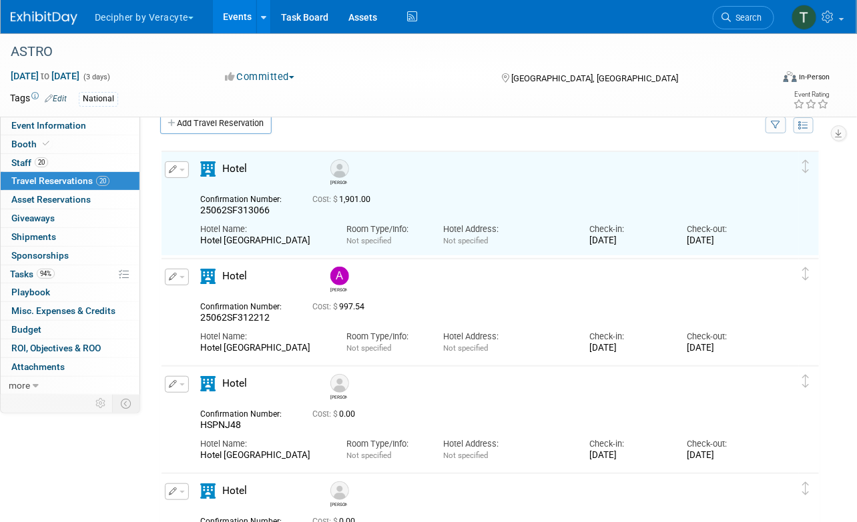
scroll to position [0, 0]
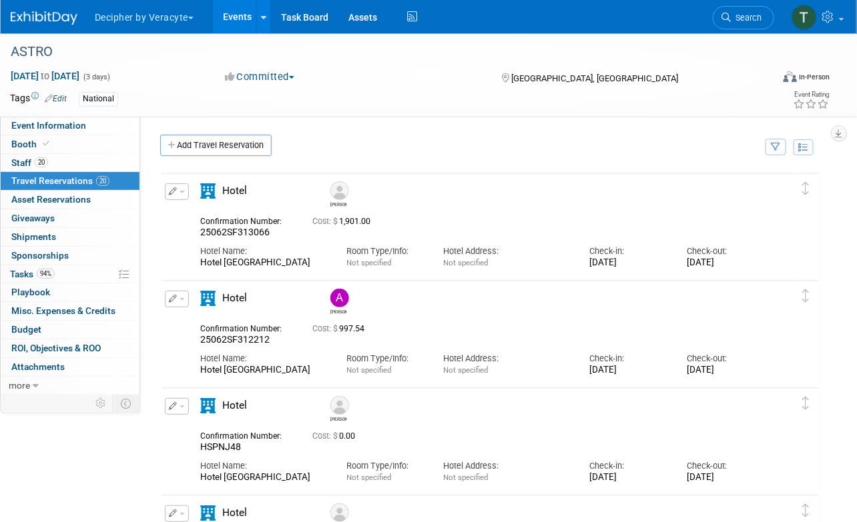
click at [253, 23] on link "Events" at bounding box center [237, 16] width 49 height 33
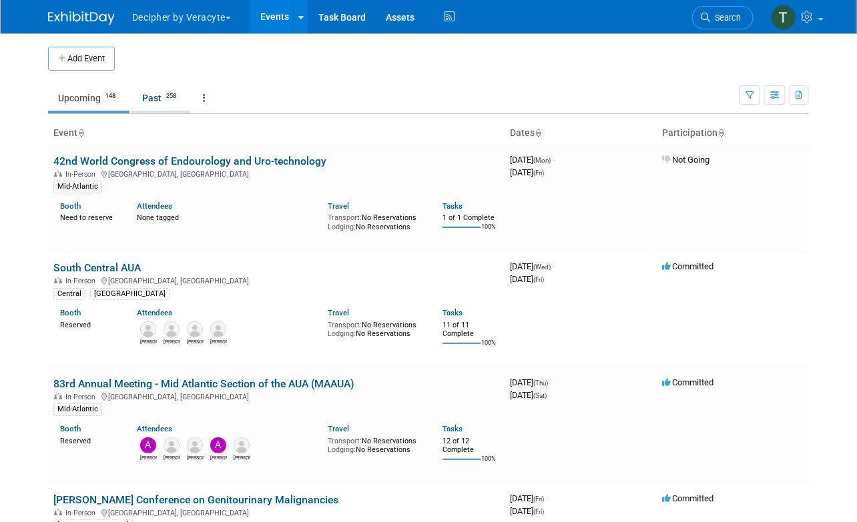
click at [164, 101] on link "Past 258" at bounding box center [161, 97] width 58 height 25
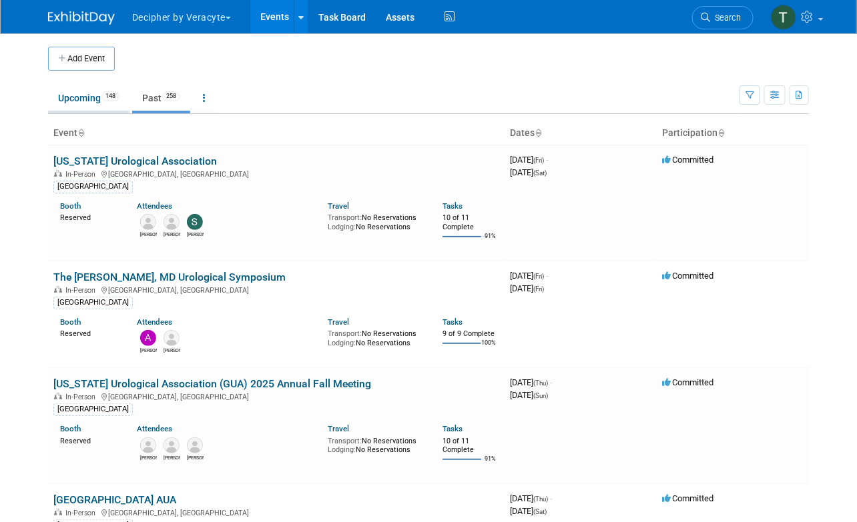
click at [82, 110] on link "Upcoming 148" at bounding box center [88, 97] width 81 height 25
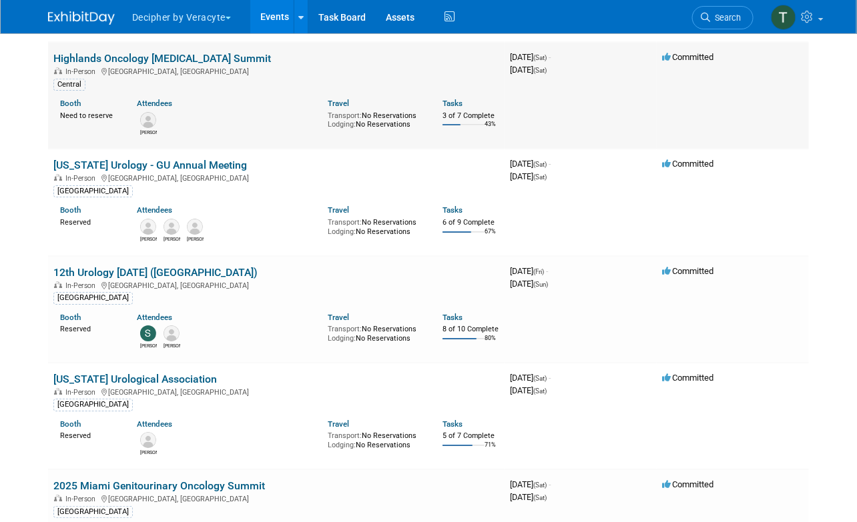
scroll to position [5620, 0]
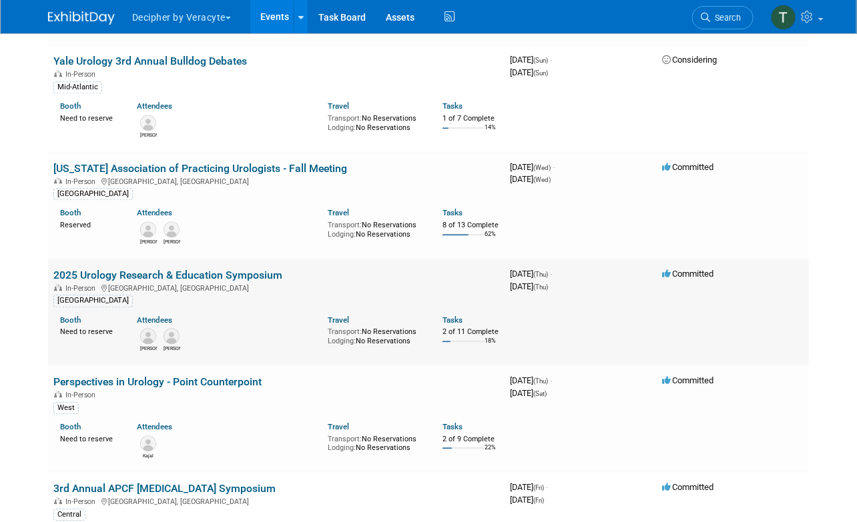
click at [217, 269] on link "2025 Urology Research & Education Symposium" at bounding box center [167, 275] width 229 height 13
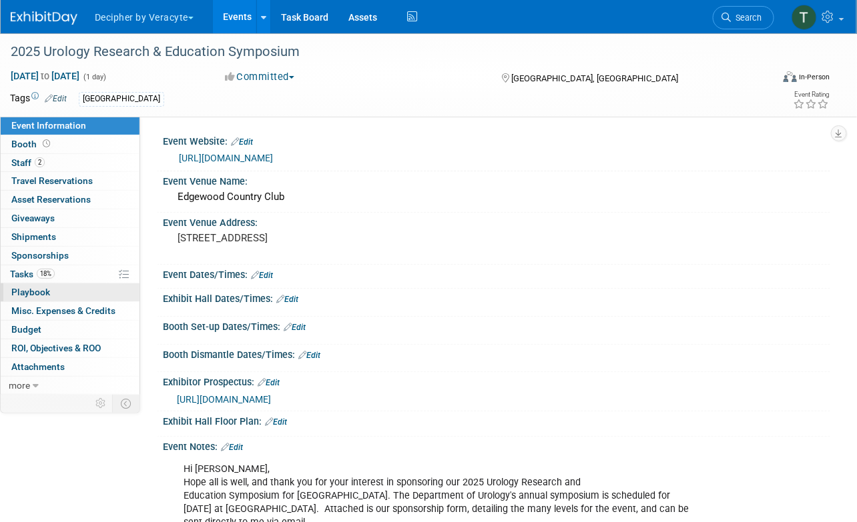
click at [91, 285] on link "0 Playbook 0" at bounding box center [70, 293] width 139 height 18
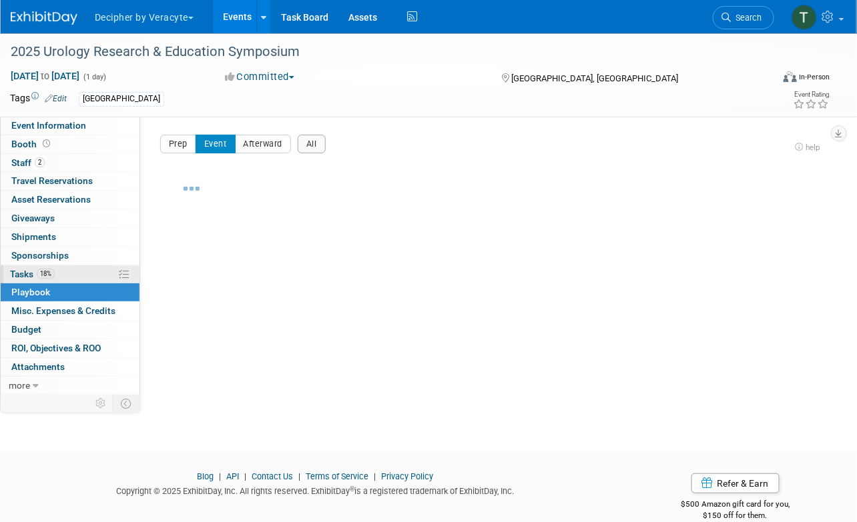
click at [91, 266] on link "18% Tasks 18%" at bounding box center [70, 275] width 139 height 18
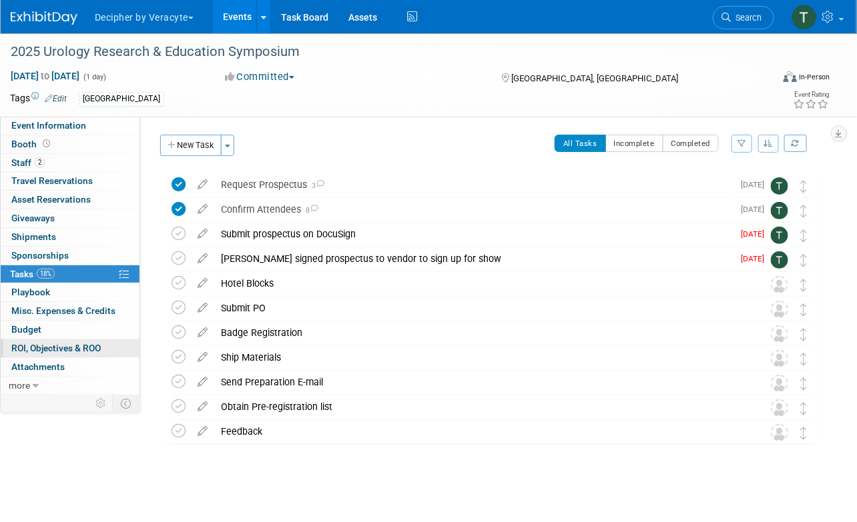
click at [86, 340] on link "0 ROI, Objectives & ROO 0" at bounding box center [70, 349] width 139 height 18
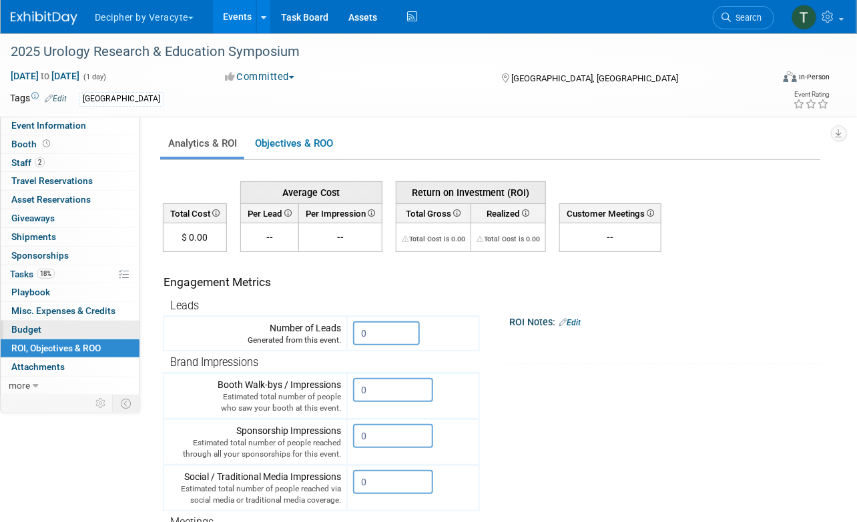
click at [85, 334] on link "Budget" at bounding box center [70, 330] width 139 height 18
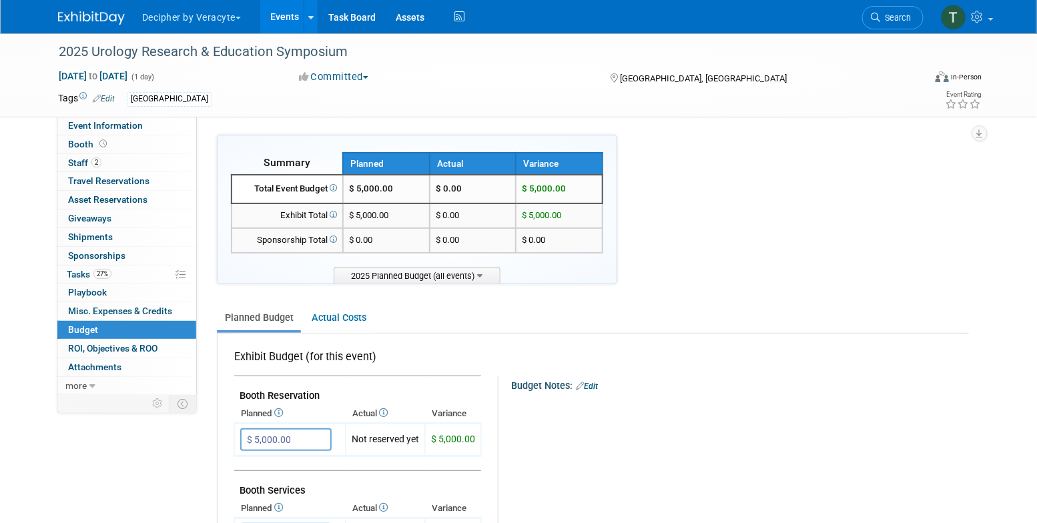
click at [278, 13] on link "Events" at bounding box center [284, 16] width 49 height 33
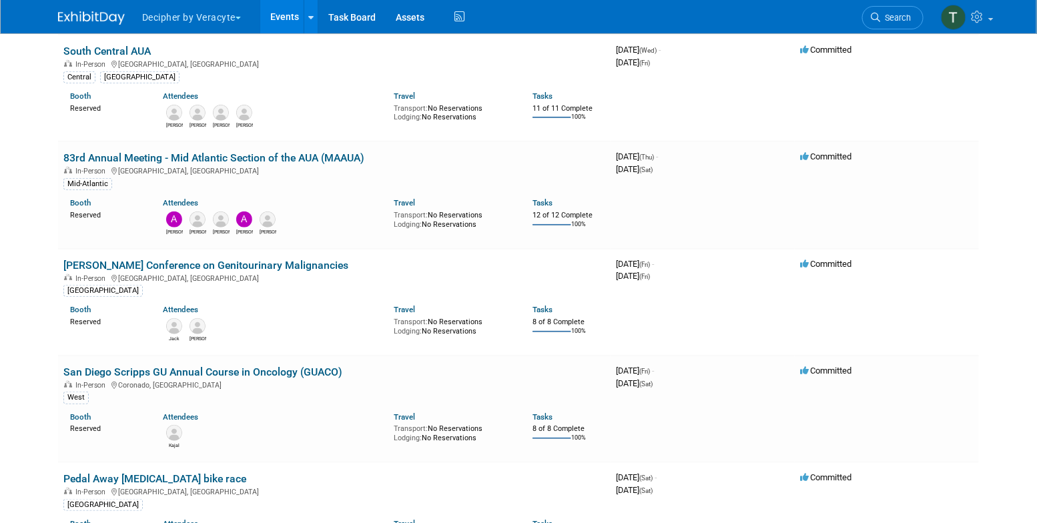
scroll to position [228, 0]
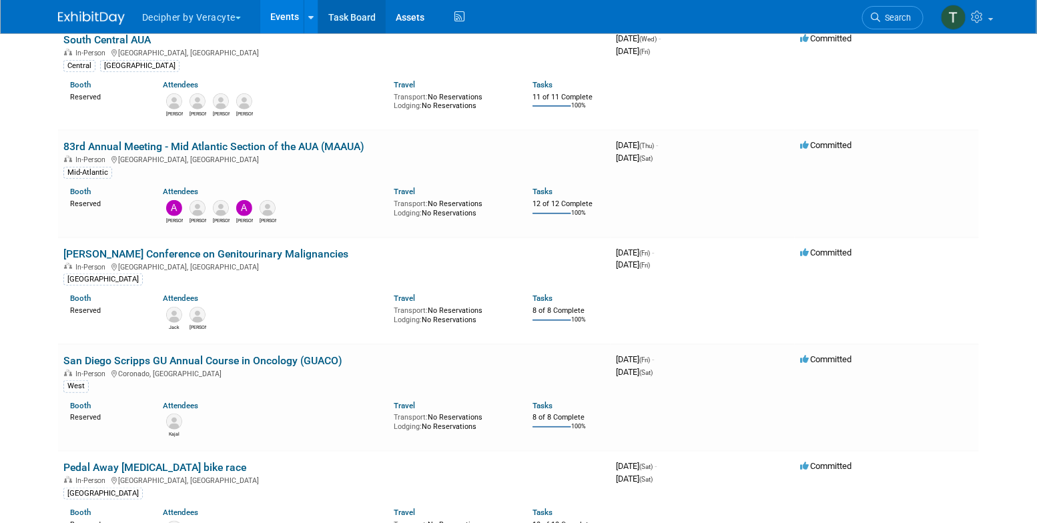
click at [352, 22] on link "Task Board" at bounding box center [351, 16] width 67 height 33
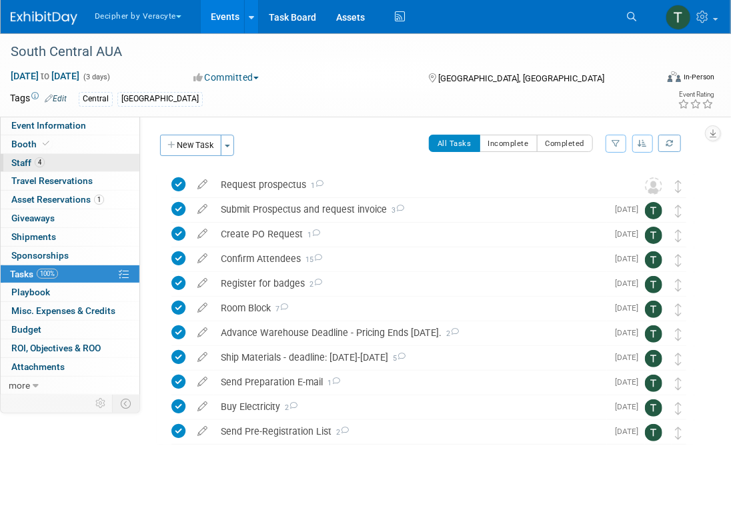
click at [85, 154] on link "4 Staff 4" at bounding box center [70, 163] width 139 height 18
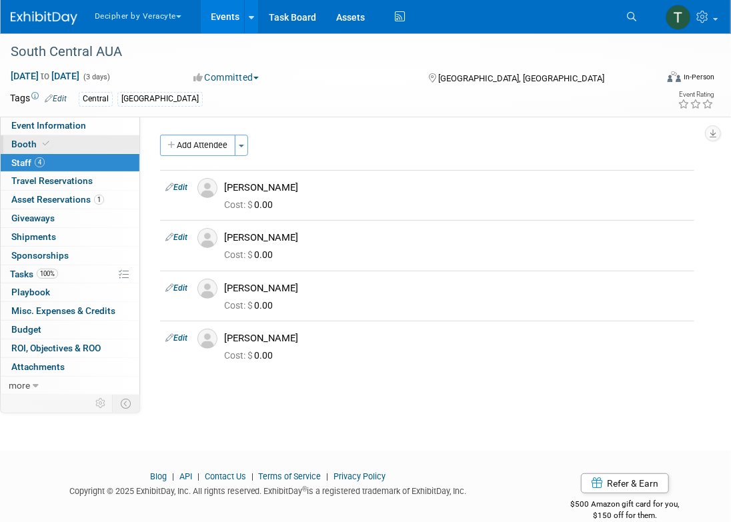
click at [85, 143] on link "Booth" at bounding box center [70, 144] width 139 height 18
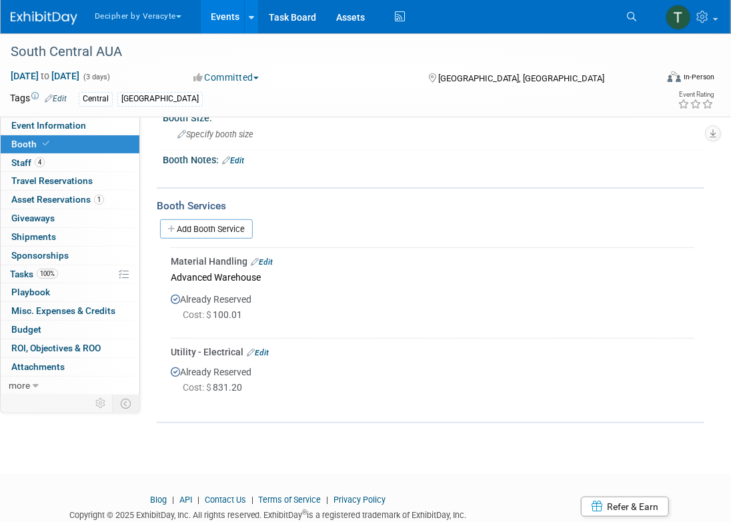
scroll to position [127, 0]
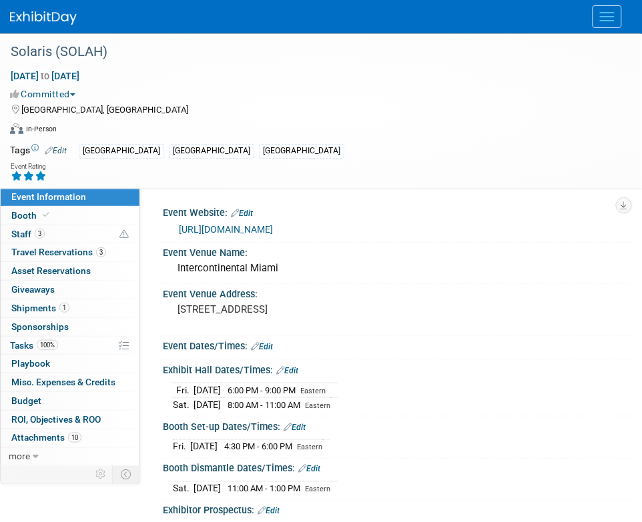
click at [610, 20] on span "Menu" at bounding box center [607, 20] width 15 height 1
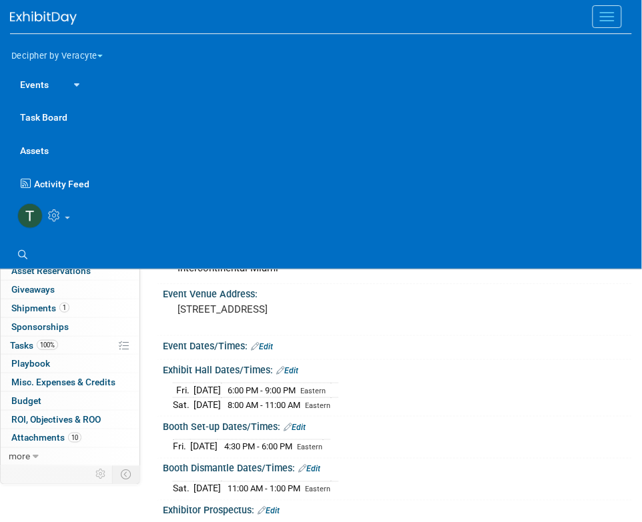
click at [45, 4] on div at bounding box center [321, 16] width 622 height 33
click at [45, 11] on img at bounding box center [43, 17] width 67 height 13
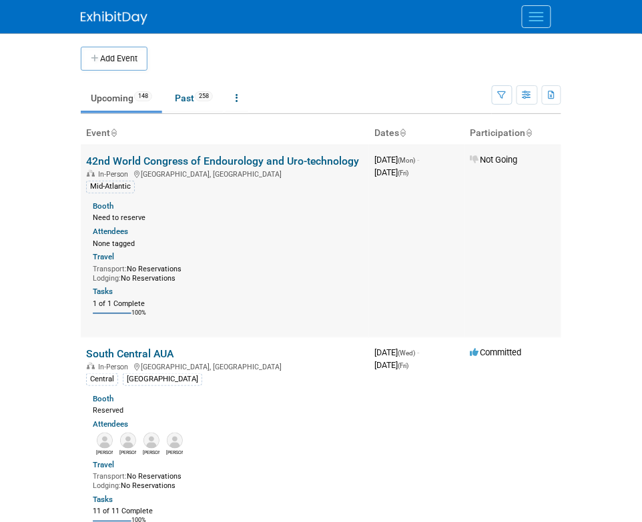
scroll to position [10521, 0]
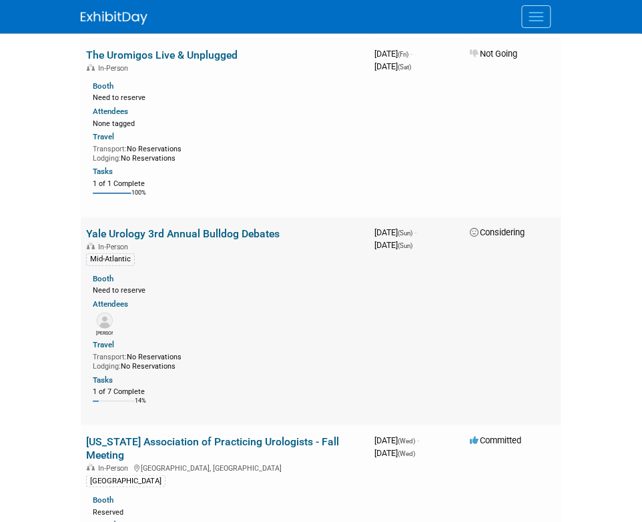
click at [218, 240] on link "Yale Urology 3rd Annual Bulldog Debates" at bounding box center [182, 234] width 193 height 13
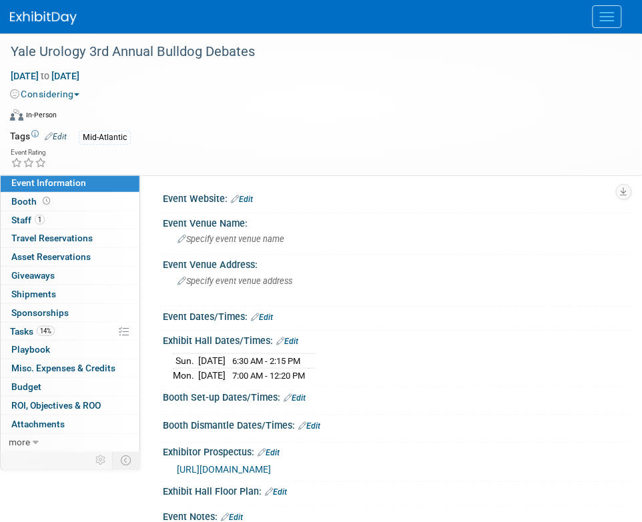
click at [271, 470] on span "https://veracyte365.sharepoint.com/:f:/r/sites/DecipherMKTG/Shared%20Documents/…" at bounding box center [224, 470] width 94 height 11
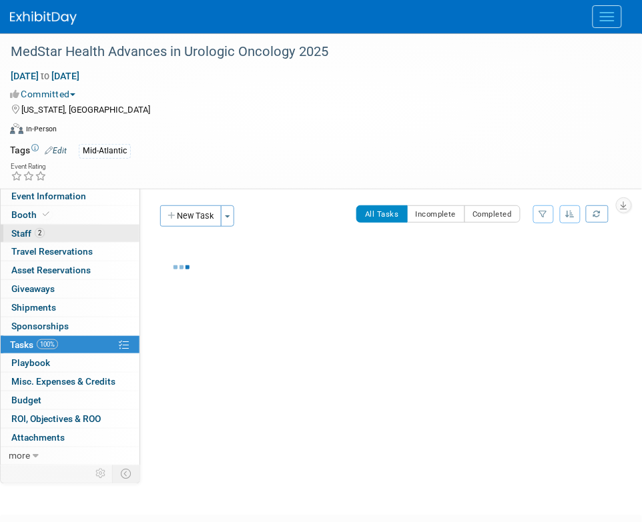
click at [74, 232] on link "2 Staff 2" at bounding box center [70, 234] width 139 height 18
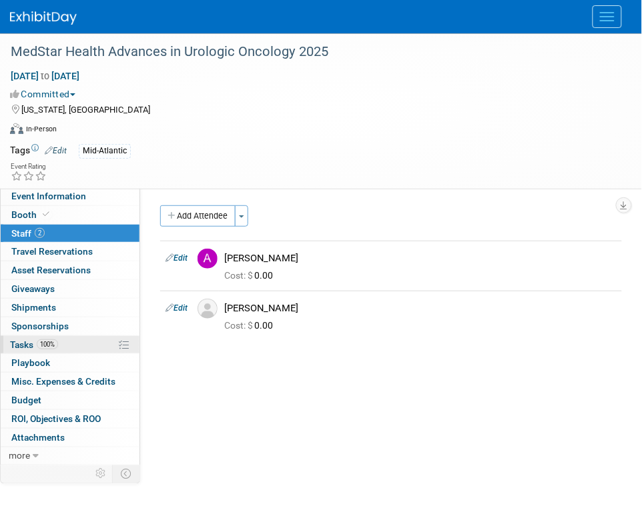
click at [81, 352] on link "100% Tasks 100%" at bounding box center [70, 345] width 139 height 18
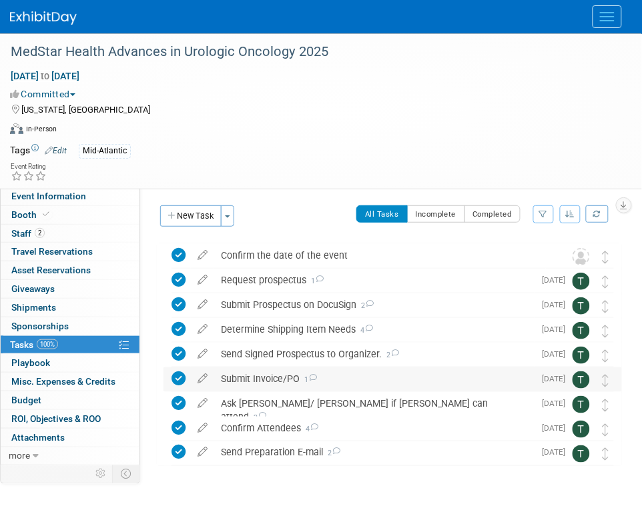
click at [246, 380] on div "Submit Invoice/PO 1" at bounding box center [374, 379] width 320 height 23
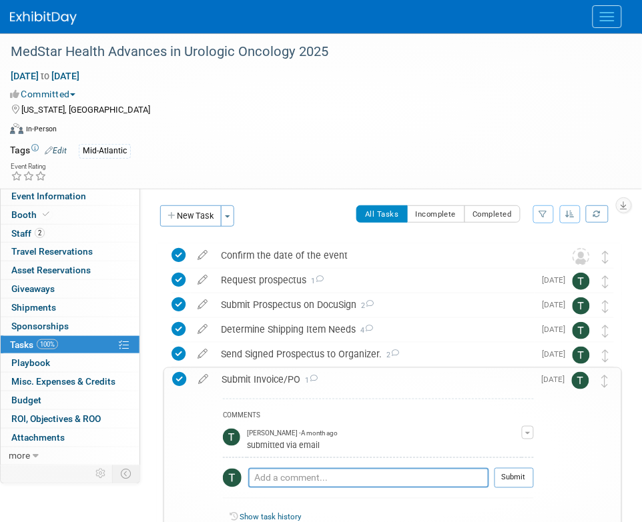
click at [246, 380] on div "Submit Invoice/PO 1" at bounding box center [374, 379] width 319 height 23
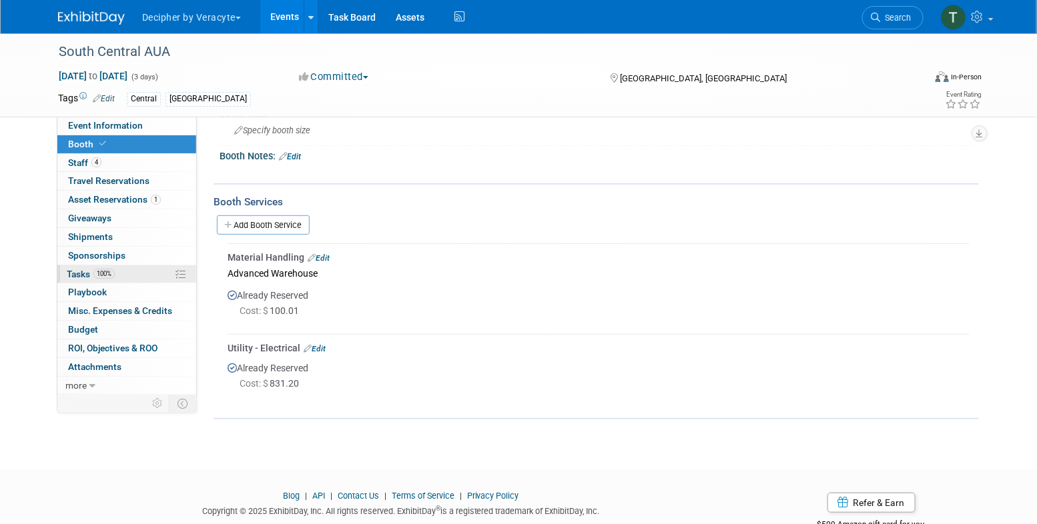
click at [135, 279] on link "100% Tasks 100%" at bounding box center [126, 275] width 139 height 18
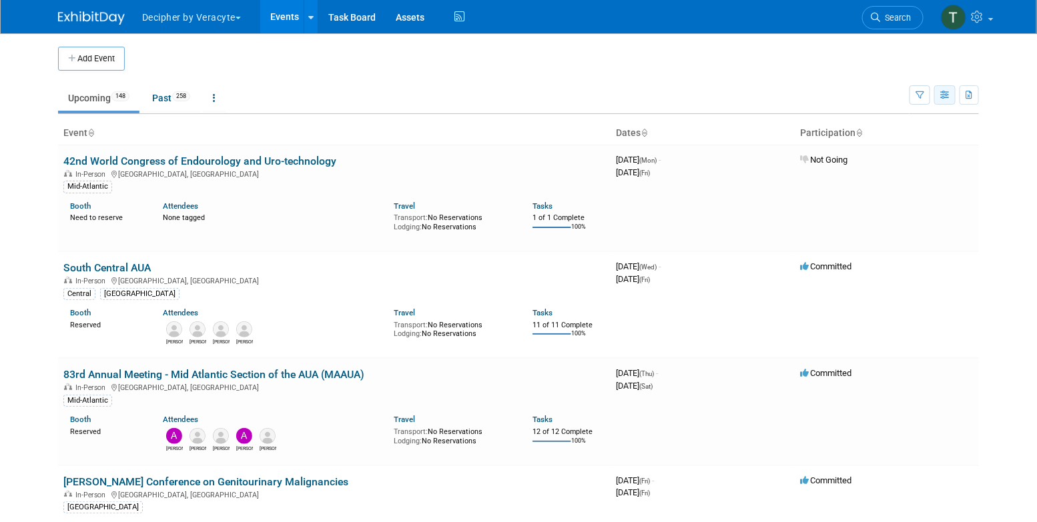
click at [952, 95] on button "button" at bounding box center [944, 94] width 21 height 19
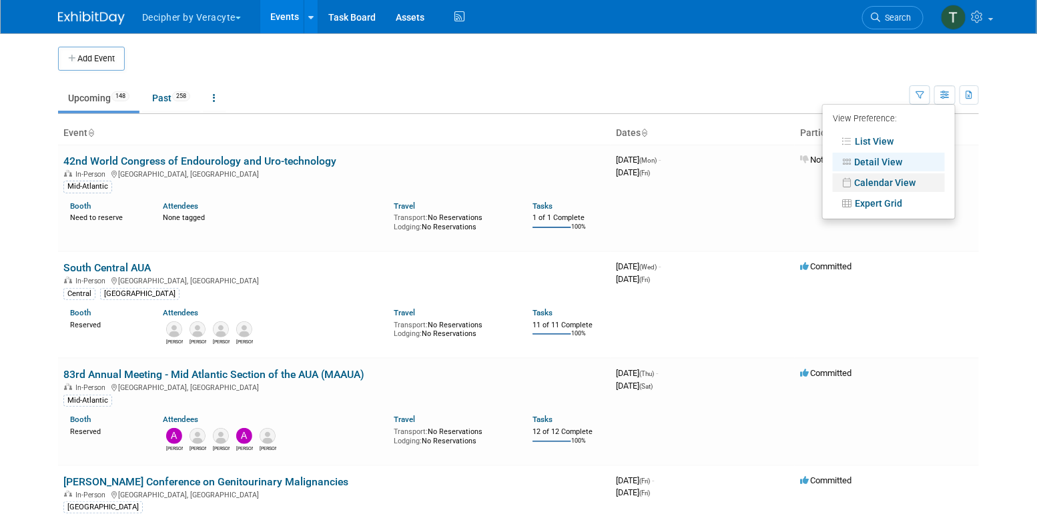
click at [912, 178] on link "Calendar View" at bounding box center [889, 182] width 112 height 19
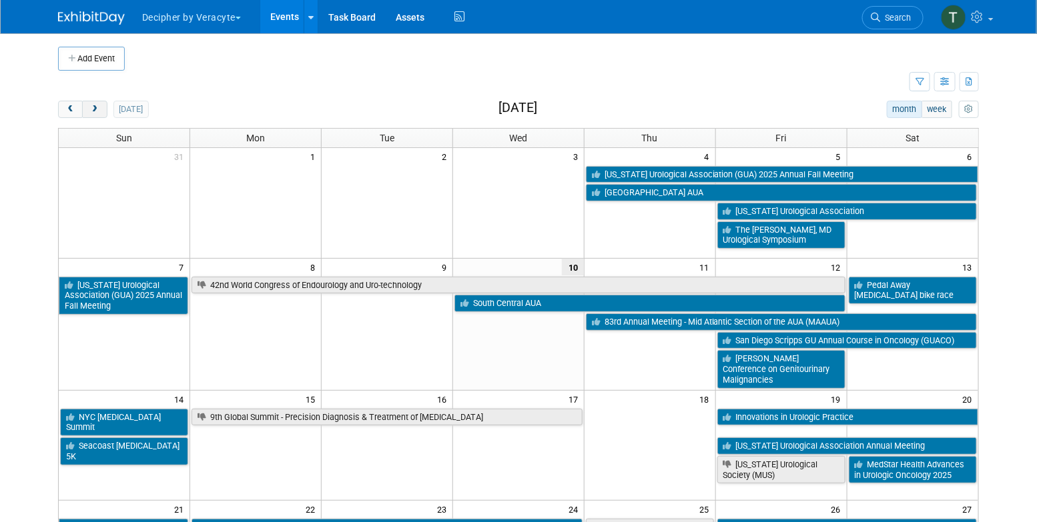
click at [100, 109] on button "next" at bounding box center [94, 109] width 25 height 17
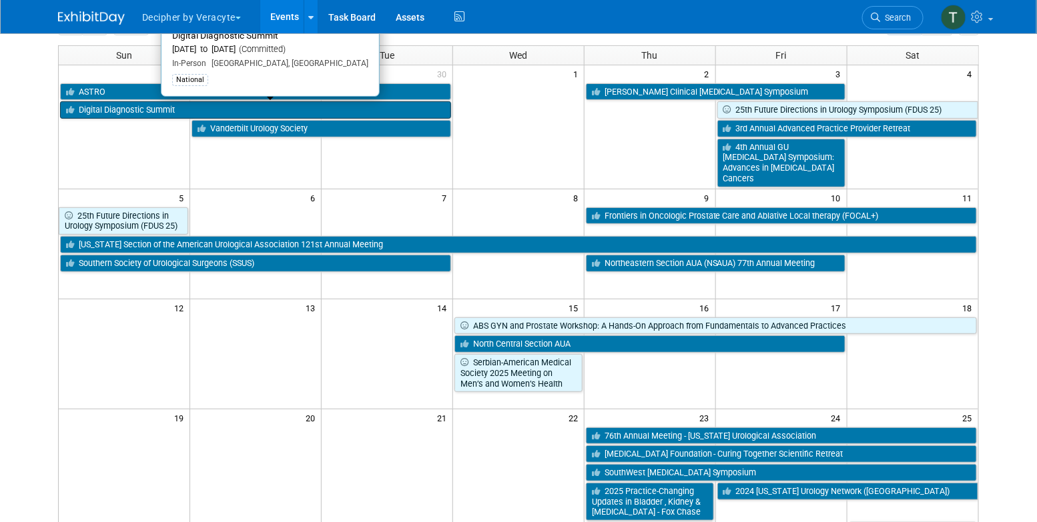
scroll to position [91, 0]
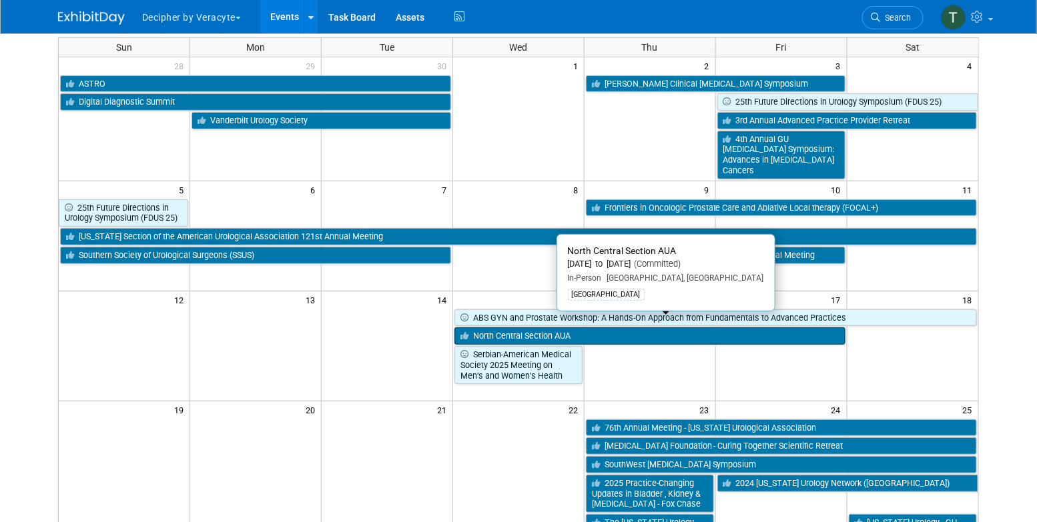
click at [745, 328] on link "North Central Section AUA" at bounding box center [649, 336] width 391 height 17
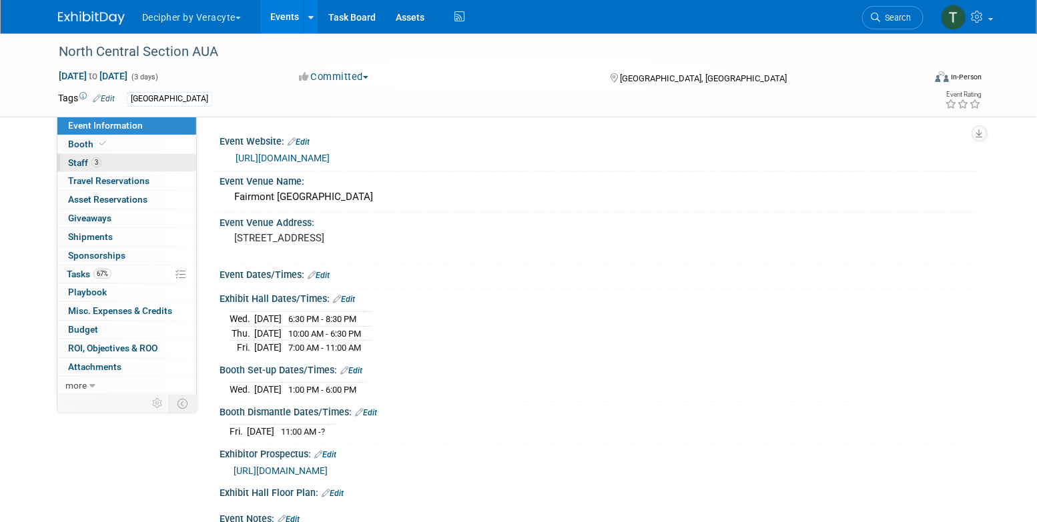
click at [103, 159] on link "3 Staff 3" at bounding box center [126, 163] width 139 height 18
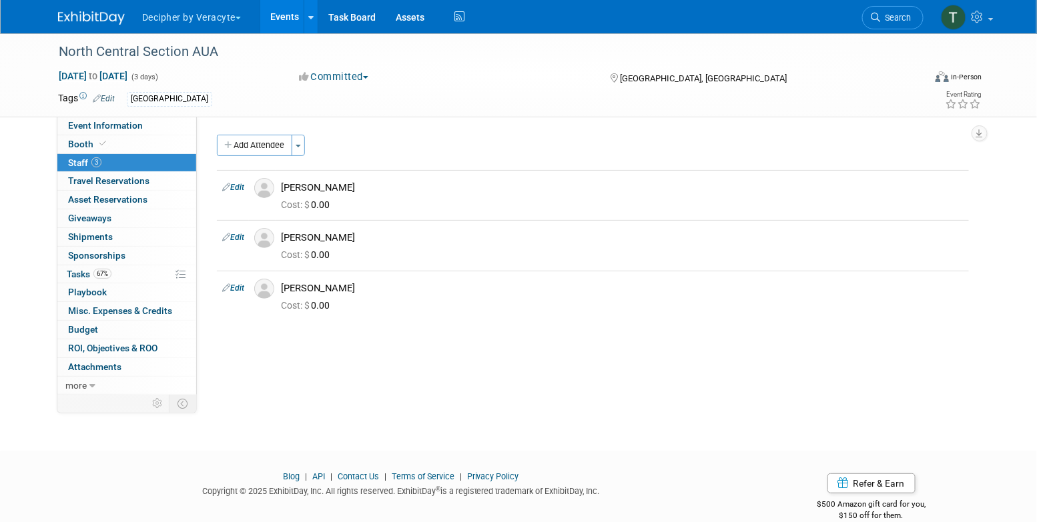
click at [281, 8] on link "Events" at bounding box center [284, 16] width 49 height 33
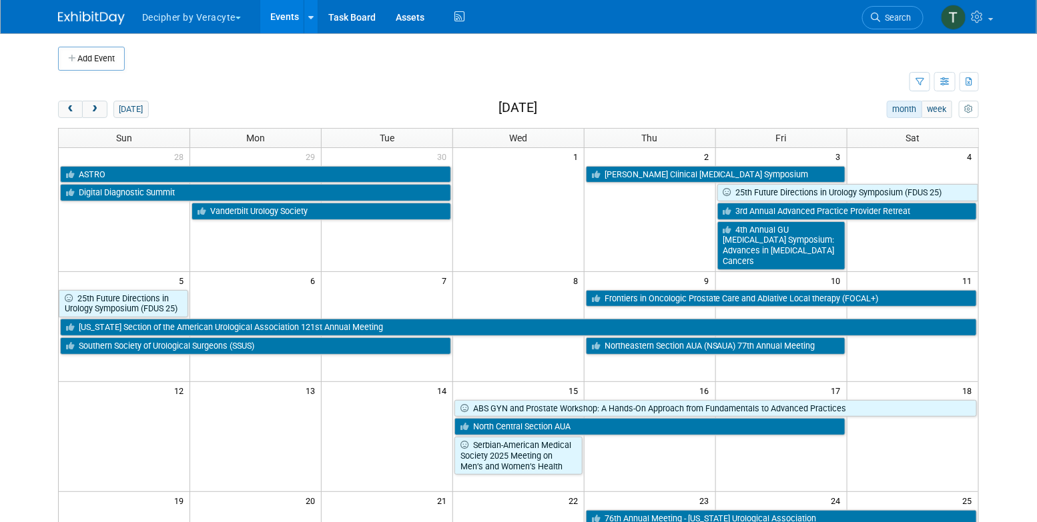
click at [91, 118] on div "[DATE] month week [DATE]" at bounding box center [518, 110] width 921 height 18
click at [77, 111] on button "prev" at bounding box center [70, 109] width 25 height 17
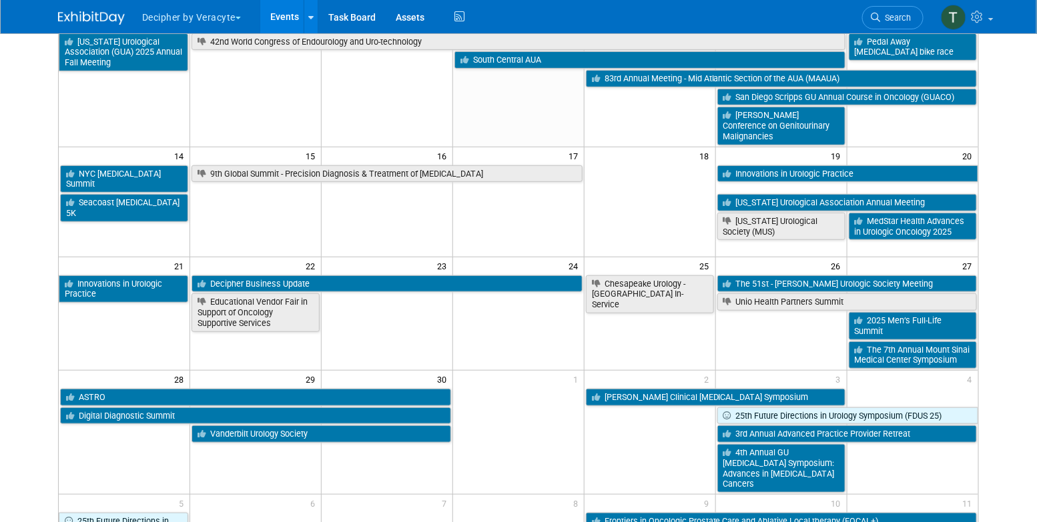
scroll to position [244, 0]
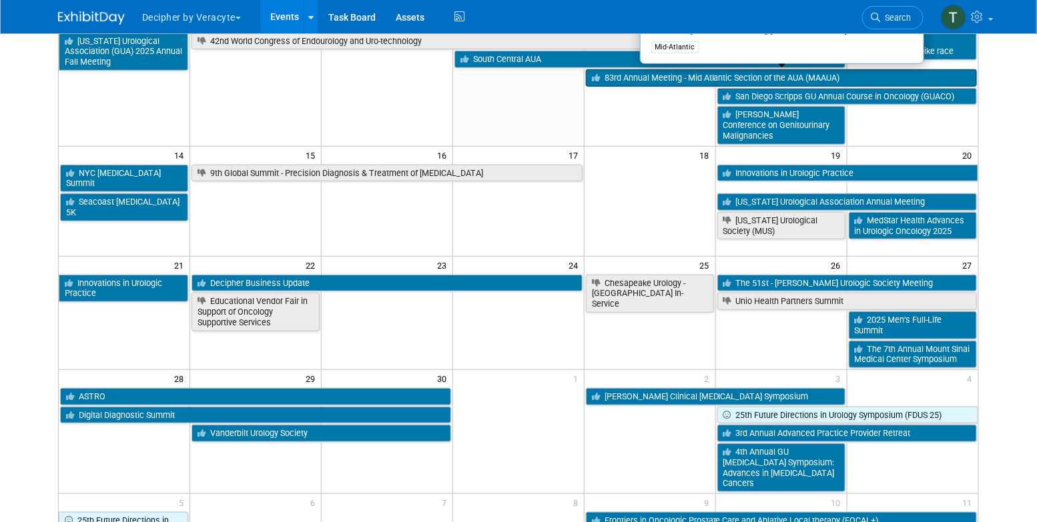
click at [817, 72] on link "83rd Annual Meeting - Mid Atlantic Section of the AUA (MAAUA)" at bounding box center [781, 77] width 391 height 17
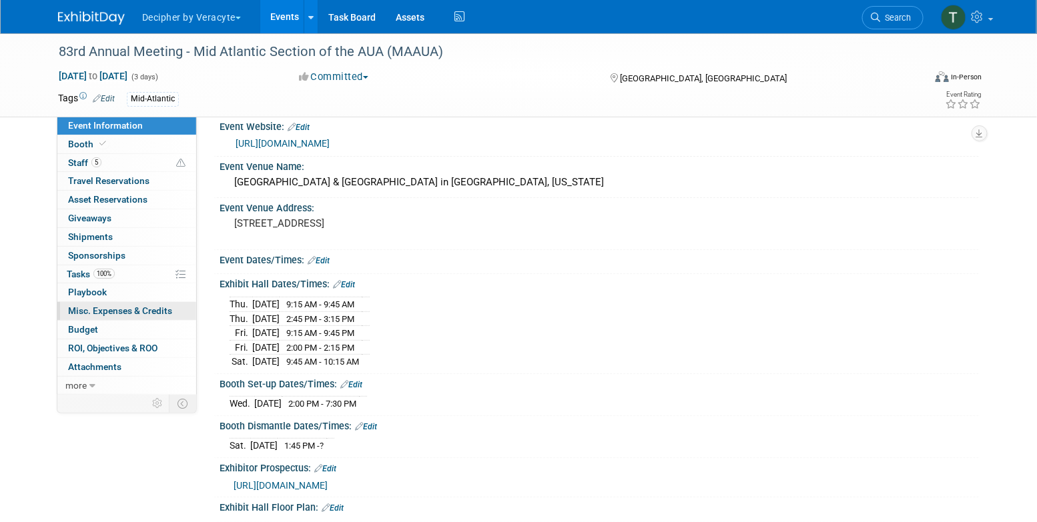
scroll to position [15, 0]
click at [159, 279] on link "100% Tasks 100%" at bounding box center [126, 275] width 139 height 18
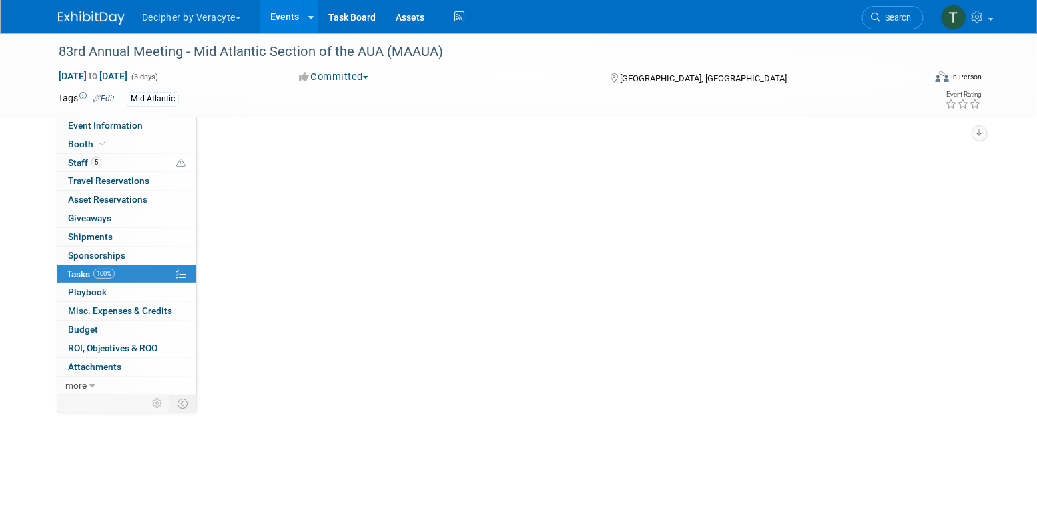
scroll to position [0, 0]
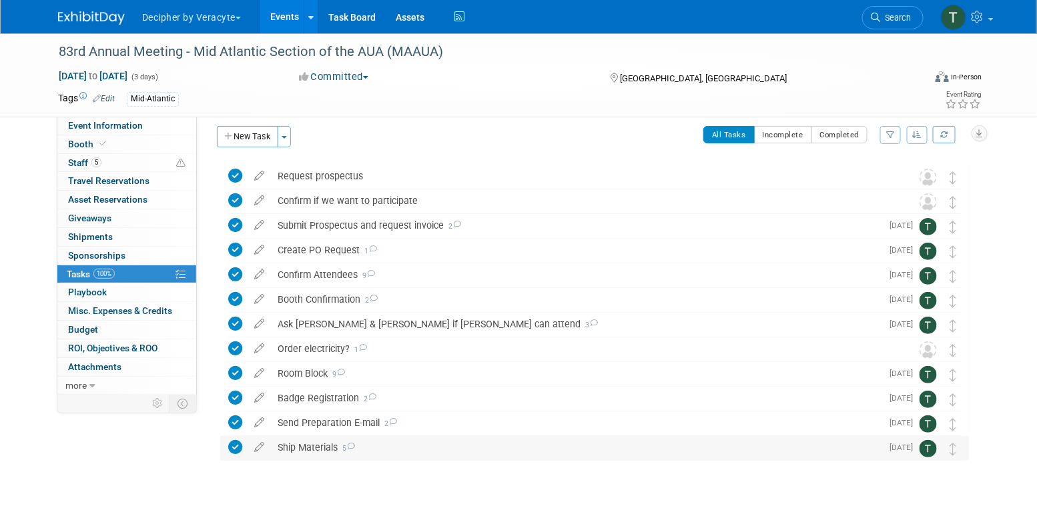
click at [329, 446] on div "Ship Materials 5" at bounding box center [576, 447] width 610 height 23
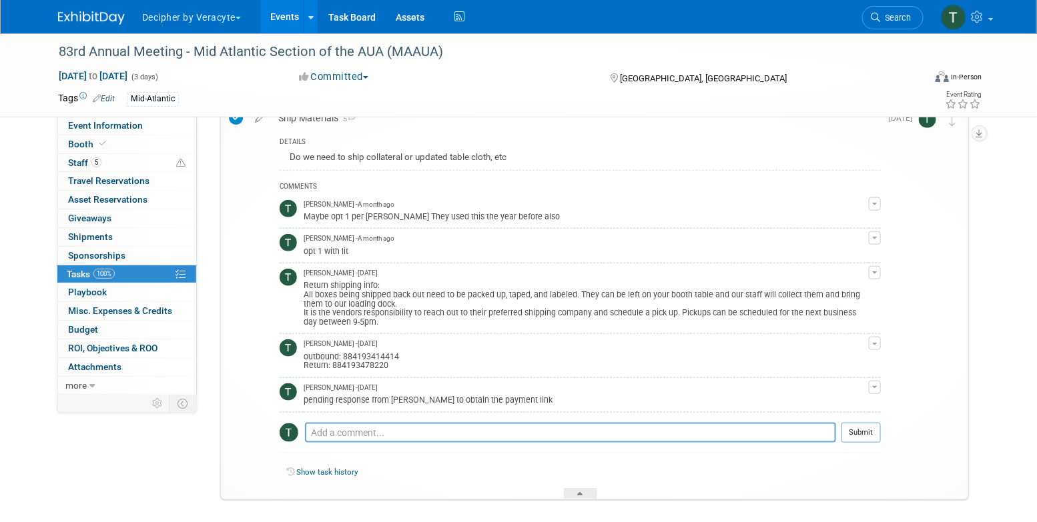
scroll to position [340, 0]
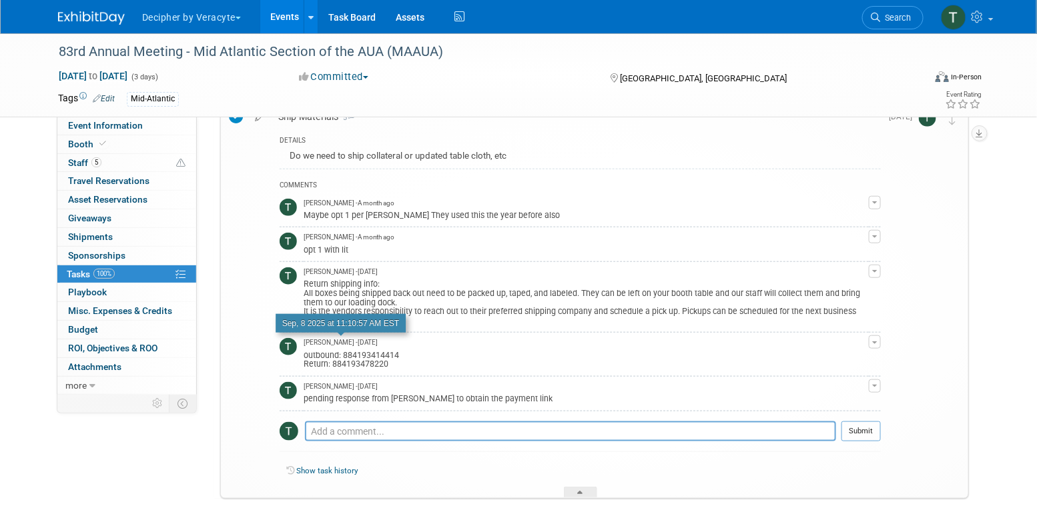
click at [374, 346] on span "Tony Alvarado - 2 days ago" at bounding box center [341, 342] width 74 height 9
click at [374, 351] on div "outbound: 884193414414 Return: 884193478220" at bounding box center [586, 358] width 565 height 21
copy div "884193414414"
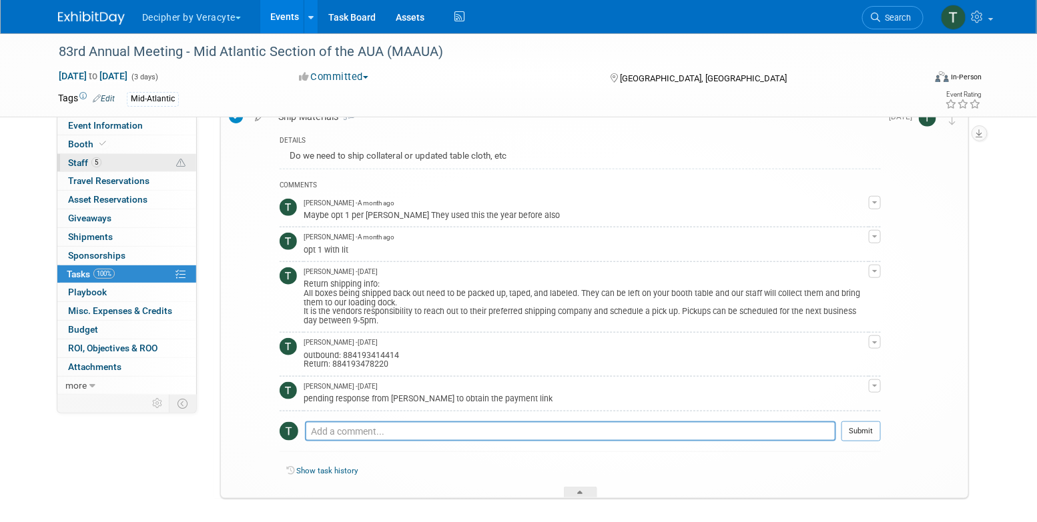
click at [173, 155] on link "5 Staff 5" at bounding box center [126, 163] width 139 height 18
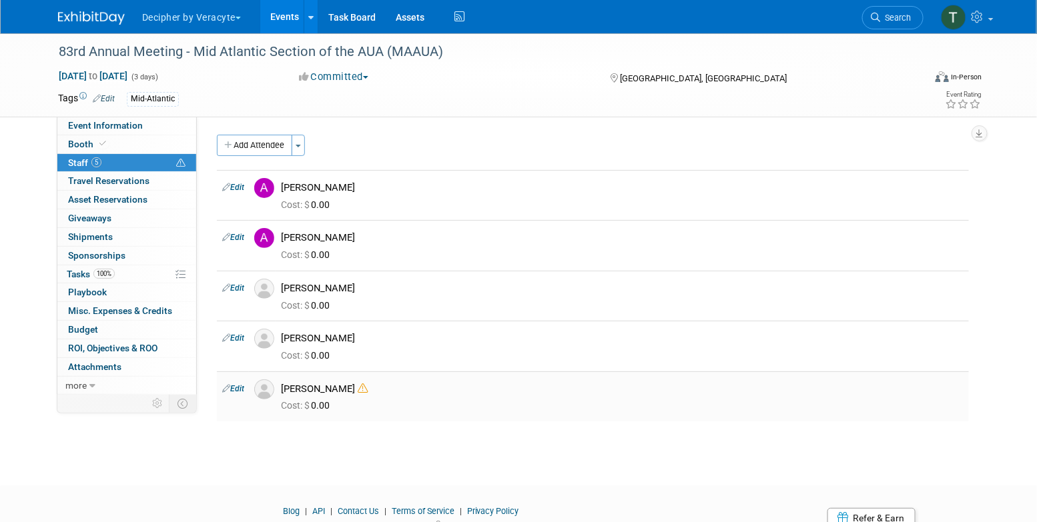
click at [358, 385] on icon at bounding box center [363, 389] width 10 height 10
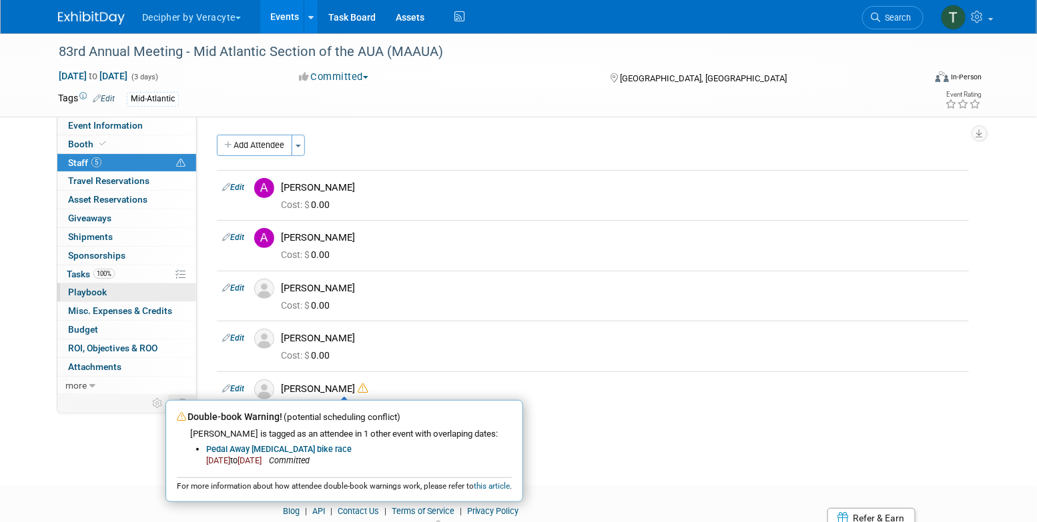
click at [148, 289] on link "0 Playbook 0" at bounding box center [126, 293] width 139 height 18
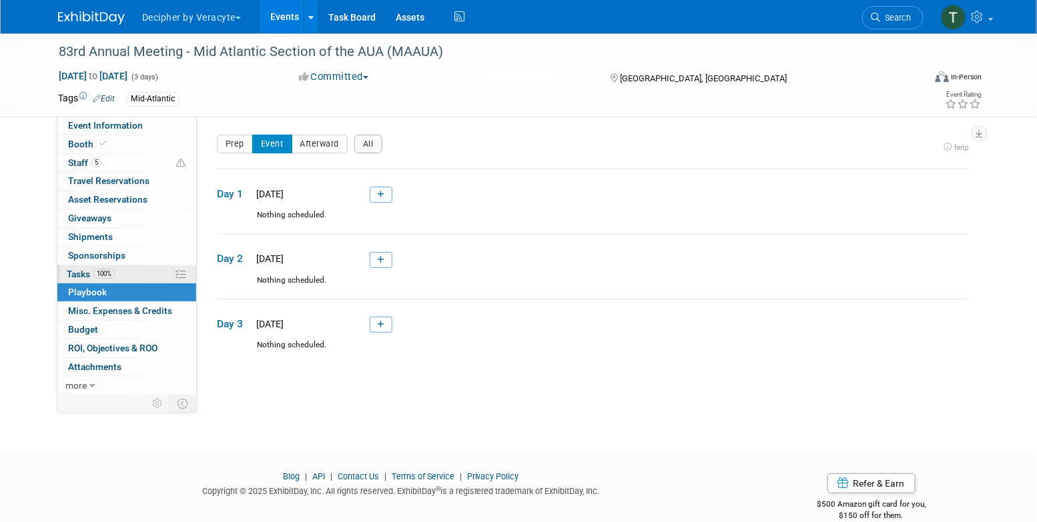
click at [148, 272] on link "100% Tasks 100%" at bounding box center [126, 275] width 139 height 18
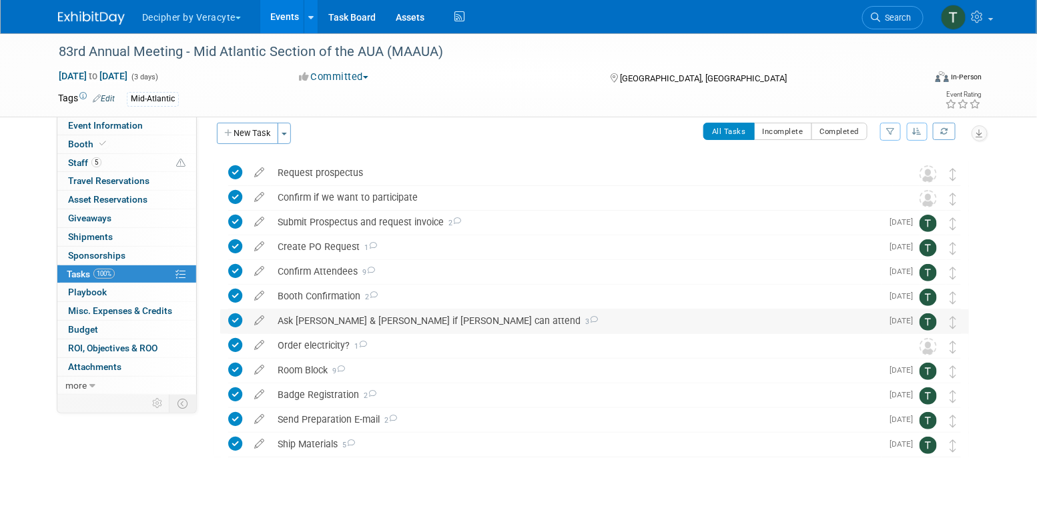
scroll to position [20, 0]
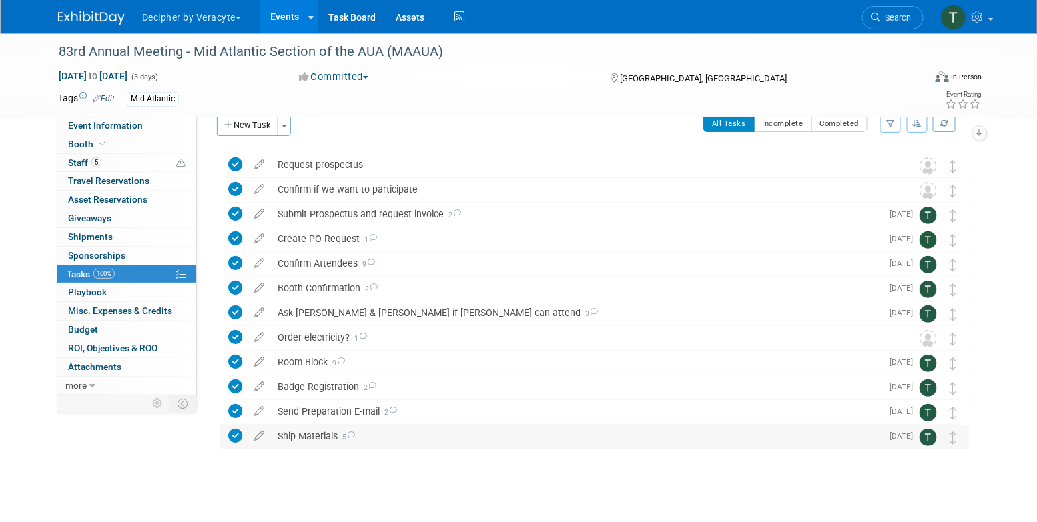
click at [328, 428] on div "Ship Materials 5" at bounding box center [576, 436] width 610 height 23
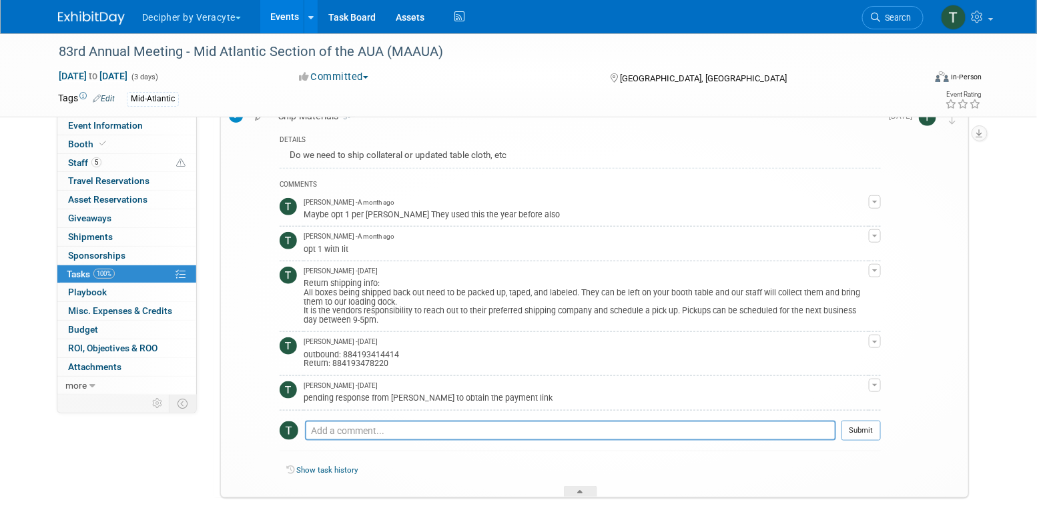
scroll to position [344, 0]
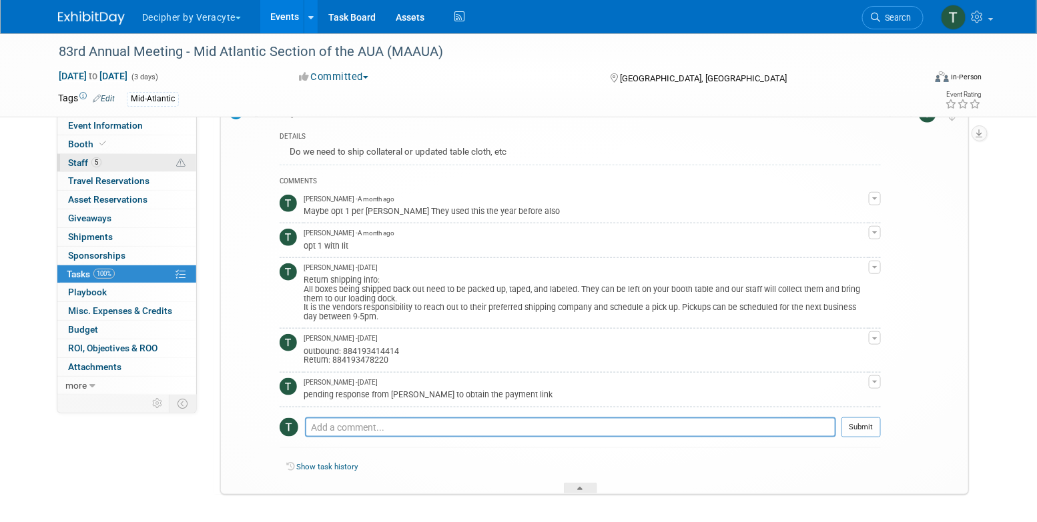
click at [159, 167] on link "5 Staff 5" at bounding box center [126, 163] width 139 height 18
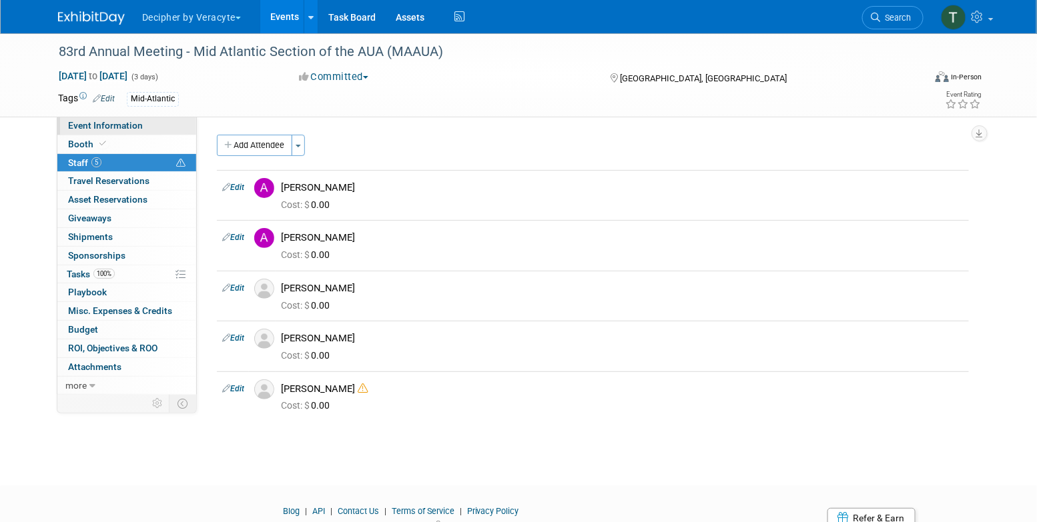
click at [148, 121] on link "Event Information" at bounding box center [126, 126] width 139 height 18
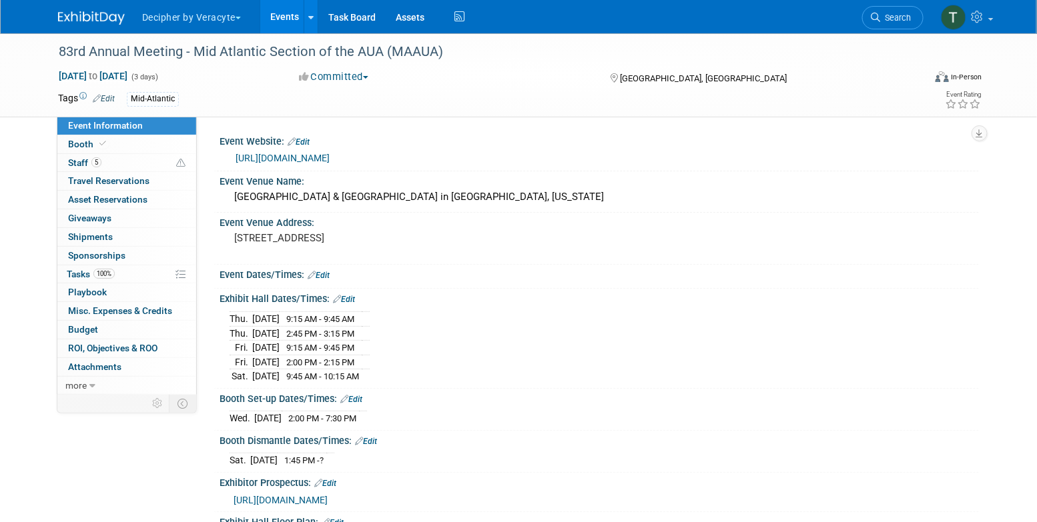
click at [281, 14] on link "Events" at bounding box center [284, 16] width 49 height 33
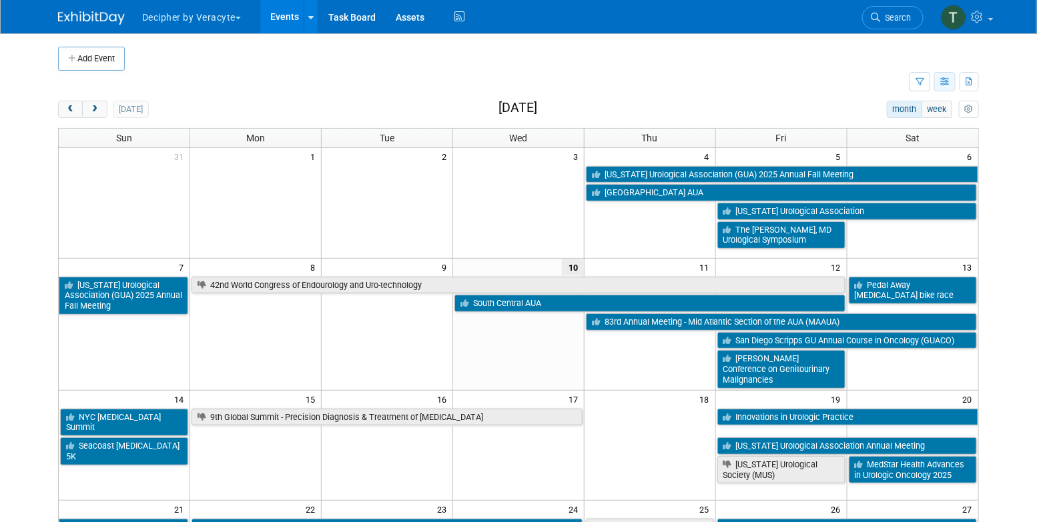
click at [949, 79] on icon "button" at bounding box center [945, 82] width 10 height 9
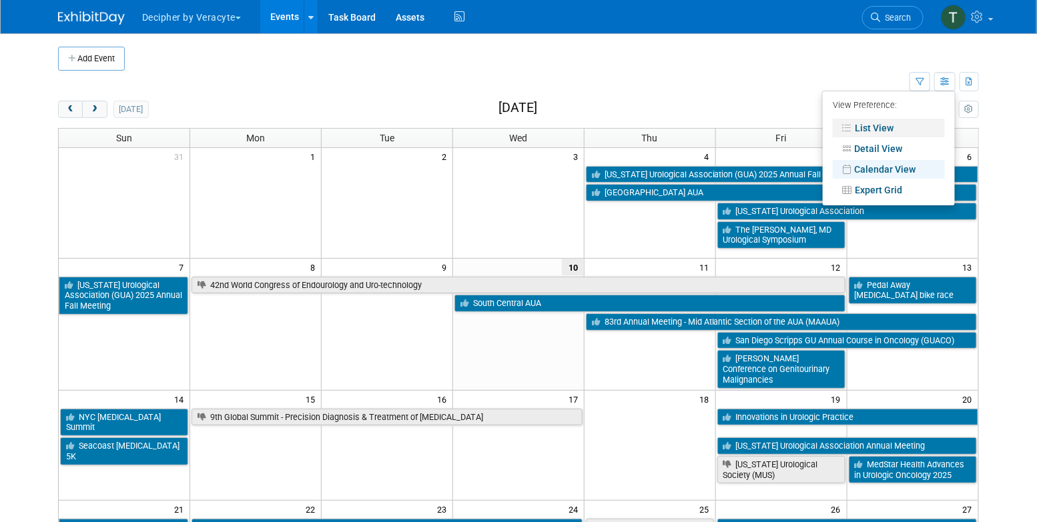
click at [920, 132] on link "List View" at bounding box center [889, 128] width 112 height 19
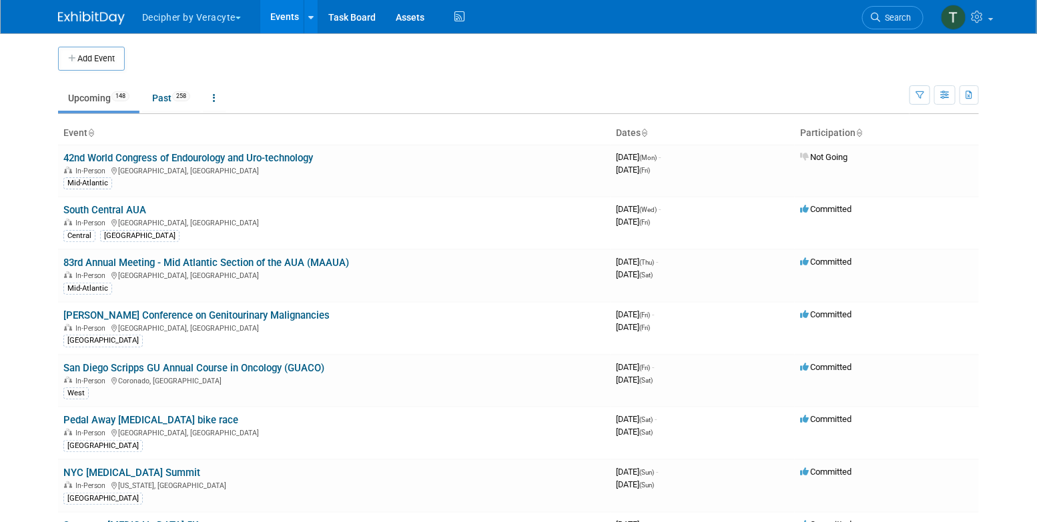
scroll to position [4279, 0]
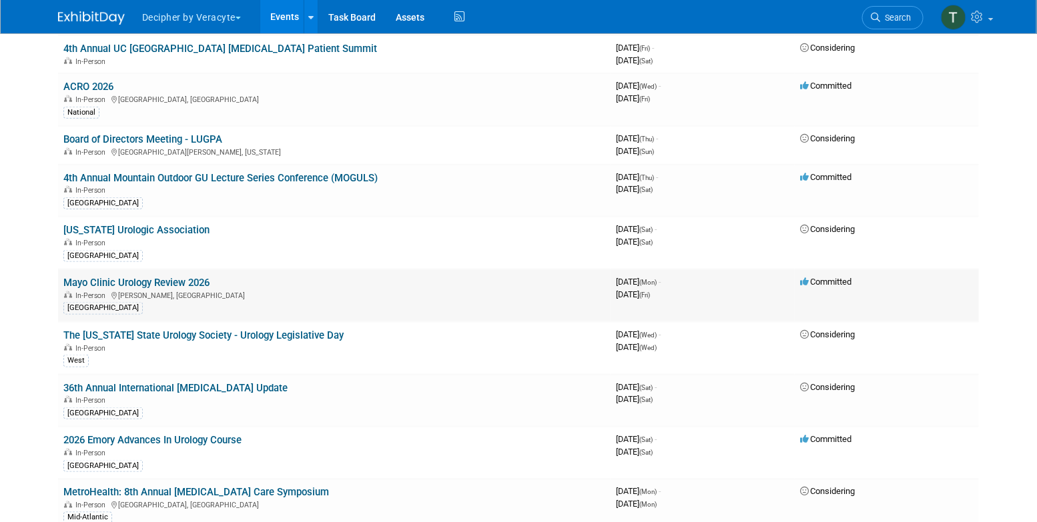
click at [211, 270] on td "Mayo Clinic Urology Review 2026 In-Person Kamuela, HI North Central" at bounding box center [334, 296] width 552 height 53
click at [208, 277] on link "Mayo Clinic Urology Review 2026" at bounding box center [136, 283] width 146 height 12
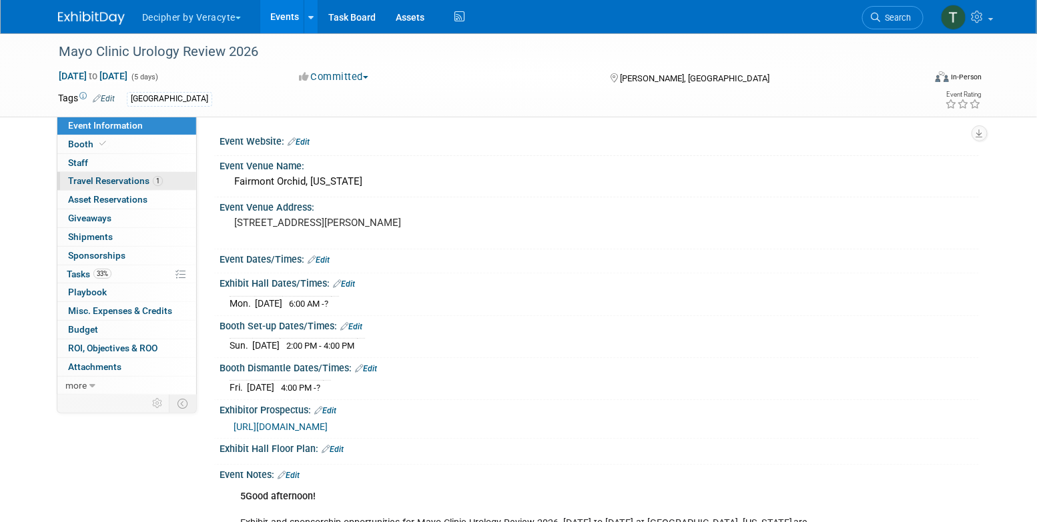
click at [165, 174] on link "1 Travel Reservations 1" at bounding box center [126, 181] width 139 height 18
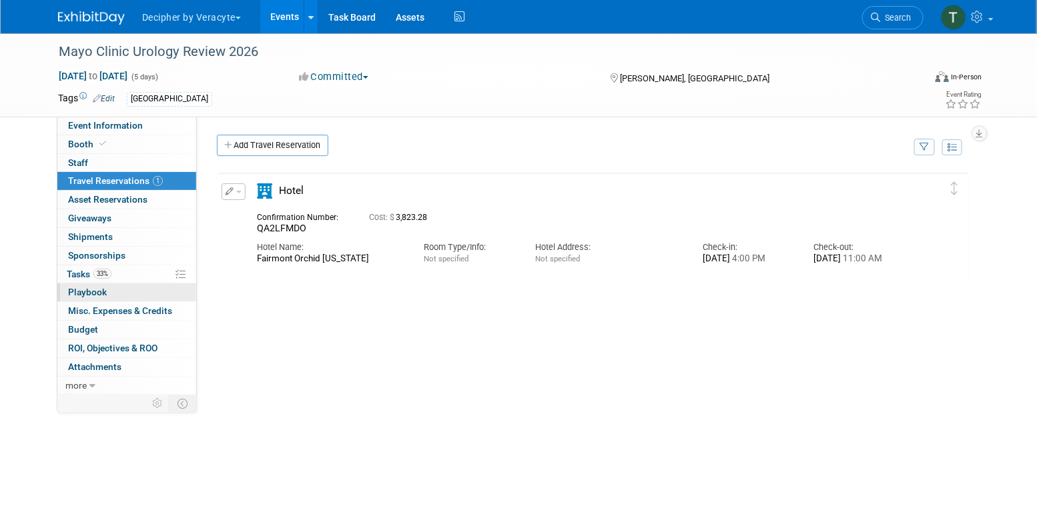
click at [147, 284] on link "0 Playbook 0" at bounding box center [126, 293] width 139 height 18
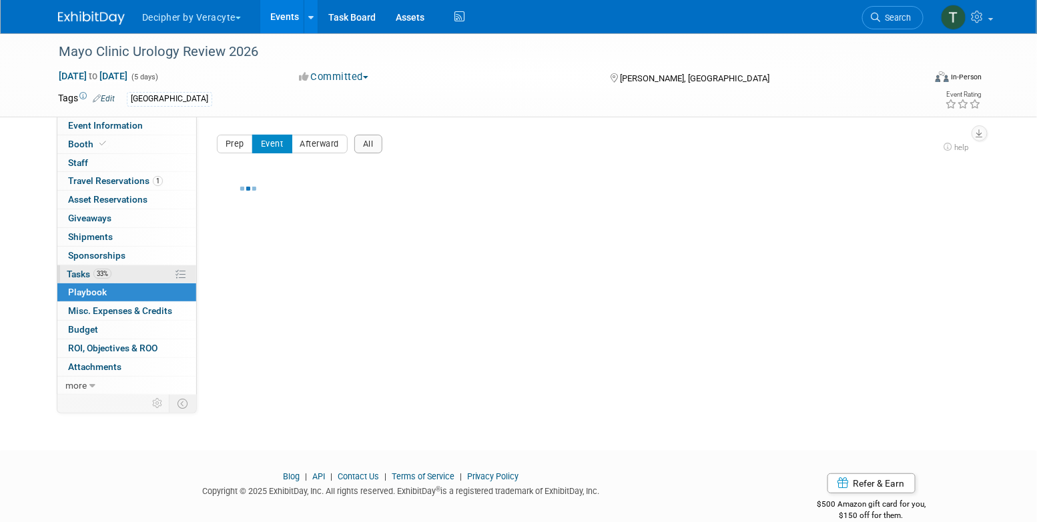
click at [147, 274] on link "33% Tasks 33%" at bounding box center [126, 275] width 139 height 18
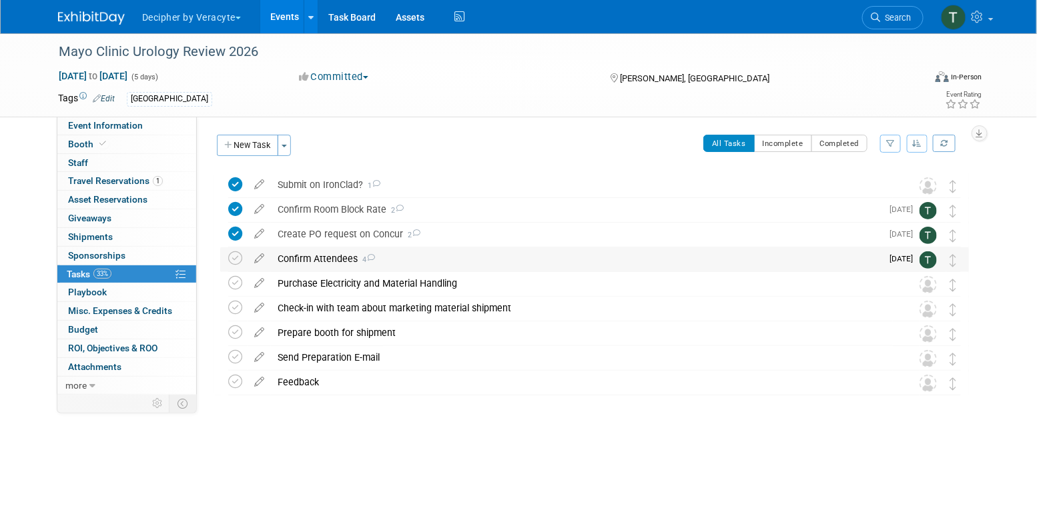
click at [312, 262] on div "Confirm Attendees 4" at bounding box center [576, 259] width 610 height 23
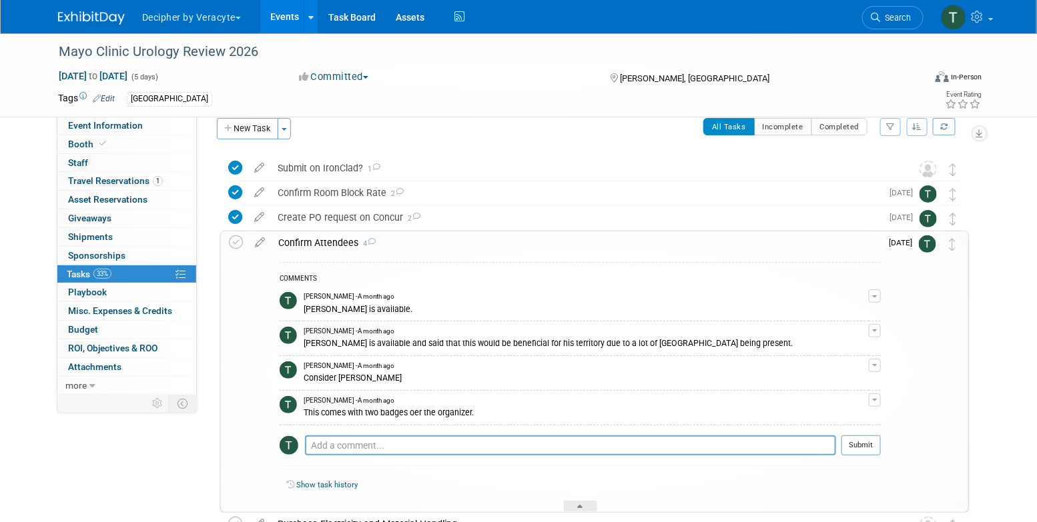
scroll to position [18, 0]
click at [478, 243] on div "Confirm Attendees 4" at bounding box center [576, 241] width 609 height 23
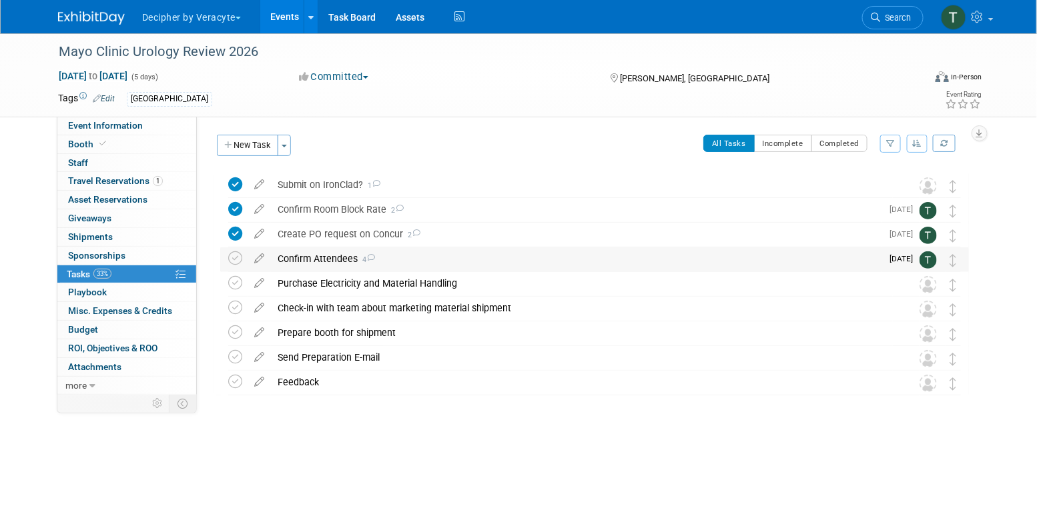
scroll to position [0, 0]
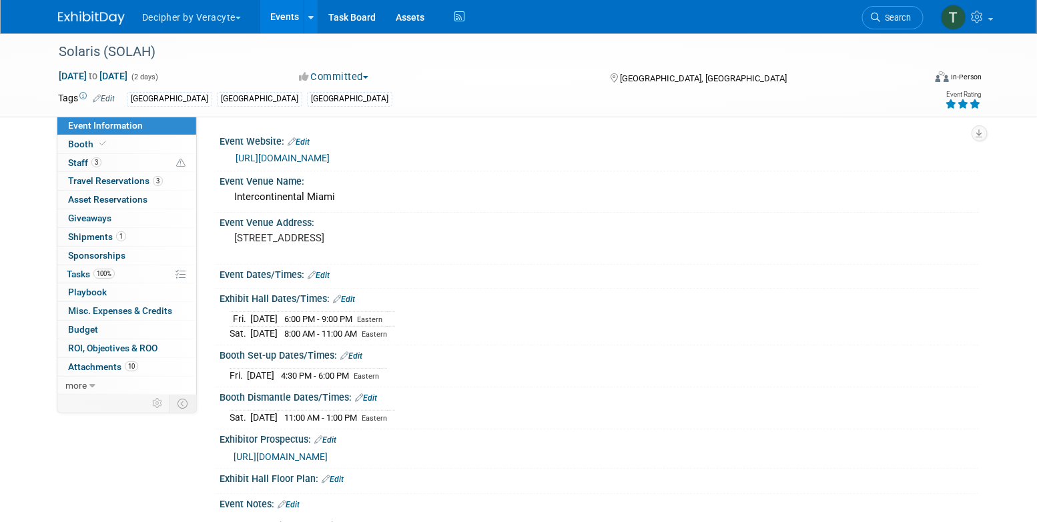
click at [278, 25] on link "Events" at bounding box center [284, 16] width 49 height 33
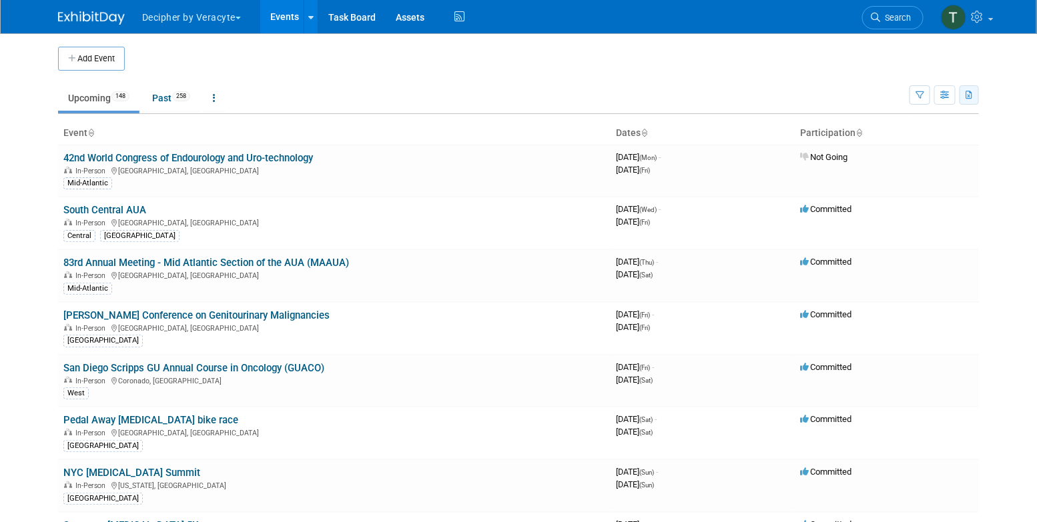
click at [962, 93] on button "button" at bounding box center [968, 94] width 19 height 19
click at [941, 94] on icon "button" at bounding box center [945, 95] width 10 height 9
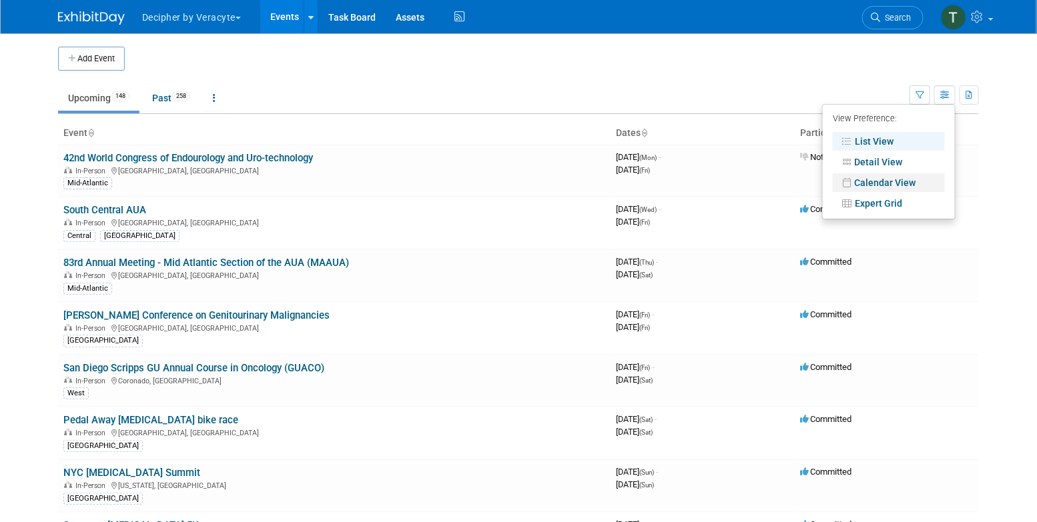
click at [919, 173] on link "Calendar View" at bounding box center [889, 182] width 112 height 19
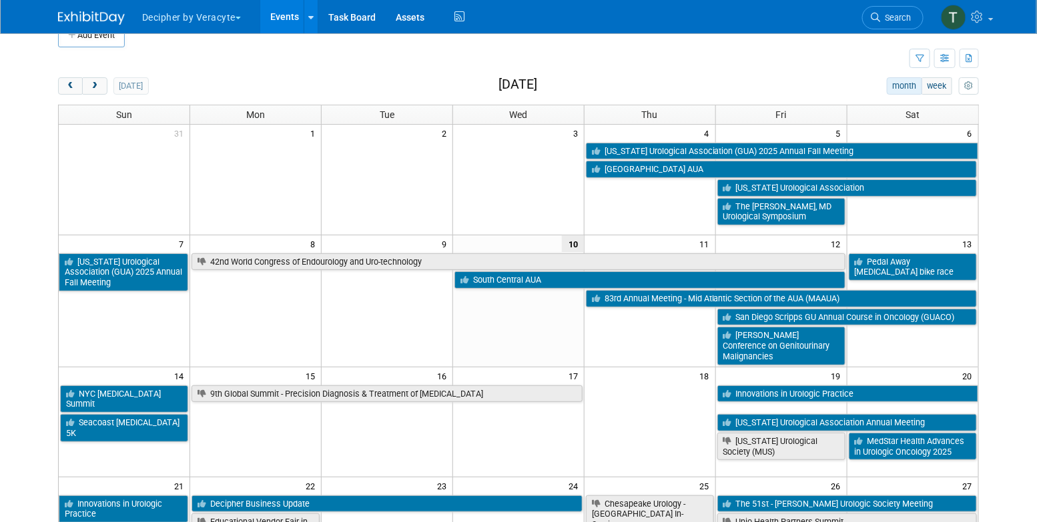
scroll to position [22, 0]
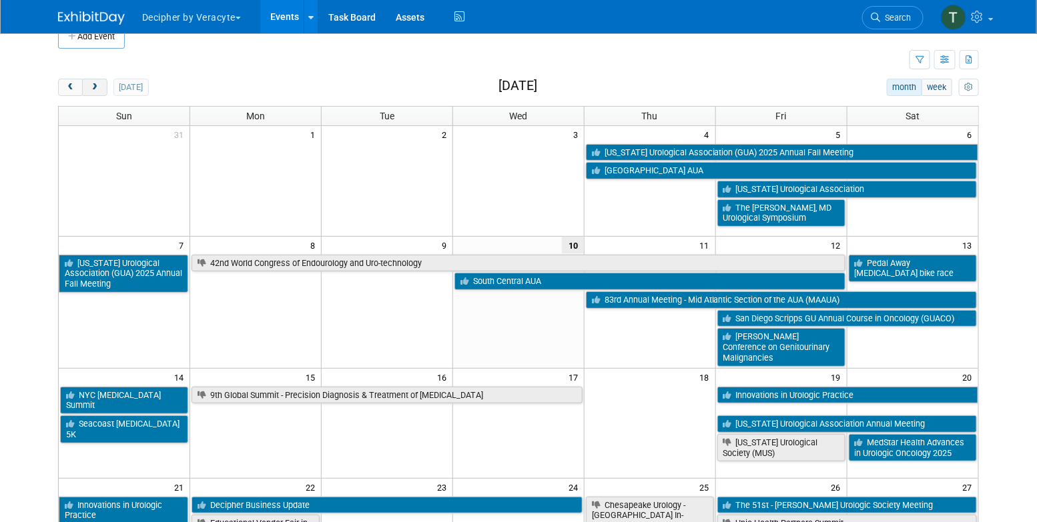
click at [101, 83] on button "next" at bounding box center [94, 87] width 25 height 17
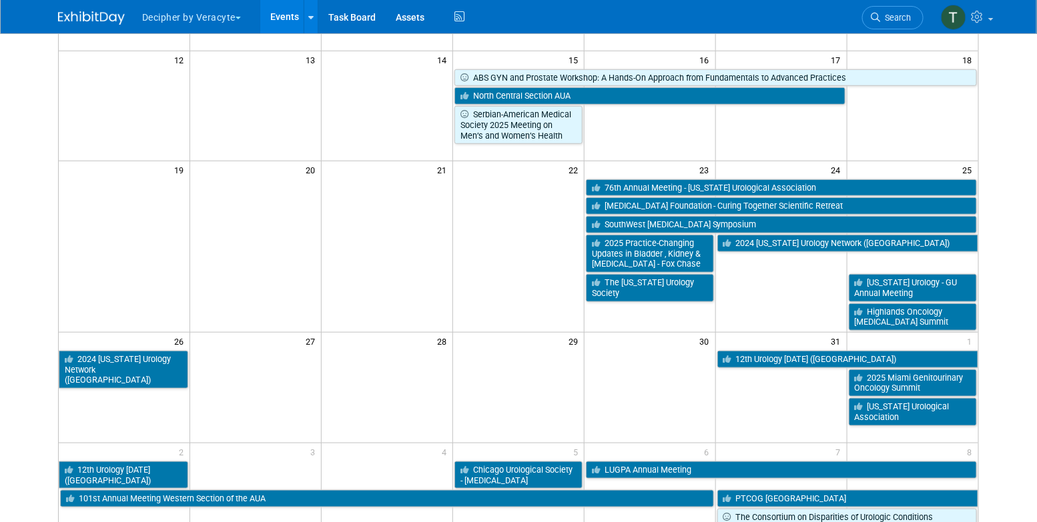
scroll to position [0, 0]
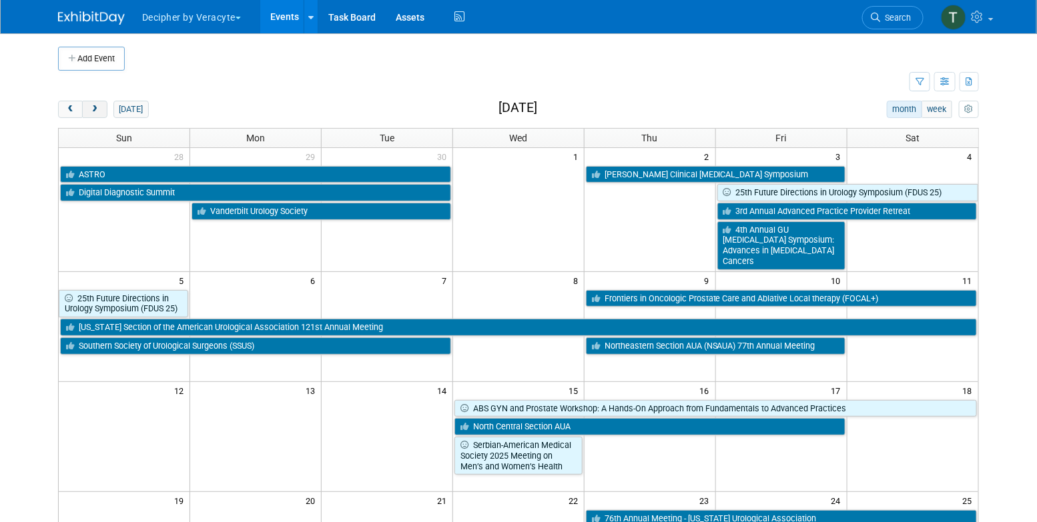
click at [92, 107] on span "next" at bounding box center [94, 109] width 10 height 9
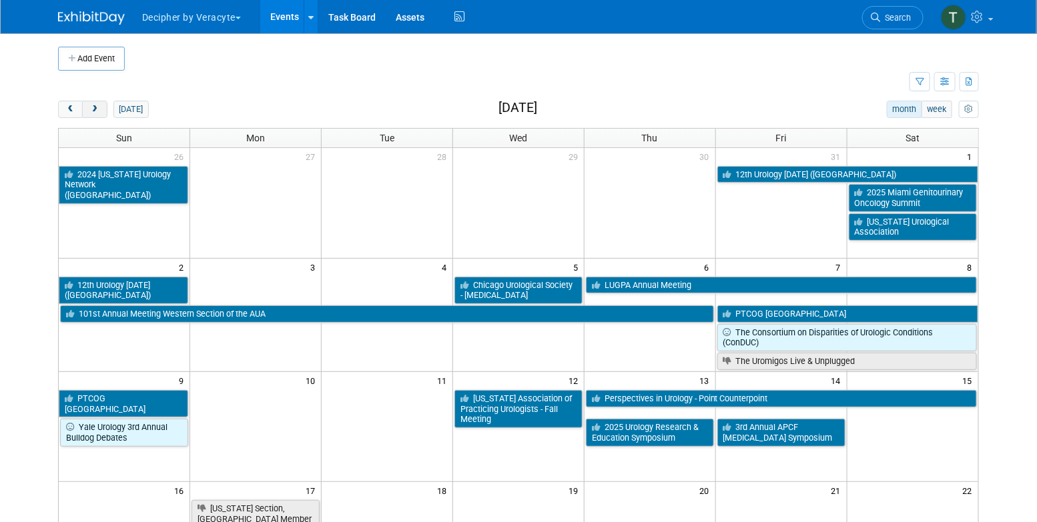
click at [103, 107] on button "next" at bounding box center [94, 109] width 25 height 17
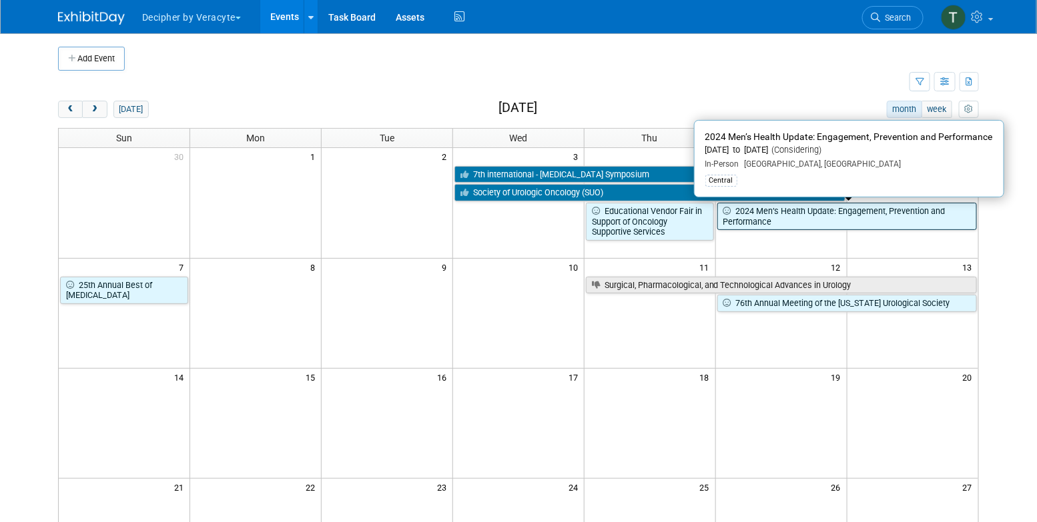
click at [828, 210] on link "2024 Men’s Health Update: Engagement, Prevention and Performance" at bounding box center [847, 216] width 260 height 27
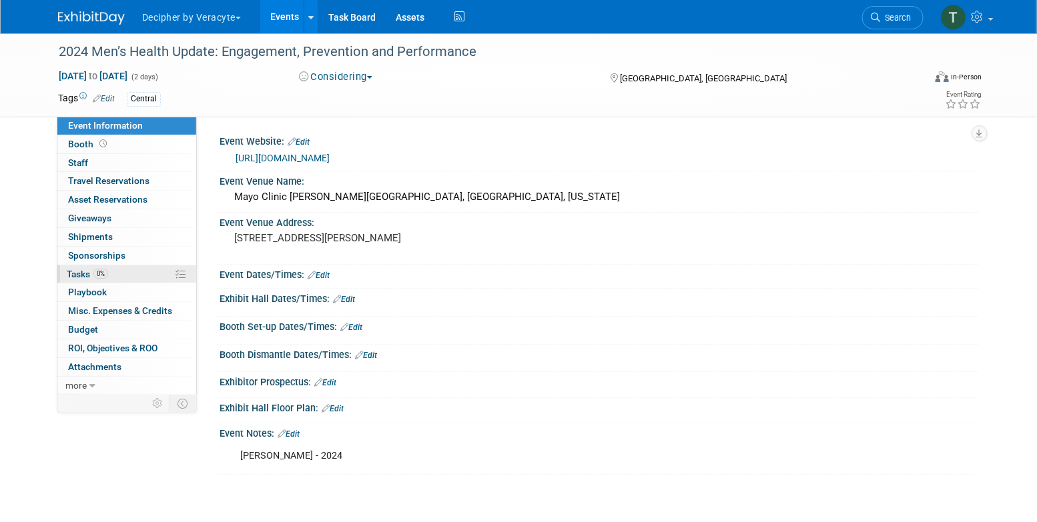
click at [159, 273] on link "0% Tasks 0%" at bounding box center [126, 275] width 139 height 18
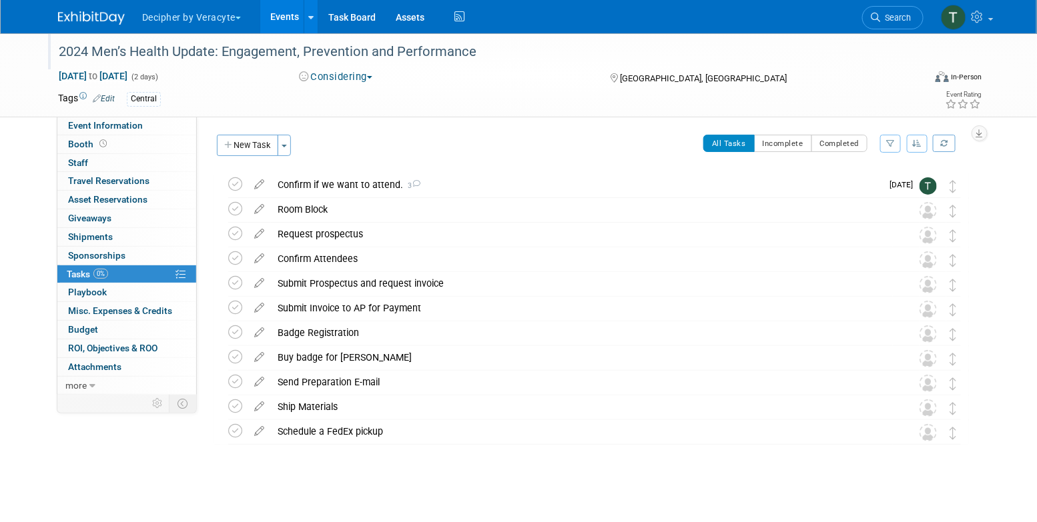
click at [89, 49] on div "2024 Men’s Health Update: Engagement, Prevention and Performance" at bounding box center [478, 52] width 849 height 24
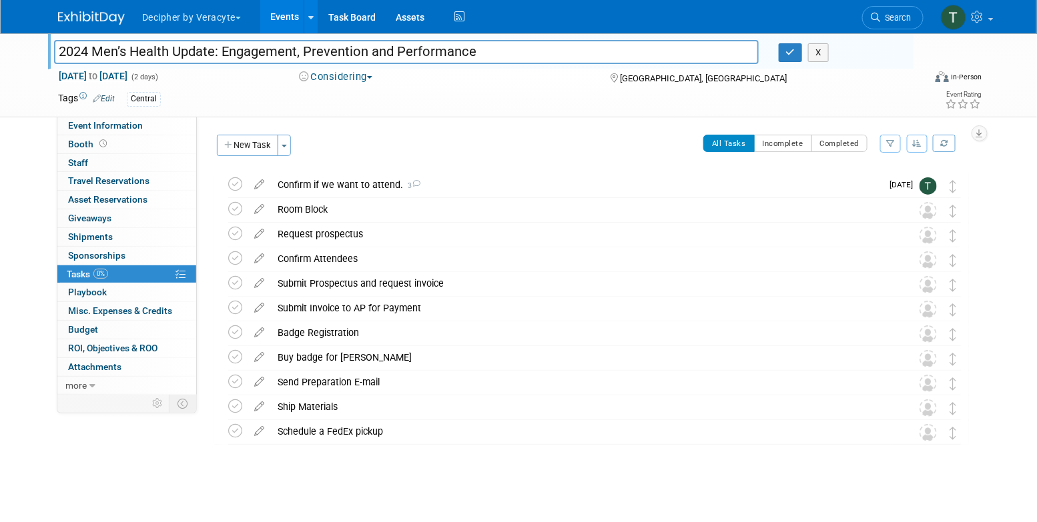
click at [88, 44] on input "2024 Men’s Health Update: Engagement, Prevention and Performance" at bounding box center [406, 51] width 705 height 23
type input "2025 Men’s Health Update: Engagement, Prevention and Performance"
click at [352, 179] on div "Confirm if we want to attend. 3" at bounding box center [576, 184] width 610 height 23
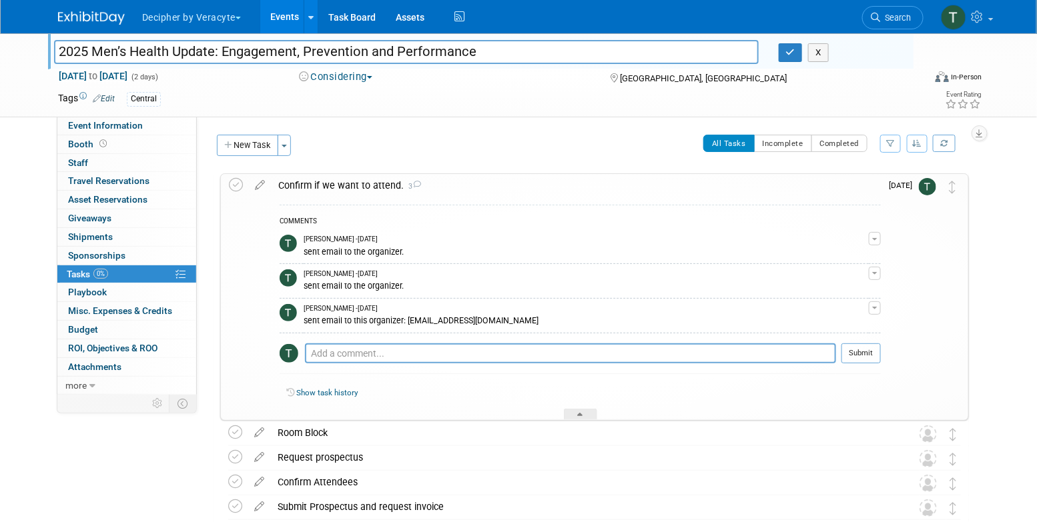
click at [409, 327] on td "[PERSON_NAME] - [DATE] sent email to this organizer: [EMAIL_ADDRESS][DOMAIN_NAM…" at bounding box center [586, 316] width 565 height 35
drag, startPoint x: 409, startPoint y: 319, endPoint x: 490, endPoint y: 316, distance: 80.8
click at [490, 316] on div "sent email to this organizer: [EMAIL_ADDRESS][DOMAIN_NAME]" at bounding box center [586, 320] width 565 height 13
drag, startPoint x: 489, startPoint y: 316, endPoint x: 414, endPoint y: 324, distance: 75.2
click at [414, 324] on div "sent email to this organizer: [EMAIL_ADDRESS][DOMAIN_NAME]" at bounding box center [586, 320] width 565 height 13
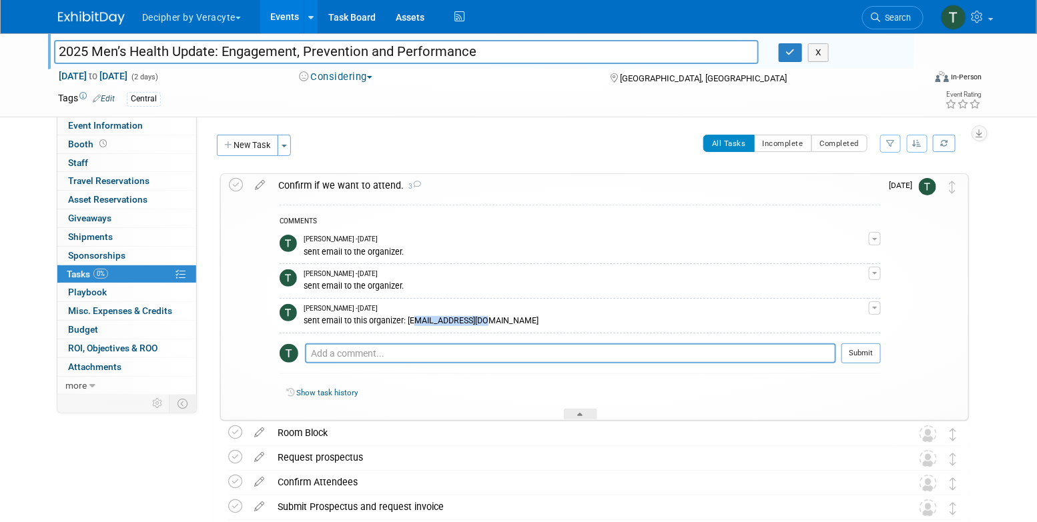
drag, startPoint x: 409, startPoint y: 320, endPoint x: 490, endPoint y: 321, distance: 81.4
click at [490, 321] on div "sent email to this organizer: [EMAIL_ADDRESS][DOMAIN_NAME]" at bounding box center [586, 320] width 565 height 13
copy div "[EMAIL_ADDRESS][DOMAIN_NAME]"
click at [485, 350] on textarea at bounding box center [570, 354] width 531 height 20
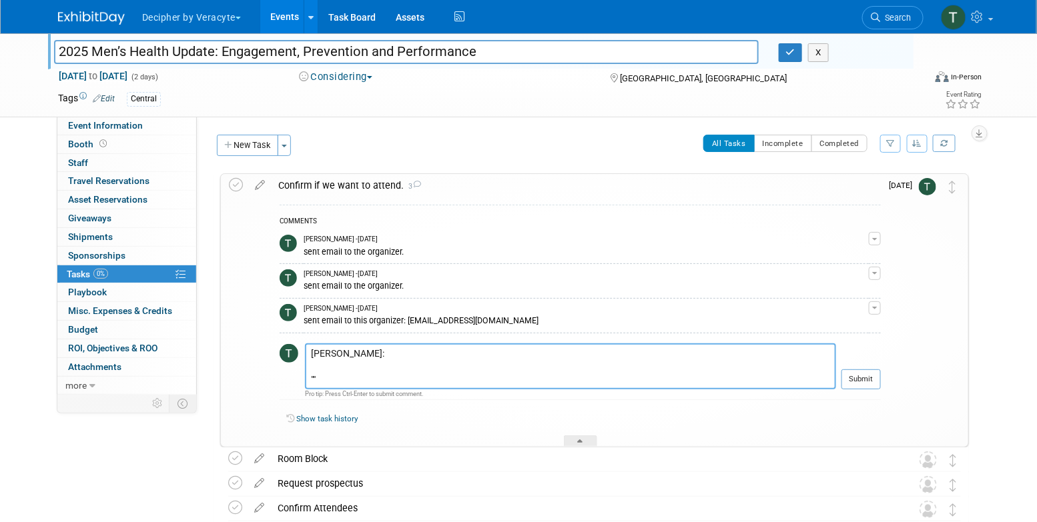
paste textarea "Hi [PERSON_NAME], The Men’s Health conference is not scheduled for 2025. I’m no…"
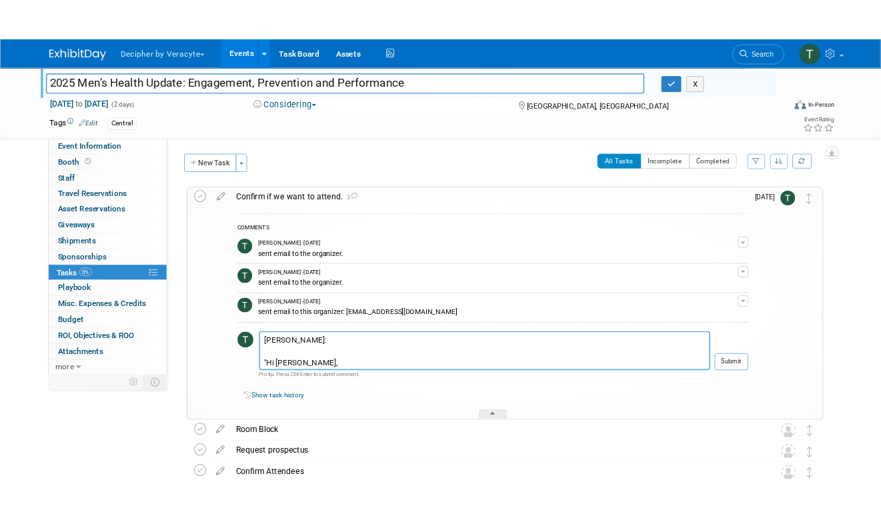
scroll to position [143, 0]
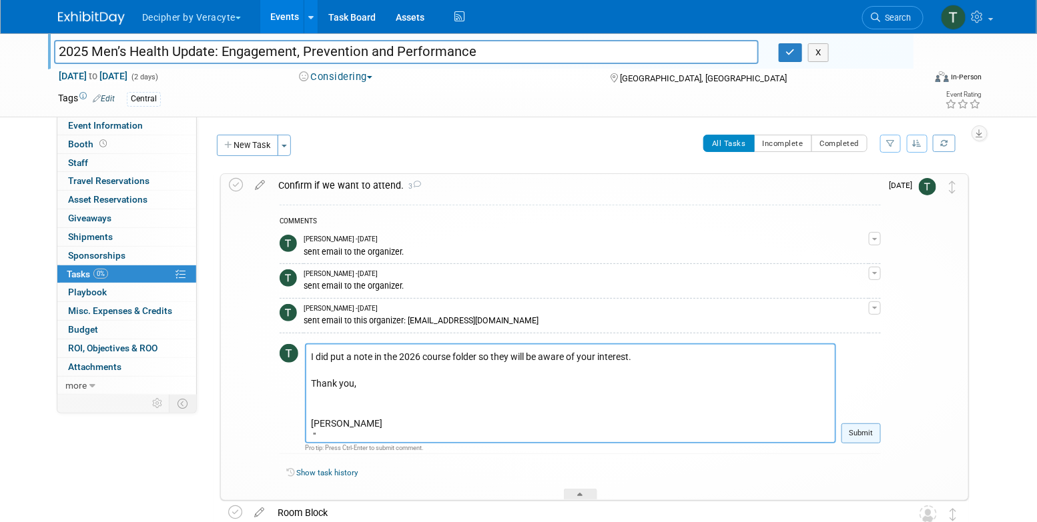
type textarea "[PERSON_NAME]: "Hi [PERSON_NAME], The Men’s Health conference is not scheduled …"
click at [865, 428] on button "Submit" at bounding box center [860, 434] width 39 height 20
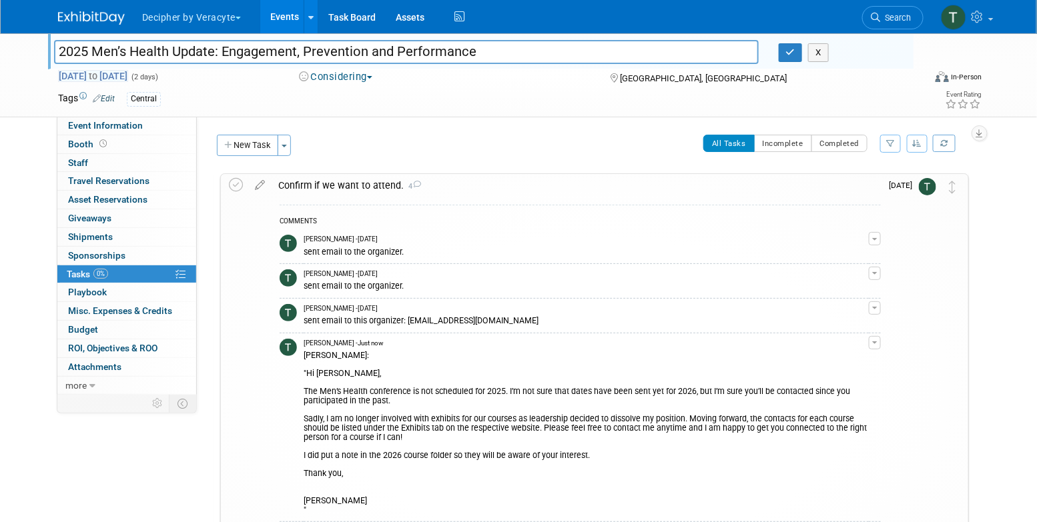
click at [128, 80] on span "[DATE] to [DATE]" at bounding box center [93, 76] width 70 height 12
select select "11"
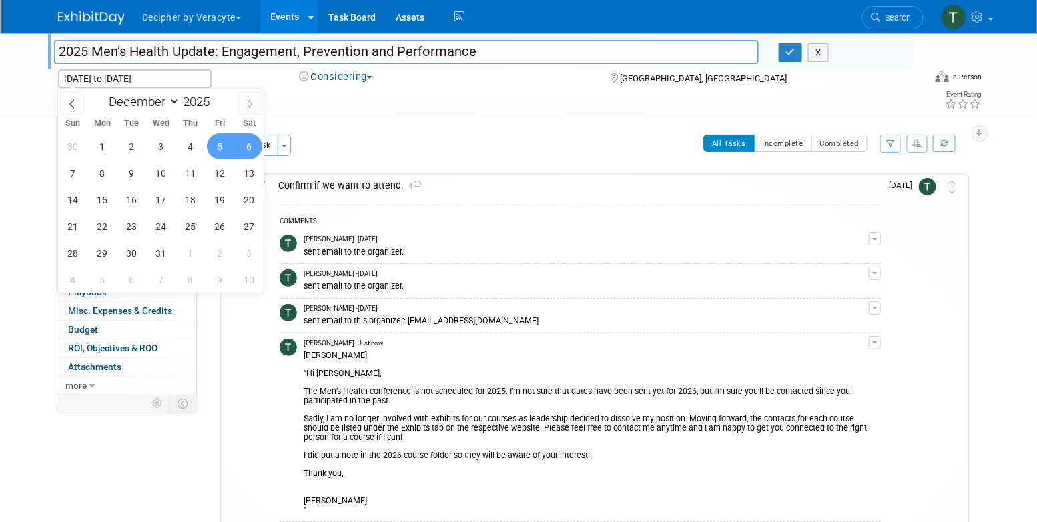
click at [246, 102] on icon at bounding box center [249, 103] width 9 height 9
type input "2026"
click at [246, 102] on icon at bounding box center [249, 103] width 9 height 9
select select "1"
click at [195, 229] on span "26" at bounding box center [190, 226] width 26 height 26
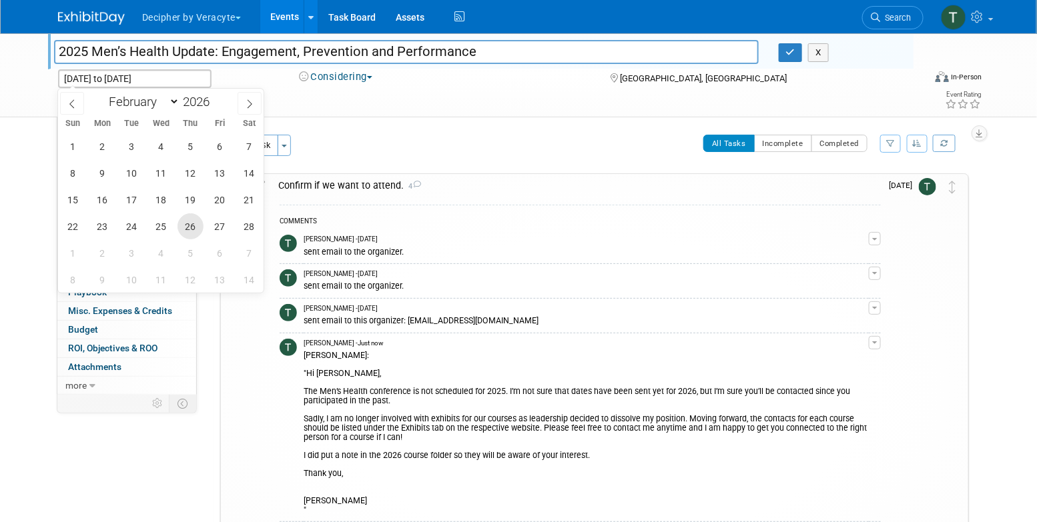
type input "[DATE]"
click at [240, 222] on span "28" at bounding box center [249, 226] width 26 height 26
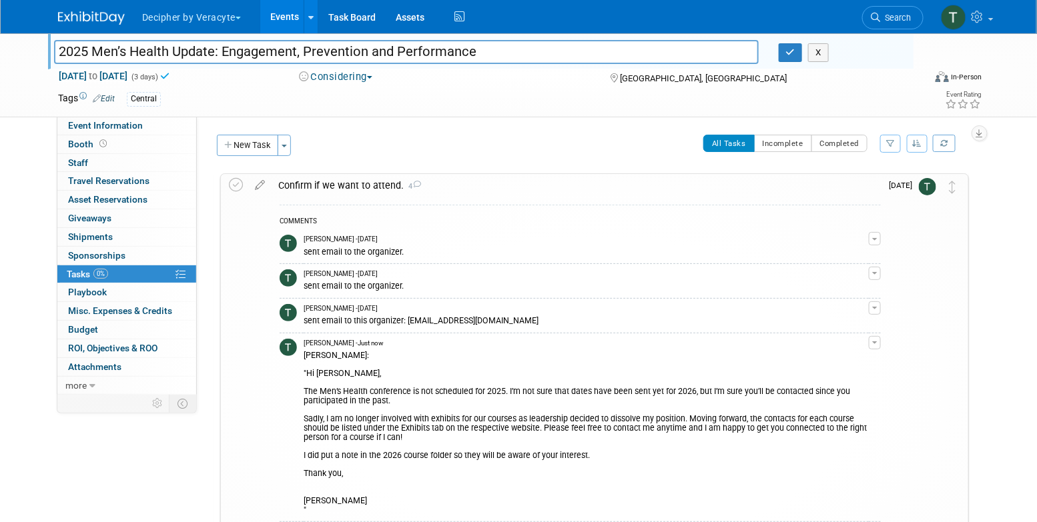
click at [244, 100] on div "Central" at bounding box center [476, 99] width 698 height 15
